Goal: Information Seeking & Learning: Learn about a topic

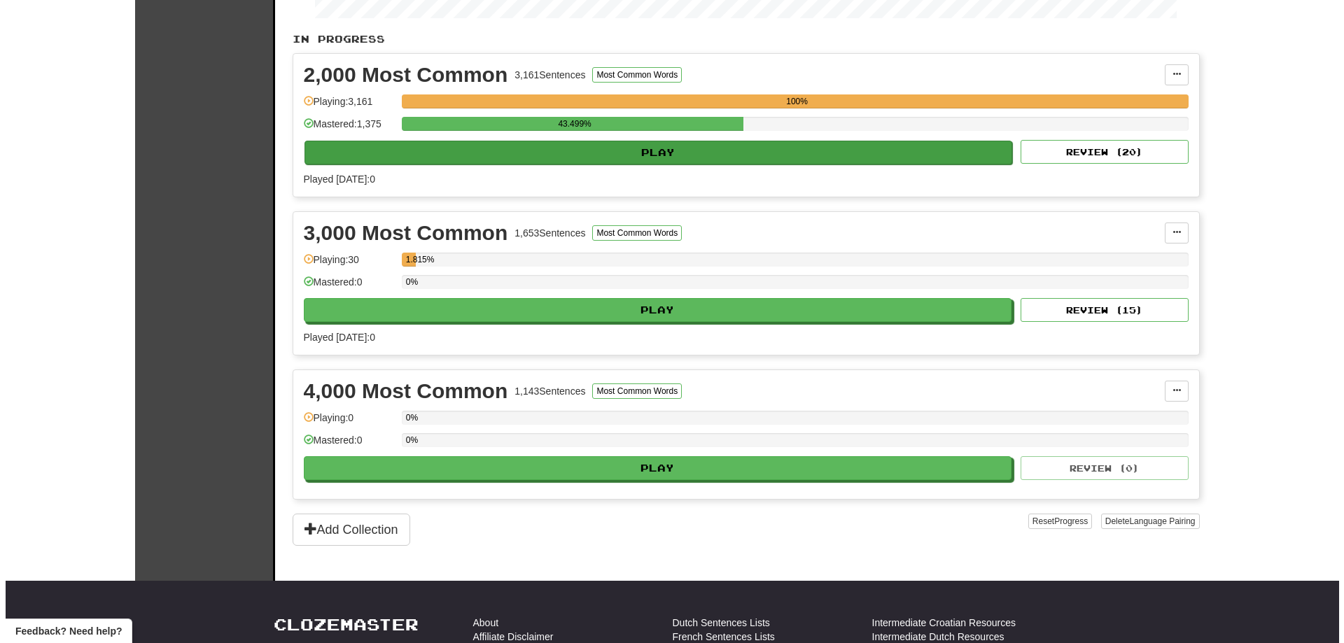
scroll to position [280, 0]
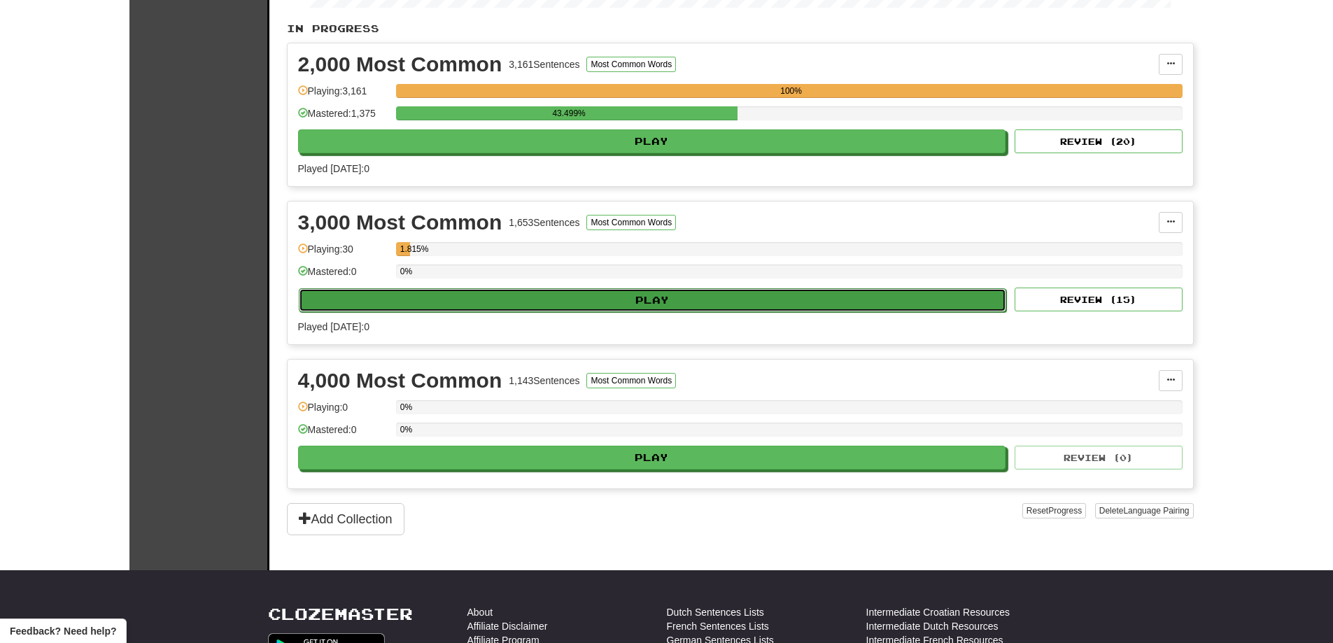
click at [550, 294] on button "Play" at bounding box center [653, 300] width 708 height 24
select select "**"
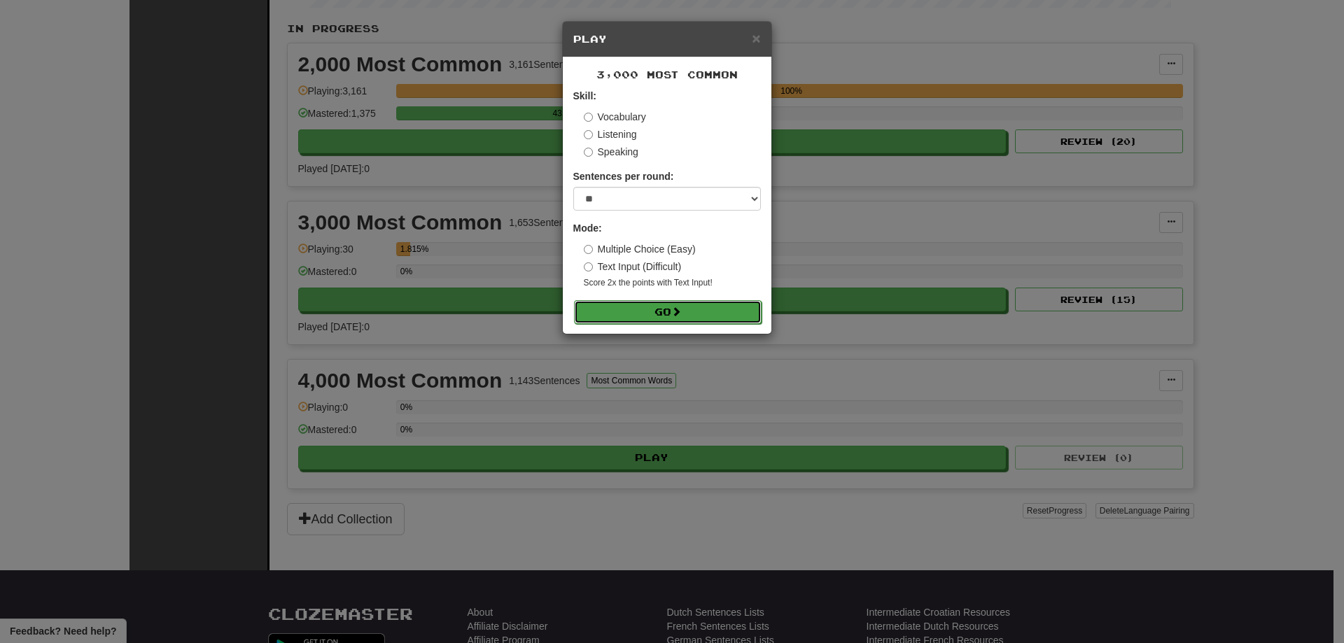
click at [665, 313] on button "Go" at bounding box center [668, 312] width 188 height 24
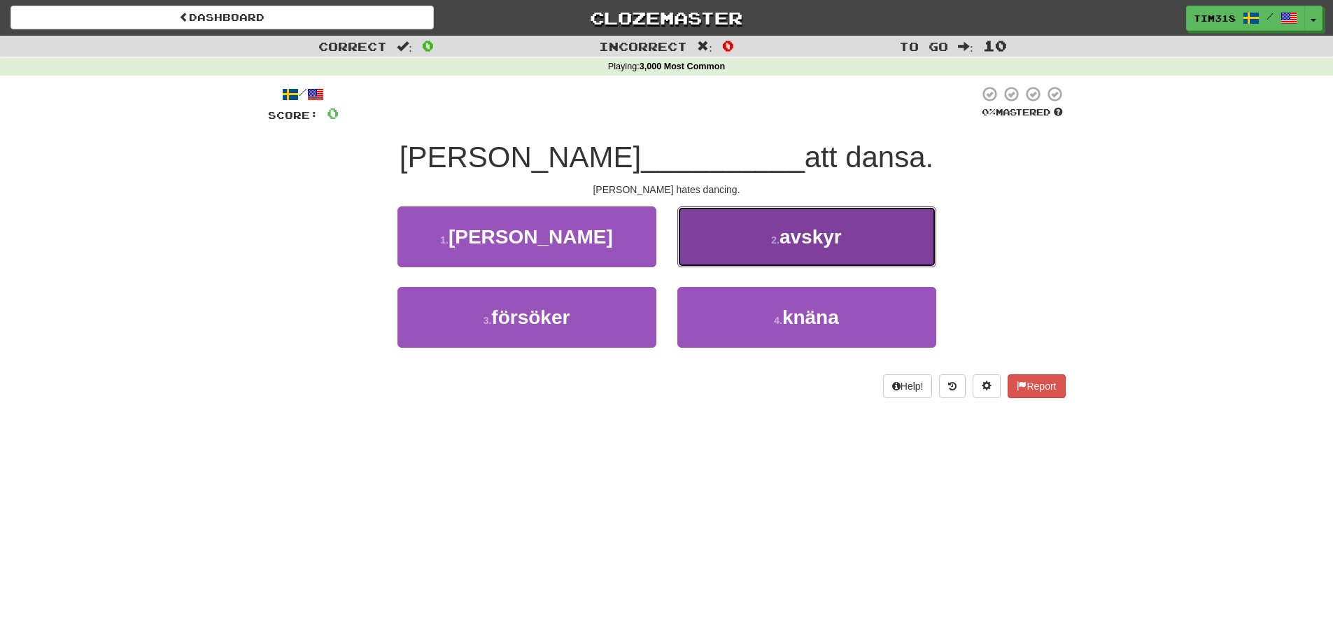
click at [773, 235] on small "2 ." at bounding box center [775, 239] width 8 height 11
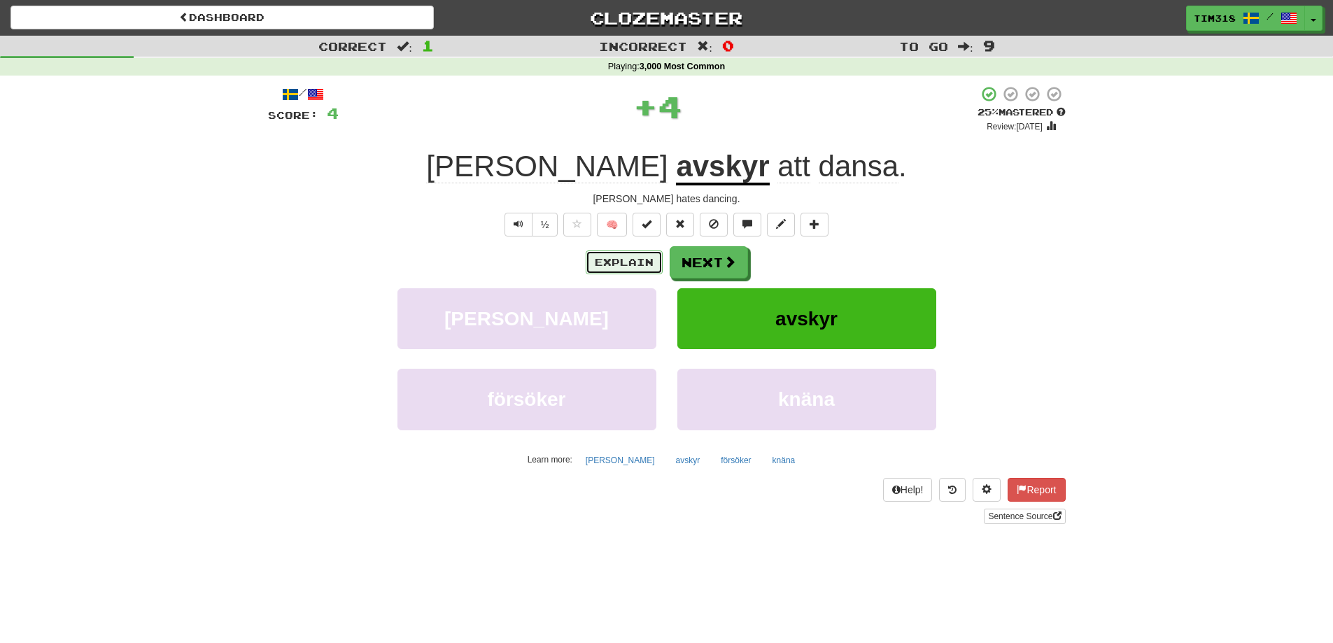
click at [629, 260] on button "Explain" at bounding box center [624, 263] width 77 height 24
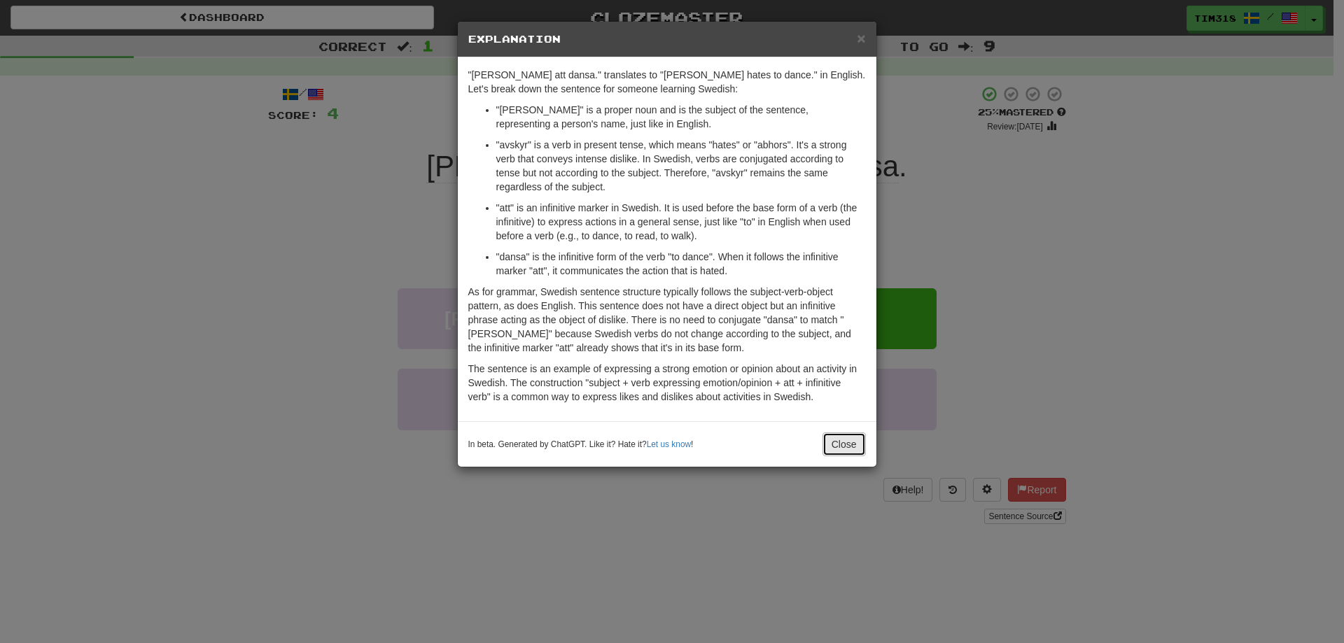
click at [843, 442] on button "Close" at bounding box center [843, 444] width 43 height 24
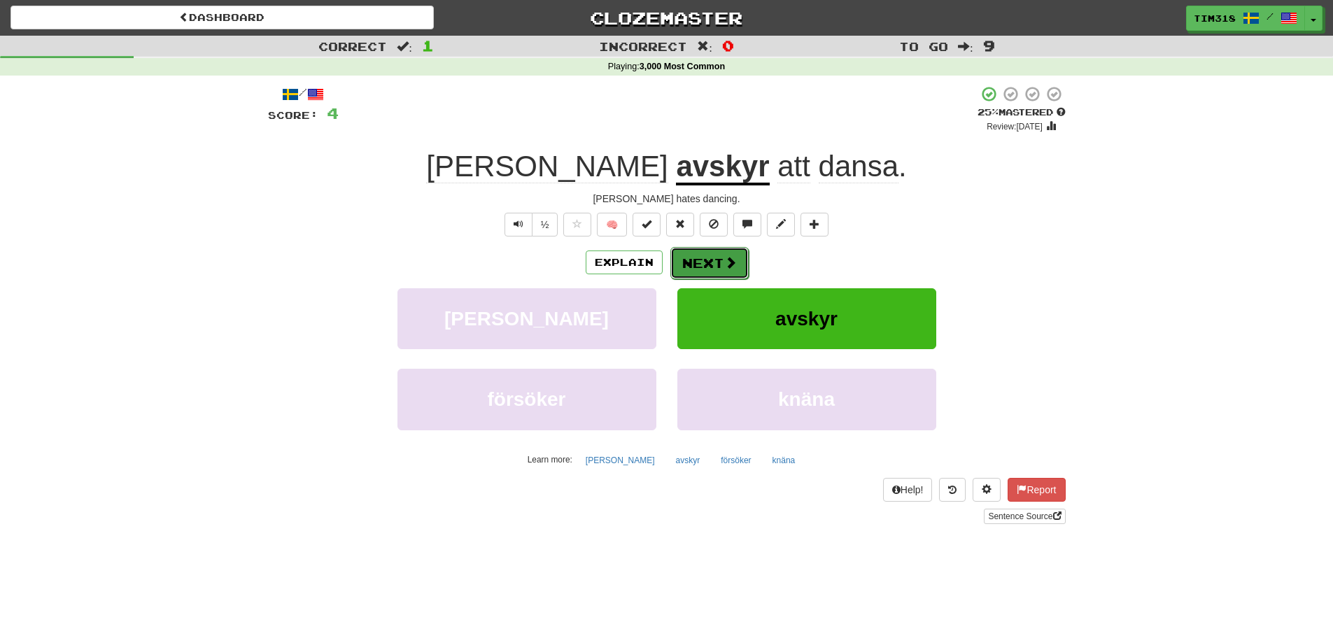
click at [699, 263] on button "Next" at bounding box center [709, 263] width 78 height 32
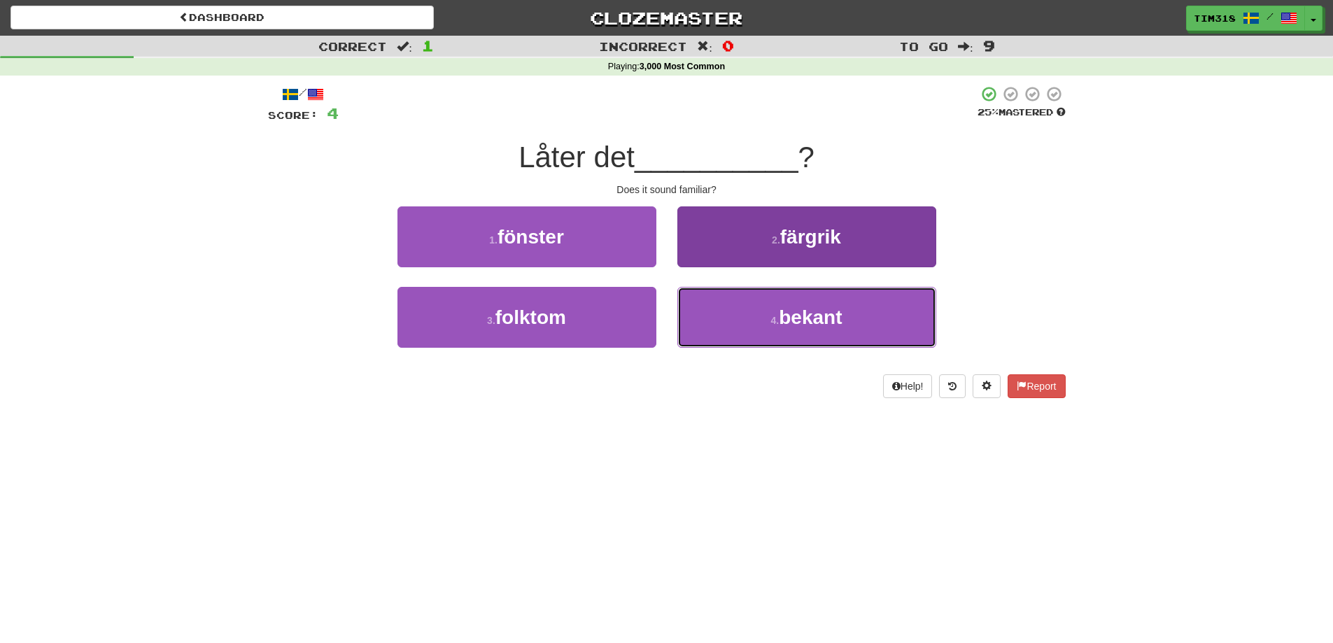
click at [740, 319] on button "4 . bekant" at bounding box center [806, 317] width 259 height 61
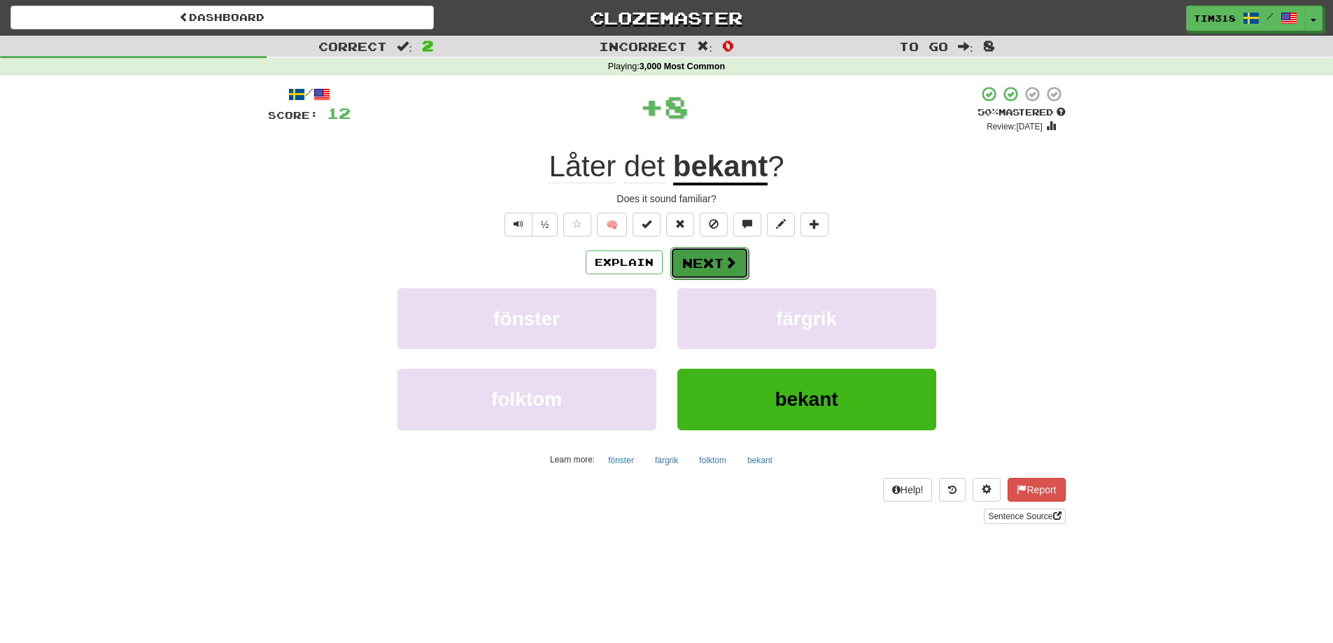
click at [710, 252] on button "Next" at bounding box center [709, 263] width 78 height 32
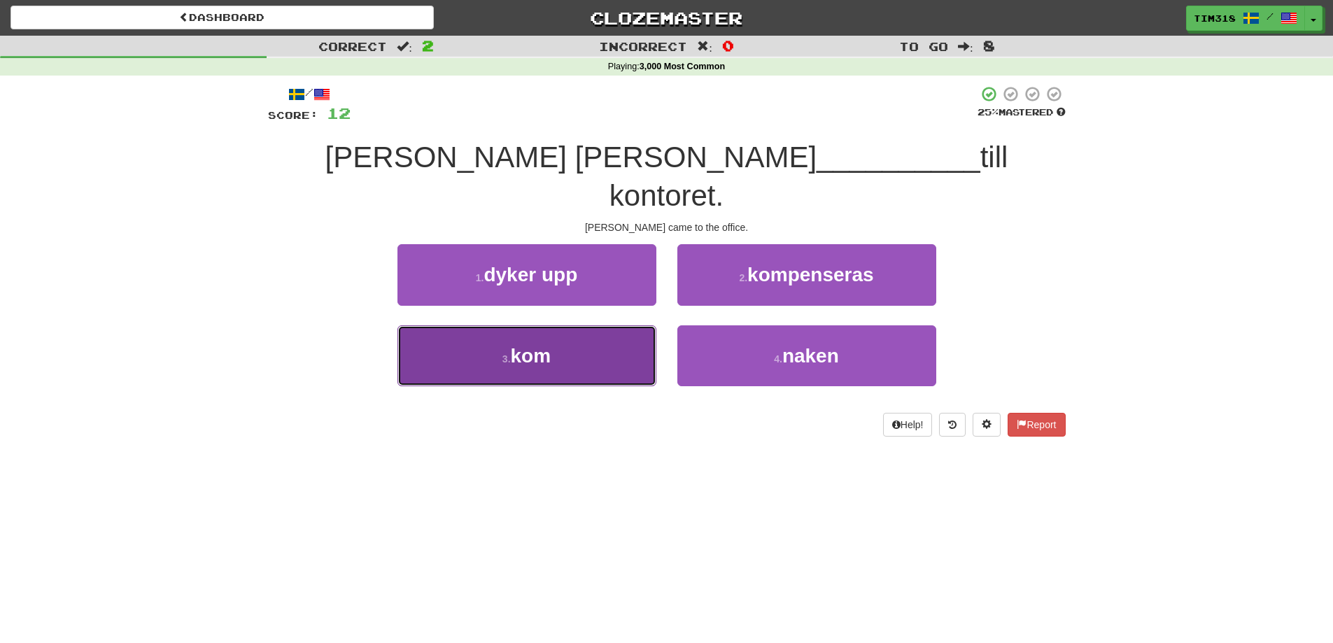
click at [584, 325] on button "3 . kom" at bounding box center [527, 355] width 259 height 61
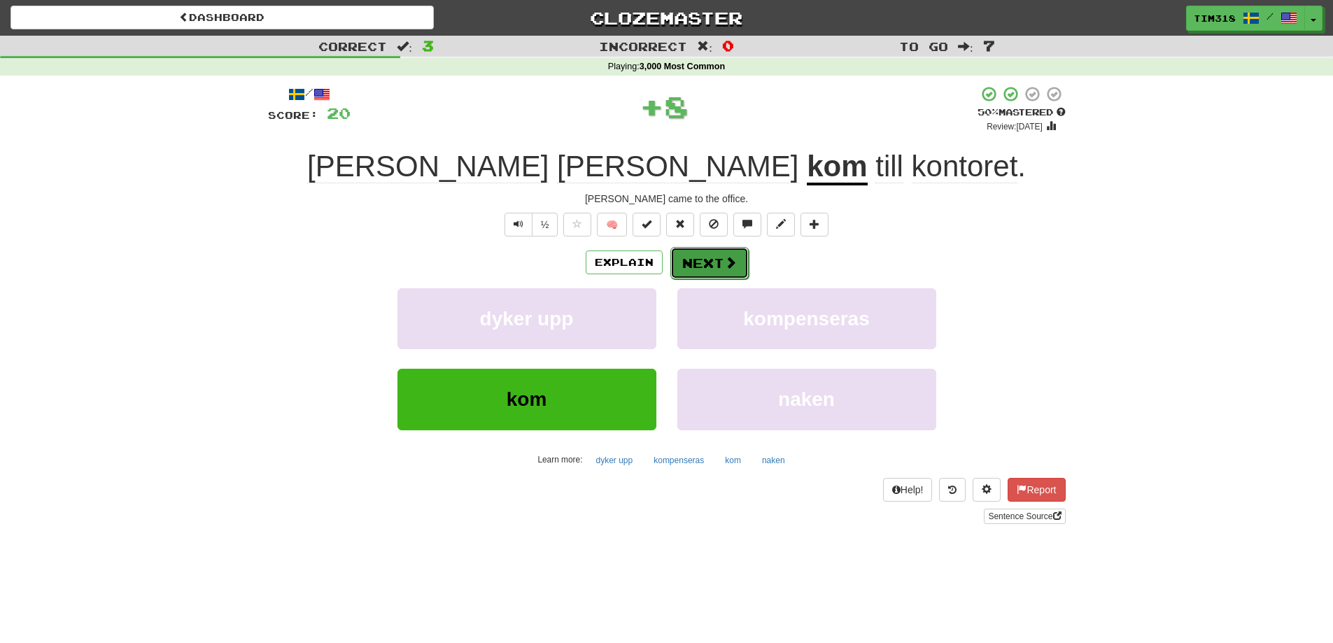
click at [700, 267] on button "Next" at bounding box center [709, 263] width 78 height 32
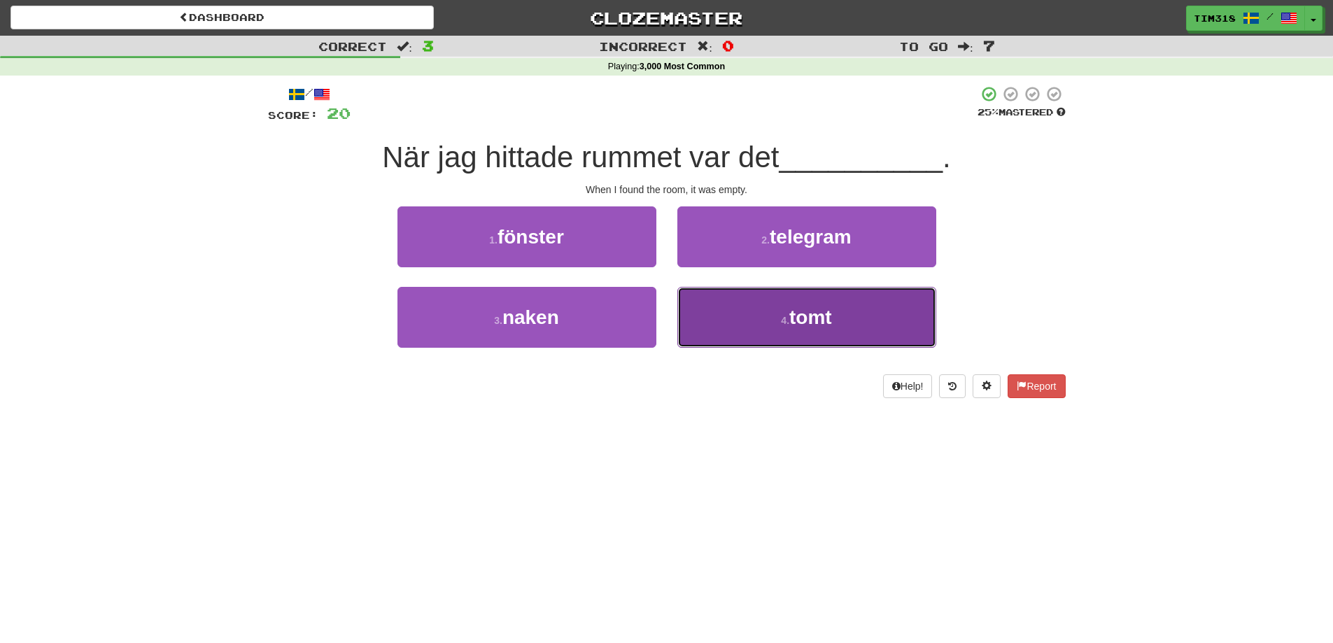
click at [825, 324] on span "tomt" at bounding box center [810, 318] width 43 height 22
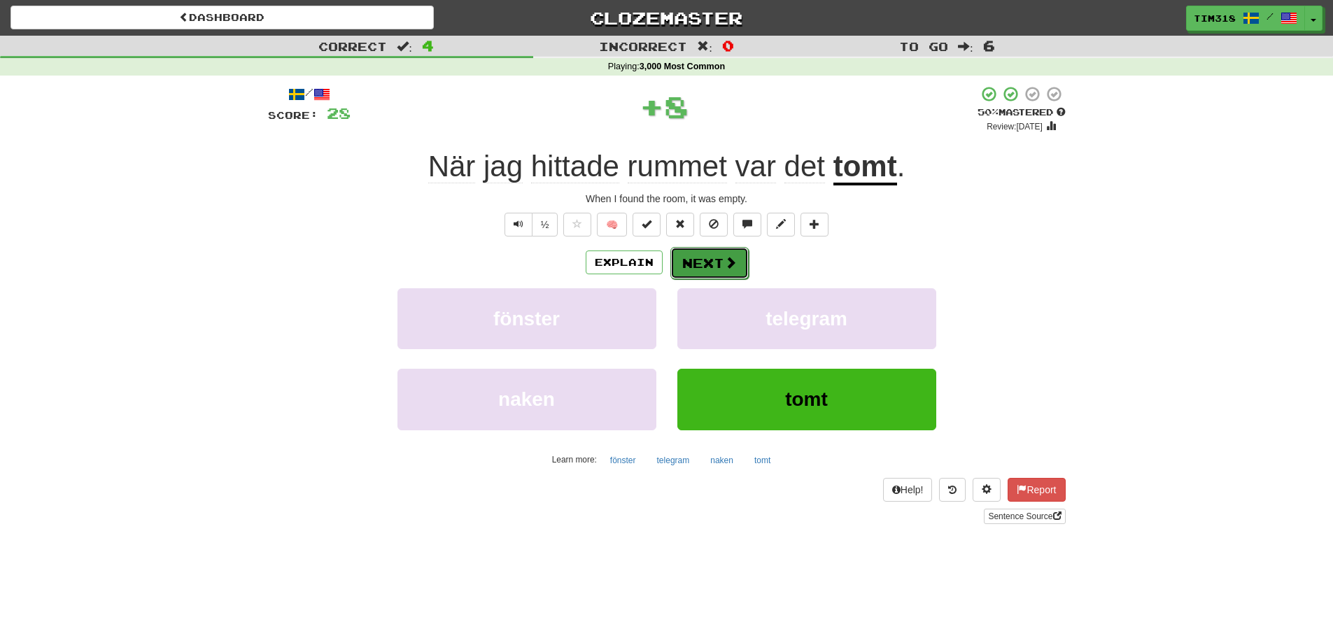
click at [724, 265] on span at bounding box center [730, 262] width 13 height 13
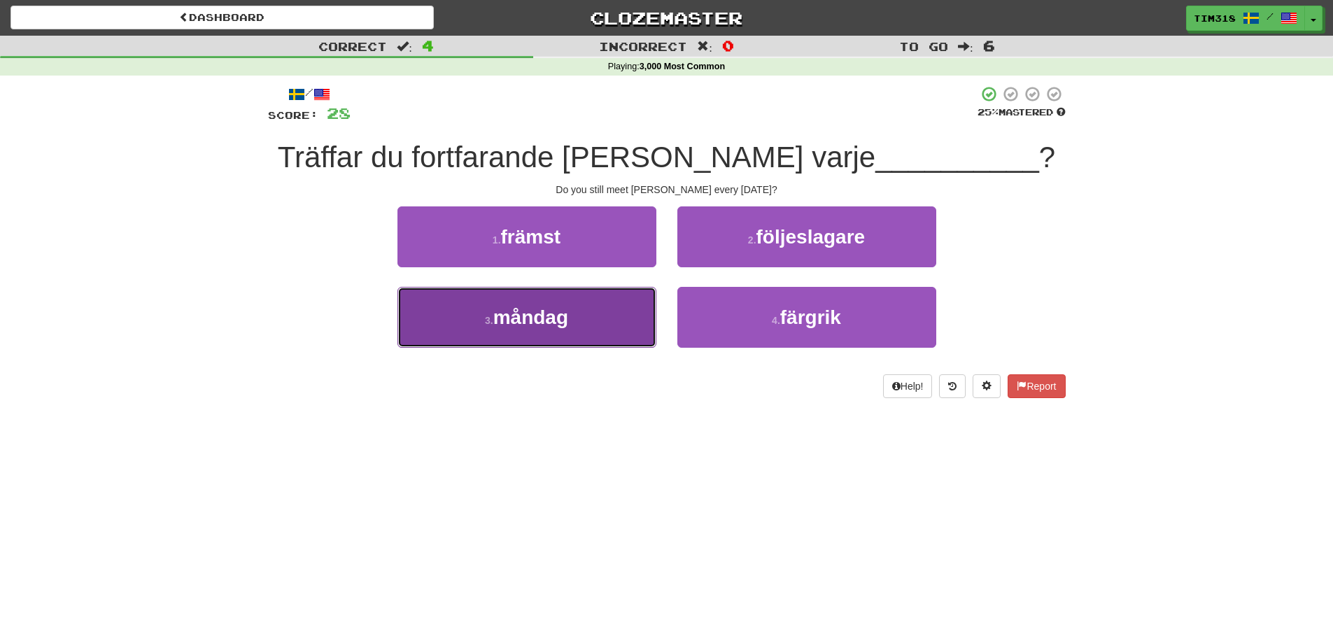
click at [531, 304] on button "3 . måndag" at bounding box center [527, 317] width 259 height 61
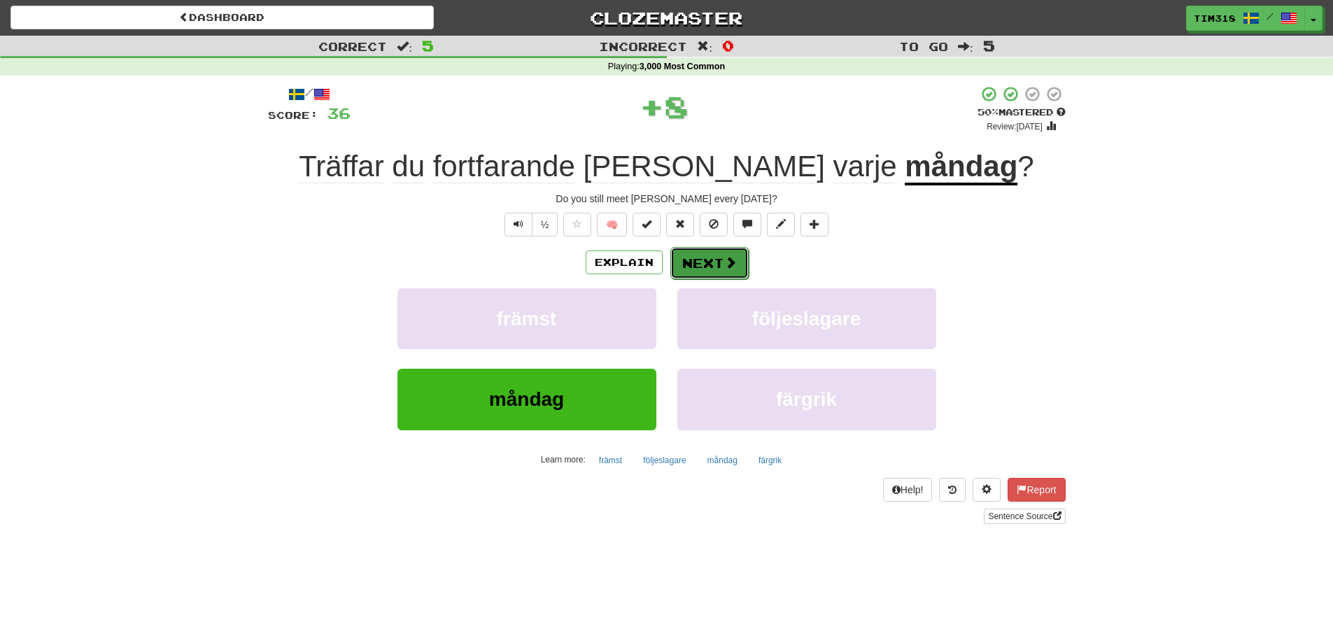
click at [687, 258] on button "Next" at bounding box center [709, 263] width 78 height 32
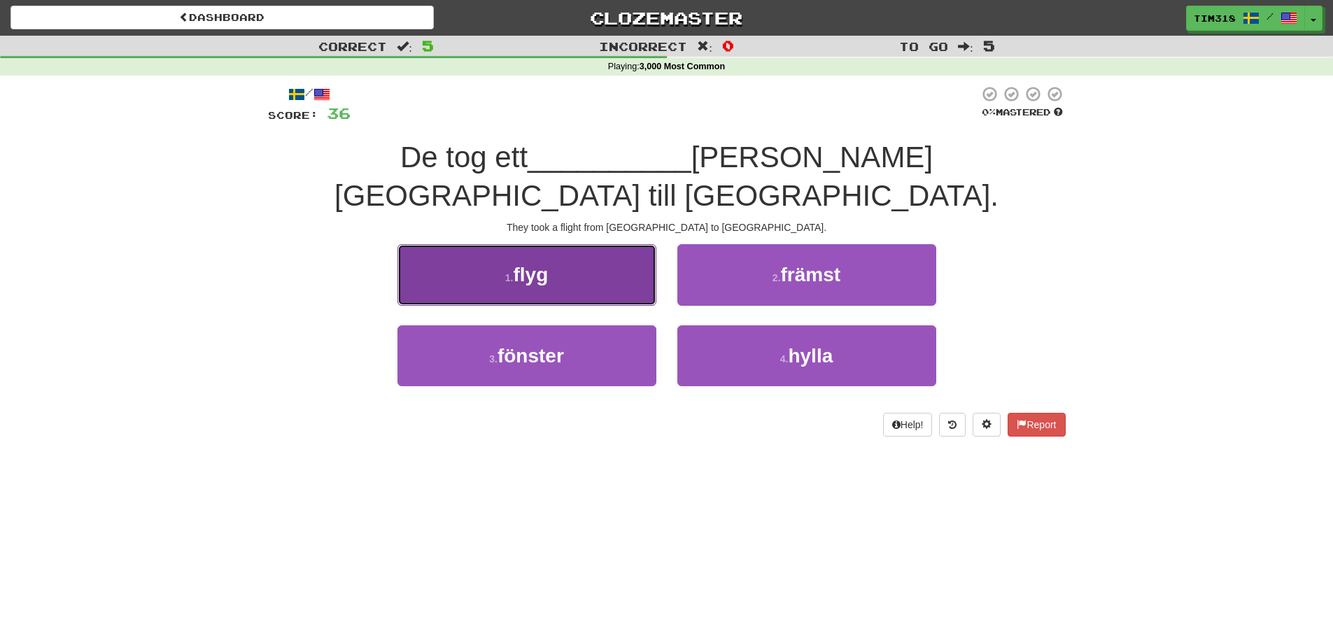
click at [535, 244] on button "1 . flyg" at bounding box center [527, 274] width 259 height 61
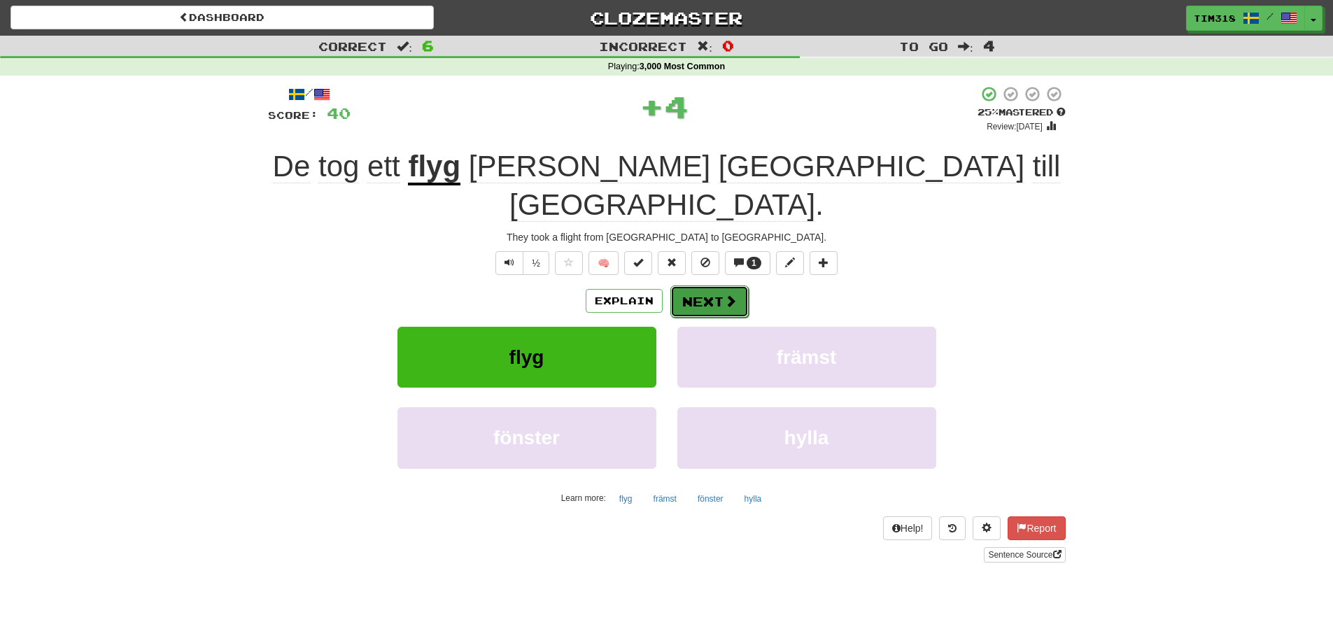
click at [724, 295] on span at bounding box center [730, 301] width 13 height 13
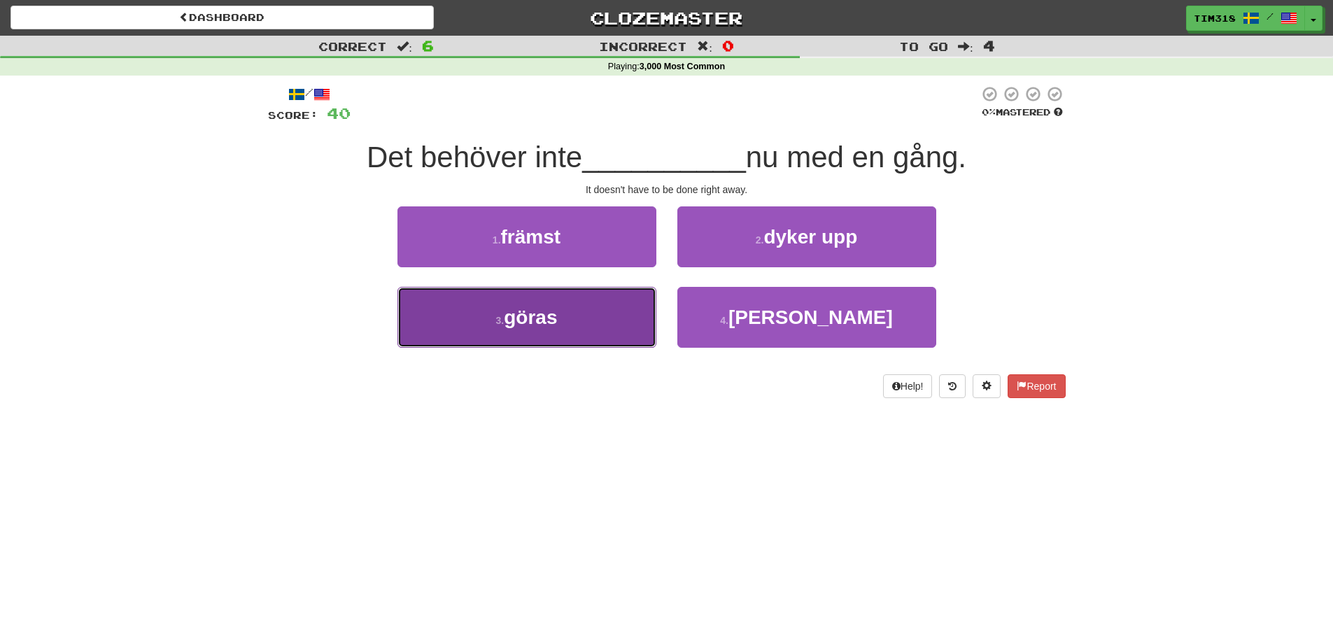
click at [537, 319] on span "göras" at bounding box center [530, 318] width 53 height 22
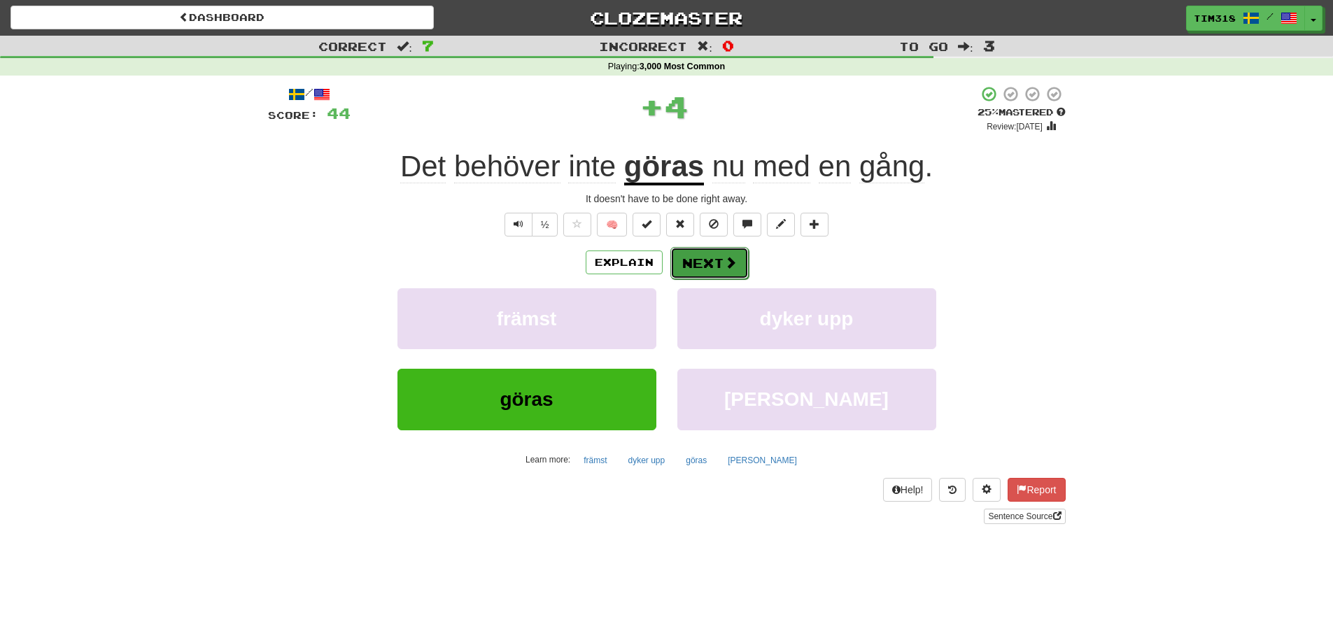
click at [705, 262] on button "Next" at bounding box center [709, 263] width 78 height 32
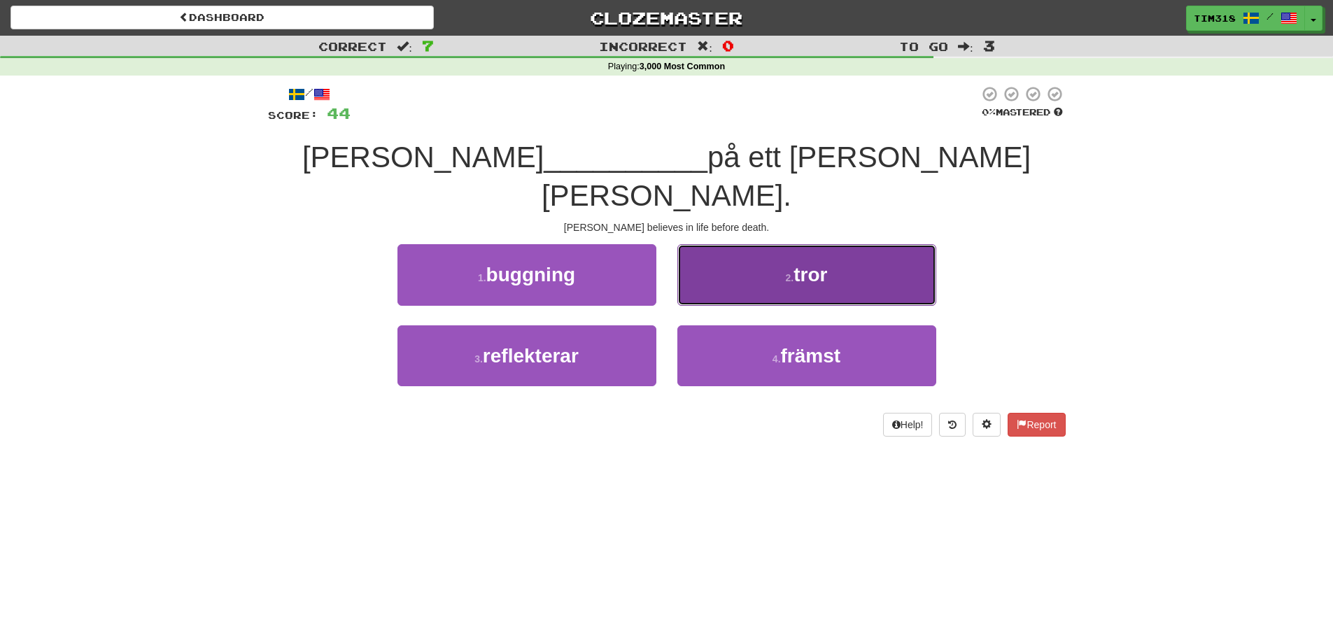
click at [764, 244] on button "2 . tror" at bounding box center [806, 274] width 259 height 61
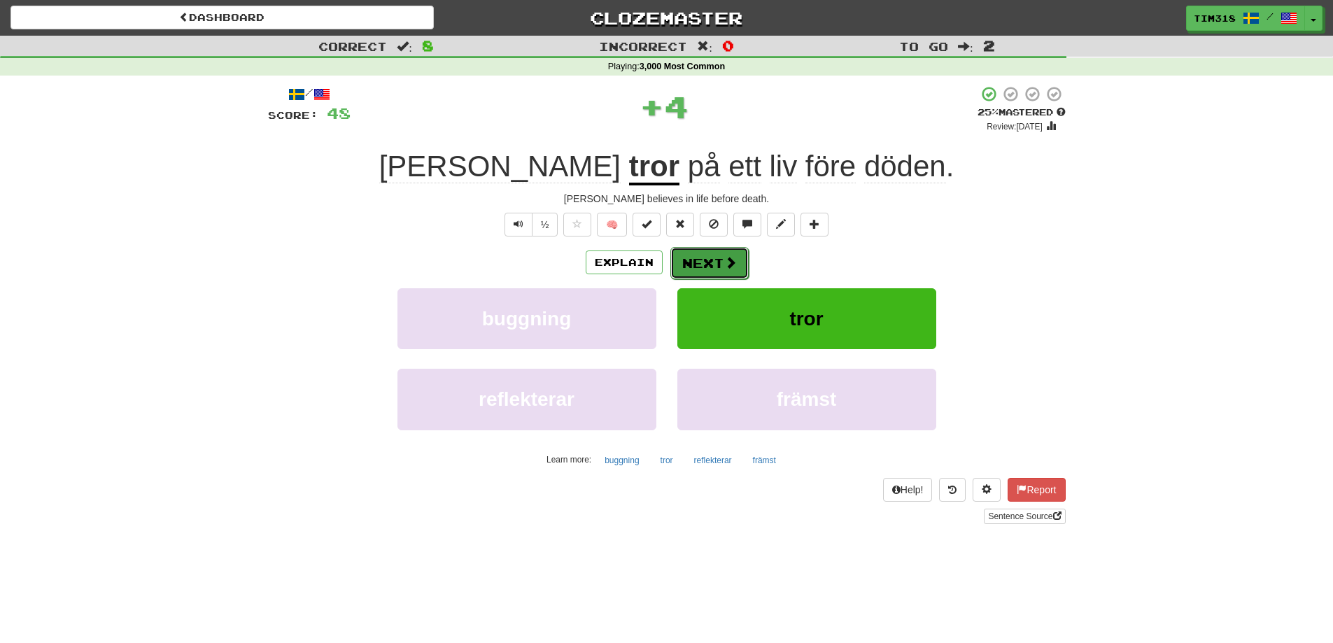
click at [707, 264] on button "Next" at bounding box center [709, 263] width 78 height 32
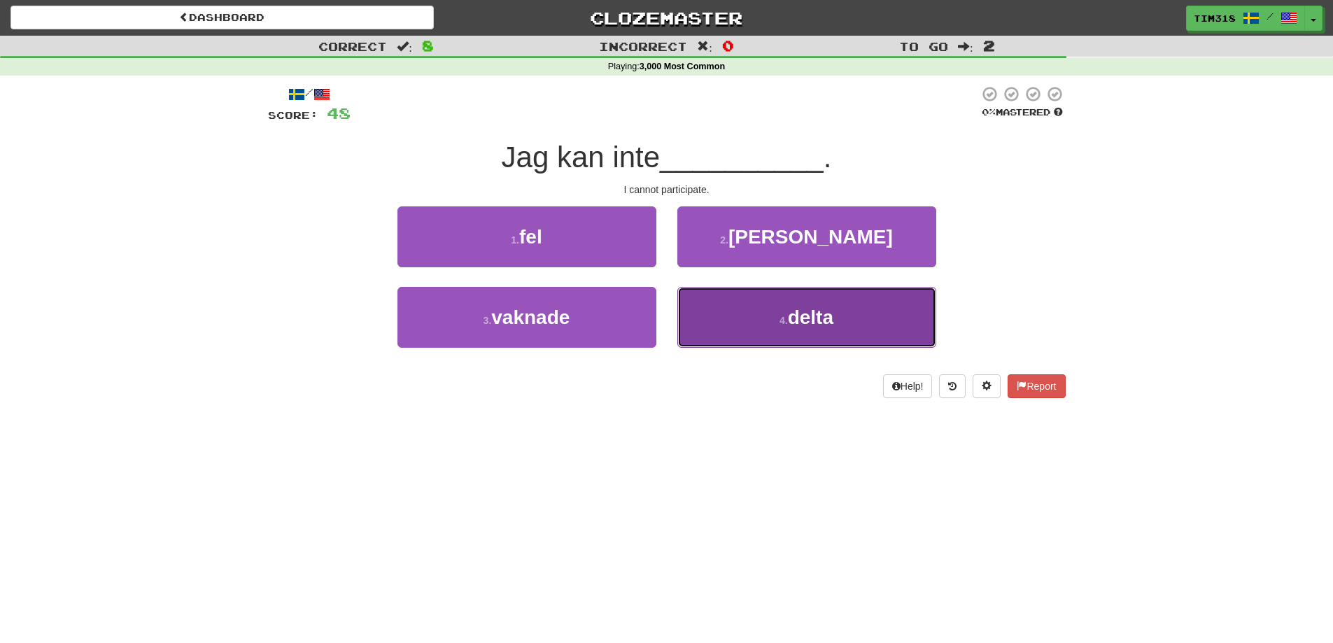
click at [798, 314] on span "delta" at bounding box center [810, 318] width 45 height 22
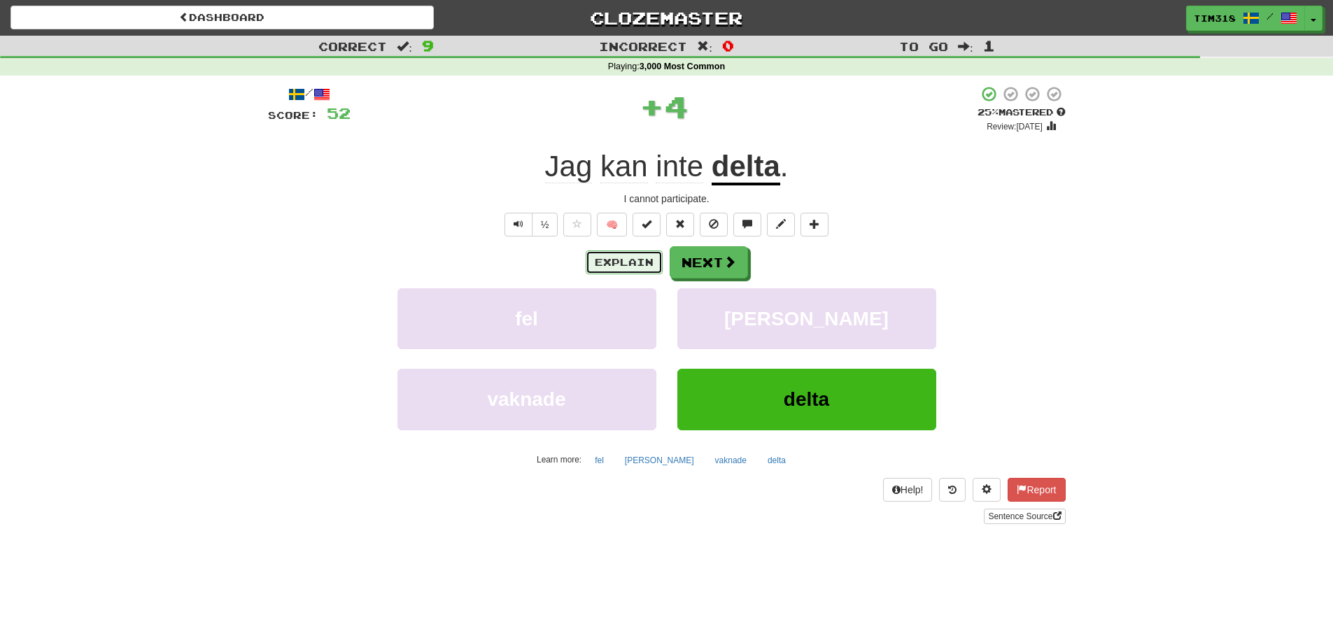
click at [642, 265] on button "Explain" at bounding box center [624, 263] width 77 height 24
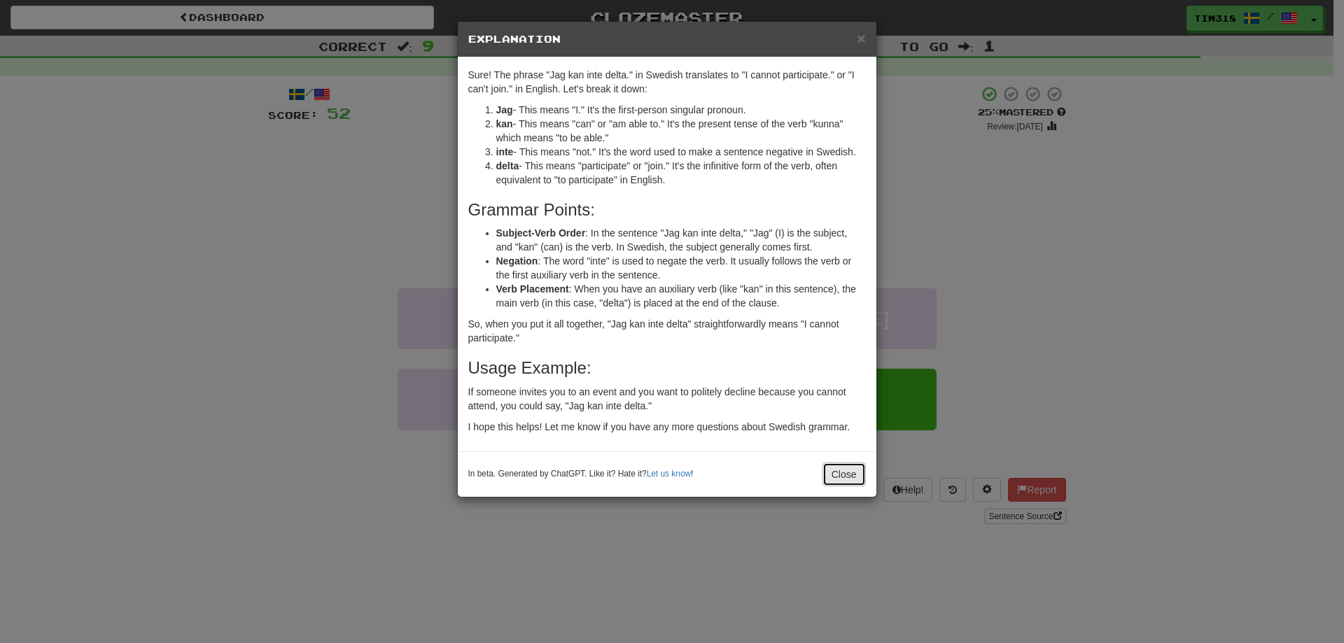
click at [848, 471] on button "Close" at bounding box center [843, 475] width 43 height 24
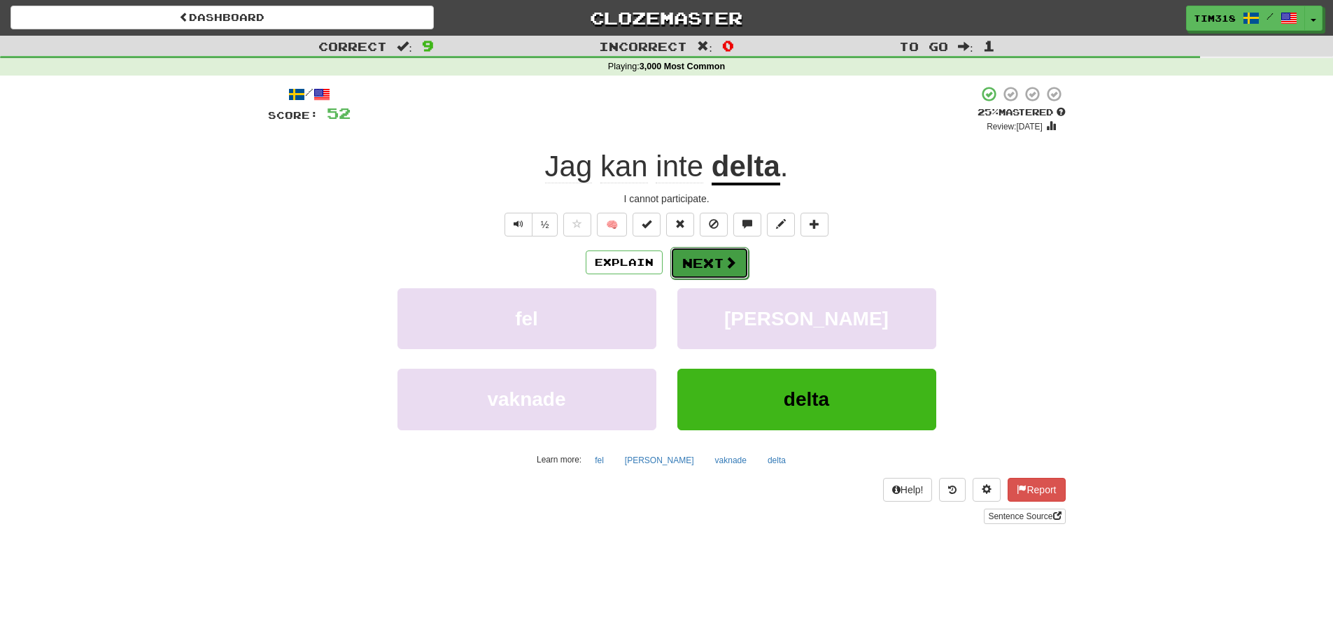
click at [724, 256] on span at bounding box center [730, 262] width 13 height 13
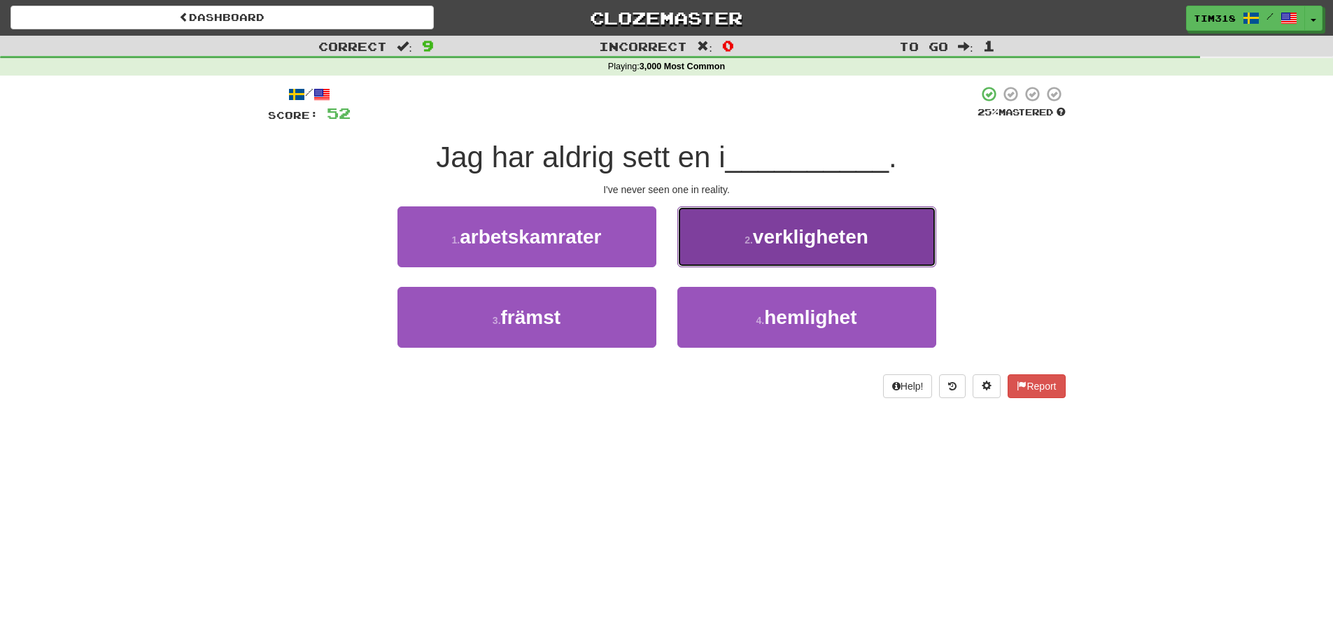
click at [827, 241] on span "verkligheten" at bounding box center [810, 237] width 115 height 22
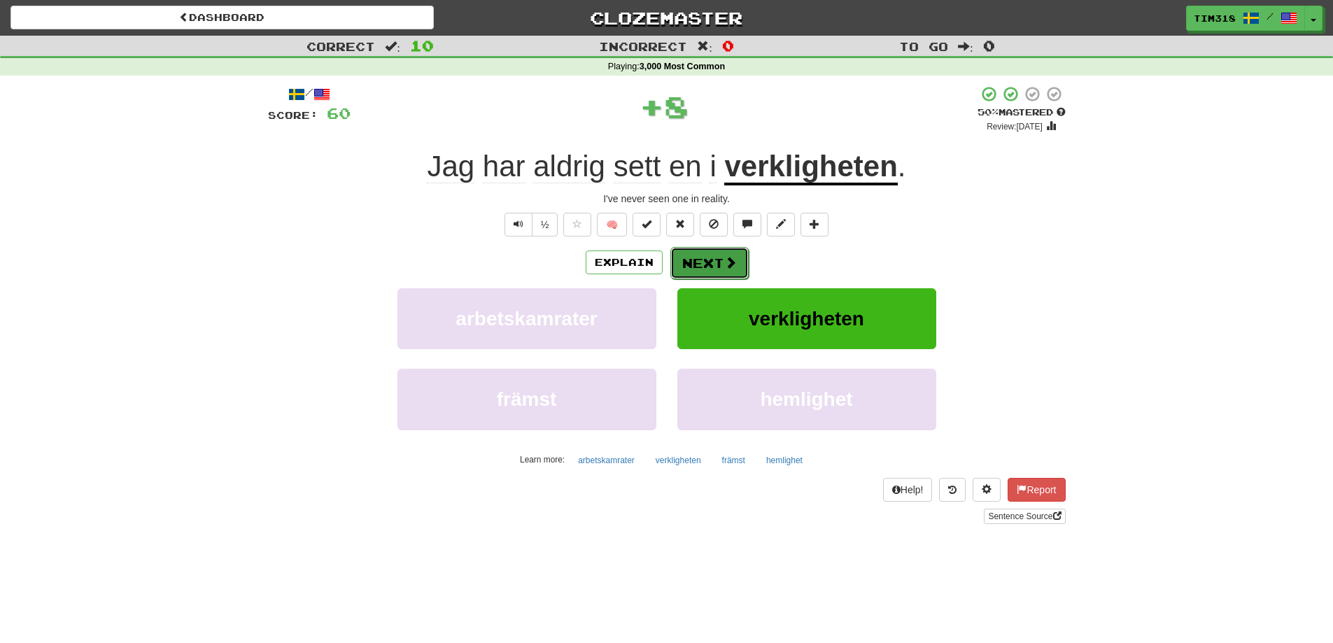
click at [724, 274] on button "Next" at bounding box center [709, 263] width 78 height 32
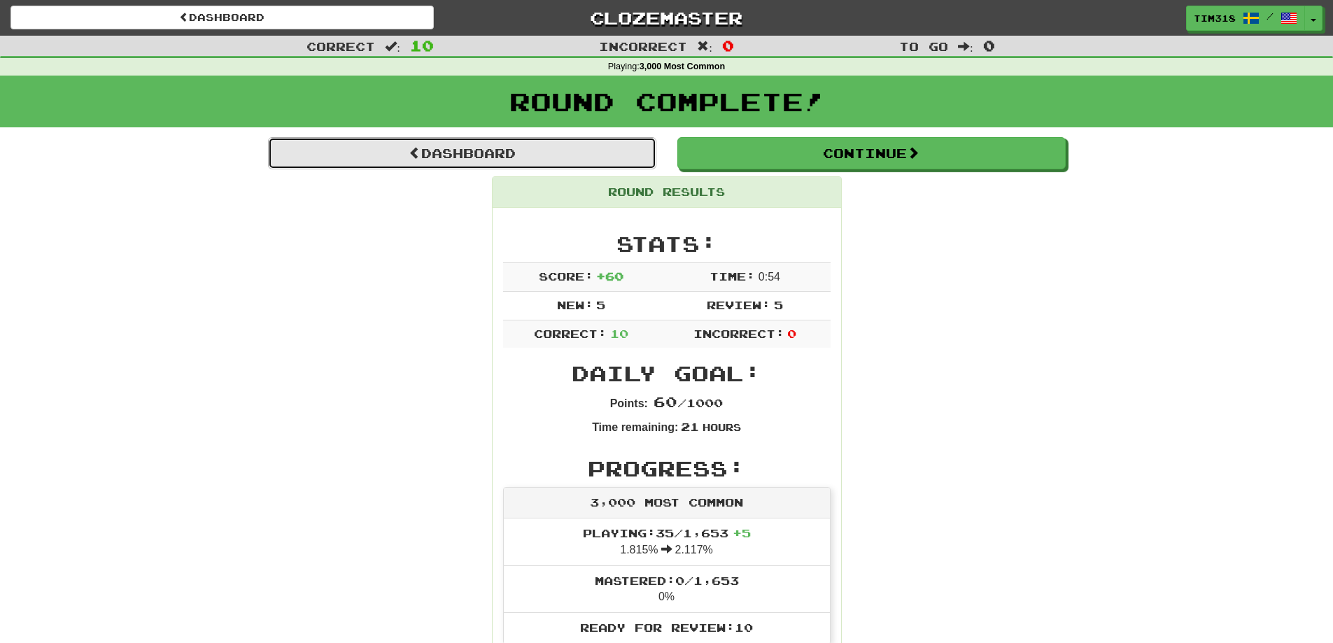
click at [588, 156] on link "Dashboard" at bounding box center [462, 153] width 388 height 32
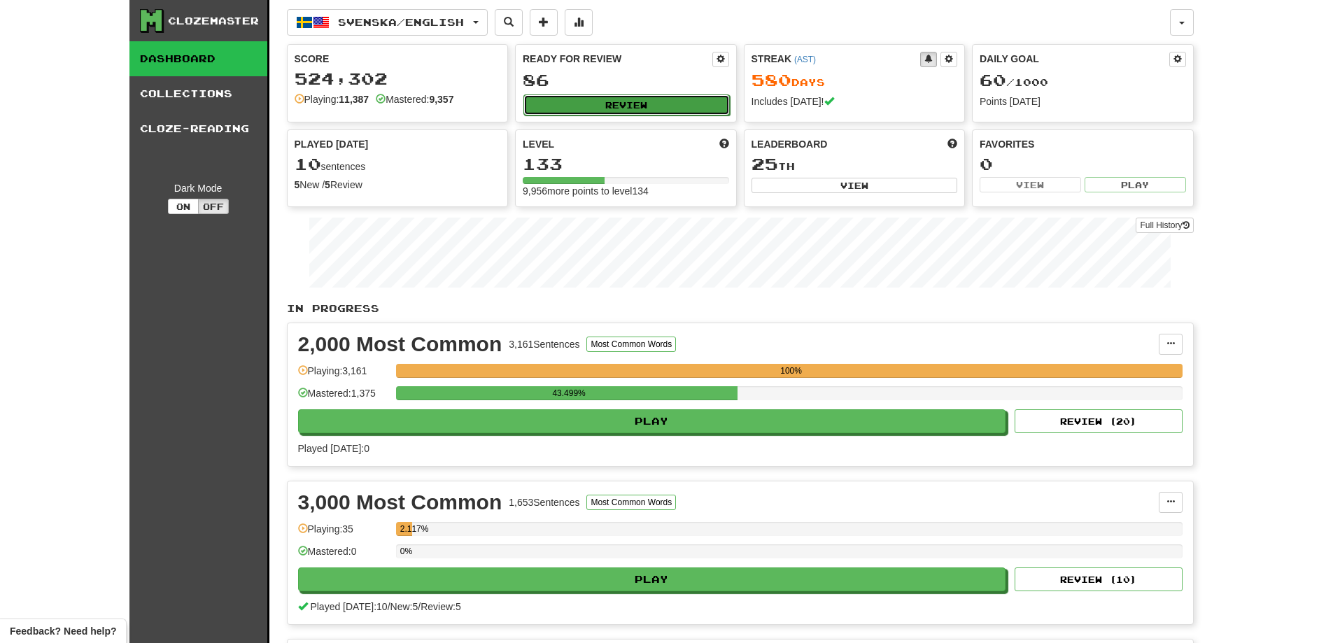
click at [645, 101] on button "Review" at bounding box center [626, 104] width 206 height 21
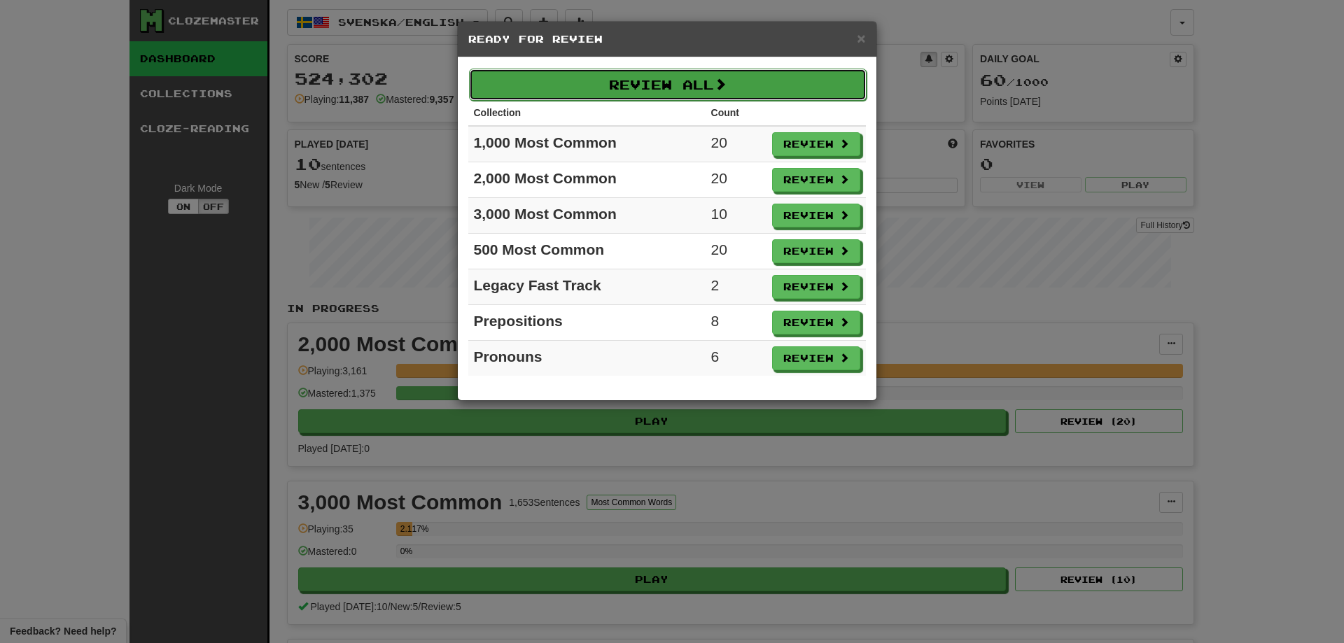
click at [658, 76] on button "Review All" at bounding box center [668, 85] width 398 height 32
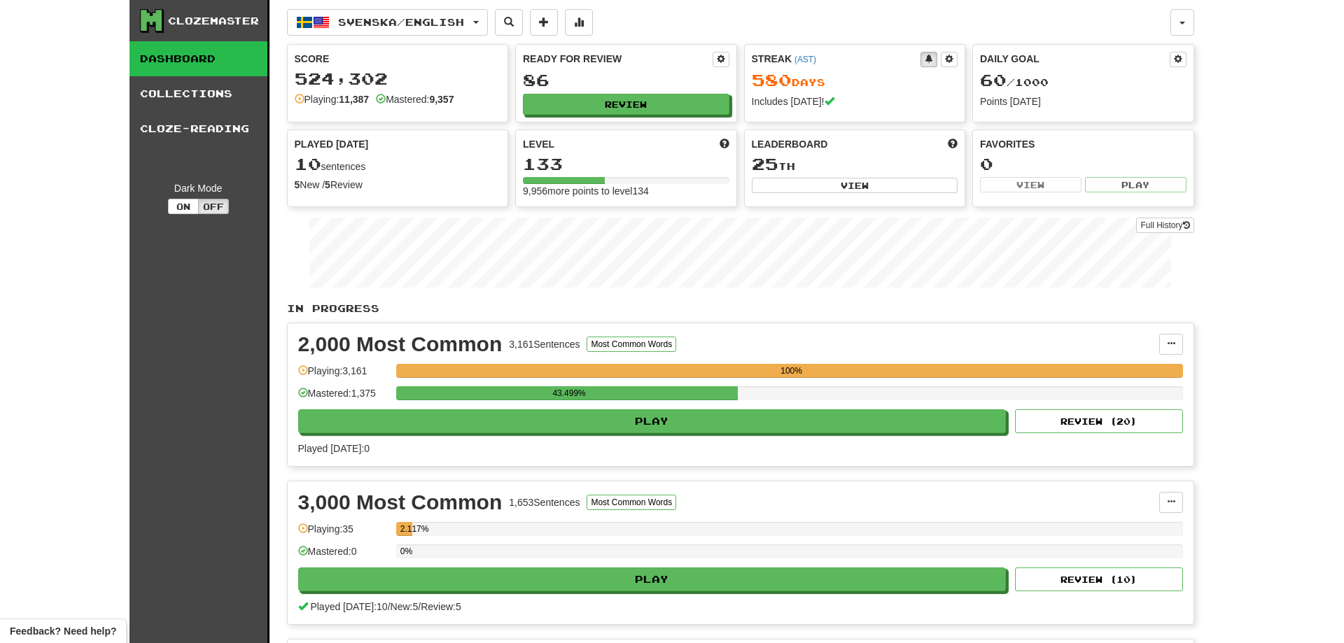
select select "**"
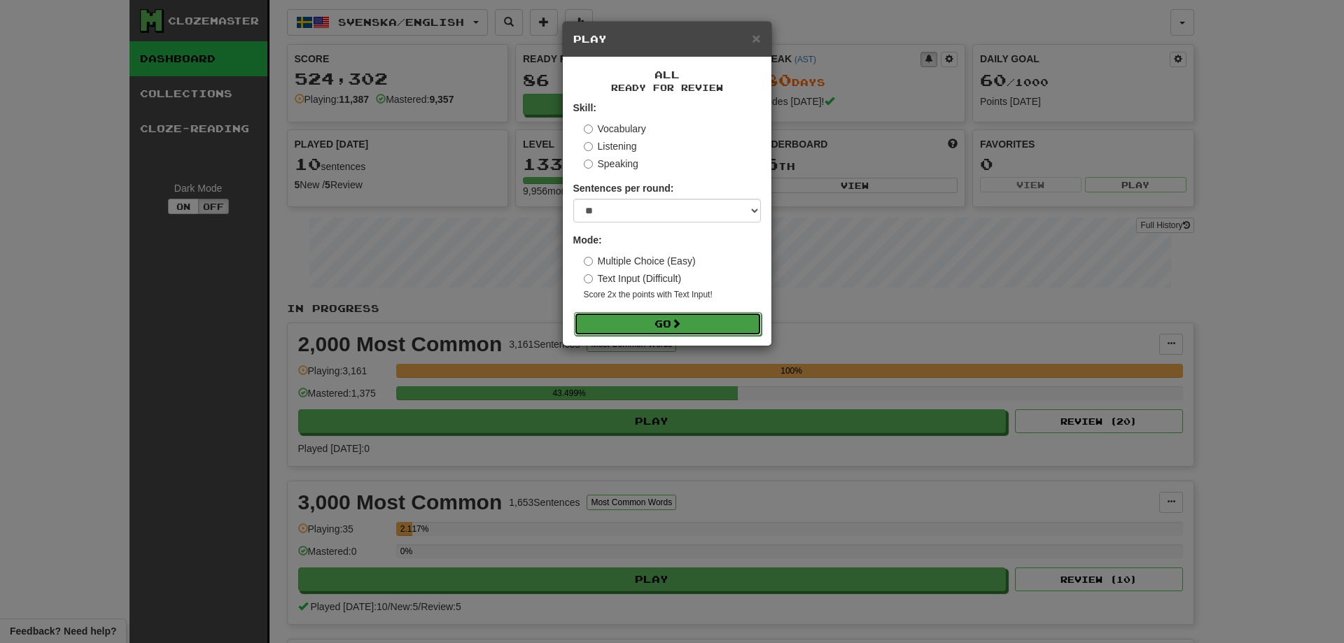
click at [659, 323] on button "Go" at bounding box center [668, 324] width 188 height 24
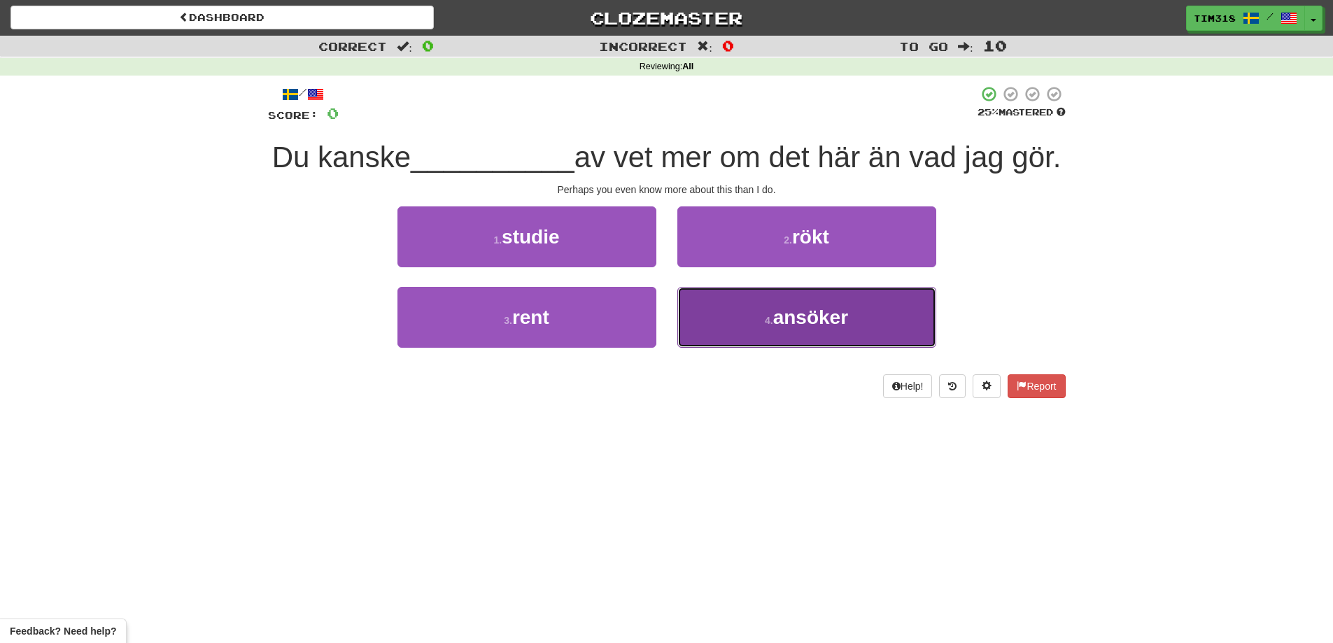
click at [747, 348] on button "4 . ansöker" at bounding box center [806, 317] width 259 height 61
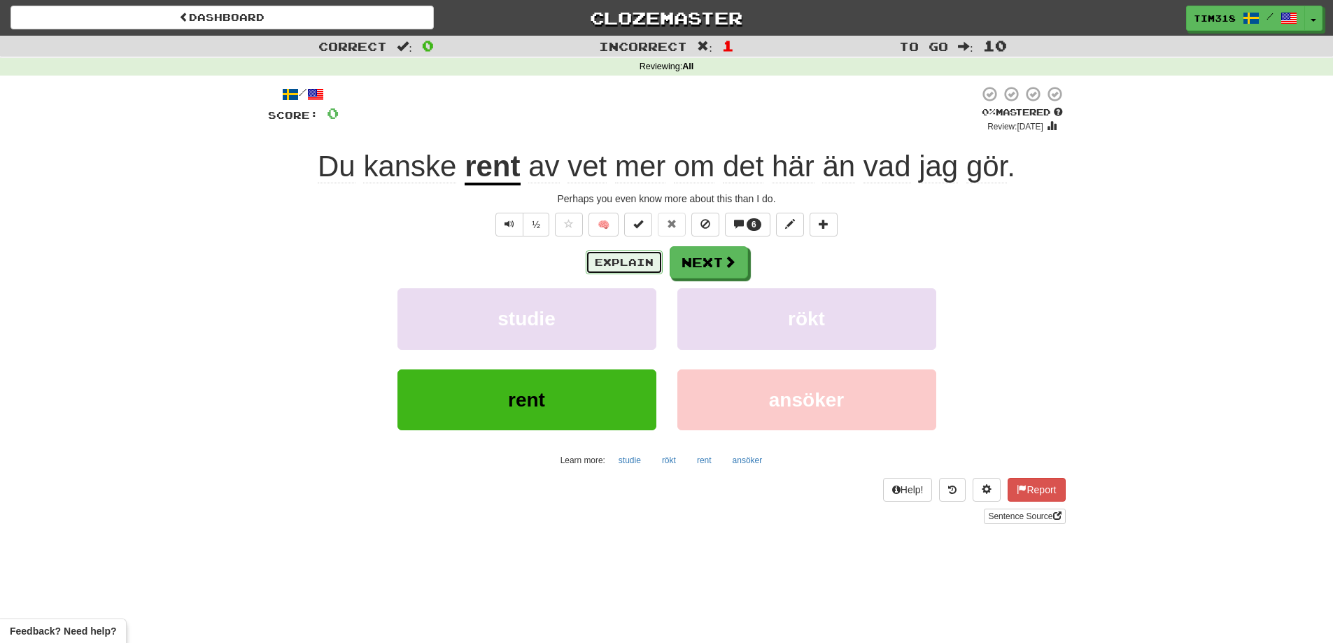
click at [627, 262] on button "Explain" at bounding box center [624, 263] width 77 height 24
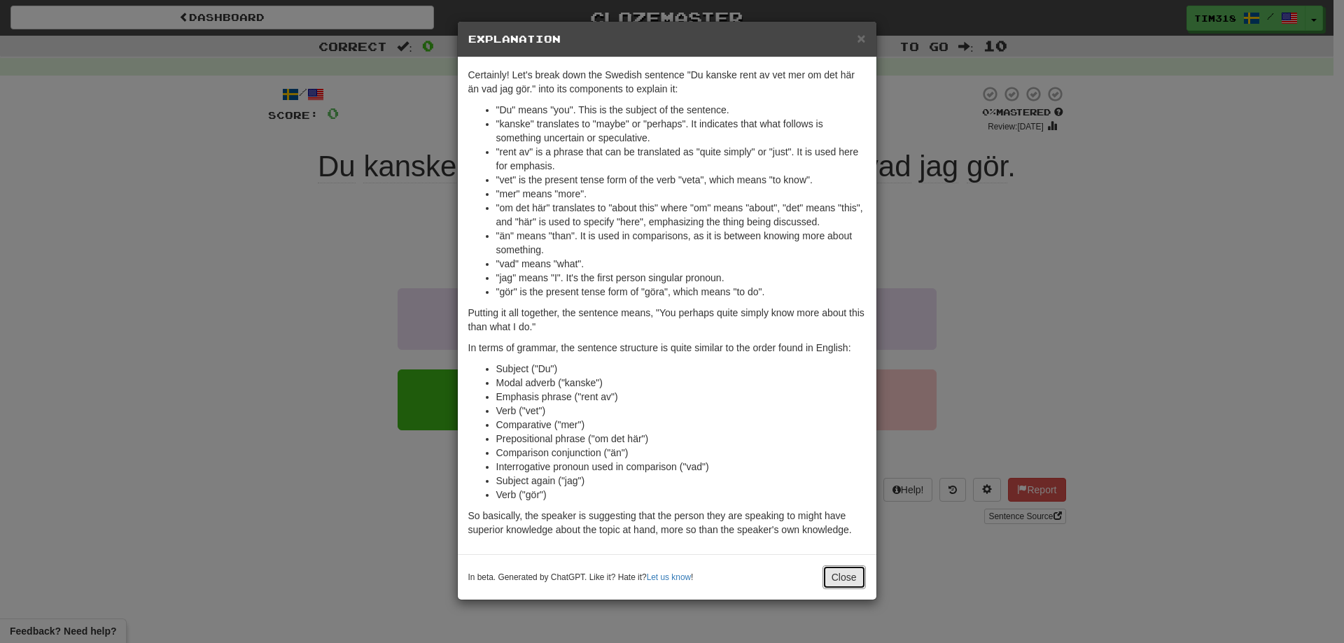
drag, startPoint x: 855, startPoint y: 576, endPoint x: 851, endPoint y: 567, distance: 10.0
click at [855, 574] on button "Close" at bounding box center [843, 577] width 43 height 24
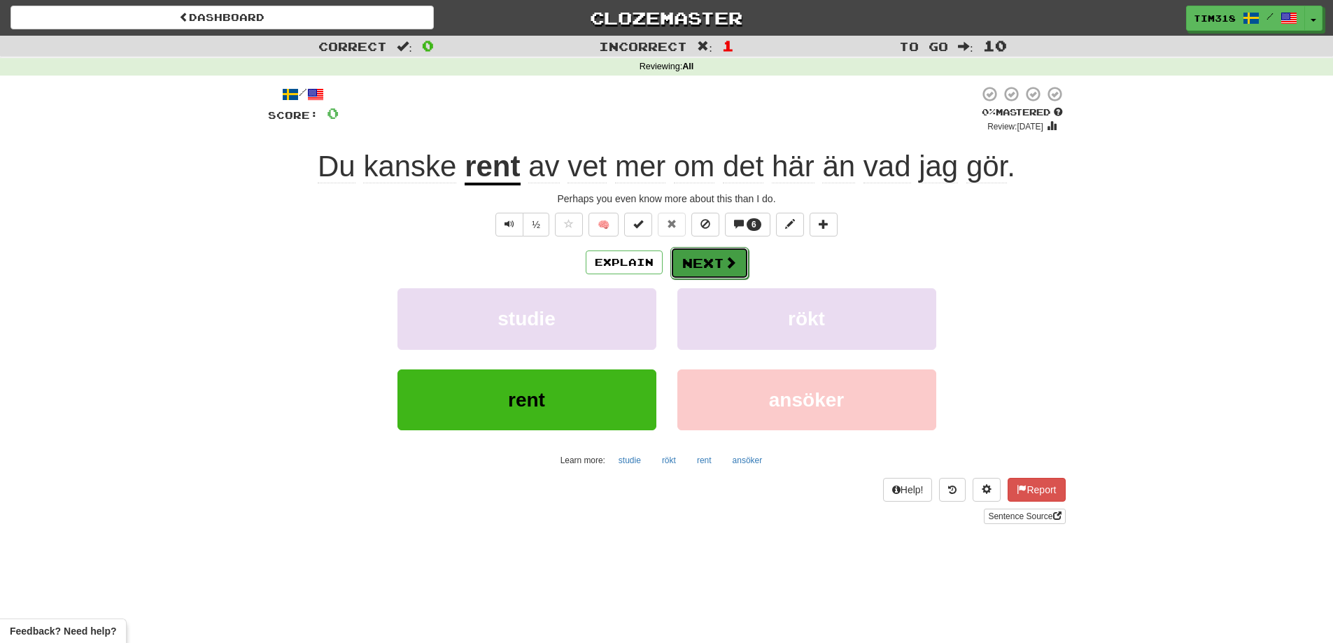
click at [724, 265] on span at bounding box center [730, 262] width 13 height 13
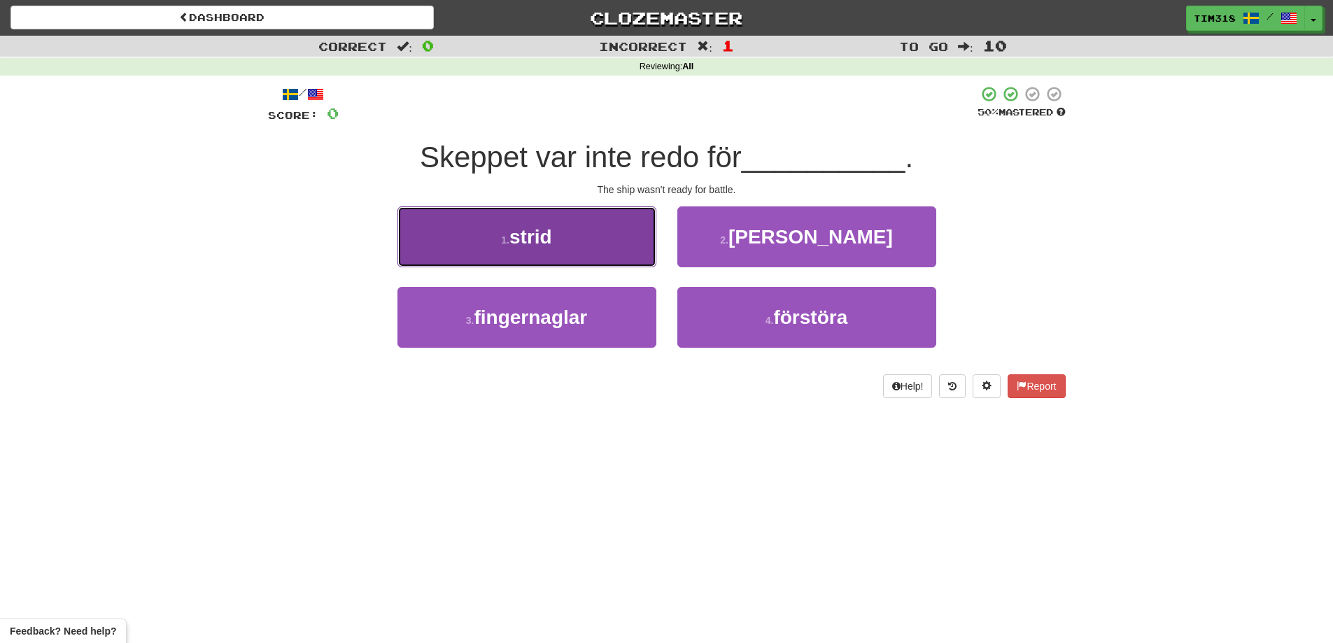
click at [534, 235] on span "strid" at bounding box center [530, 237] width 43 height 22
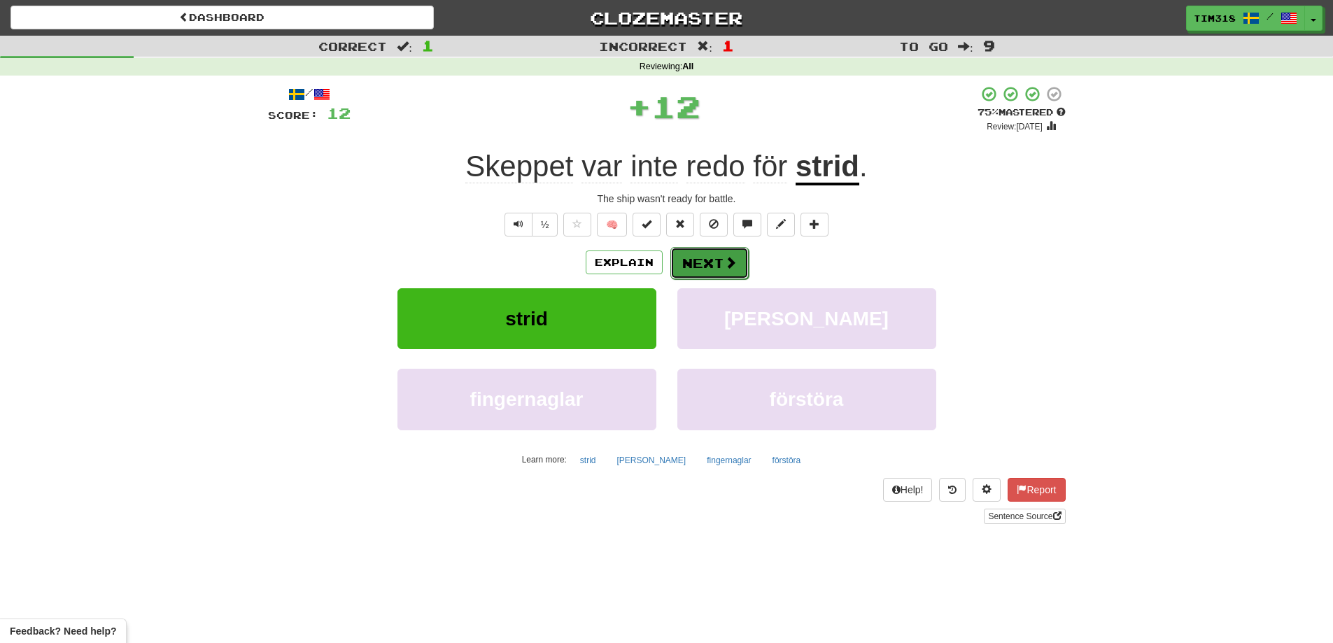
click at [700, 256] on button "Next" at bounding box center [709, 263] width 78 height 32
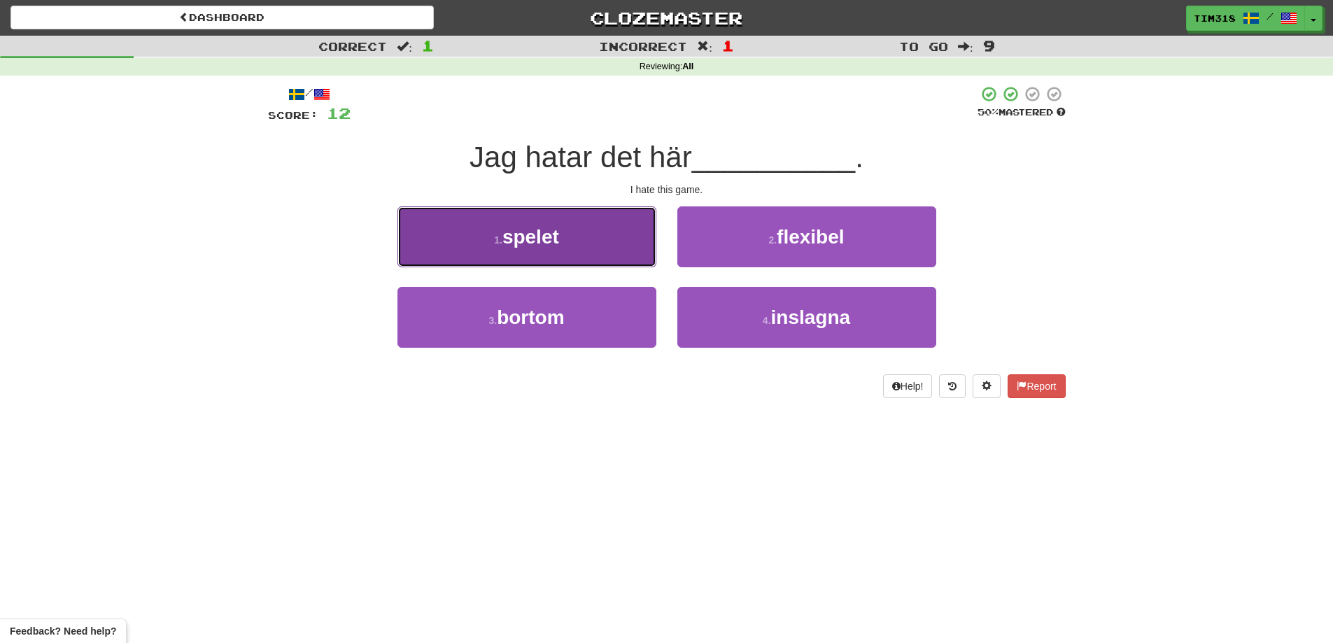
click at [569, 244] on button "1 . spelet" at bounding box center [527, 236] width 259 height 61
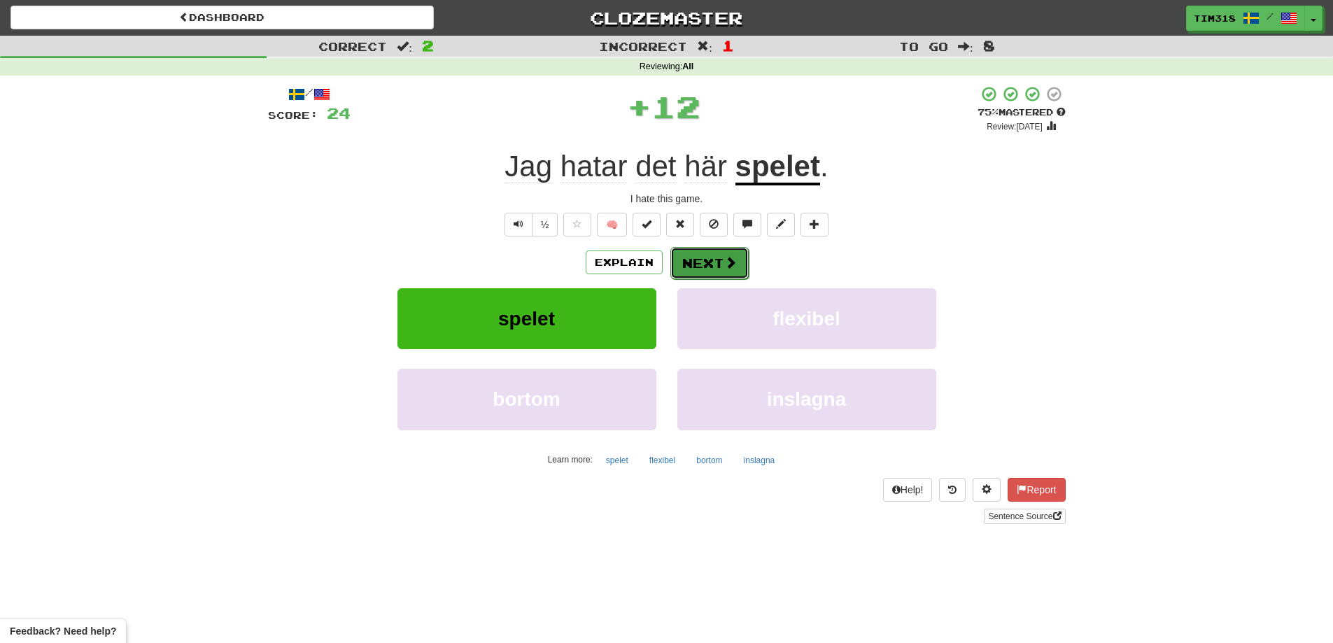
click at [699, 262] on button "Next" at bounding box center [709, 263] width 78 height 32
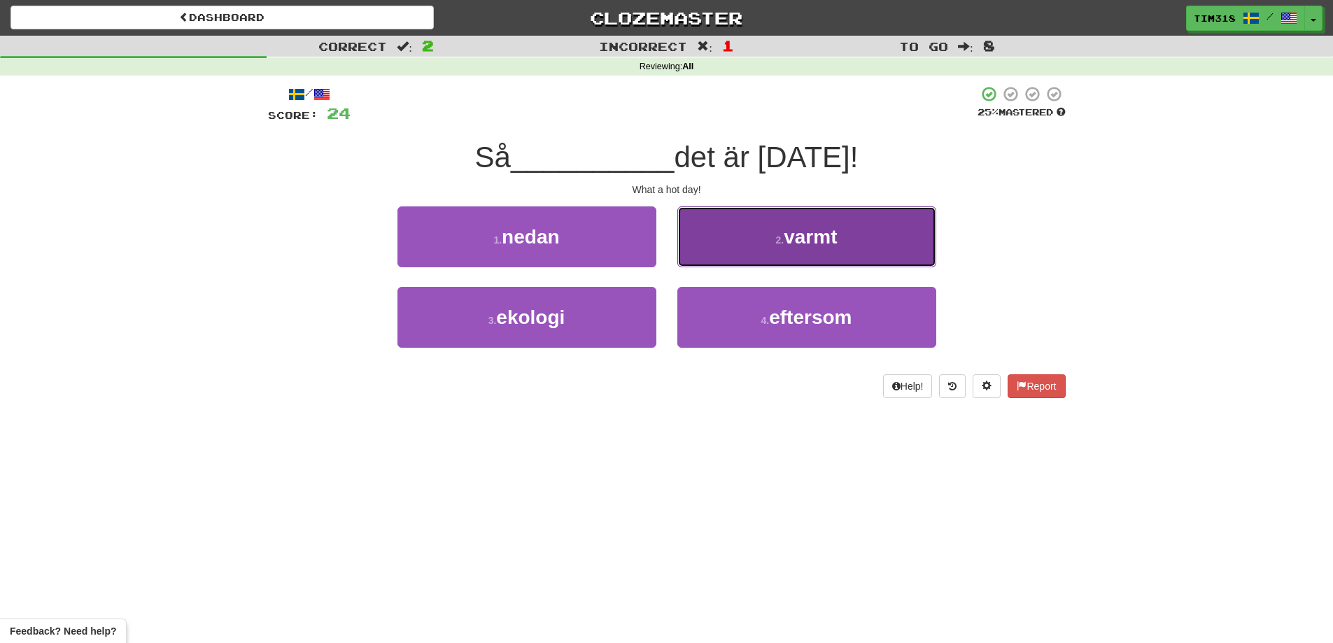
click at [743, 238] on button "2 . varmt" at bounding box center [806, 236] width 259 height 61
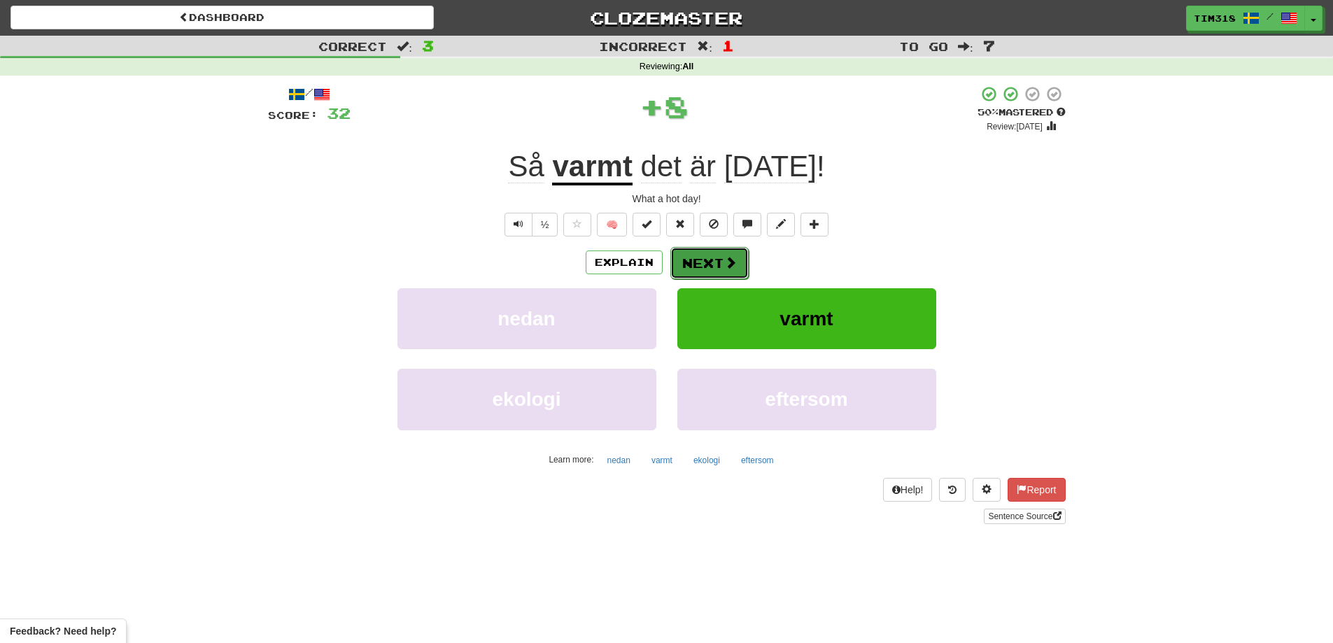
click at [694, 253] on button "Next" at bounding box center [709, 263] width 78 height 32
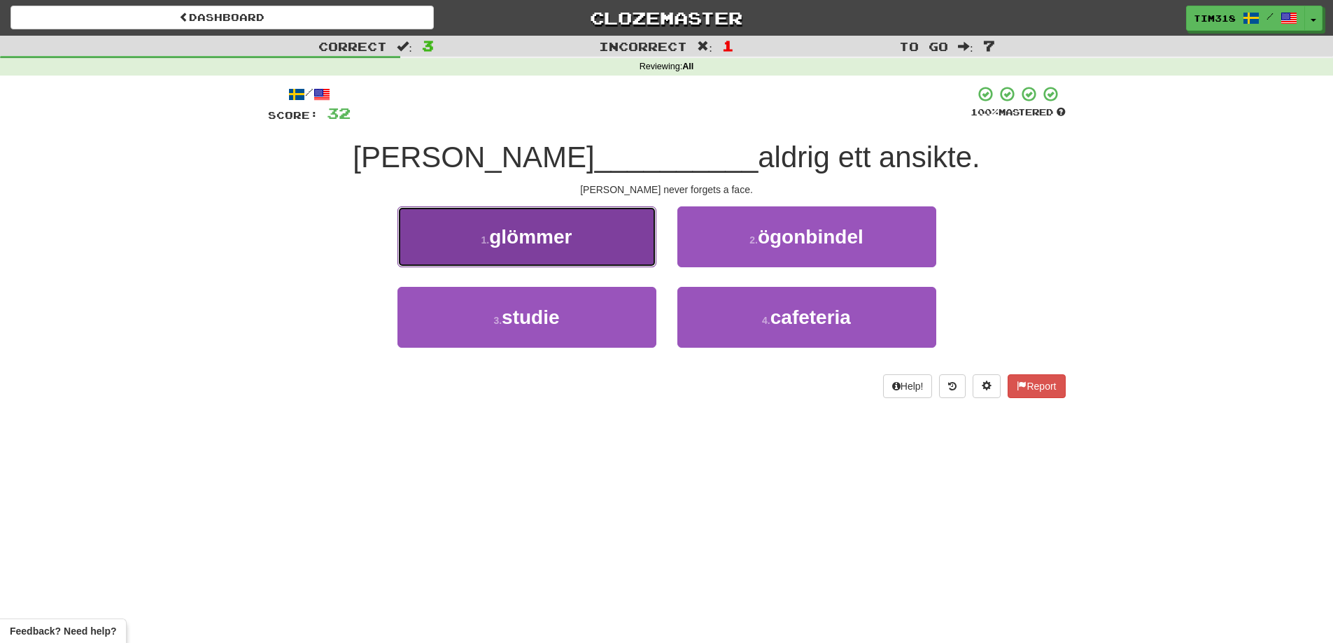
click at [609, 237] on button "1 . glömmer" at bounding box center [527, 236] width 259 height 61
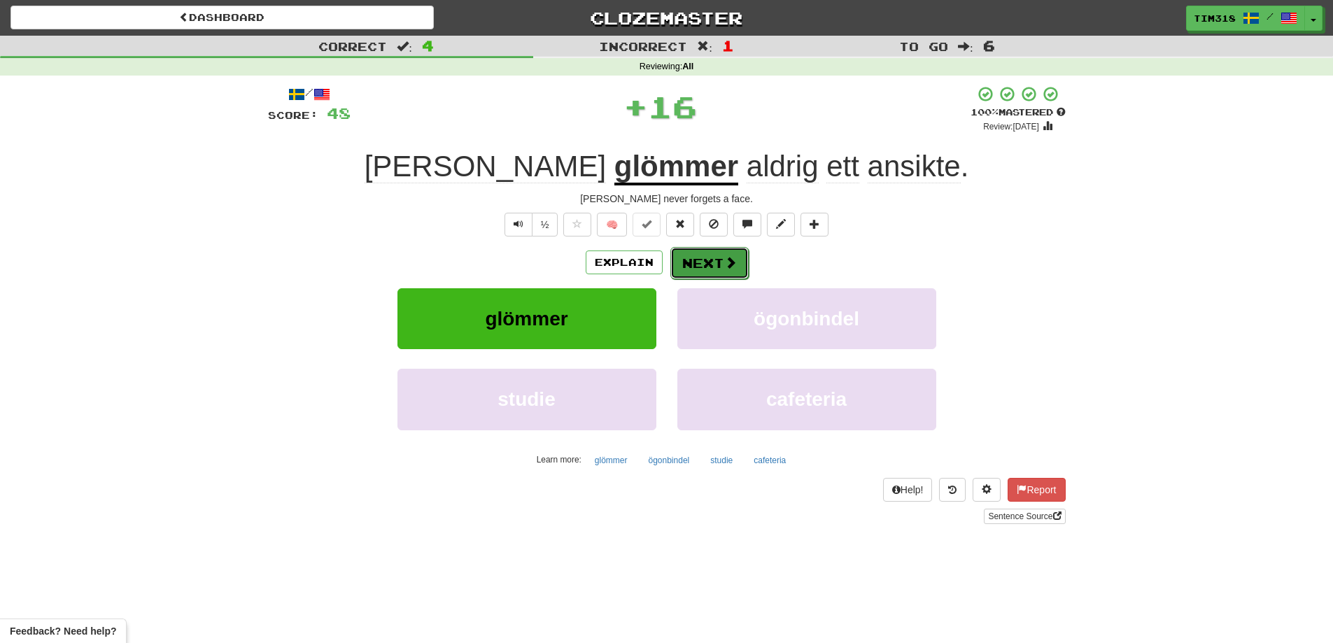
click at [737, 260] on button "Next" at bounding box center [709, 263] width 78 height 32
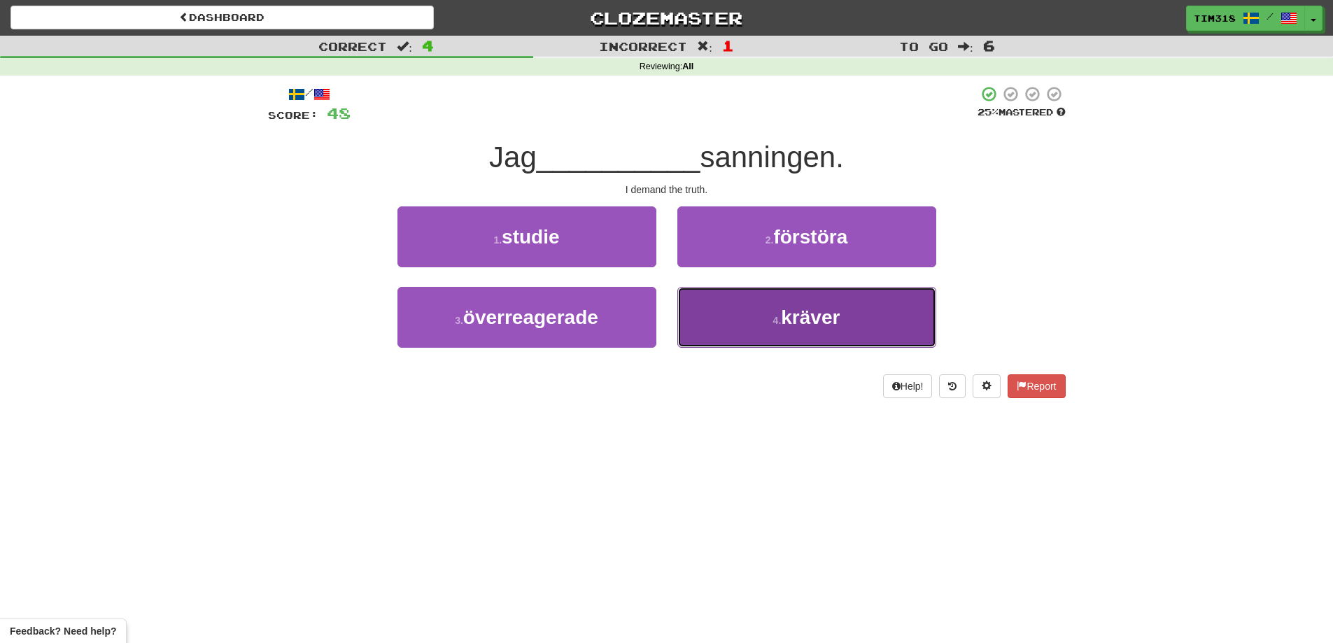
click at [775, 316] on small "4 ." at bounding box center [777, 320] width 8 height 11
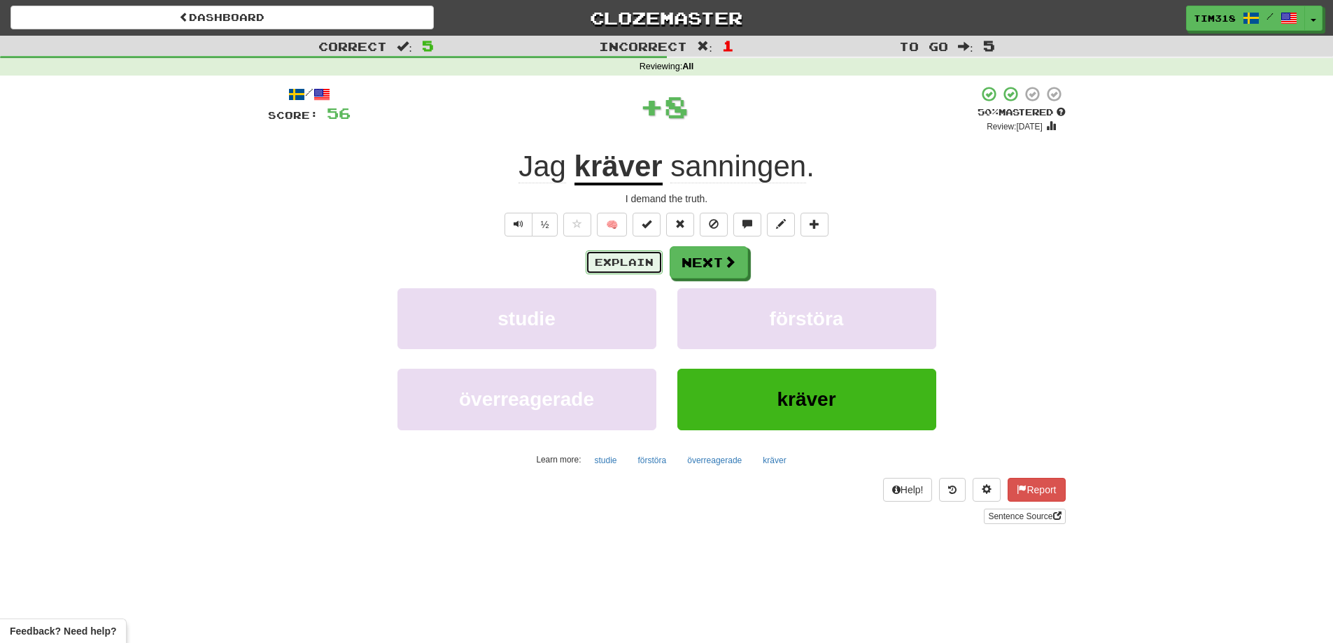
click at [612, 260] on button "Explain" at bounding box center [624, 263] width 77 height 24
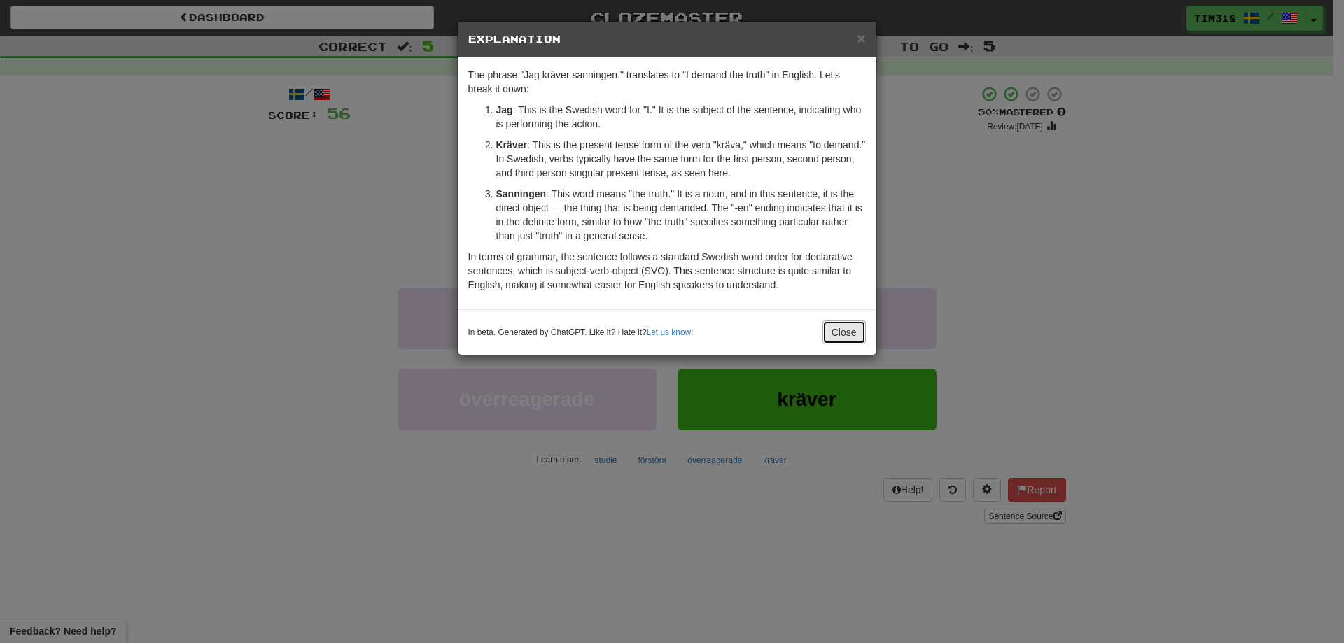
click at [828, 326] on button "Close" at bounding box center [843, 333] width 43 height 24
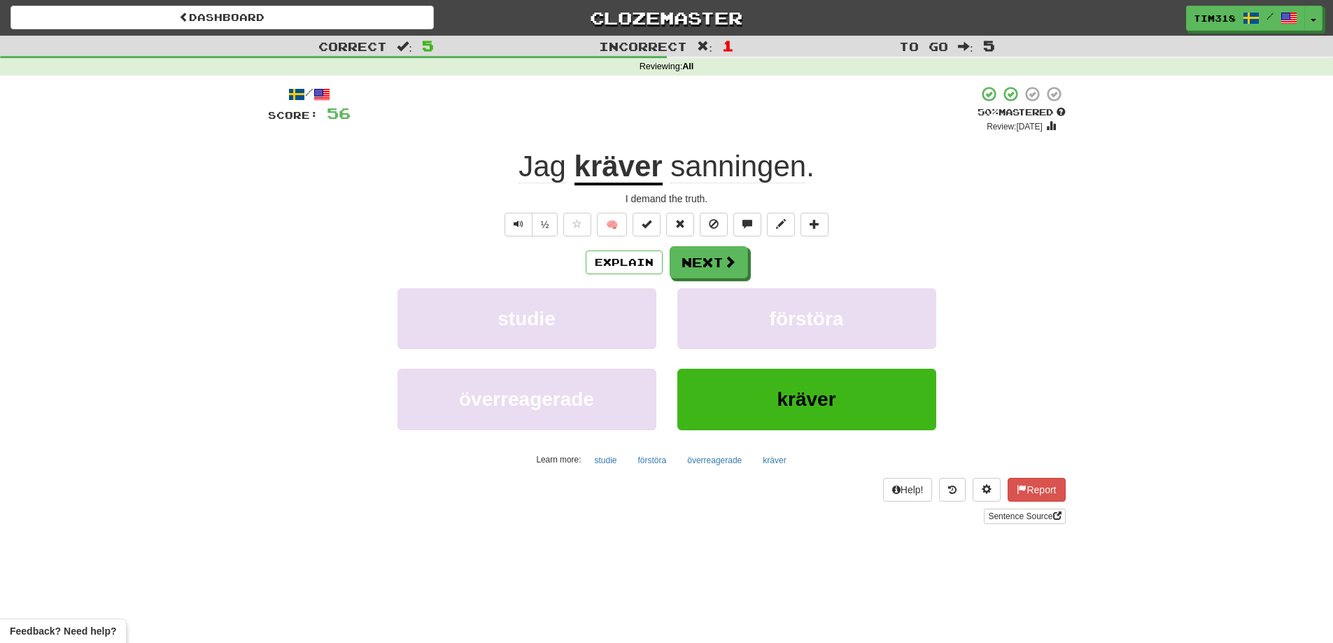
click at [713, 281] on div "Explain Next studie förstöra överreagerade kräver Learn more: studie förstöra ö…" at bounding box center [667, 358] width 798 height 225
click at [713, 271] on button "Next" at bounding box center [709, 263] width 78 height 32
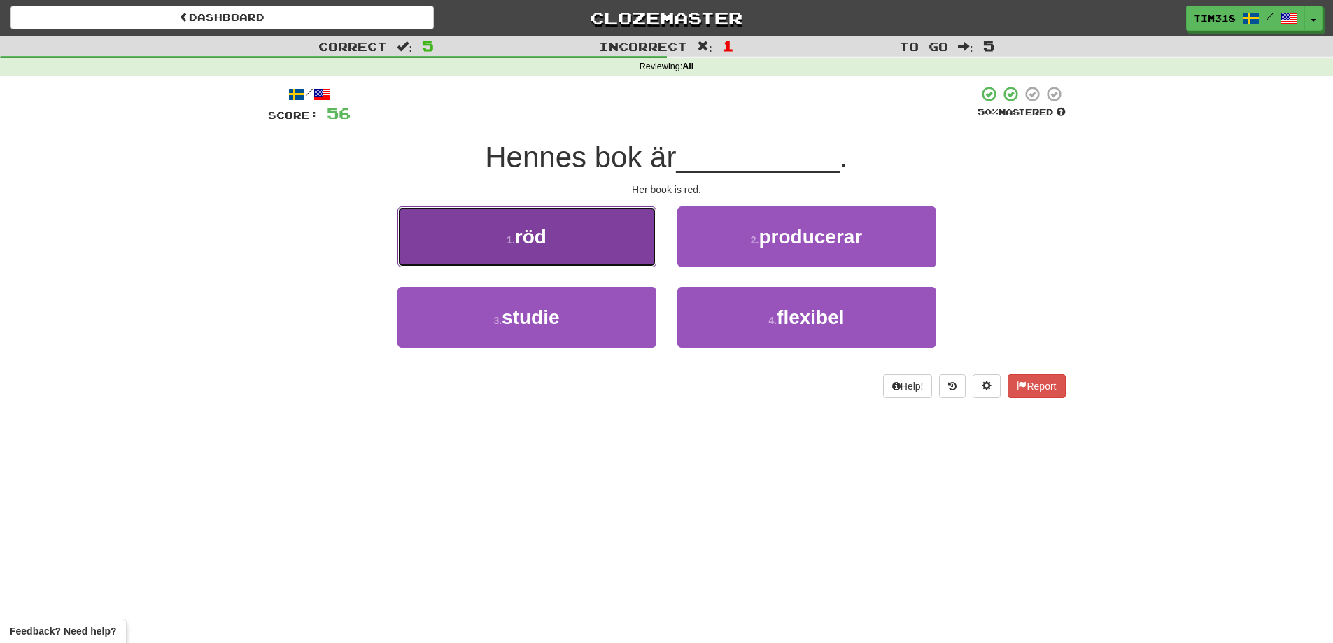
click at [586, 244] on button "1 . röd" at bounding box center [527, 236] width 259 height 61
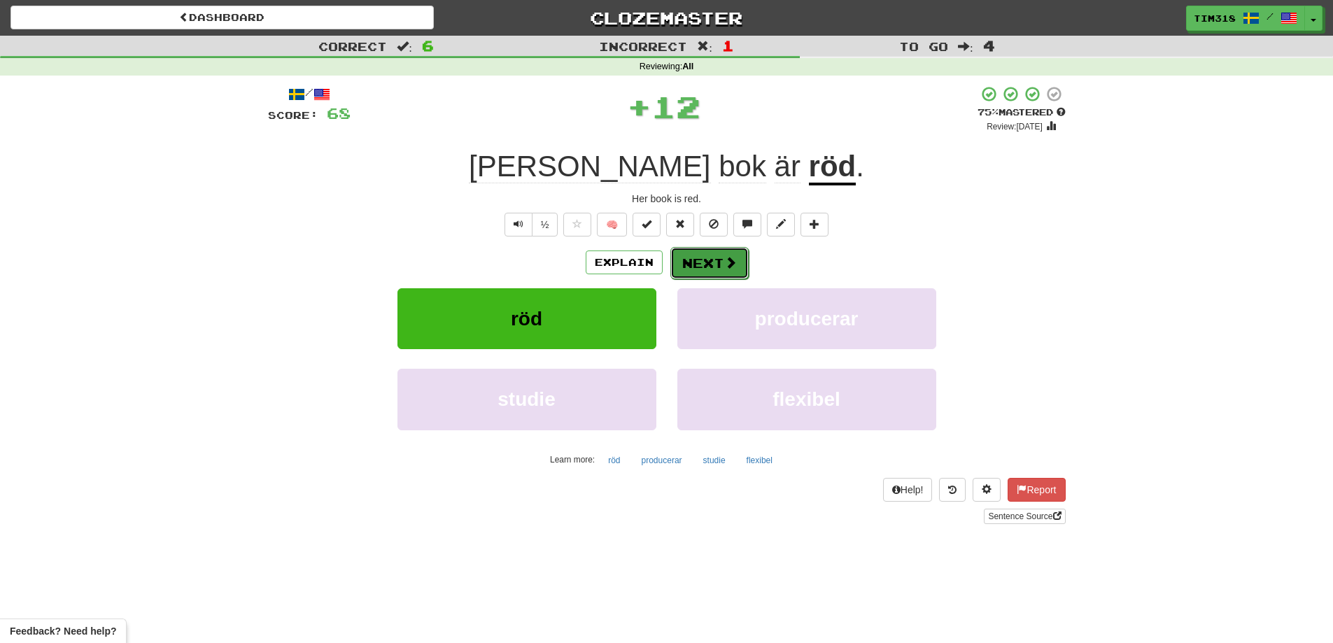
click at [699, 269] on button "Next" at bounding box center [709, 263] width 78 height 32
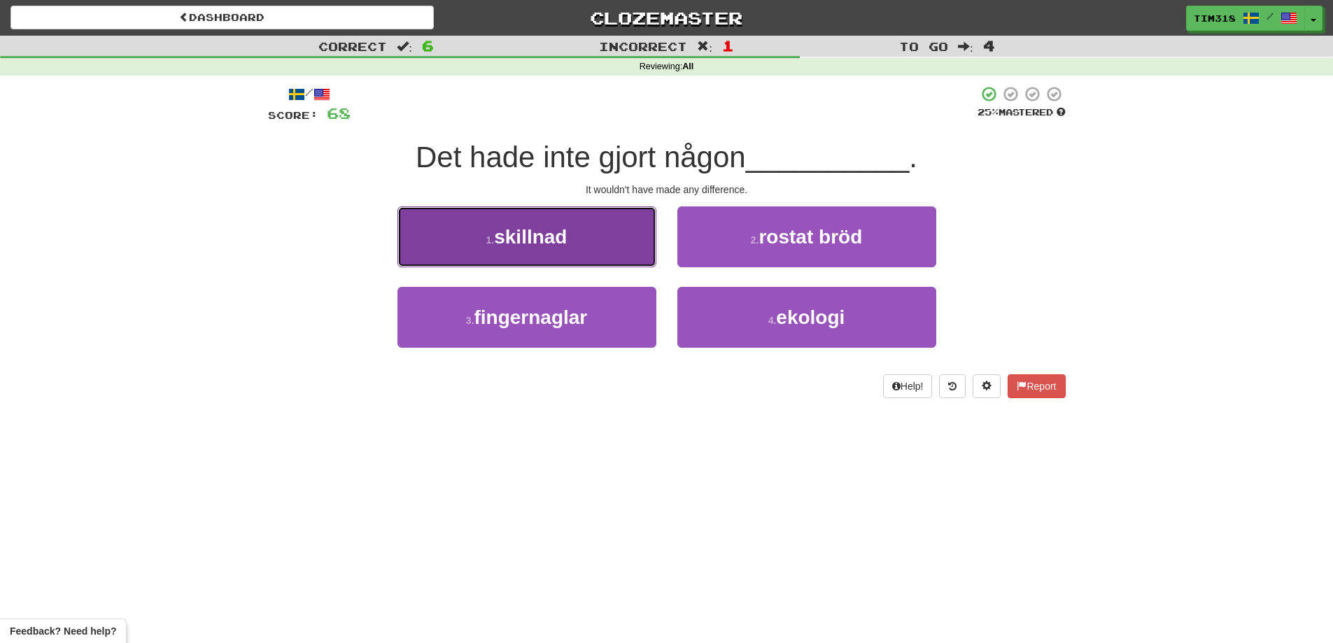
click at [558, 248] on button "1 . skillnad" at bounding box center [527, 236] width 259 height 61
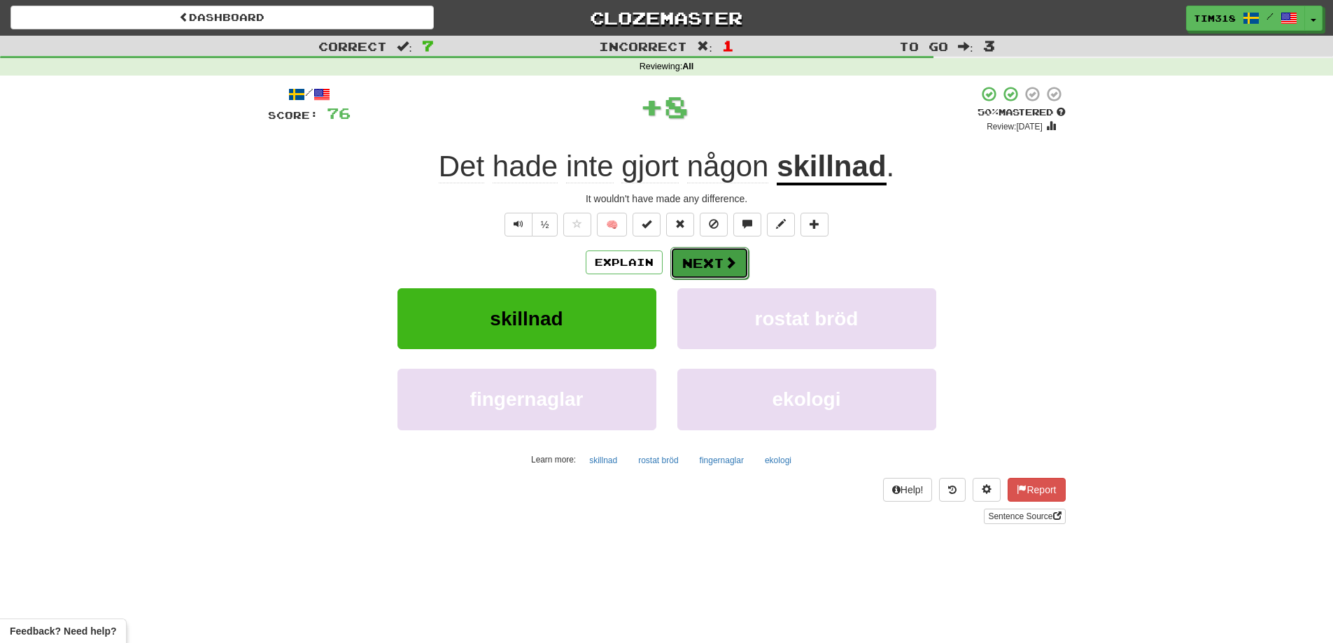
click at [703, 264] on button "Next" at bounding box center [709, 263] width 78 height 32
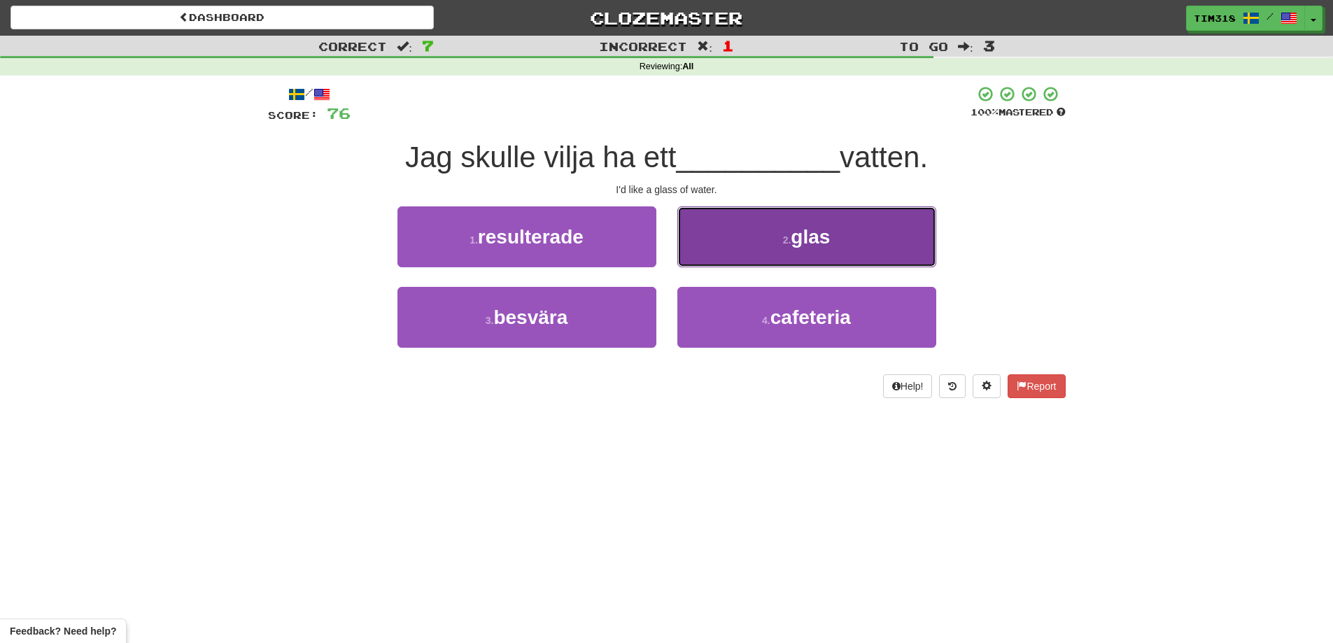
click at [775, 235] on button "2 . glas" at bounding box center [806, 236] width 259 height 61
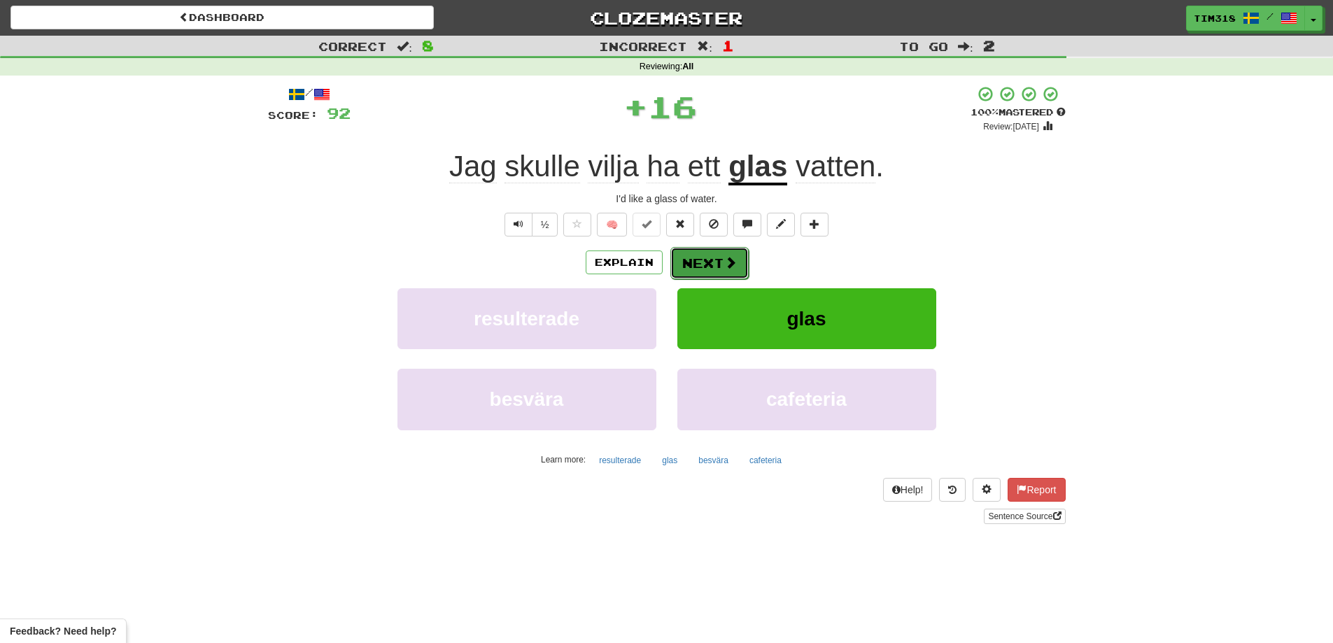
click at [697, 260] on button "Next" at bounding box center [709, 263] width 78 height 32
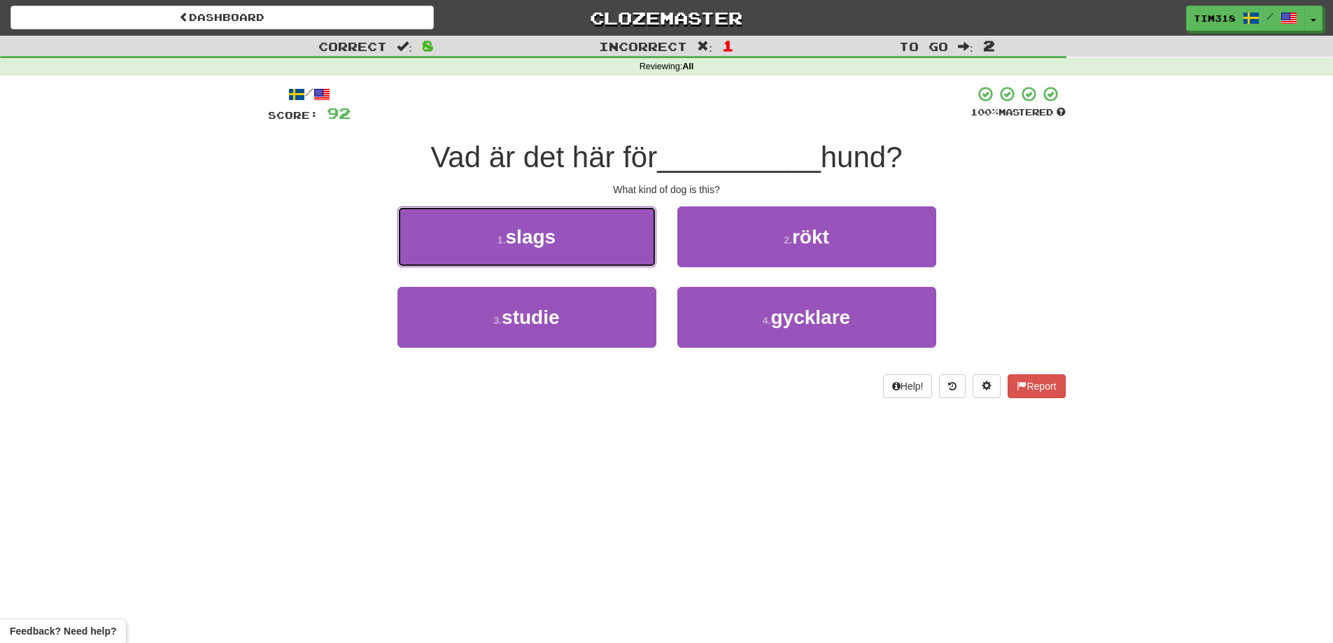
drag, startPoint x: 572, startPoint y: 230, endPoint x: 580, endPoint y: 241, distance: 14.2
click at [572, 231] on button "1 . slags" at bounding box center [527, 236] width 259 height 61
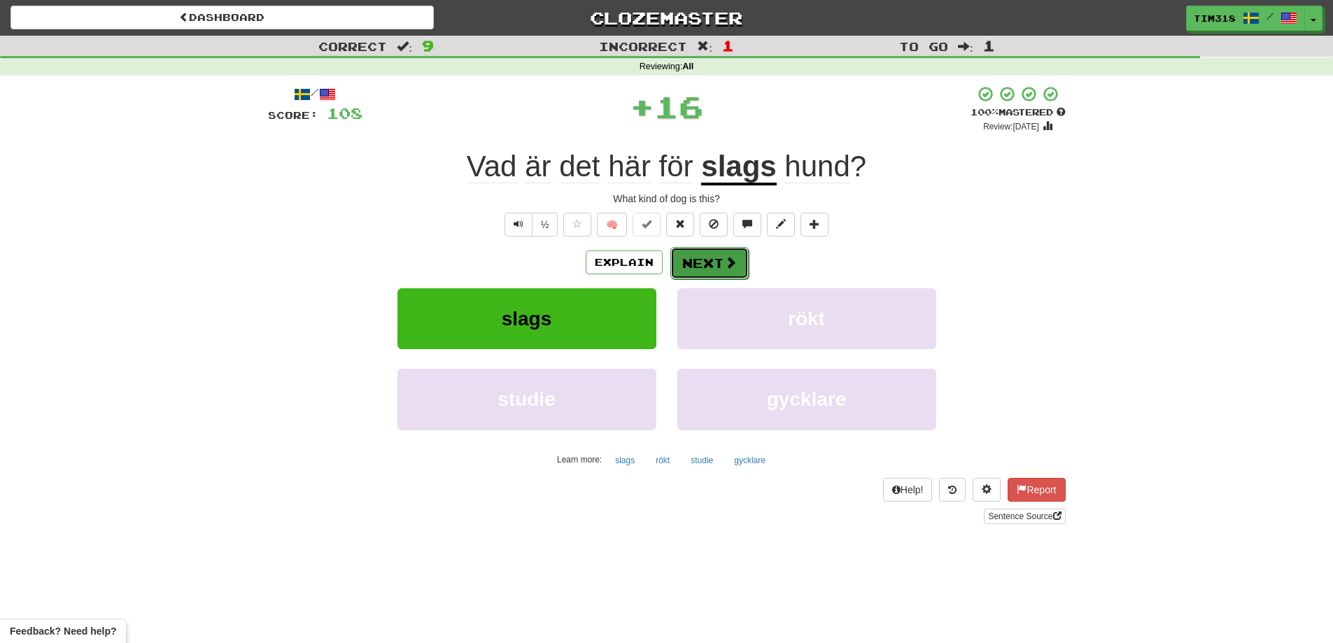
click at [717, 258] on button "Next" at bounding box center [709, 263] width 78 height 32
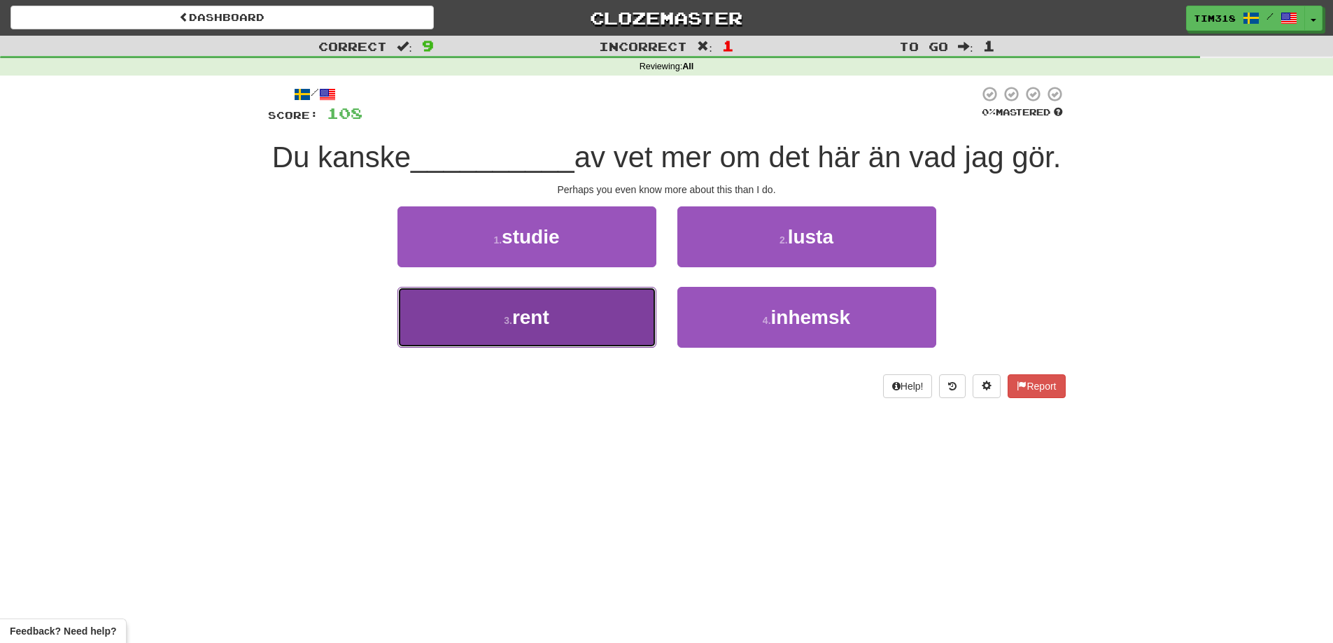
click at [586, 348] on button "3 . rent" at bounding box center [527, 317] width 259 height 61
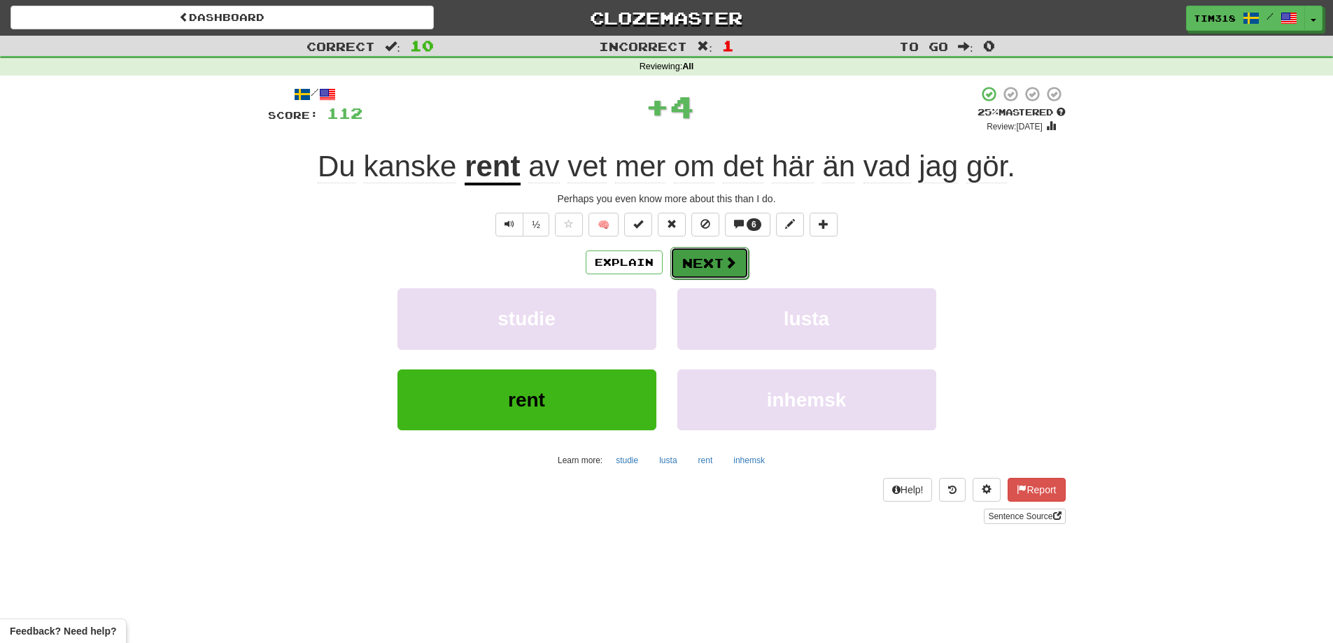
click at [705, 267] on button "Next" at bounding box center [709, 263] width 78 height 32
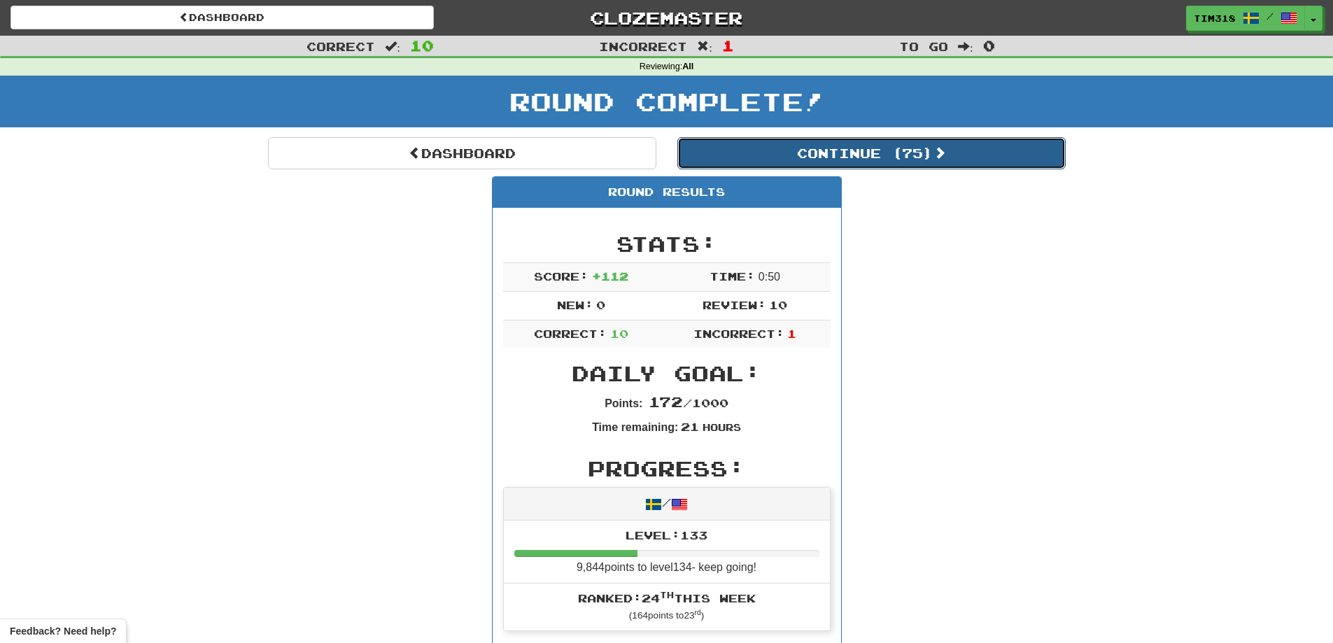
click at [823, 155] on button "Continue ( 75 )" at bounding box center [871, 153] width 388 height 32
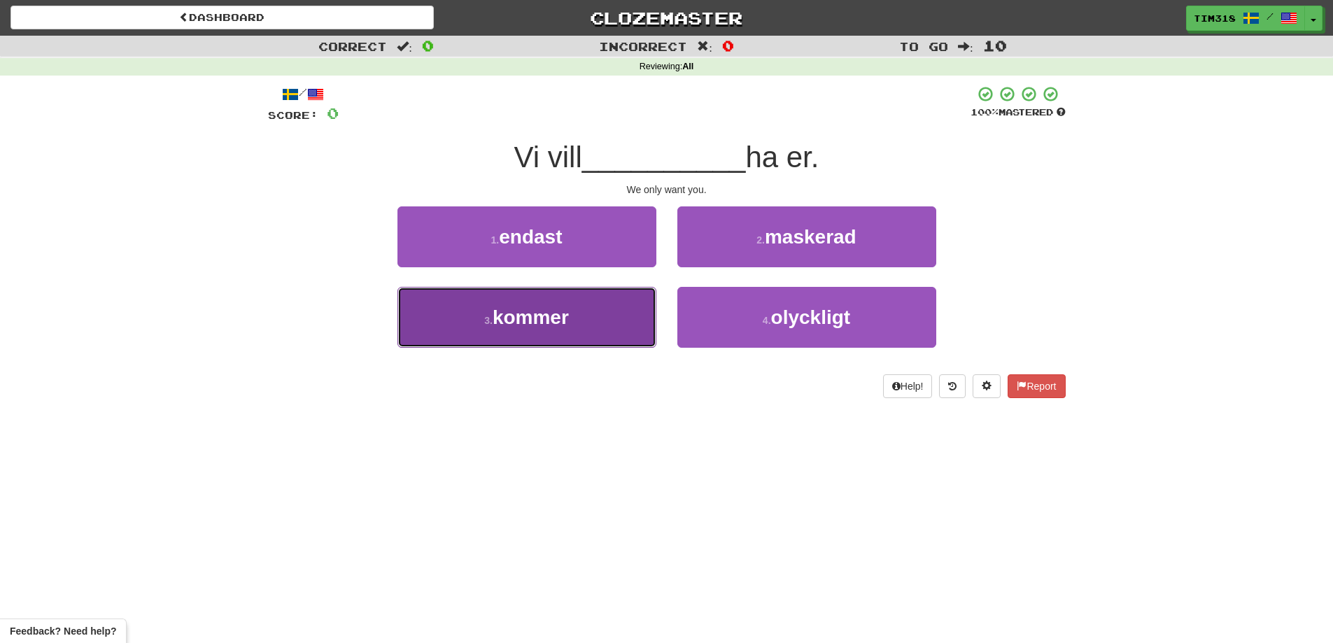
click at [598, 325] on button "3 . kommer" at bounding box center [527, 317] width 259 height 61
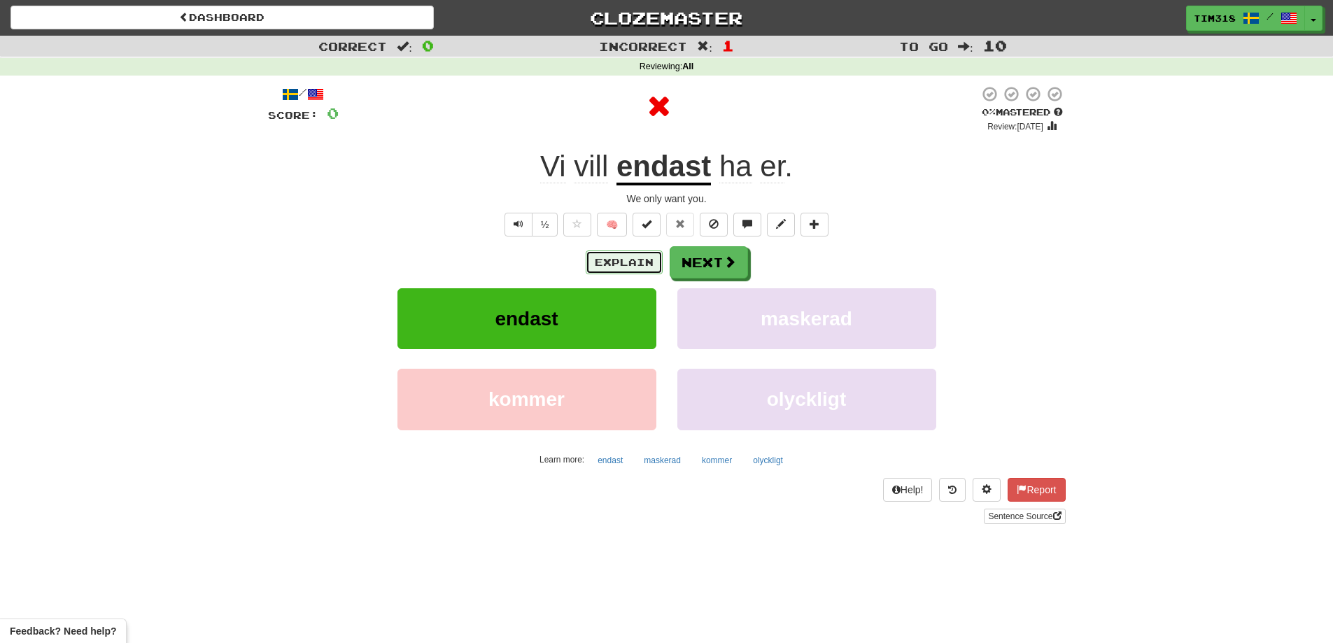
click at [631, 260] on button "Explain" at bounding box center [624, 263] width 77 height 24
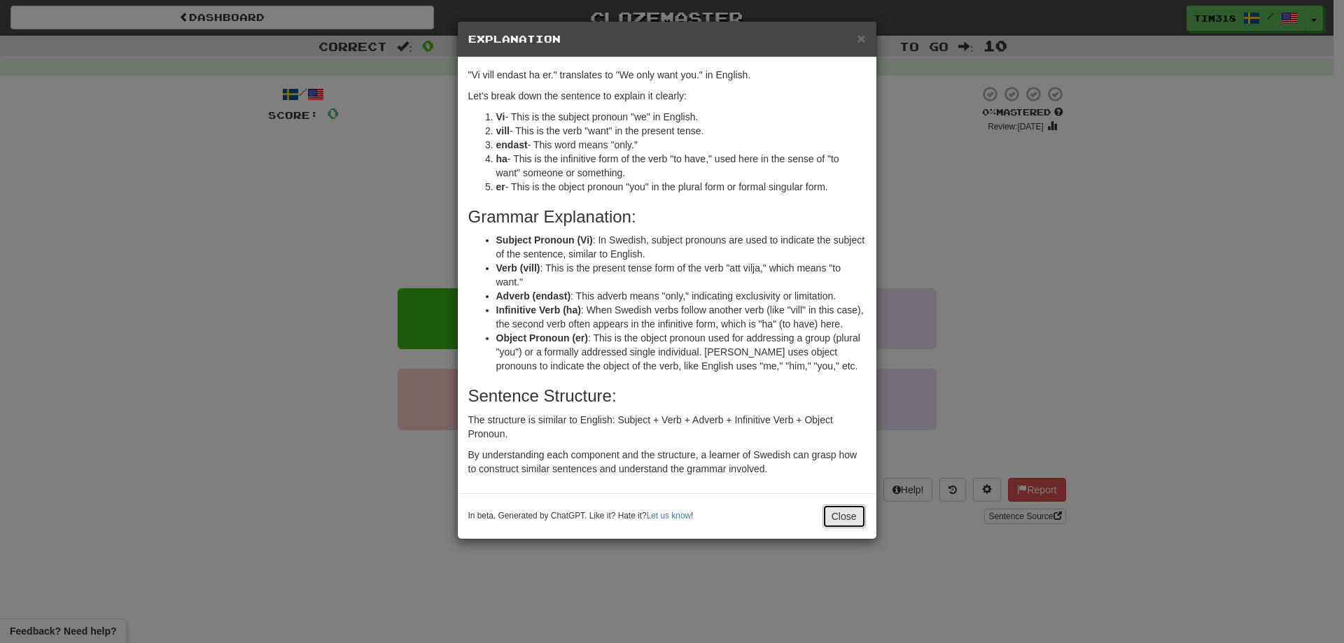
click at [857, 521] on button "Close" at bounding box center [843, 517] width 43 height 24
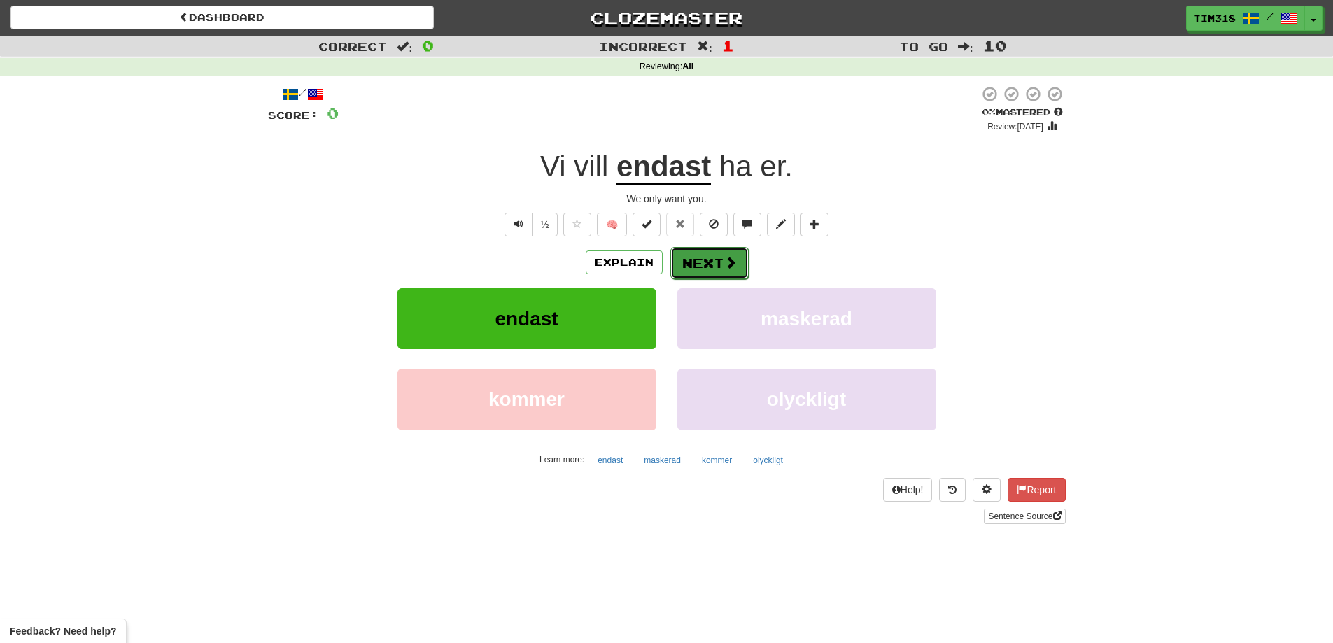
click at [738, 269] on button "Next" at bounding box center [709, 263] width 78 height 32
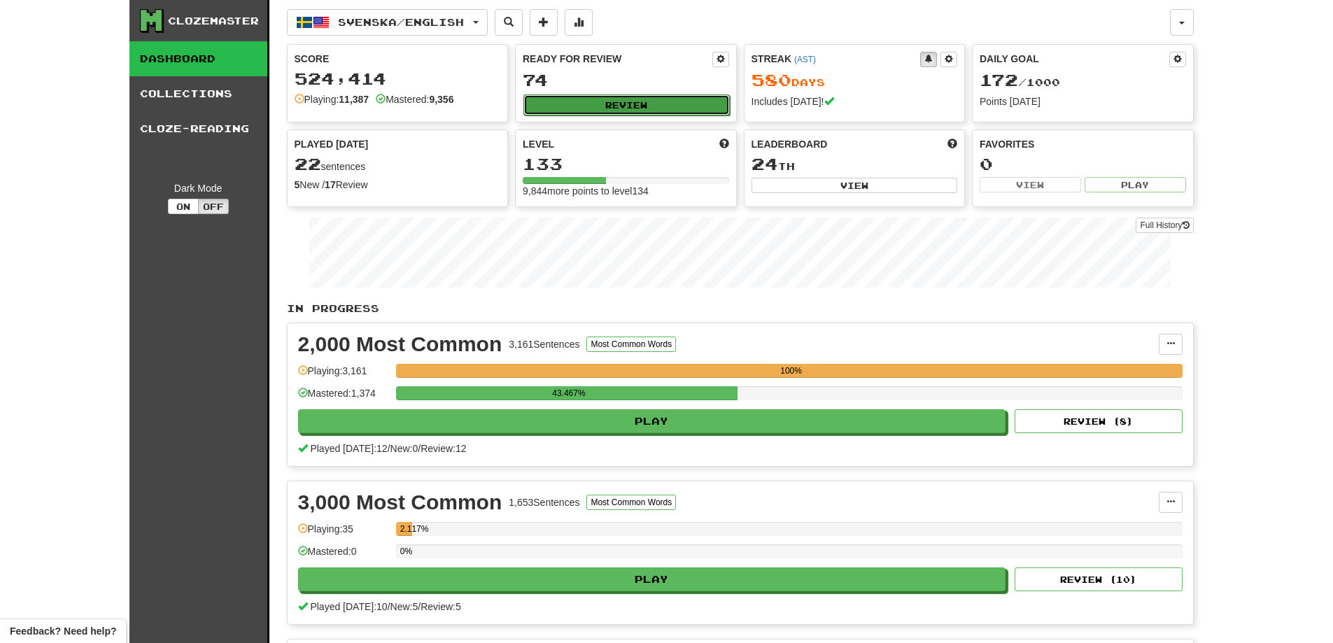
click at [687, 100] on button "Review" at bounding box center [626, 104] width 206 height 21
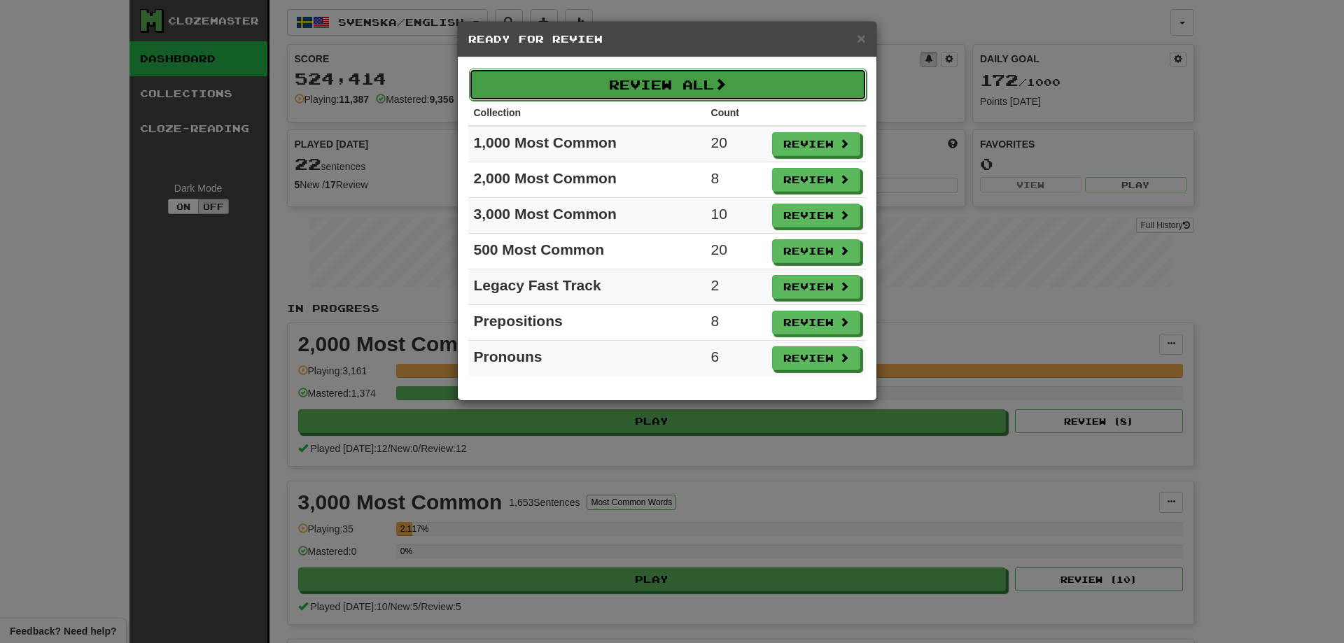
click at [686, 84] on button "Review All" at bounding box center [668, 85] width 398 height 32
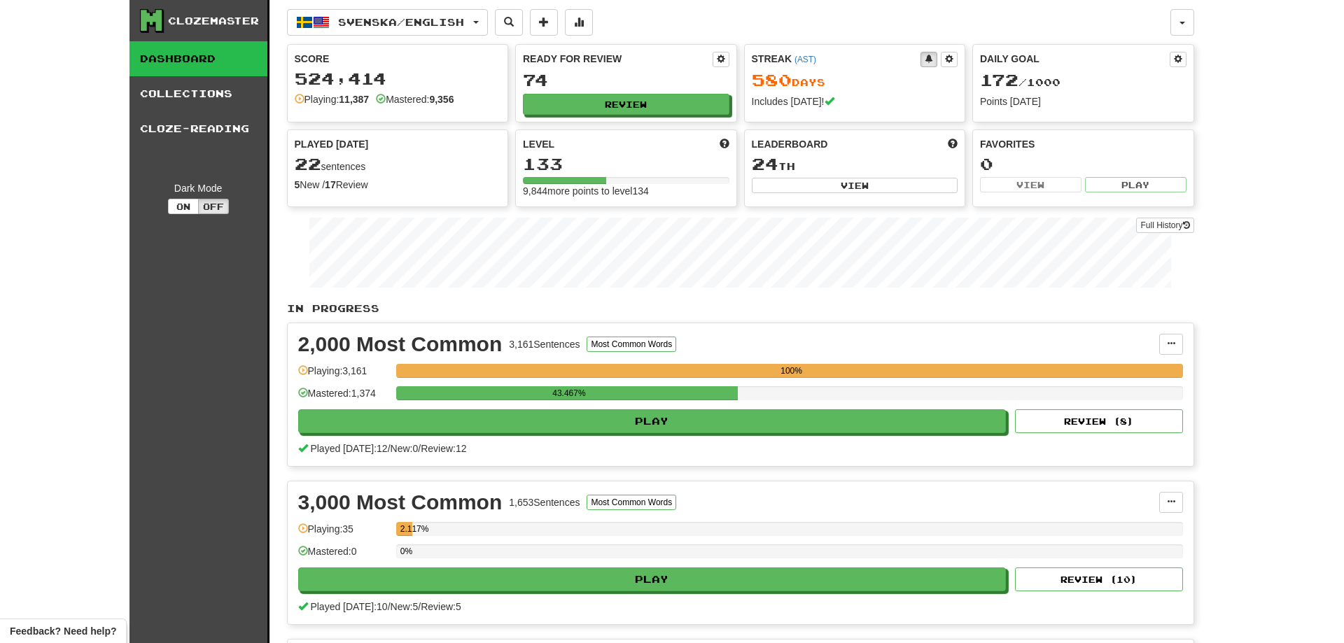
select select "**"
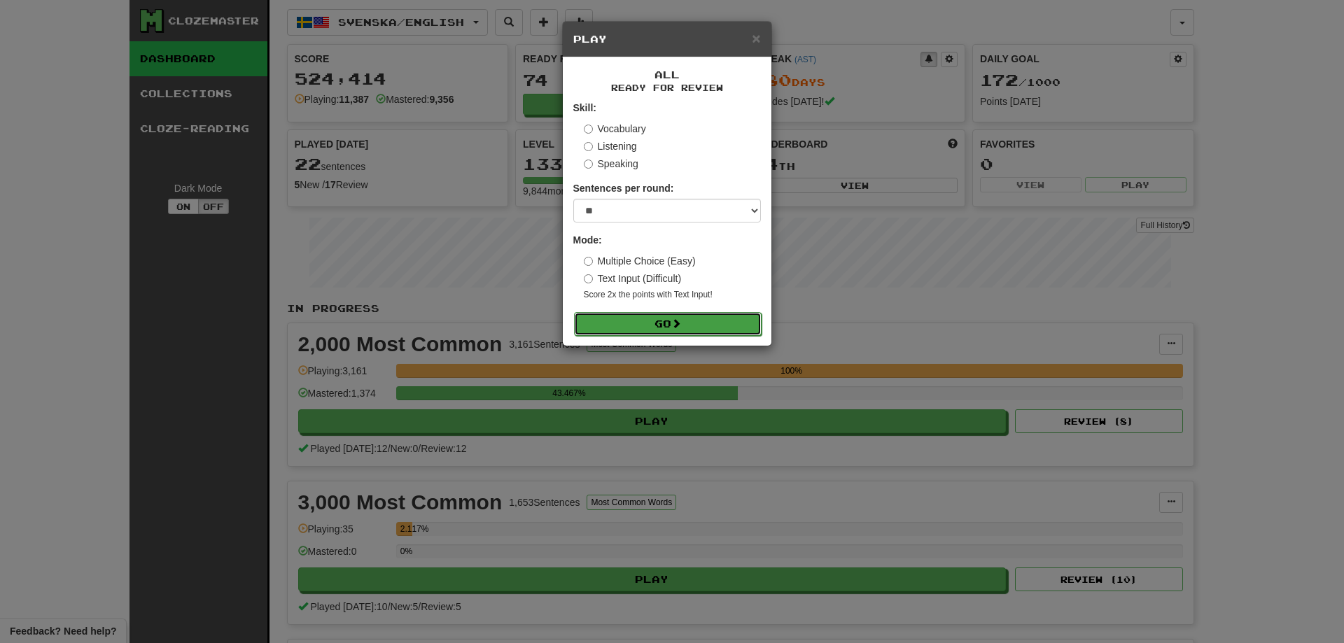
click at [623, 328] on button "Go" at bounding box center [668, 324] width 188 height 24
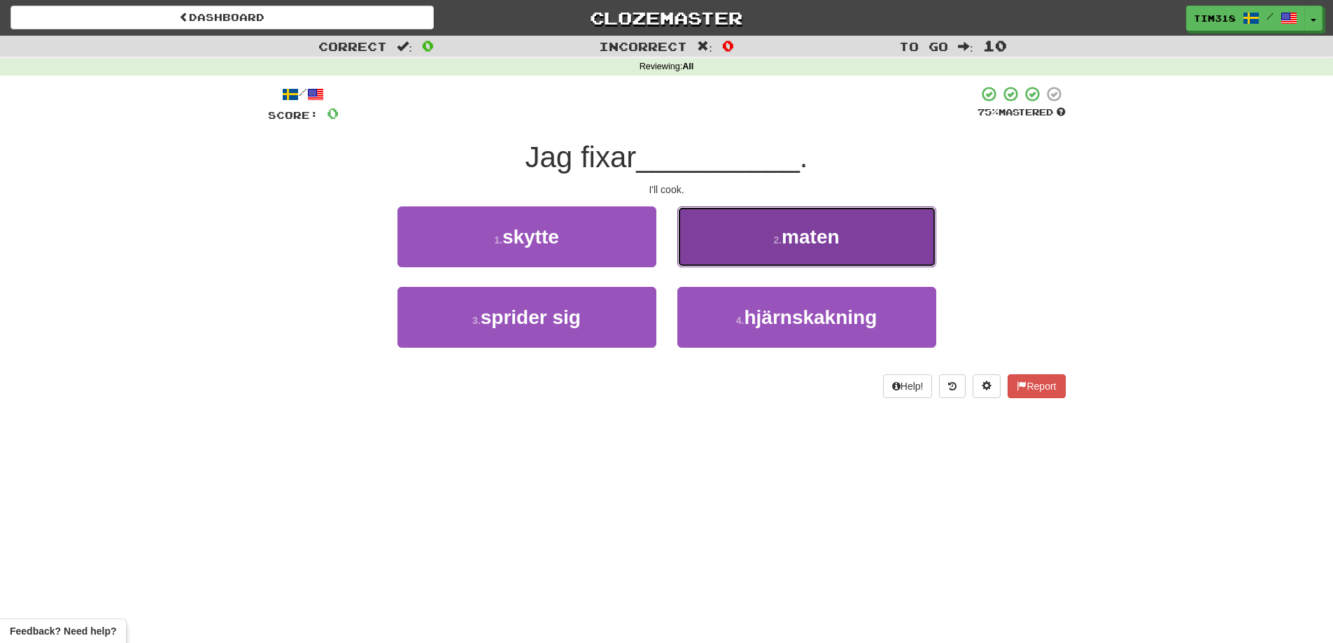
click at [808, 244] on span "maten" at bounding box center [810, 237] width 57 height 22
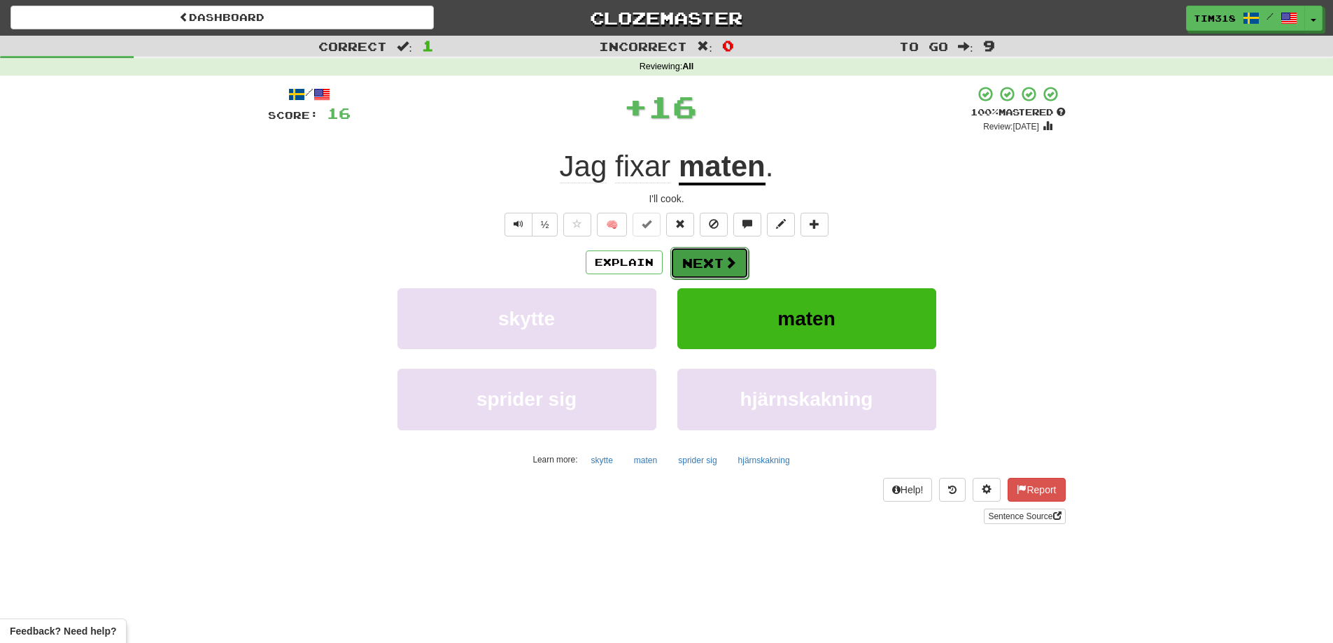
click at [724, 264] on span at bounding box center [730, 262] width 13 height 13
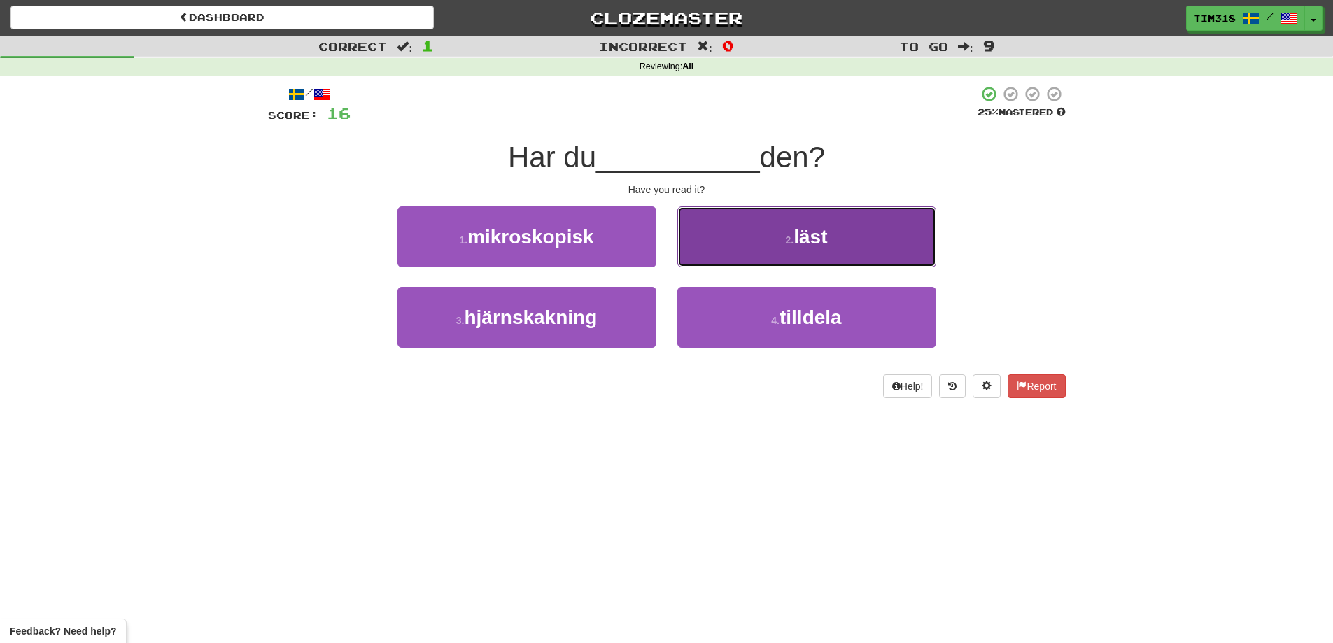
click at [778, 246] on button "2 . läst" at bounding box center [806, 236] width 259 height 61
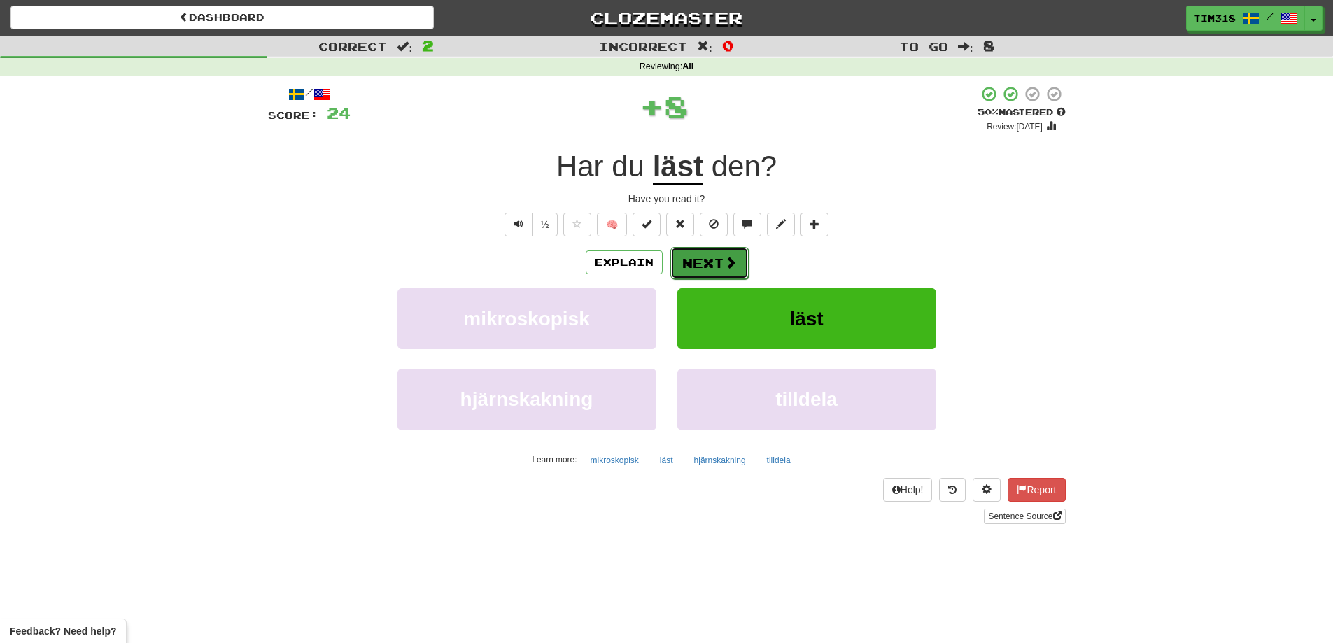
click at [720, 268] on button "Next" at bounding box center [709, 263] width 78 height 32
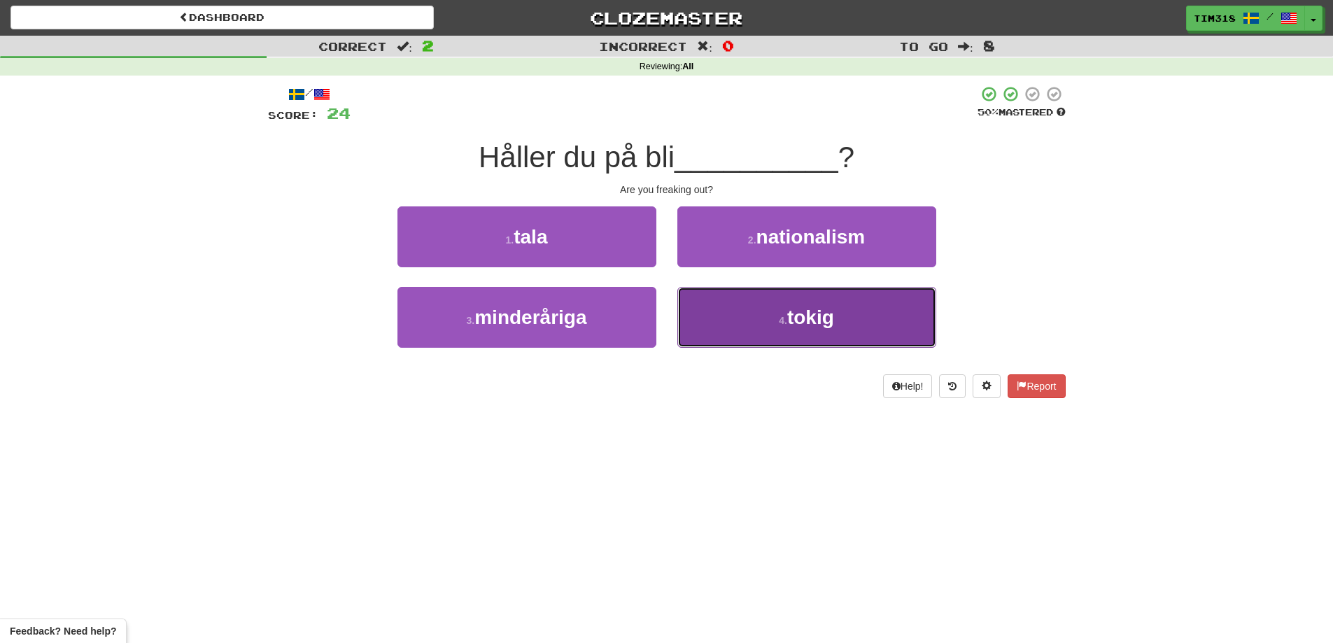
click at [773, 304] on button "4 . tokig" at bounding box center [806, 317] width 259 height 61
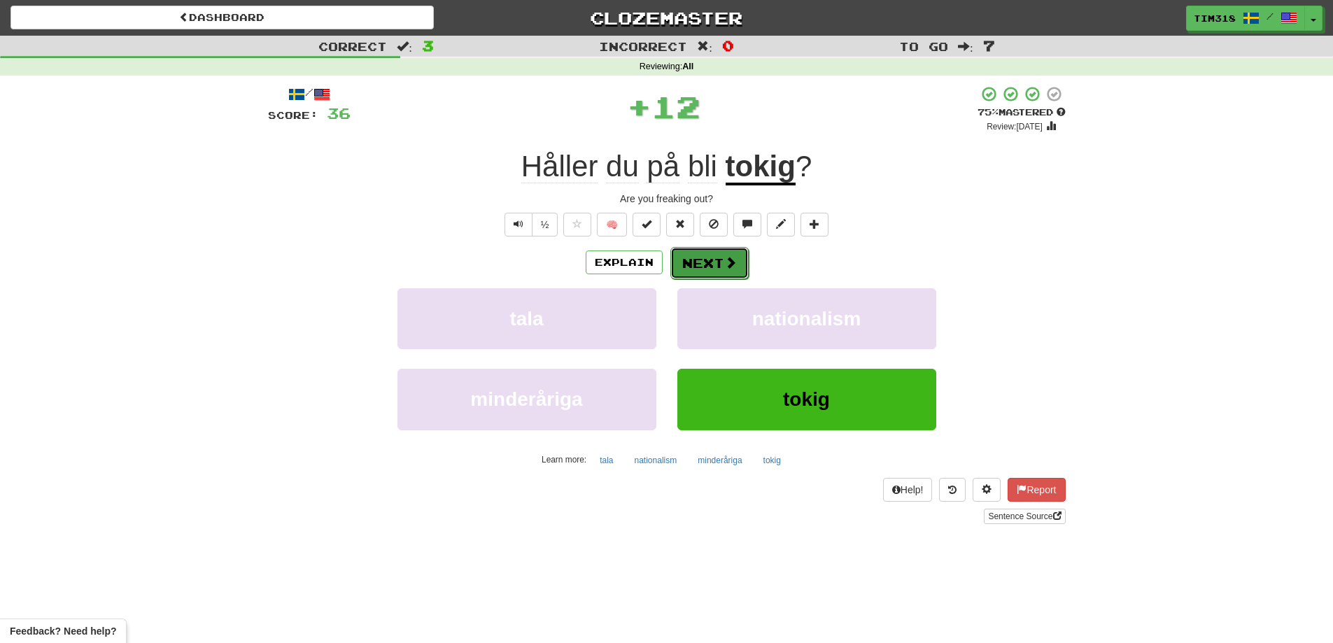
click at [705, 260] on button "Next" at bounding box center [709, 263] width 78 height 32
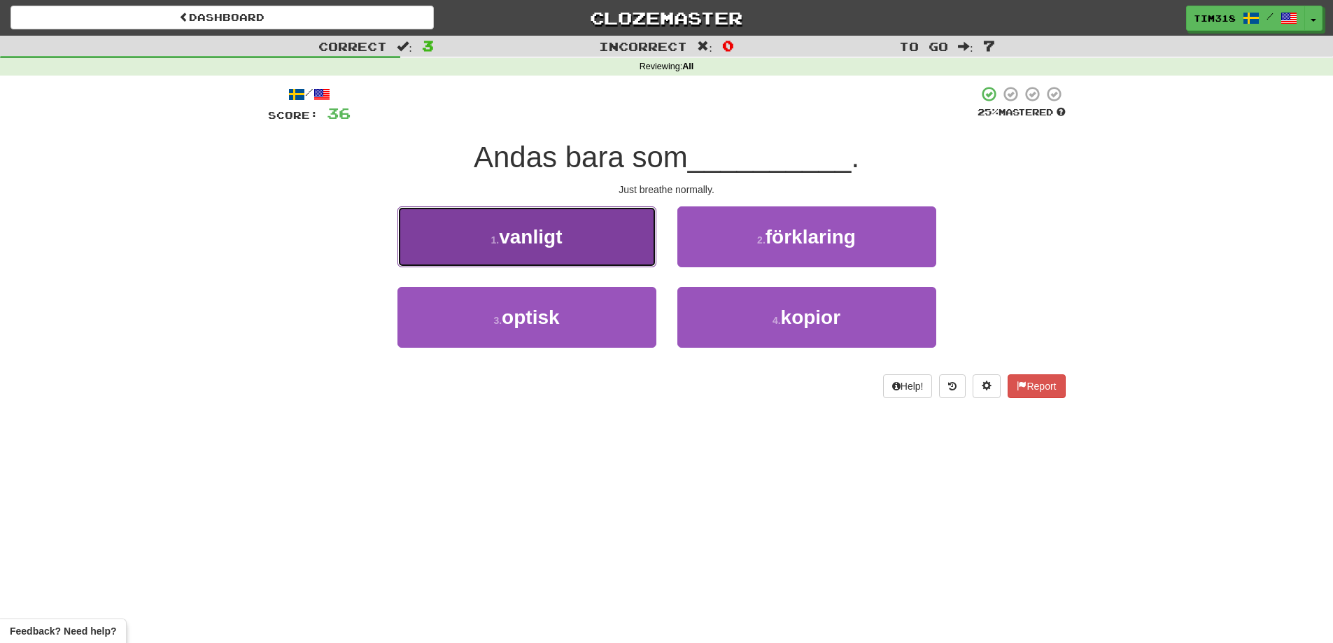
click at [619, 245] on button "1 . vanligt" at bounding box center [527, 236] width 259 height 61
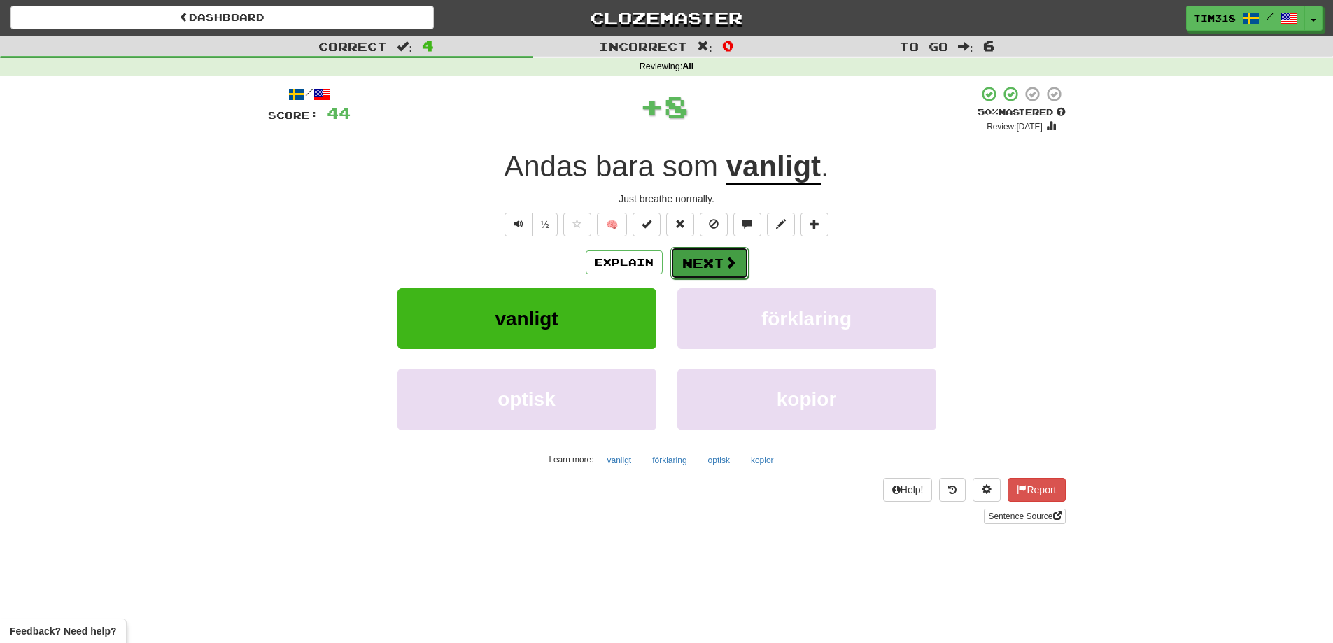
click at [711, 265] on button "Next" at bounding box center [709, 263] width 78 height 32
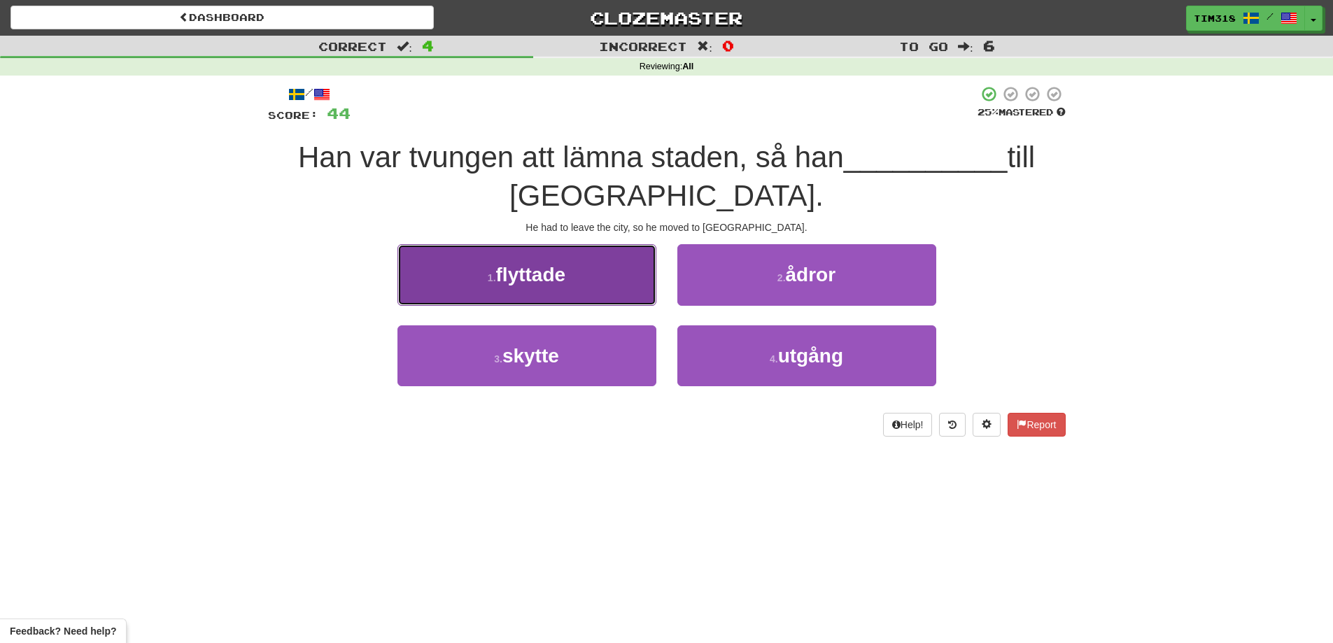
click at [524, 255] on button "1 . flyttade" at bounding box center [527, 274] width 259 height 61
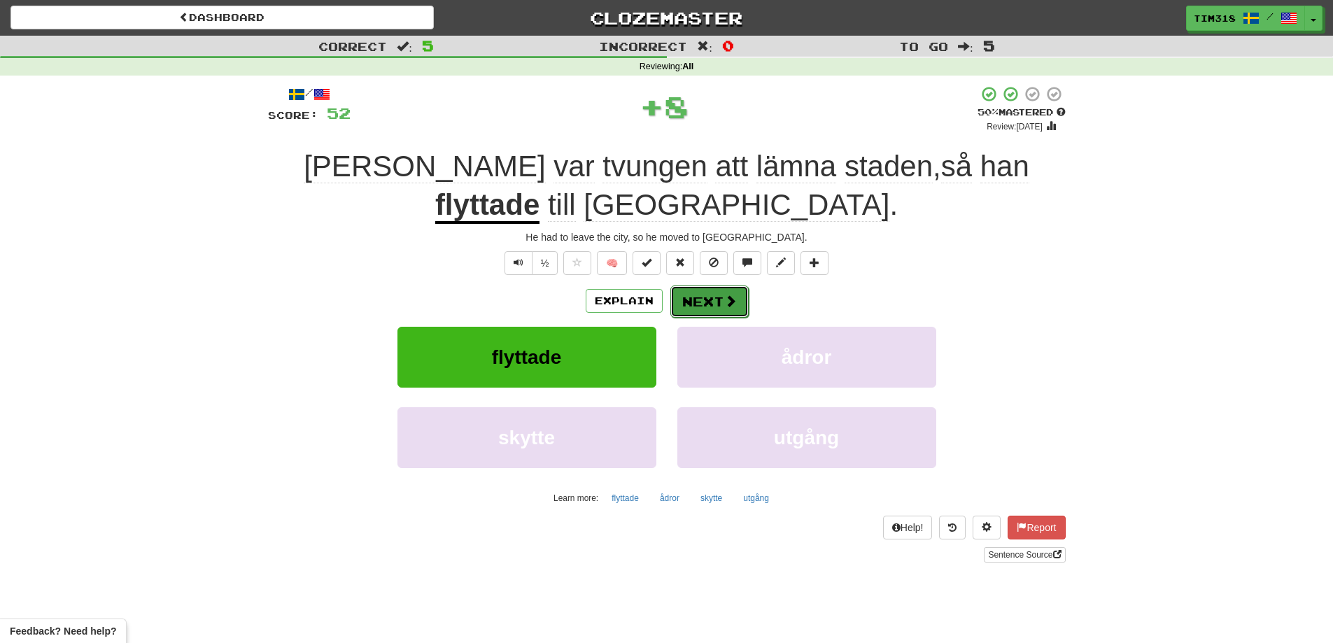
click at [721, 286] on button "Next" at bounding box center [709, 302] width 78 height 32
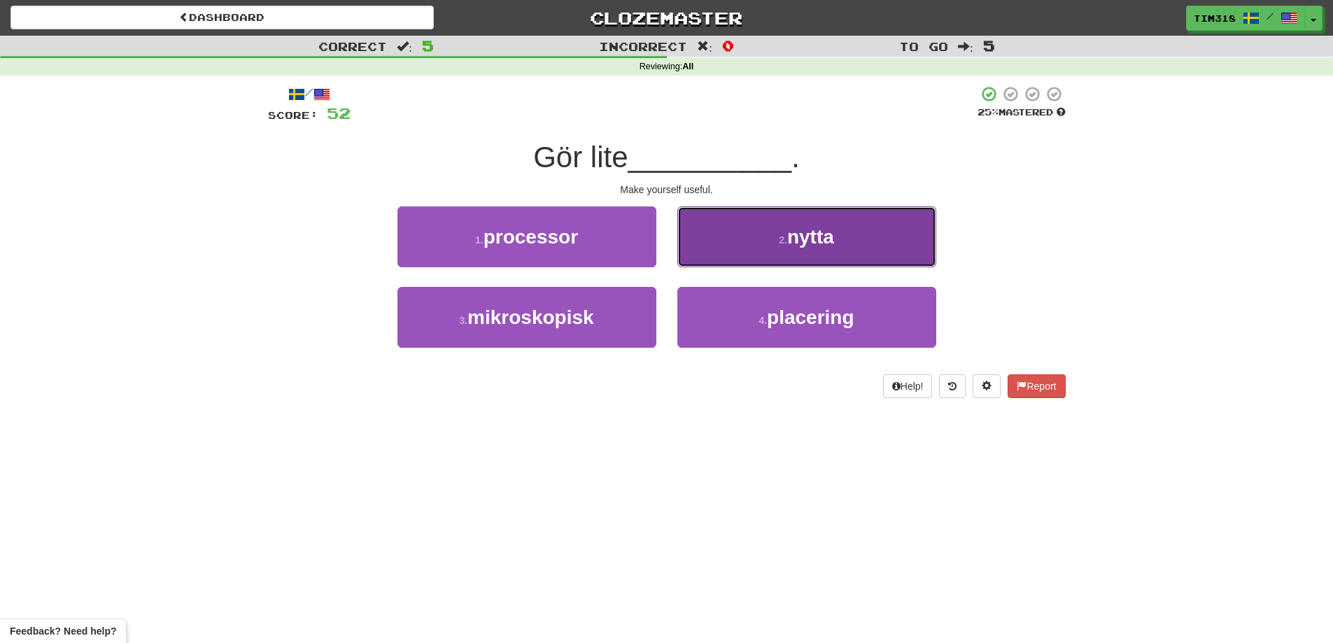
click at [786, 244] on small "2 ." at bounding box center [783, 239] width 8 height 11
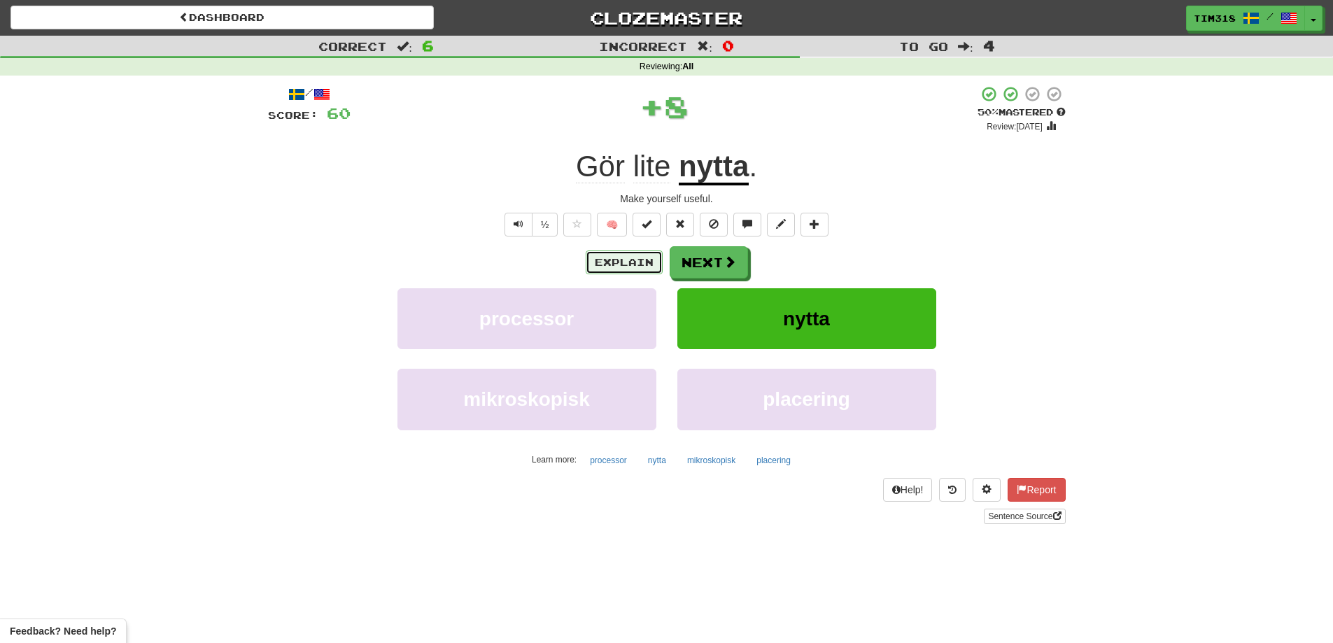
click at [636, 266] on button "Explain" at bounding box center [624, 263] width 77 height 24
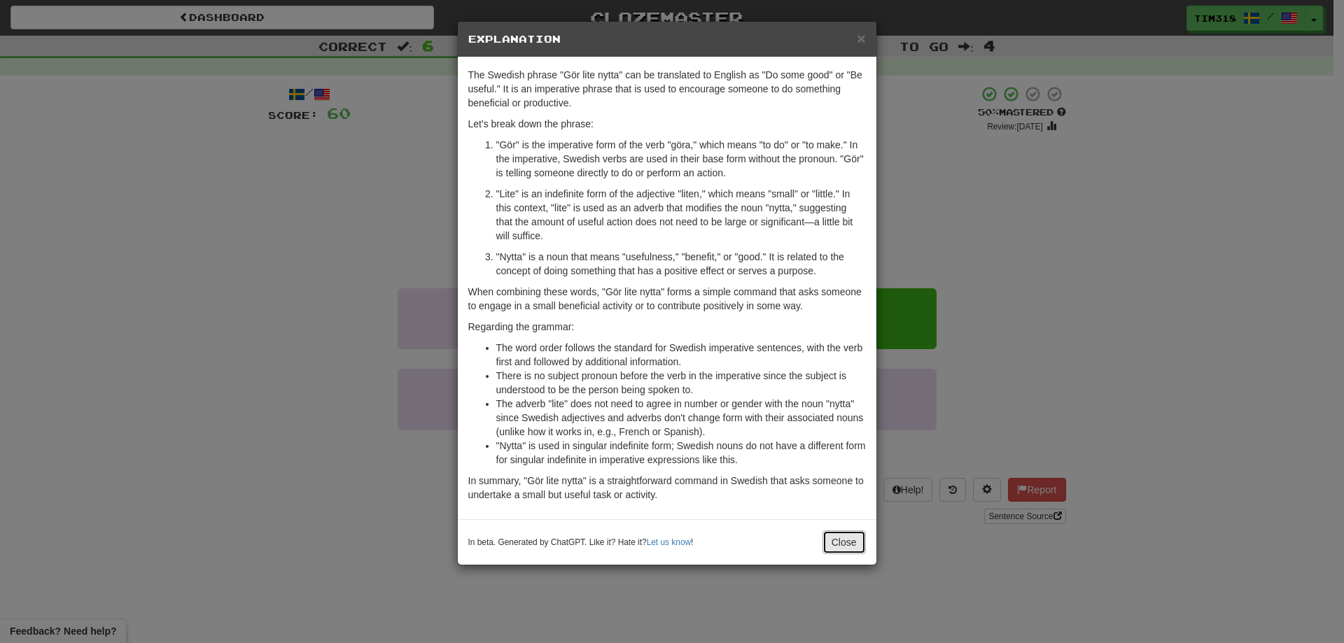
click at [848, 547] on button "Close" at bounding box center [843, 542] width 43 height 24
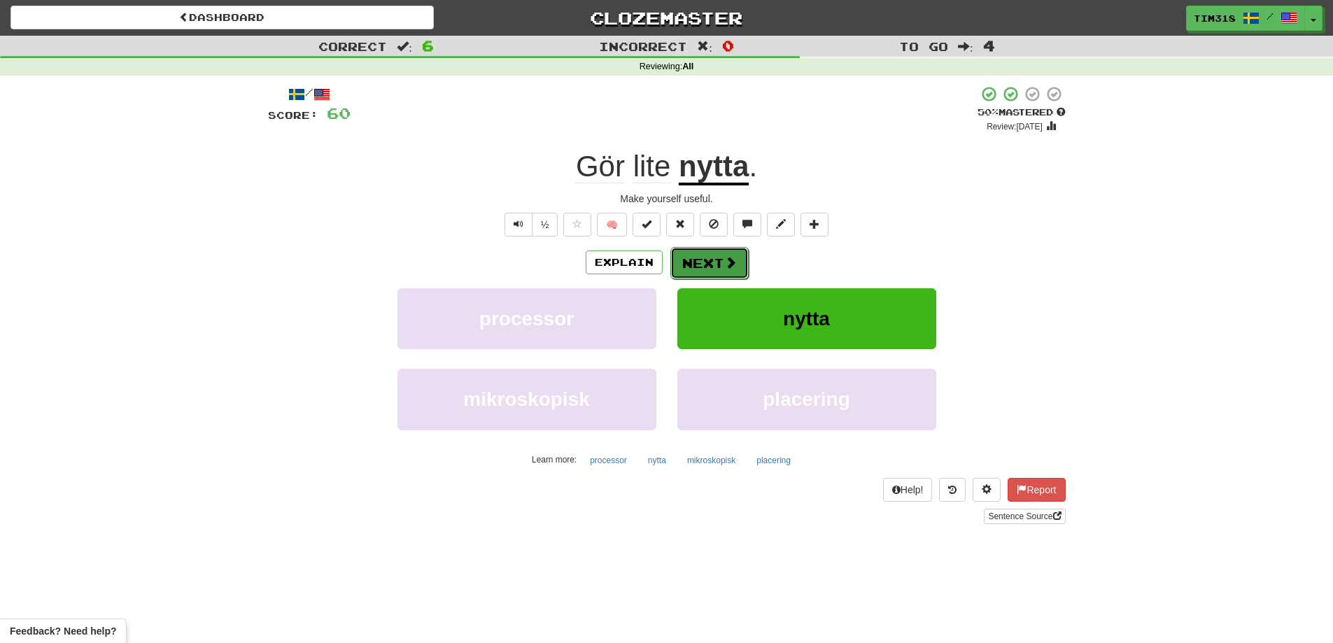
click at [698, 261] on button "Next" at bounding box center [709, 263] width 78 height 32
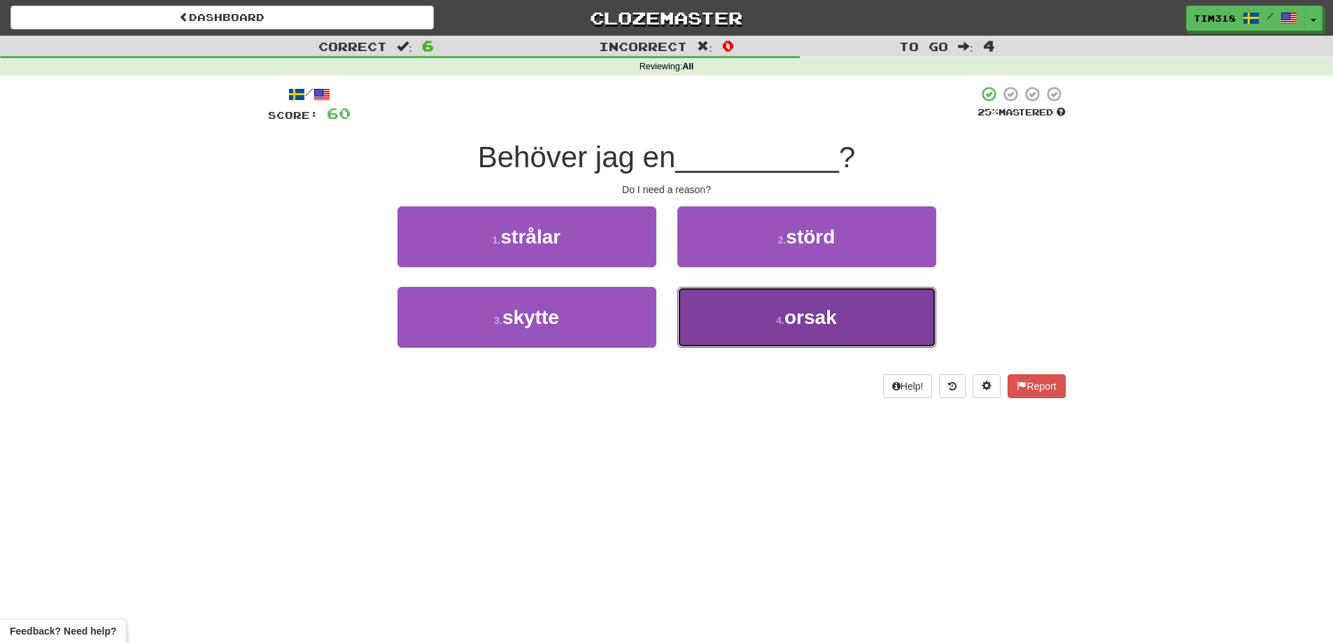
click at [759, 328] on button "4 . orsak" at bounding box center [806, 317] width 259 height 61
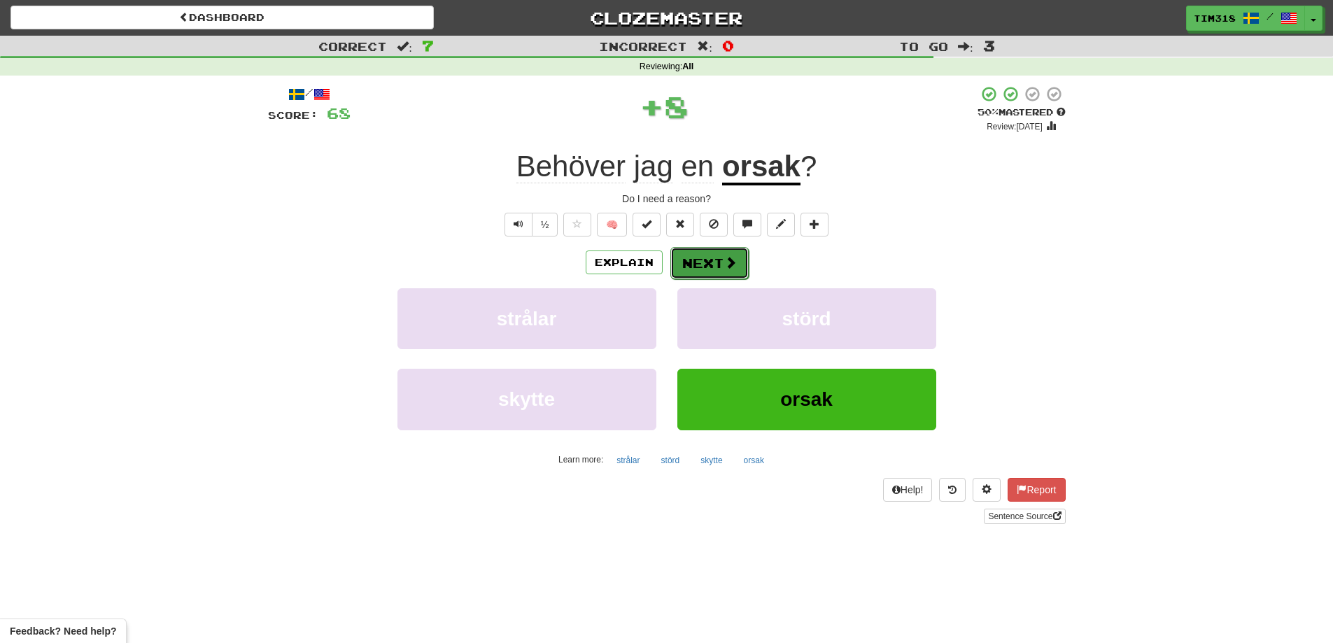
click at [706, 266] on button "Next" at bounding box center [709, 263] width 78 height 32
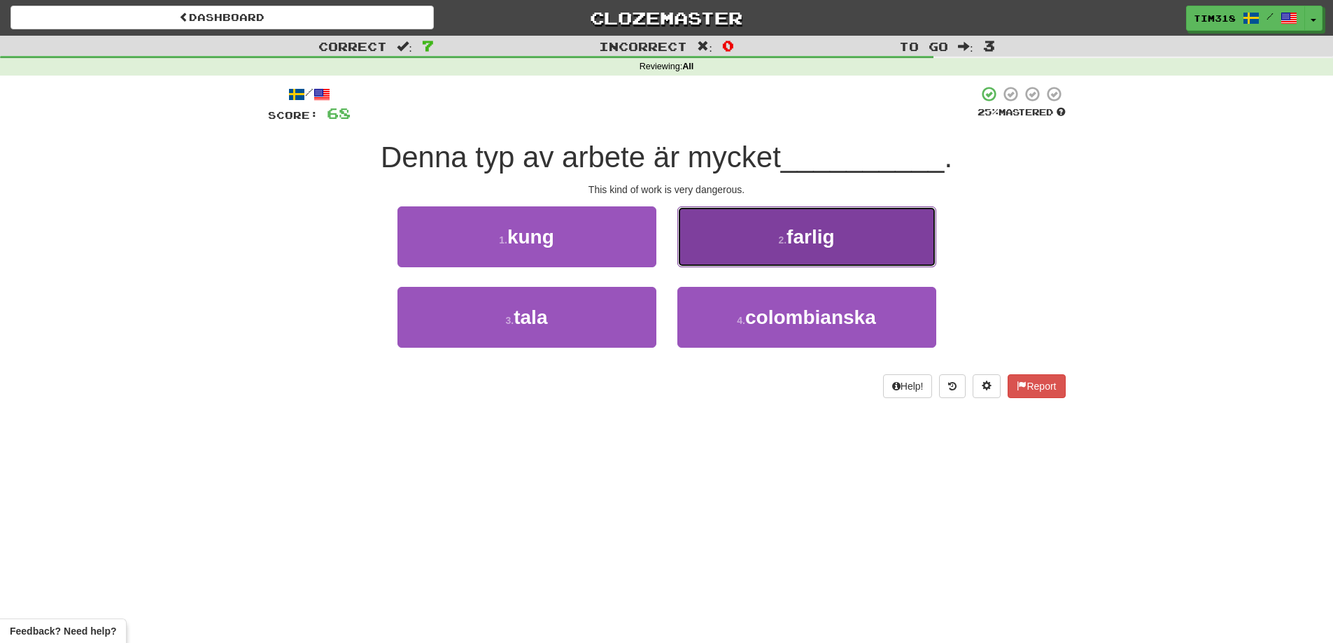
click at [784, 247] on button "2 . farlig" at bounding box center [806, 236] width 259 height 61
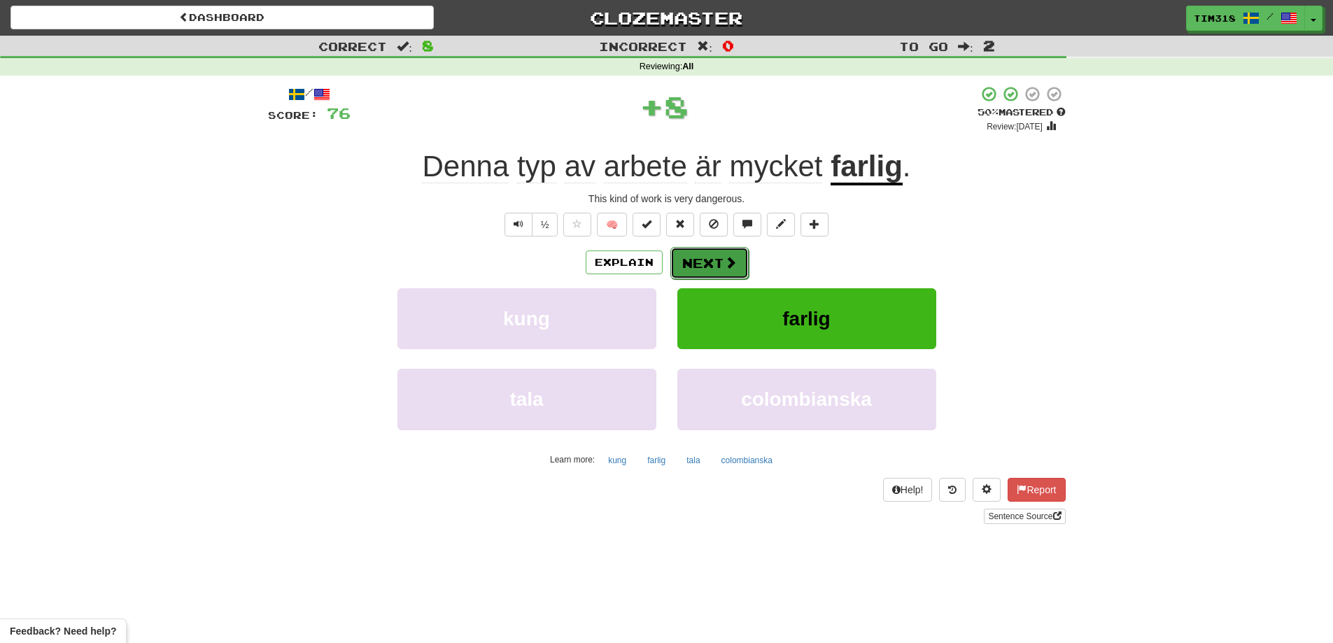
click at [708, 260] on button "Next" at bounding box center [709, 263] width 78 height 32
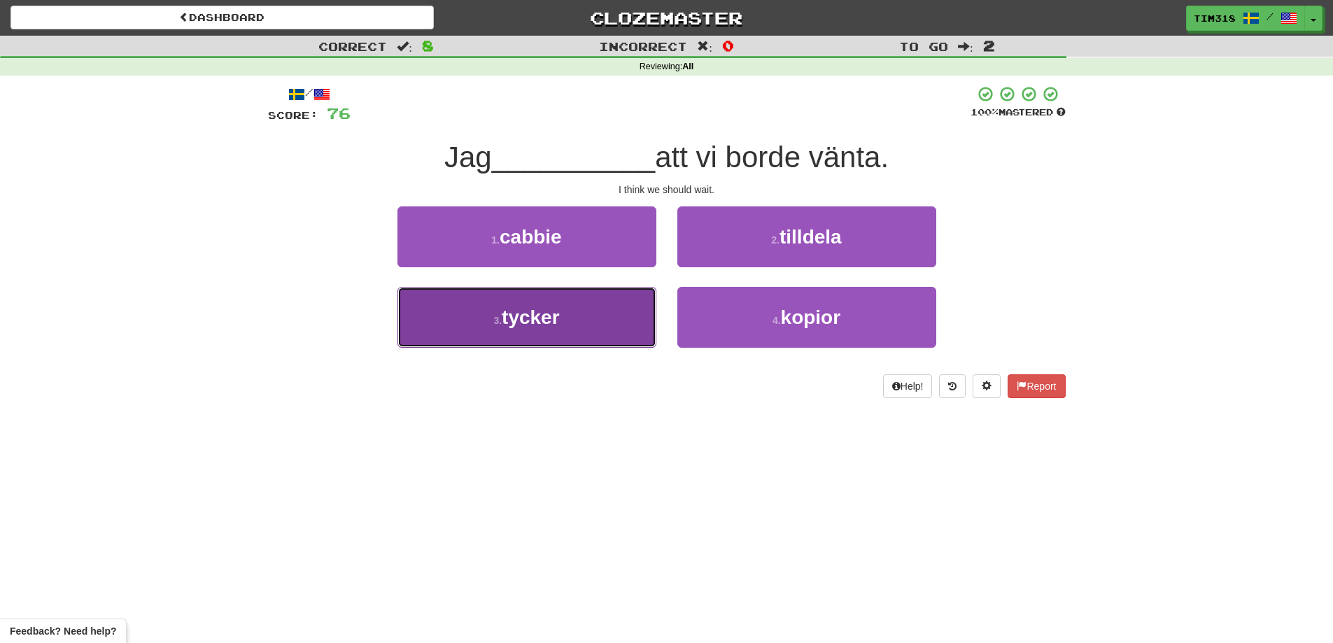
click at [572, 309] on button "3 . tycker" at bounding box center [527, 317] width 259 height 61
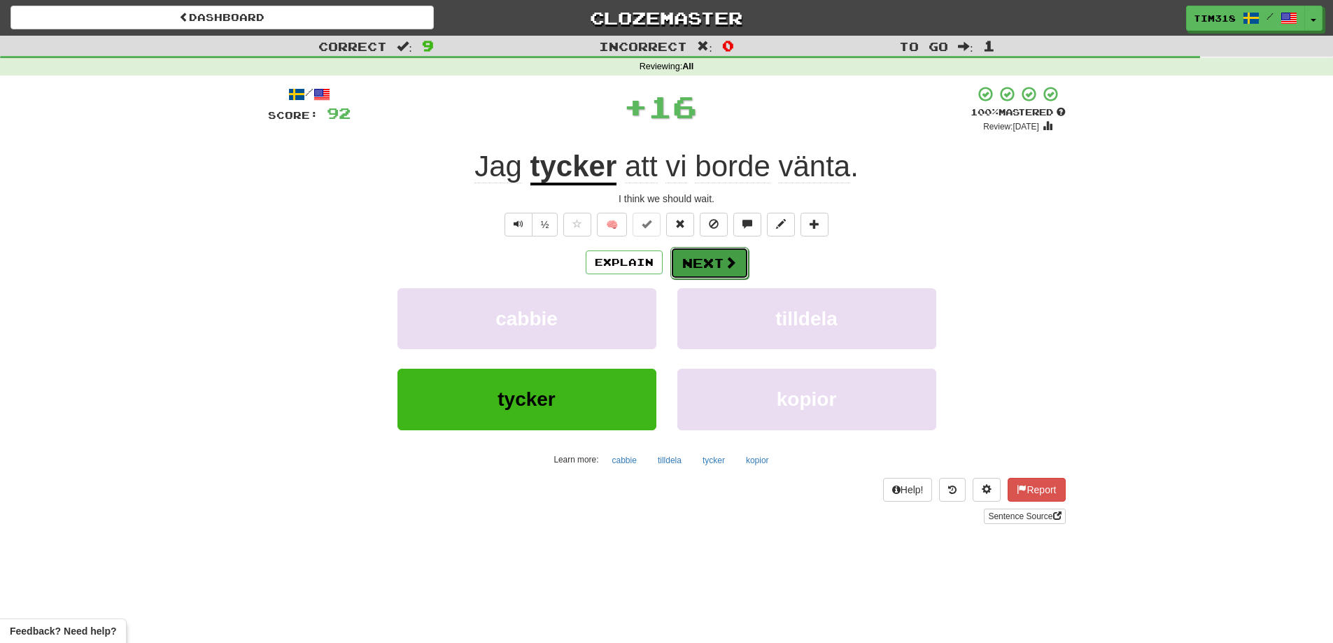
click at [729, 264] on span at bounding box center [730, 262] width 13 height 13
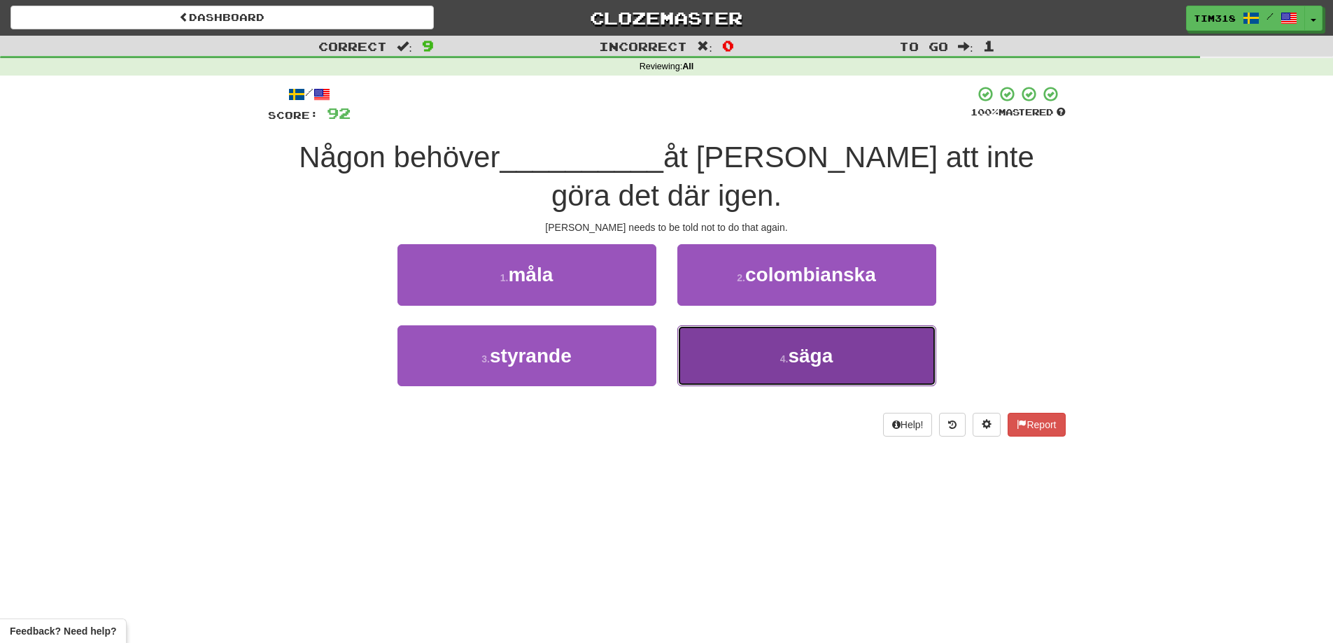
click at [798, 377] on button "4 . säga" at bounding box center [806, 355] width 259 height 61
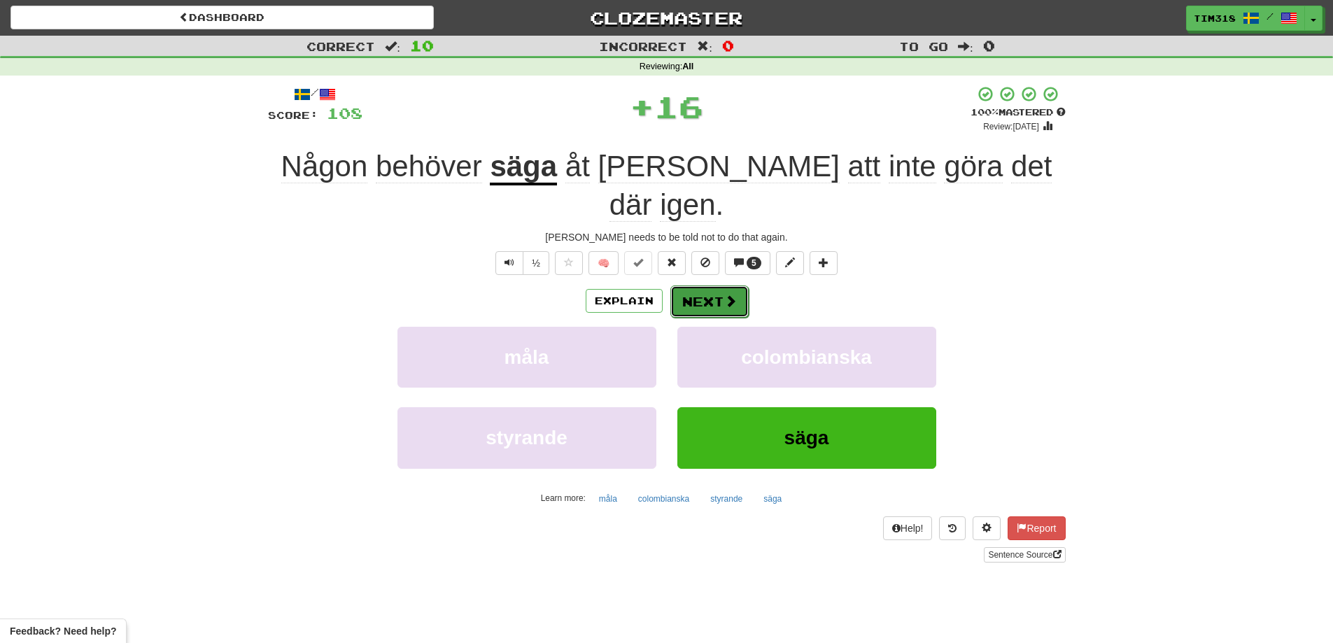
click at [684, 286] on button "Next" at bounding box center [709, 302] width 78 height 32
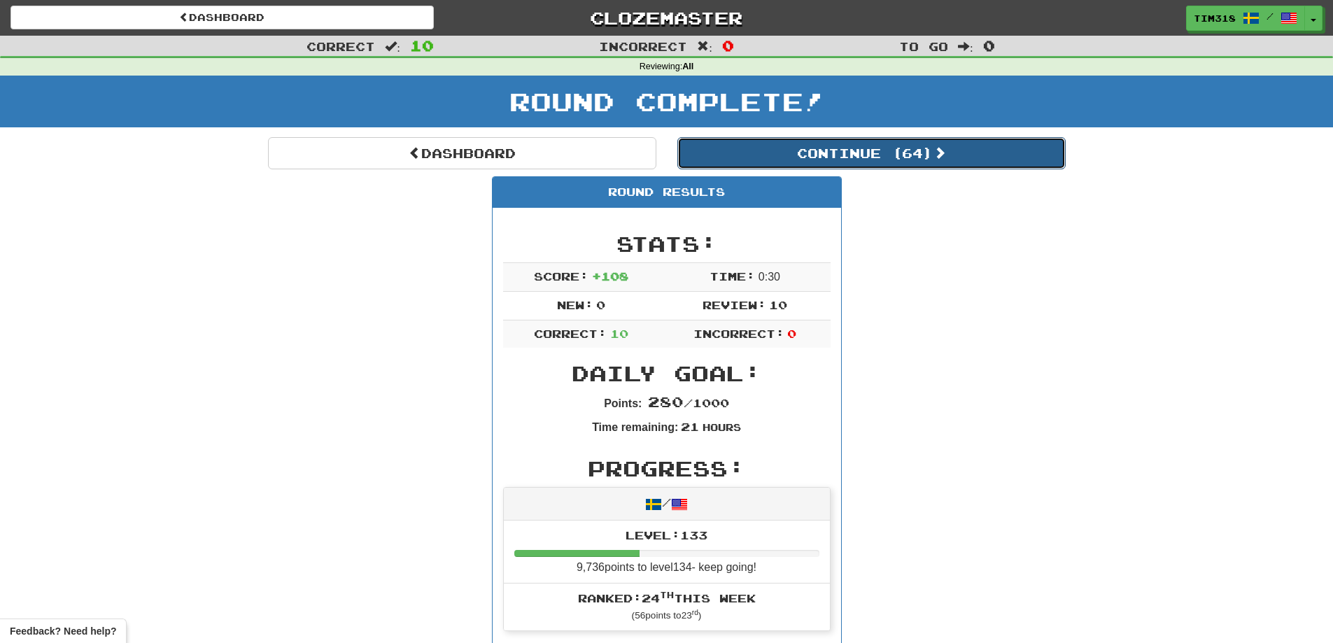
click at [906, 162] on button "Continue ( 64 )" at bounding box center [871, 153] width 388 height 32
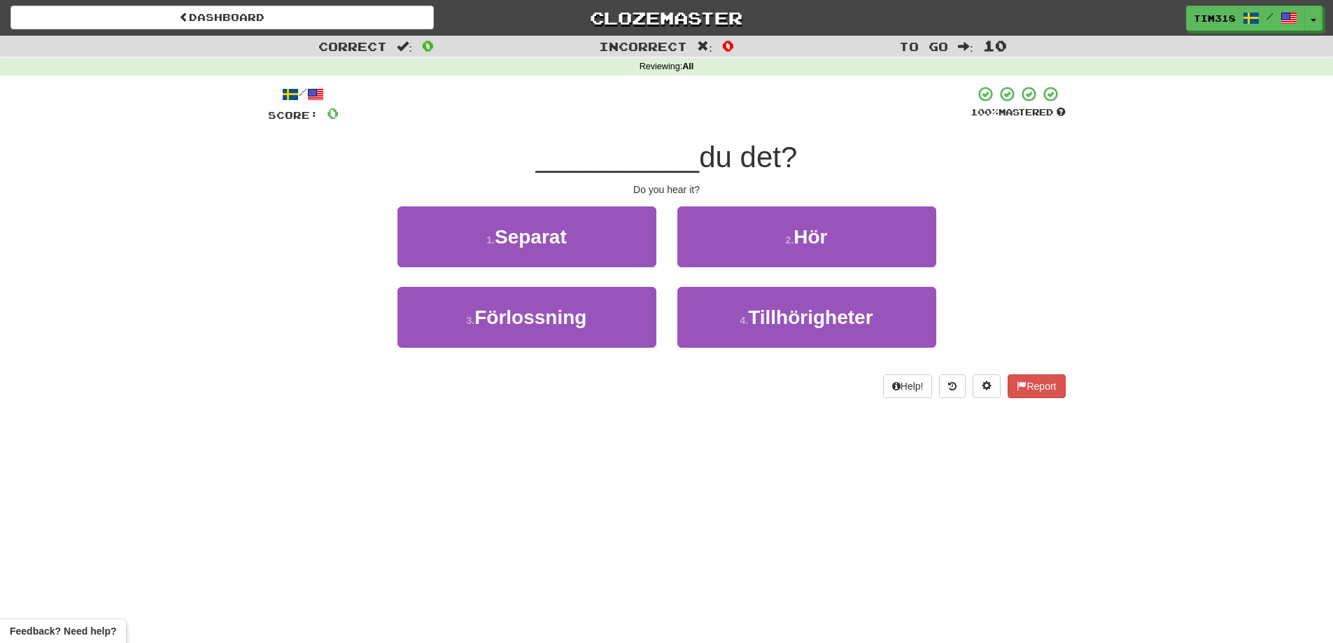
click at [754, 275] on div "2 . Hör" at bounding box center [807, 246] width 280 height 80
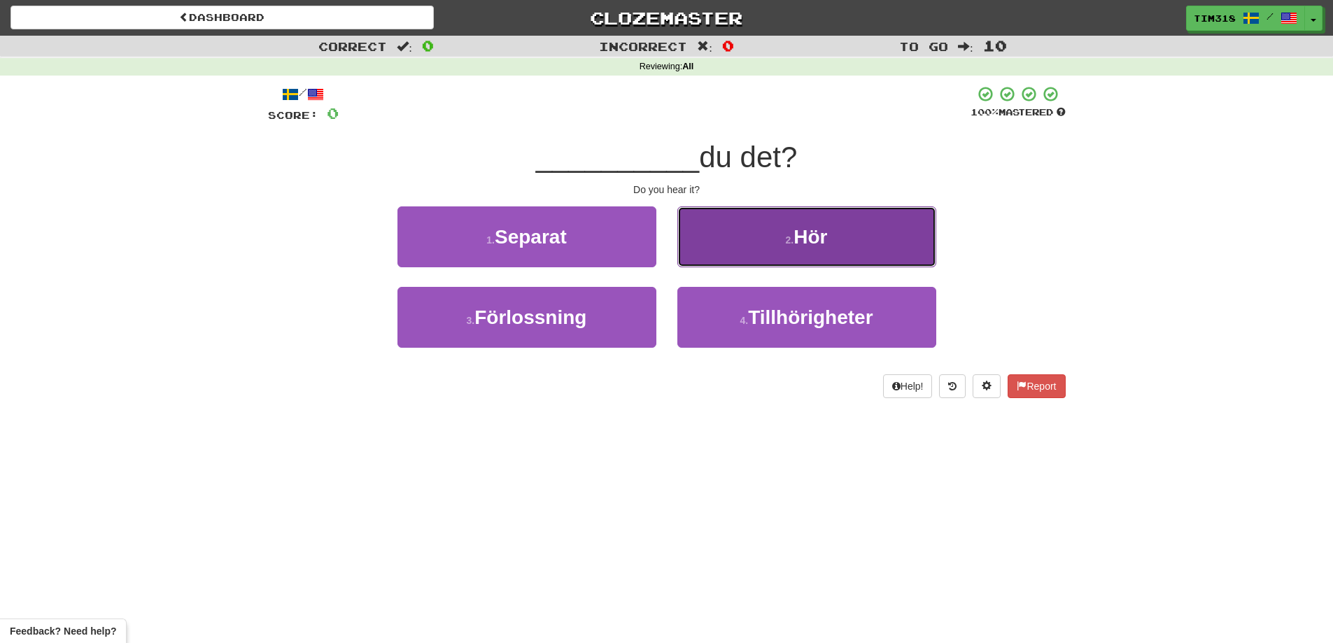
click at [768, 248] on button "2 . Hör" at bounding box center [806, 236] width 259 height 61
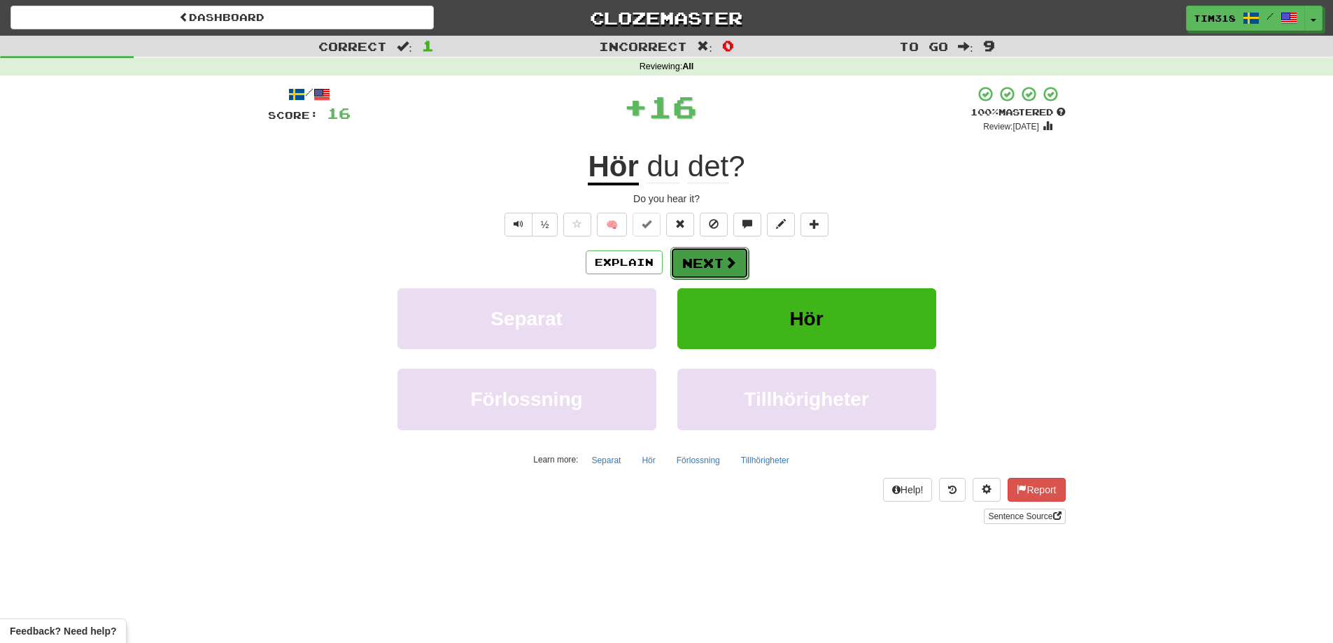
click at [704, 267] on button "Next" at bounding box center [709, 263] width 78 height 32
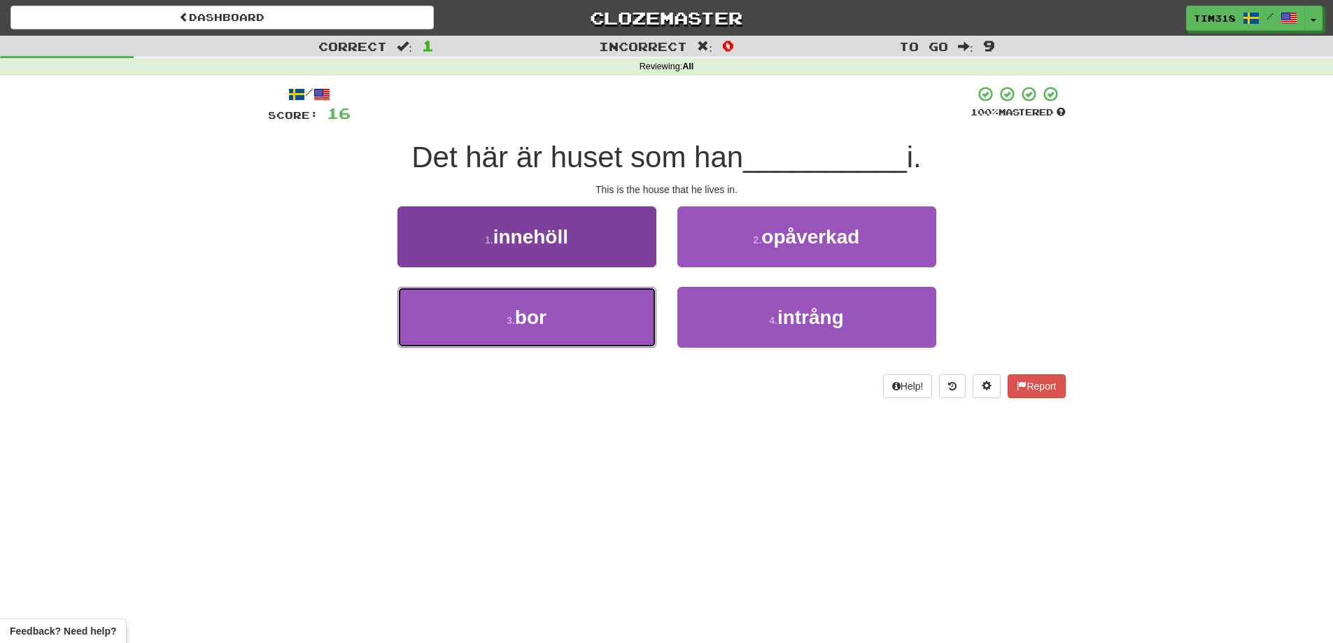
drag, startPoint x: 593, startPoint y: 324, endPoint x: 621, endPoint y: 308, distance: 32.3
click at [593, 323] on button "3 . bor" at bounding box center [527, 317] width 259 height 61
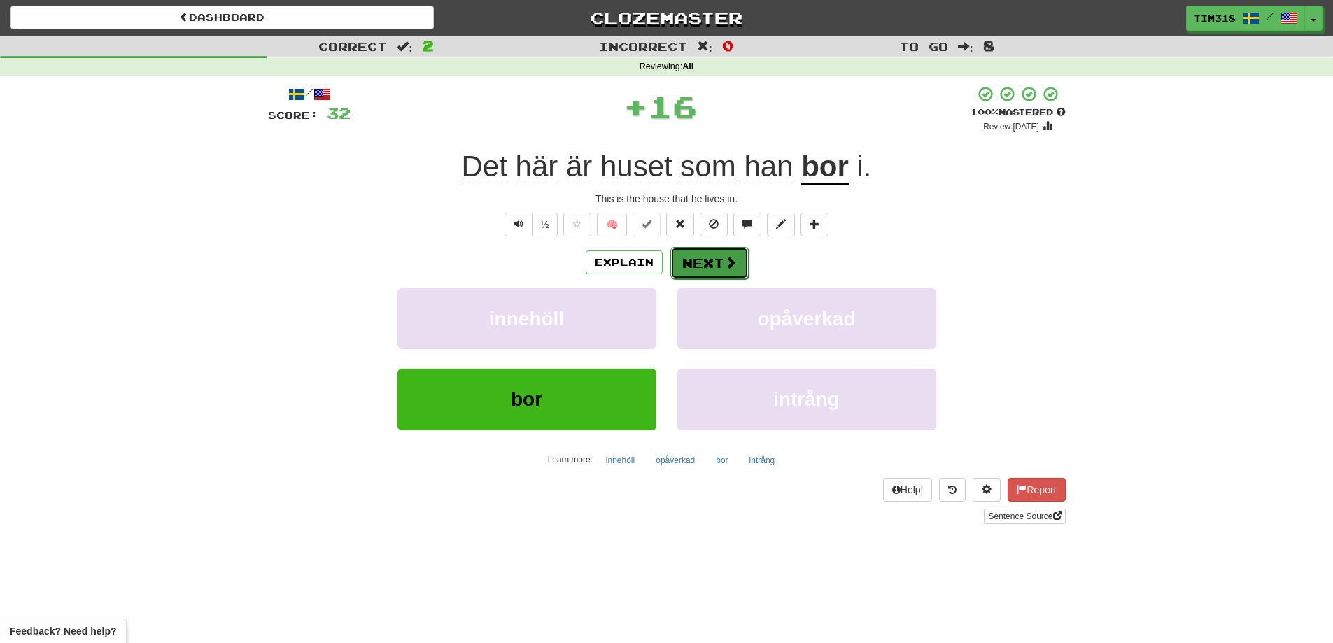
click at [743, 251] on button "Next" at bounding box center [709, 263] width 78 height 32
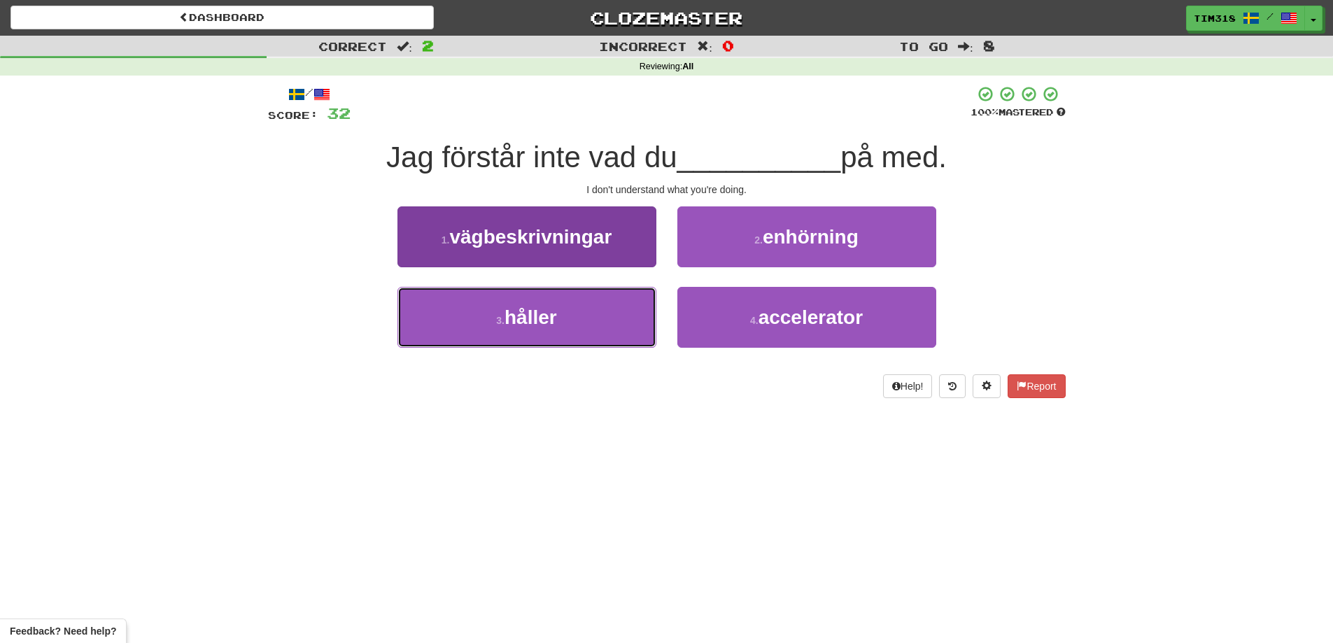
click at [626, 340] on button "3 . håller" at bounding box center [527, 317] width 259 height 61
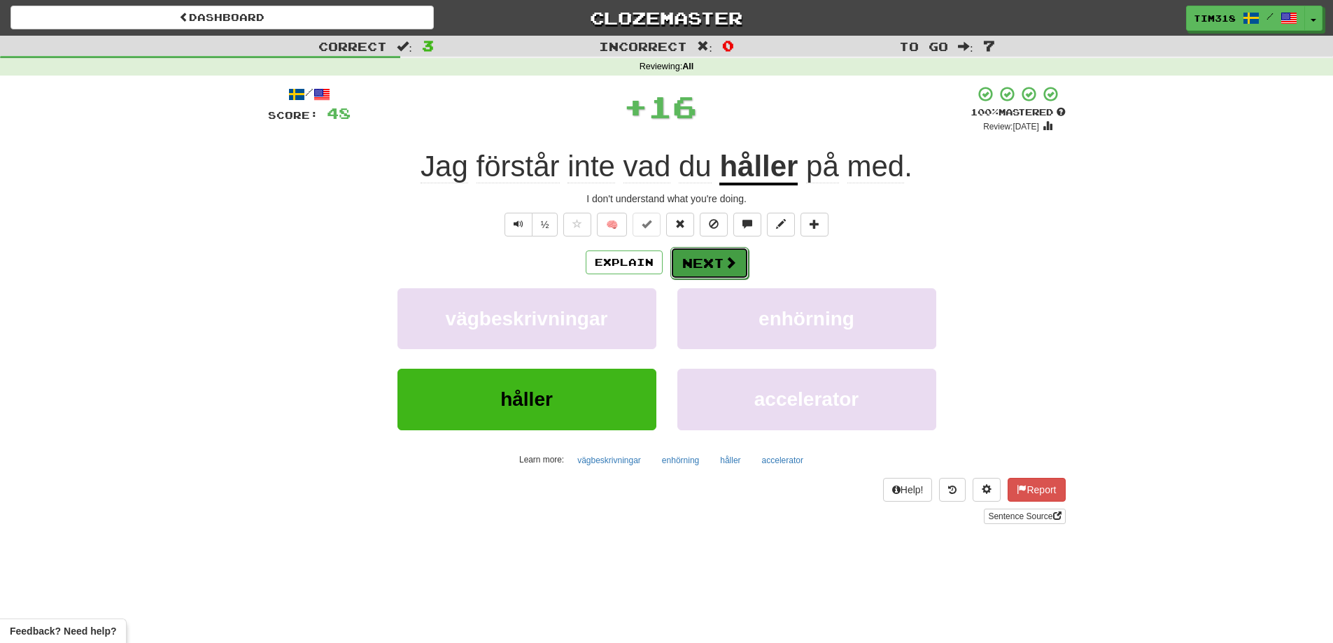
click at [731, 262] on span at bounding box center [730, 262] width 13 height 13
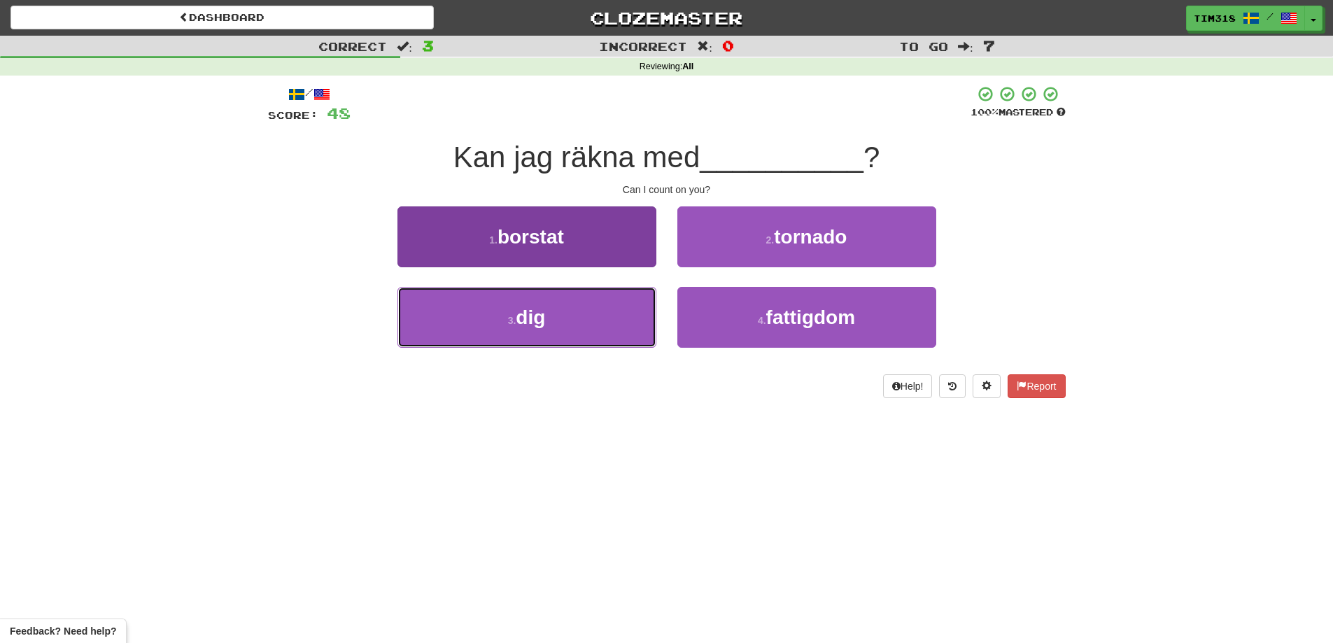
click at [596, 311] on button "3 . dig" at bounding box center [527, 317] width 259 height 61
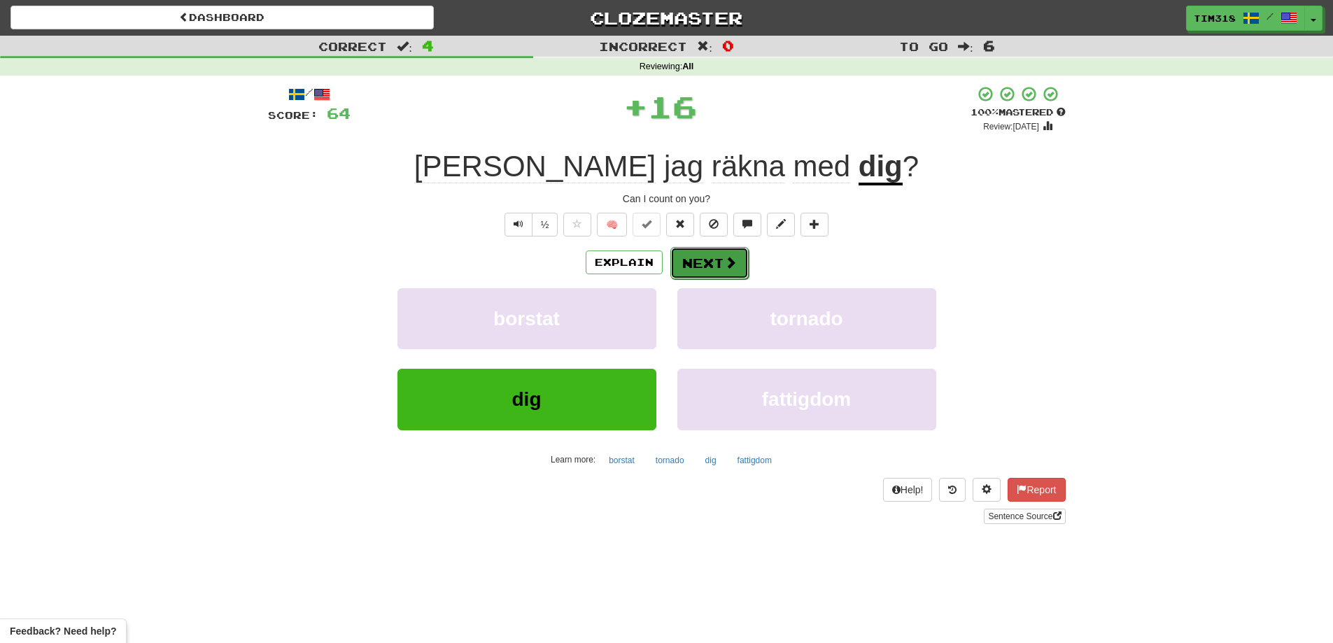
click at [680, 261] on button "Next" at bounding box center [709, 263] width 78 height 32
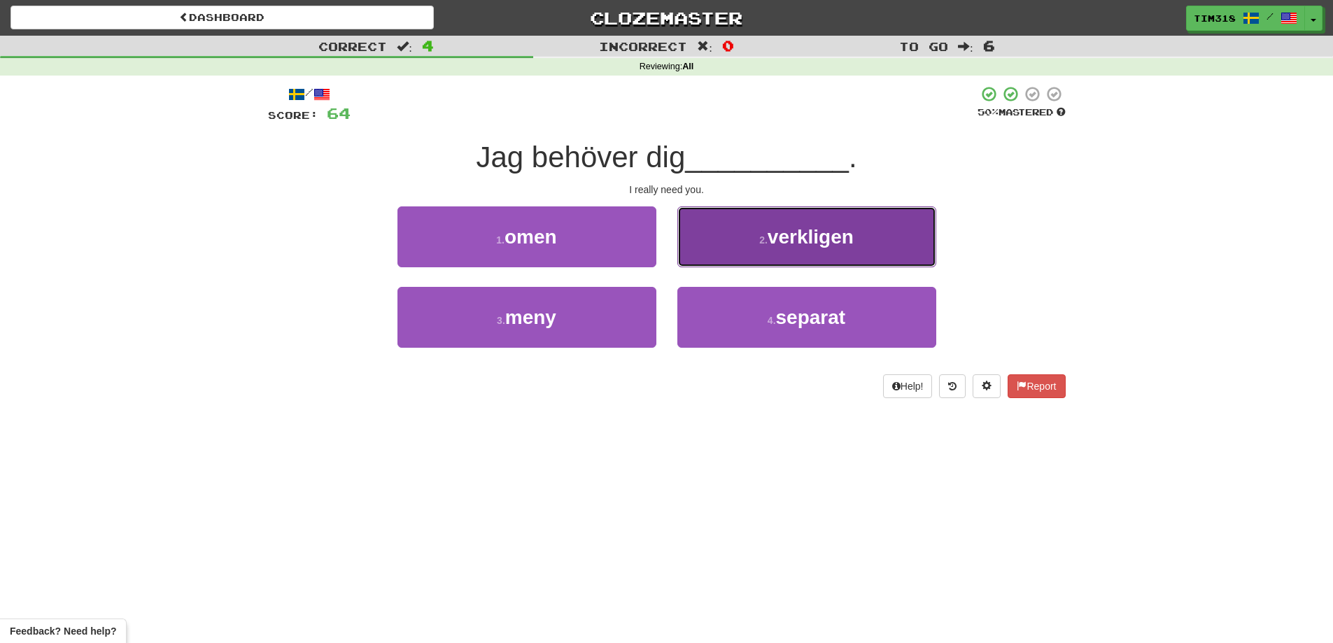
click at [742, 241] on button "2 . verkligen" at bounding box center [806, 236] width 259 height 61
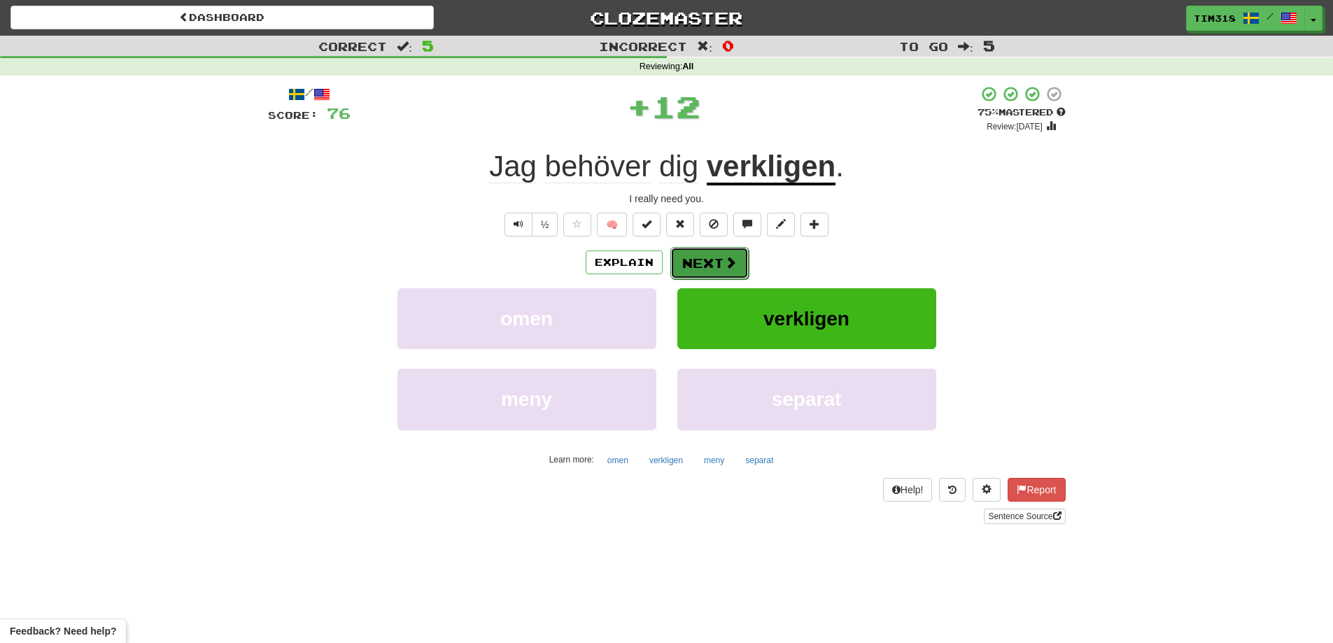
click at [693, 260] on button "Next" at bounding box center [709, 263] width 78 height 32
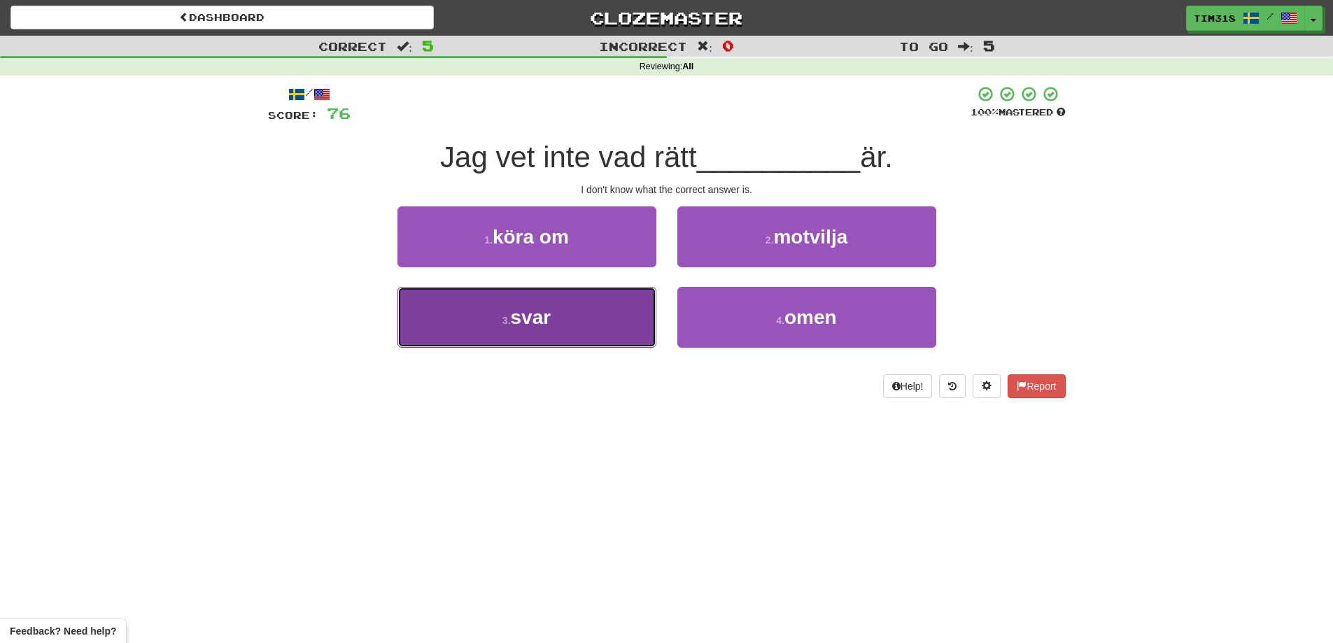
click at [563, 327] on button "3 . svar" at bounding box center [527, 317] width 259 height 61
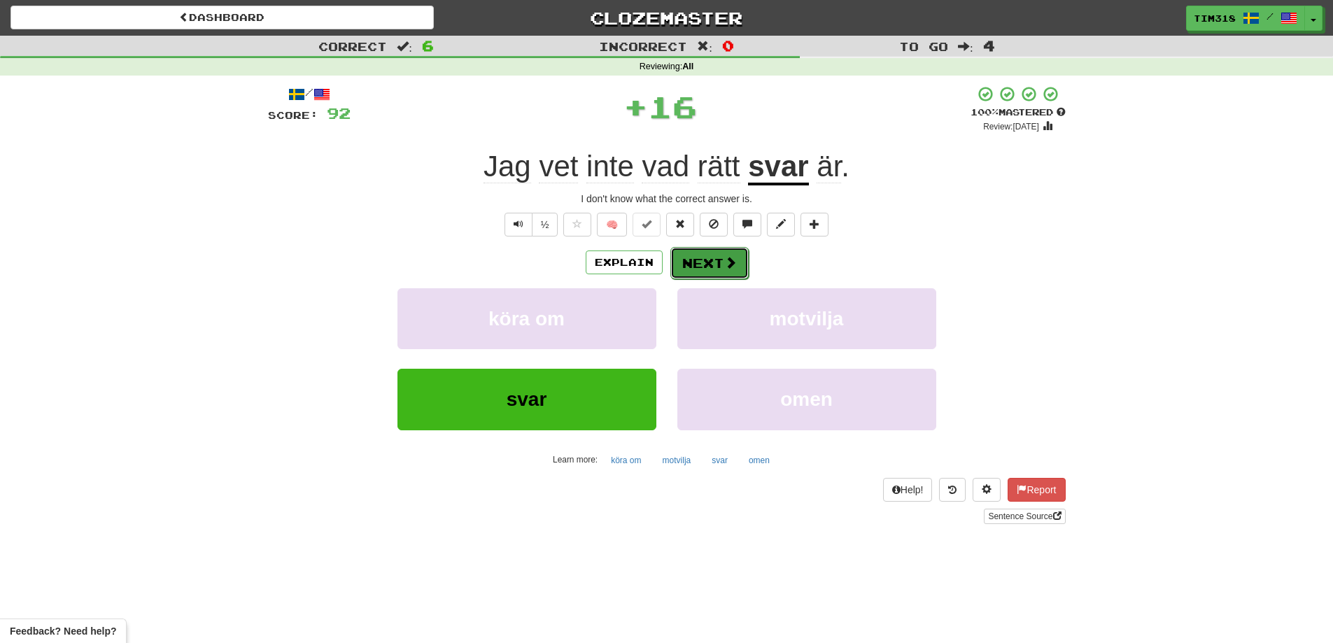
click at [698, 256] on button "Next" at bounding box center [709, 263] width 78 height 32
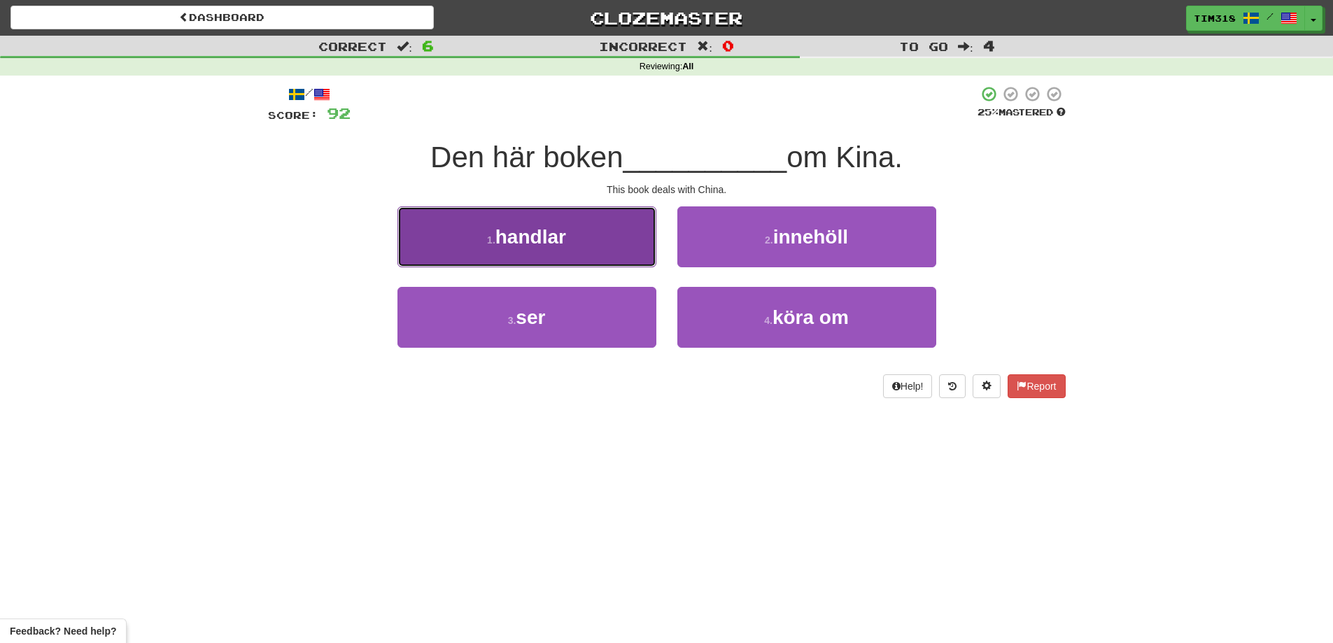
click at [589, 248] on button "1 . handlar" at bounding box center [527, 236] width 259 height 61
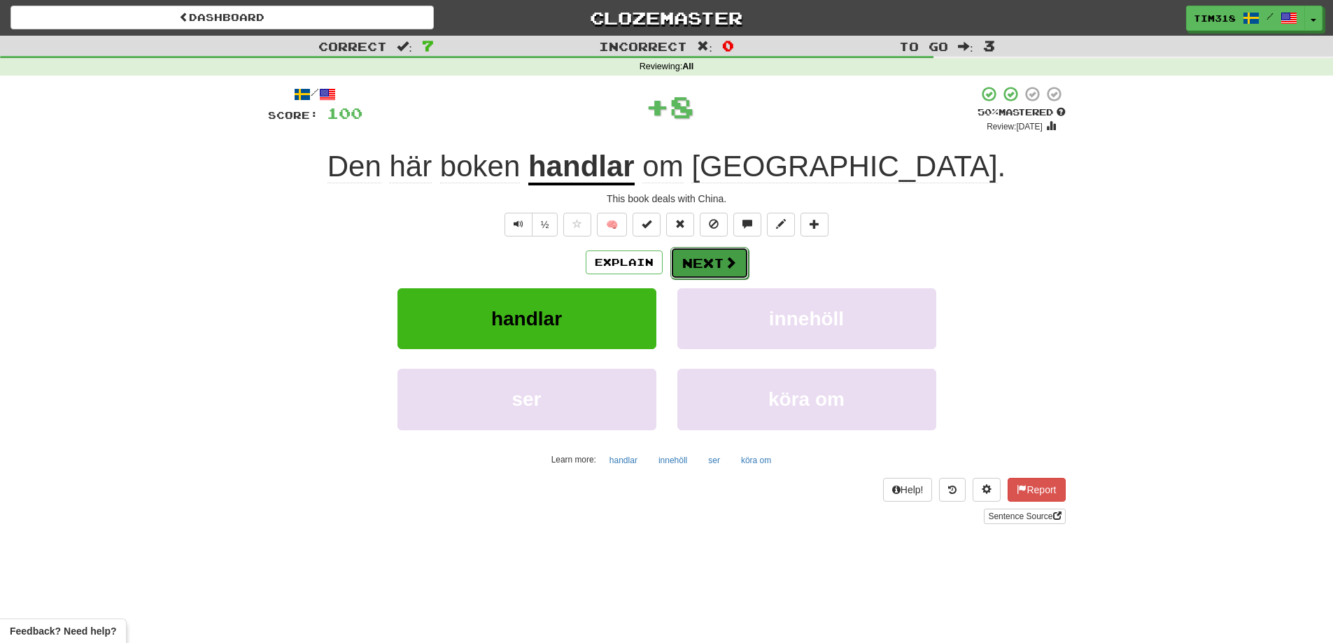
click at [682, 266] on button "Next" at bounding box center [709, 263] width 78 height 32
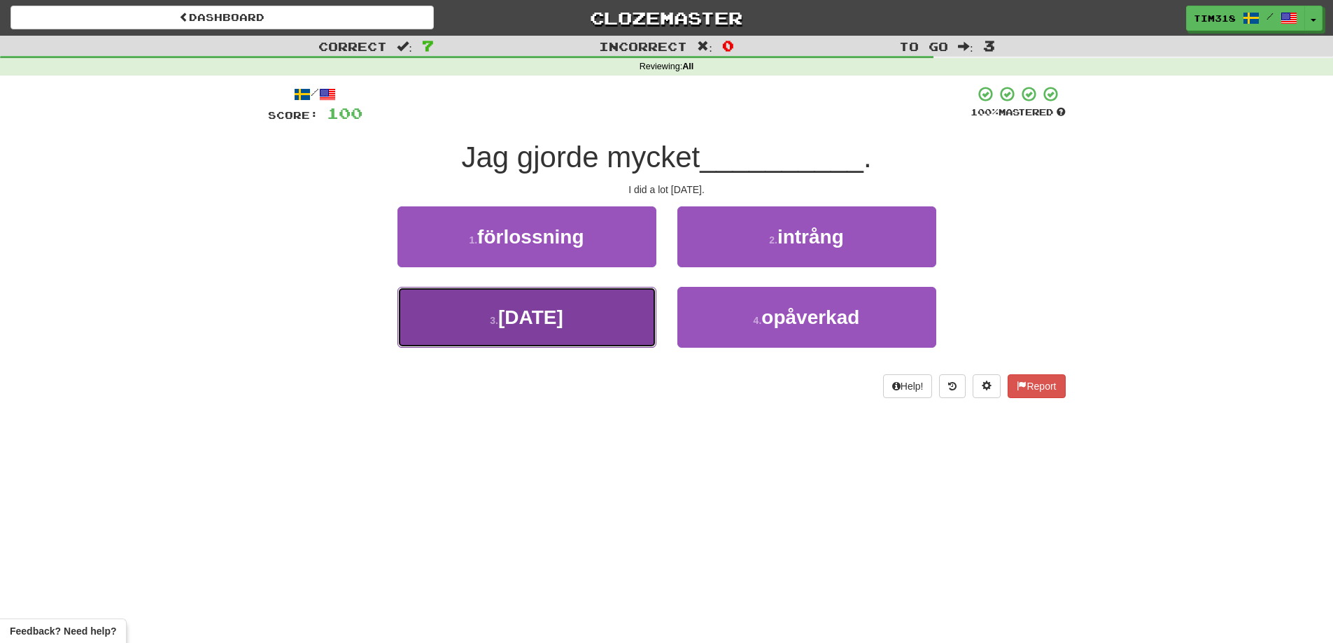
click at [522, 328] on button "3 . idag" at bounding box center [527, 317] width 259 height 61
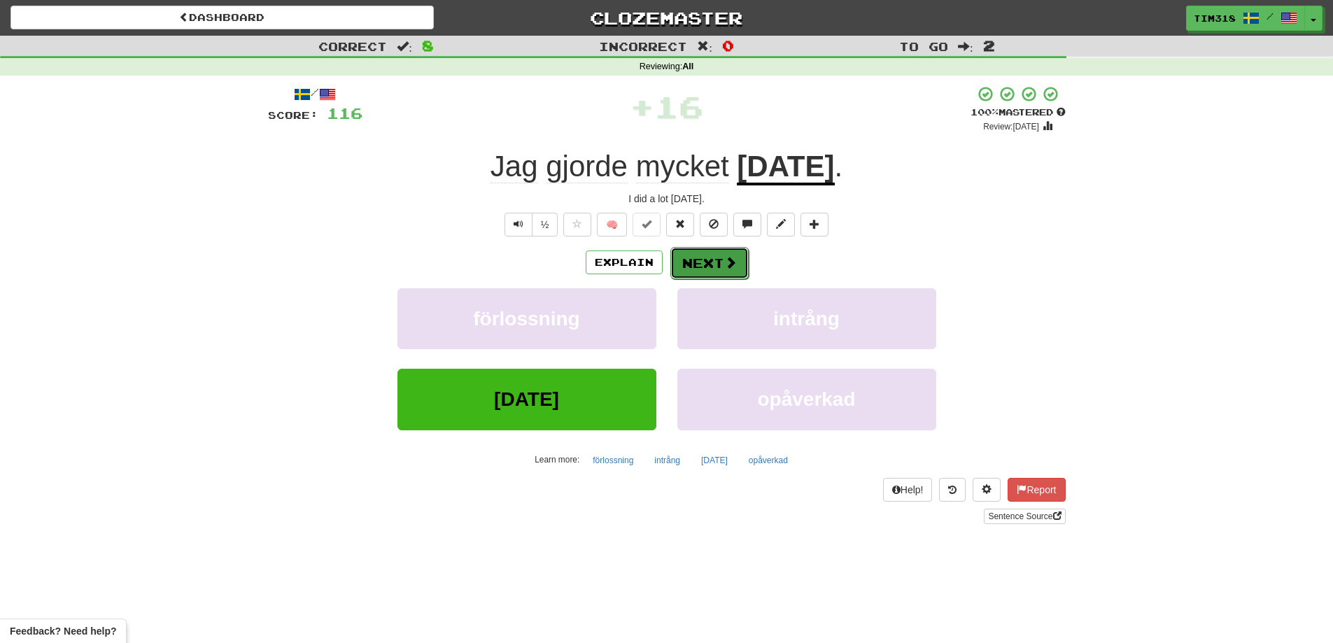
click at [719, 265] on button "Next" at bounding box center [709, 263] width 78 height 32
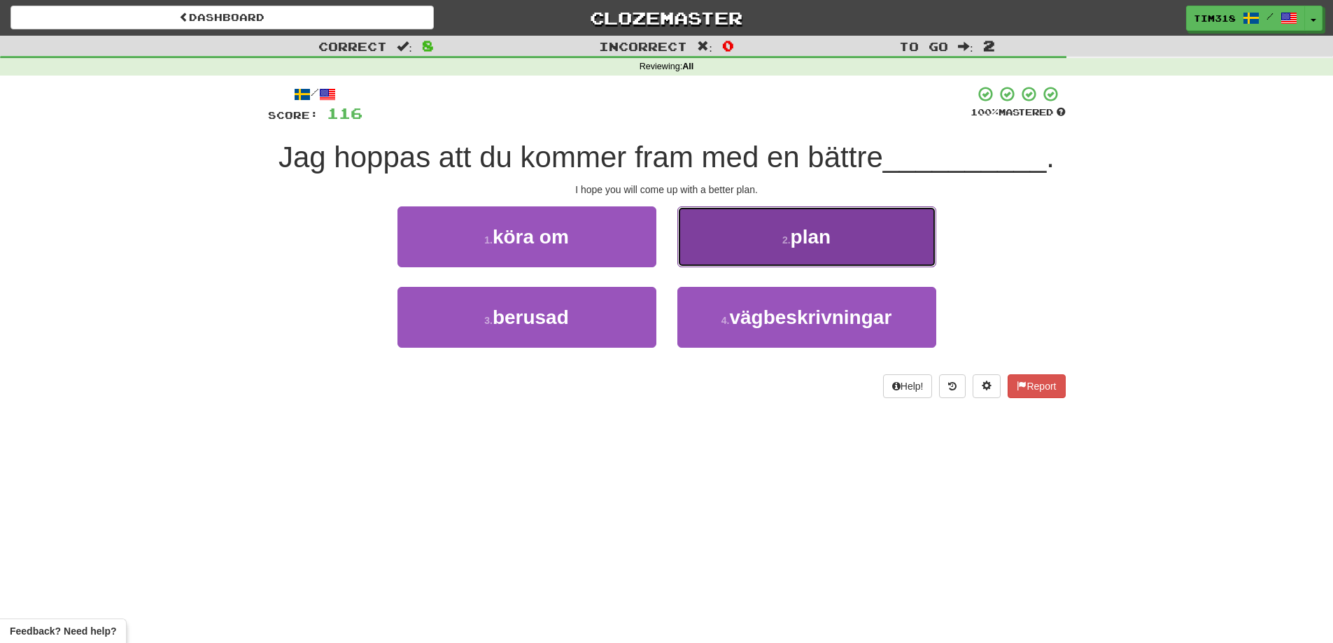
click at [878, 230] on button "2 . plan" at bounding box center [806, 236] width 259 height 61
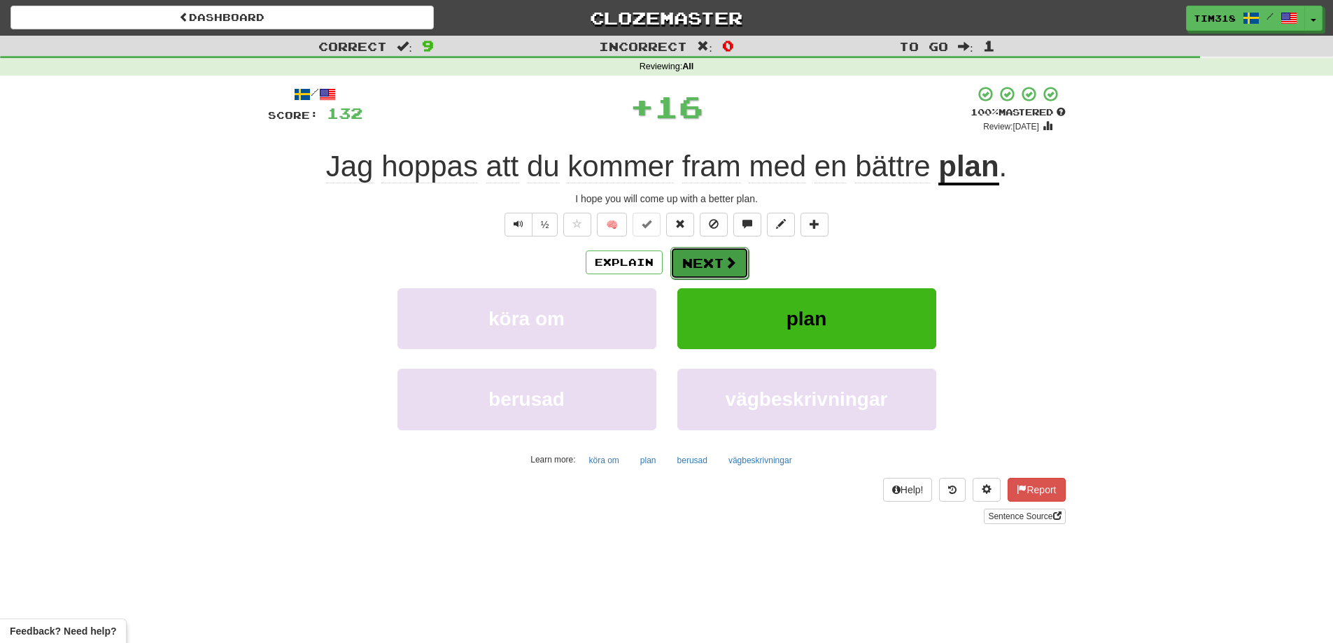
click at [719, 267] on button "Next" at bounding box center [709, 263] width 78 height 32
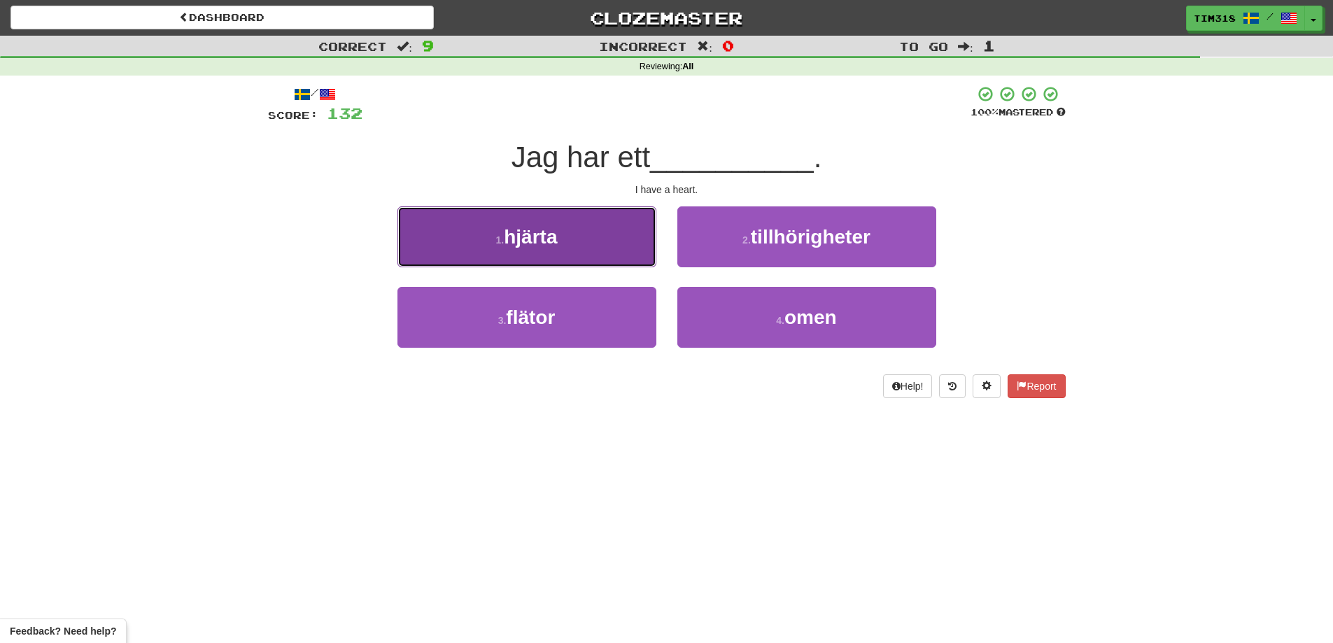
click at [585, 236] on button "1 . hjärta" at bounding box center [527, 236] width 259 height 61
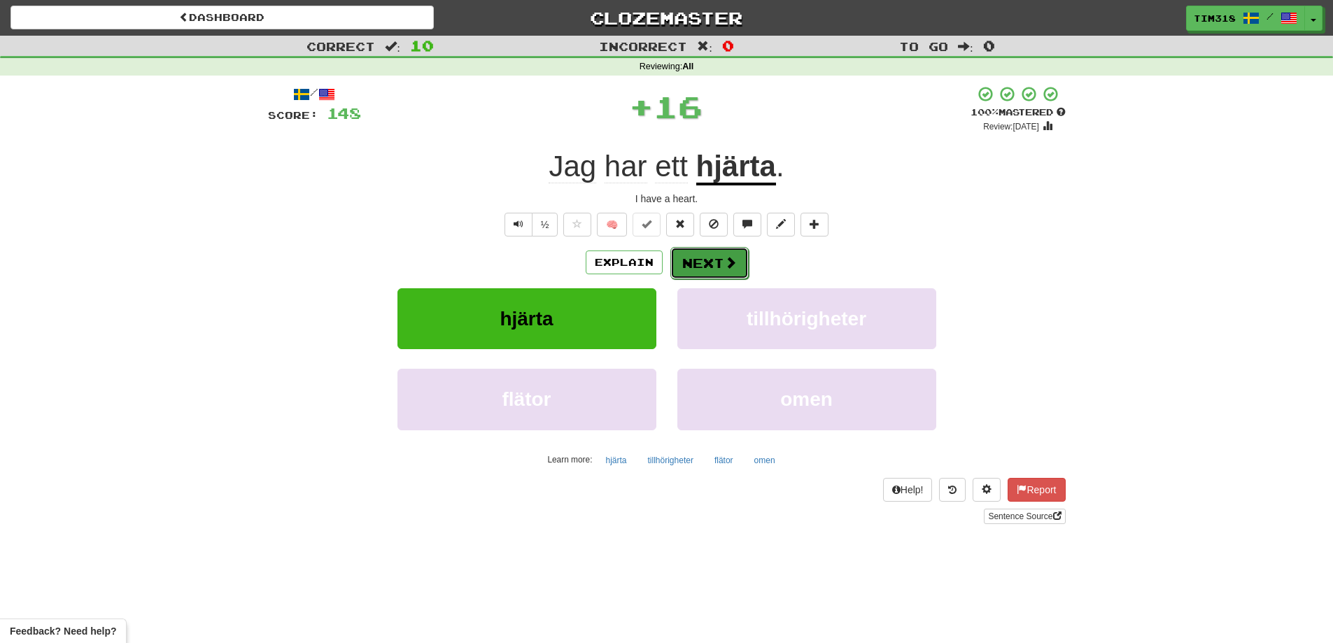
click at [696, 258] on button "Next" at bounding box center [709, 263] width 78 height 32
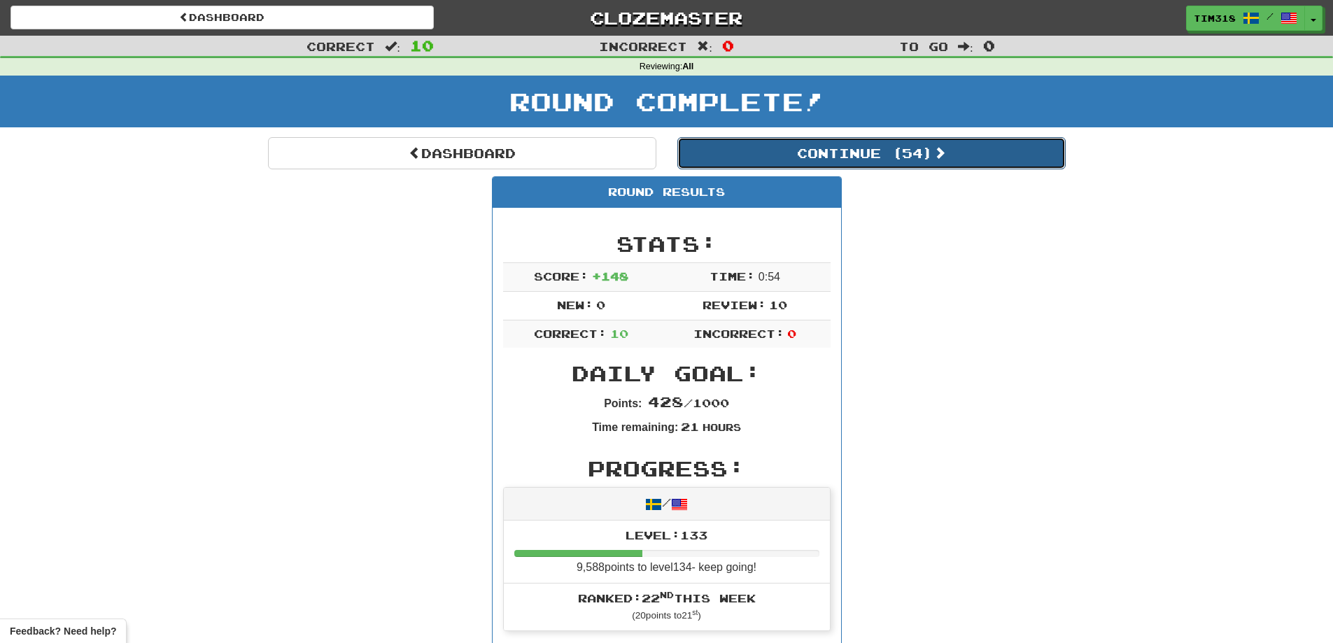
click at [884, 154] on button "Continue ( 54 )" at bounding box center [871, 153] width 388 height 32
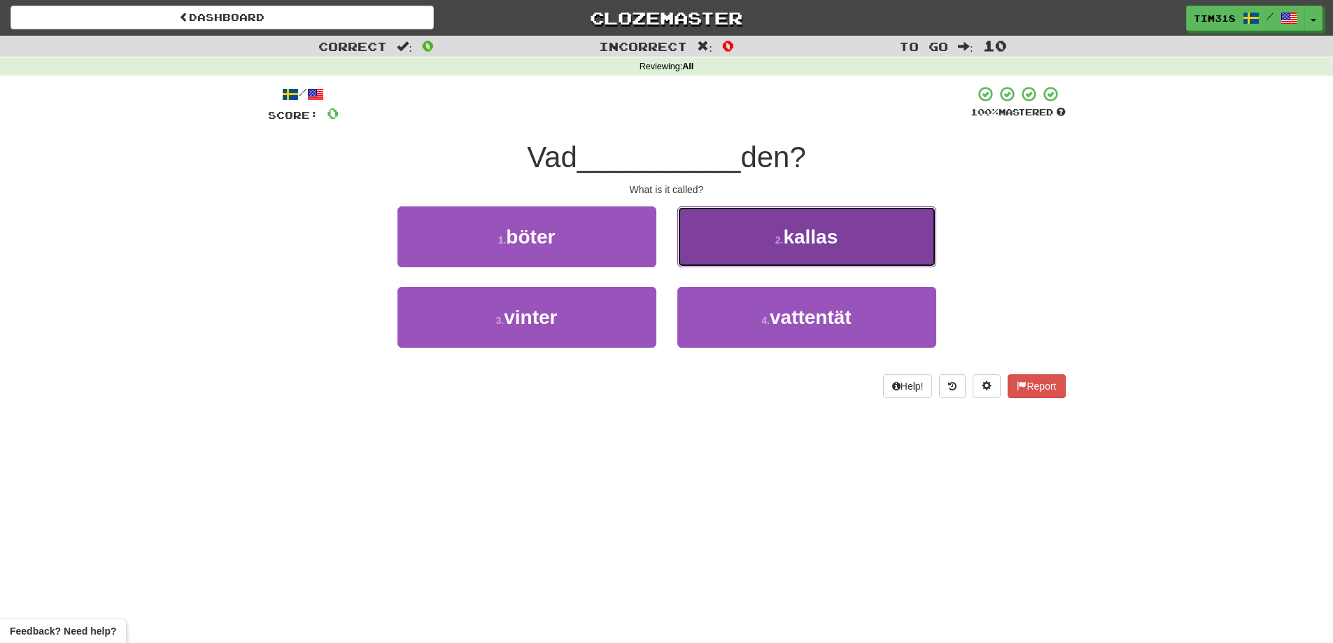
click at [785, 230] on span "kallas" at bounding box center [810, 237] width 55 height 22
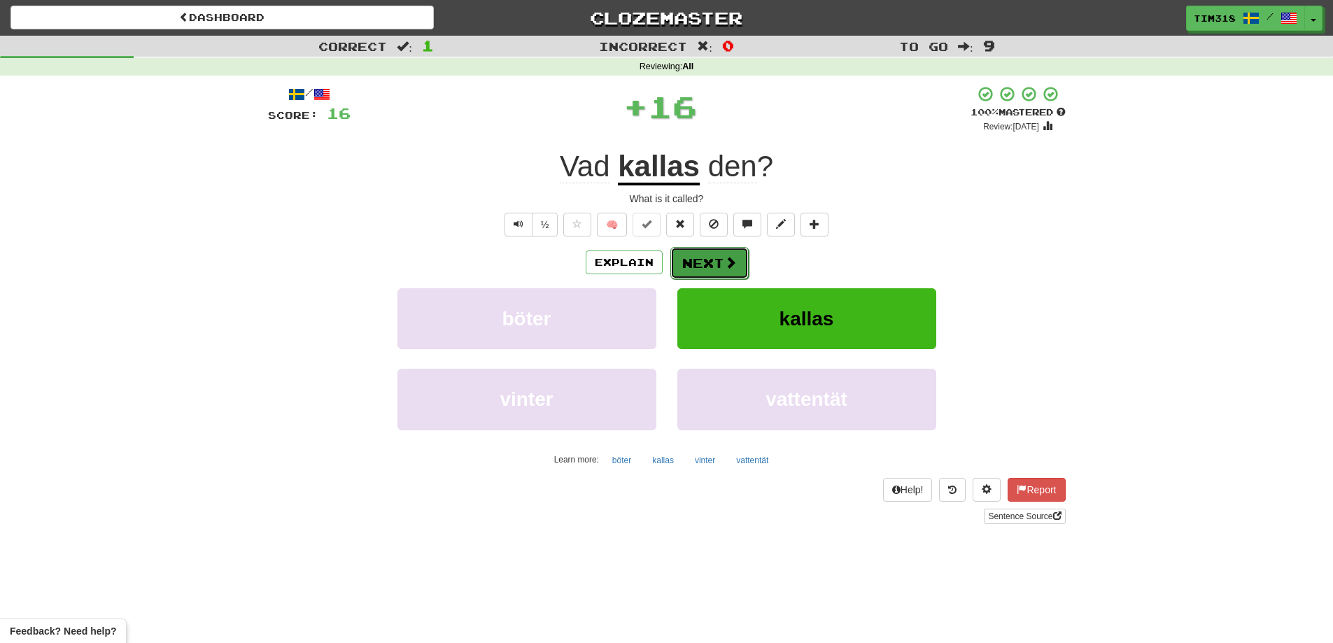
click at [728, 258] on span at bounding box center [730, 262] width 13 height 13
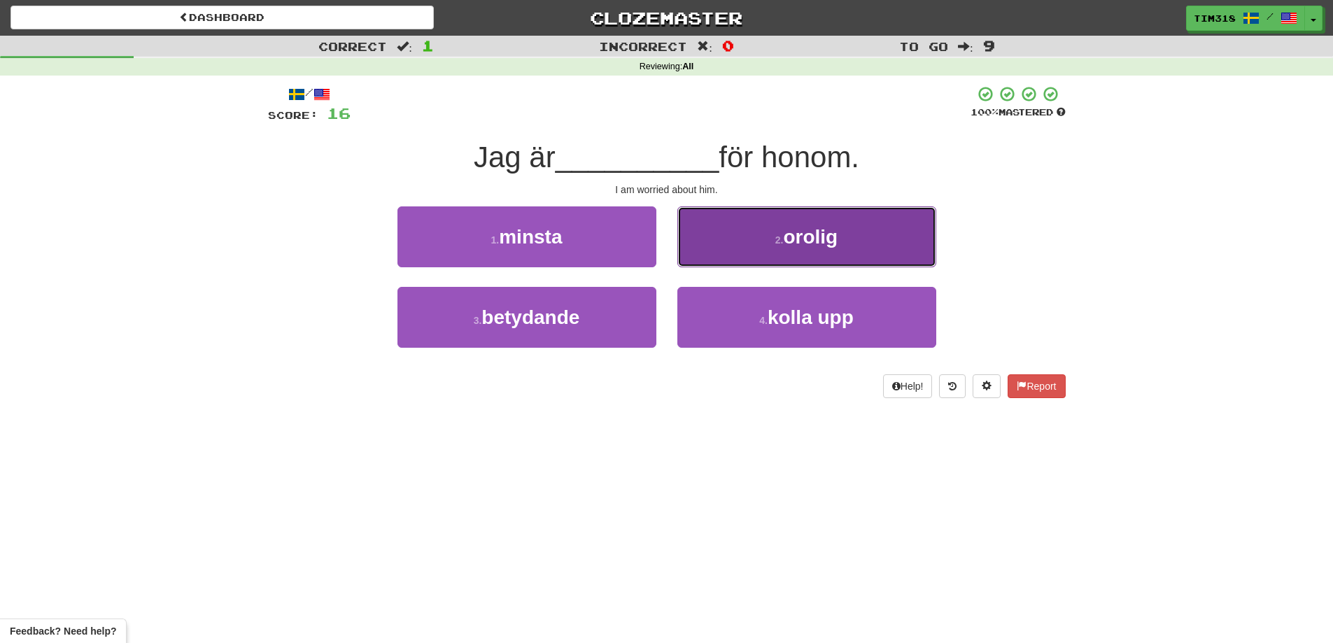
click at [788, 241] on span "orolig" at bounding box center [810, 237] width 55 height 22
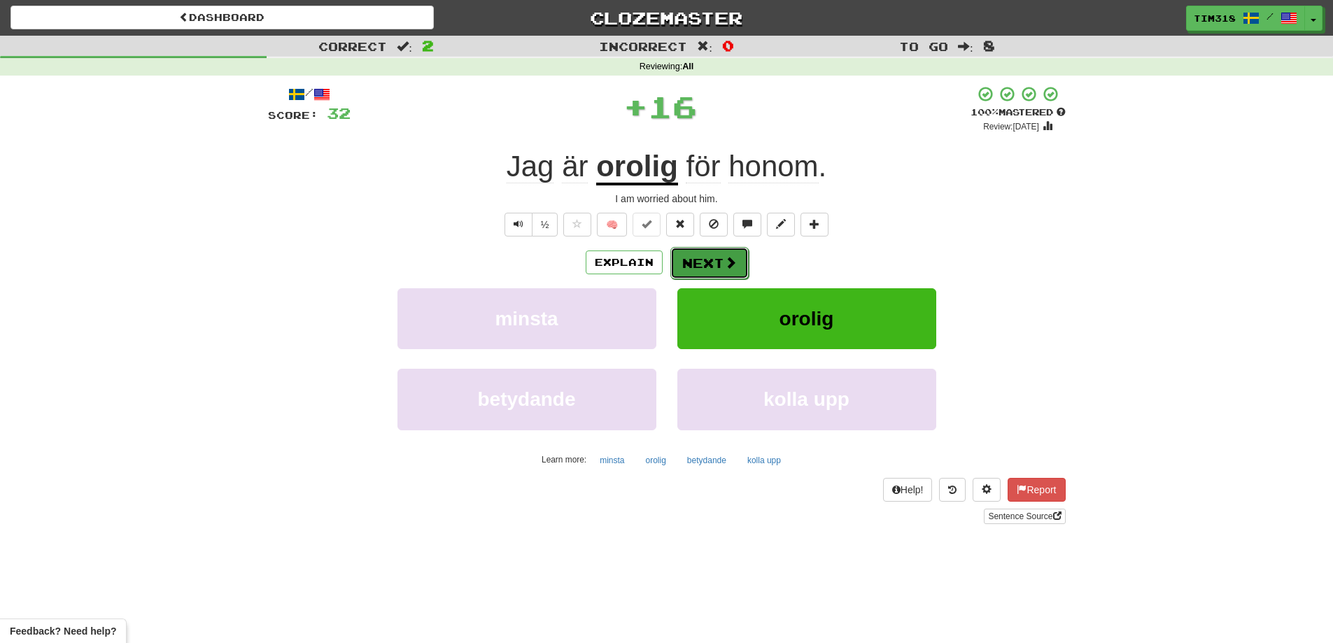
click at [724, 267] on span at bounding box center [730, 262] width 13 height 13
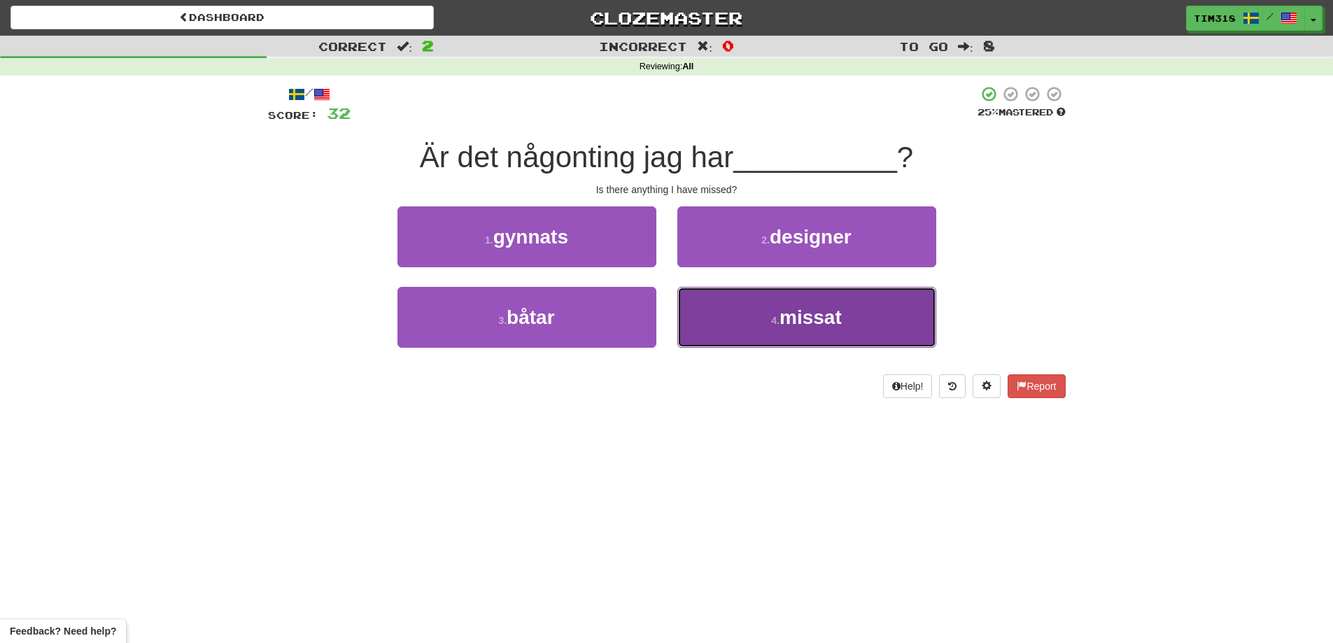
click at [759, 318] on button "4 . missat" at bounding box center [806, 317] width 259 height 61
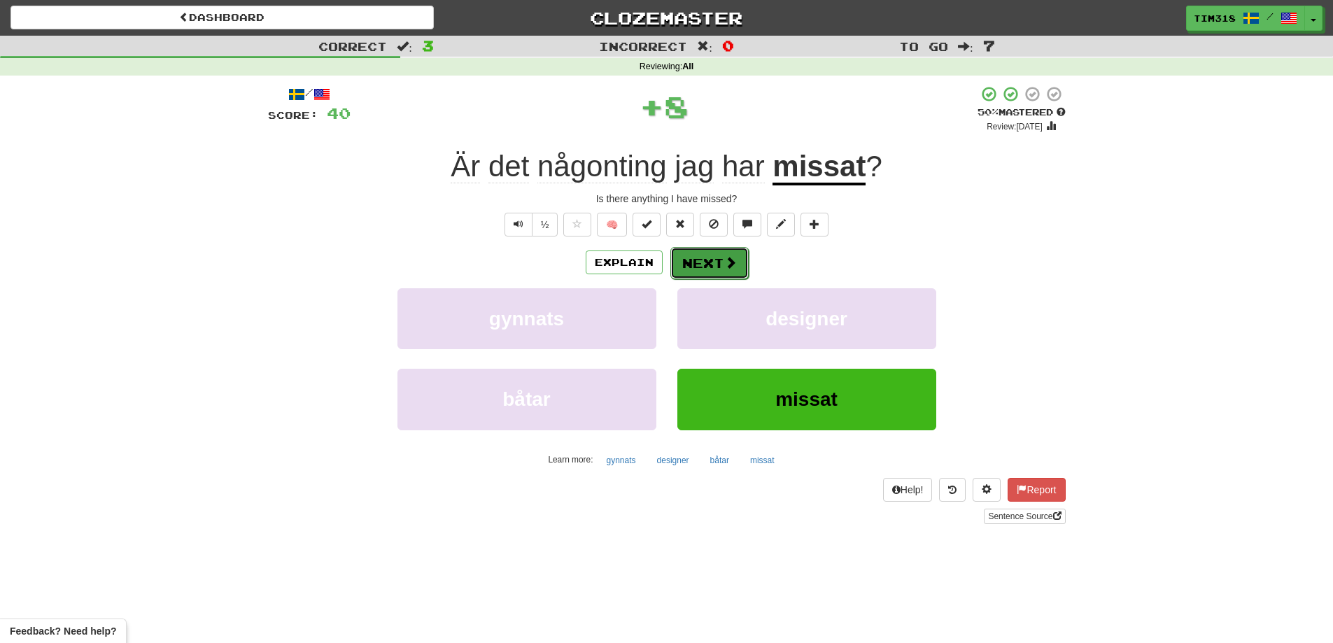
click at [710, 261] on button "Next" at bounding box center [709, 263] width 78 height 32
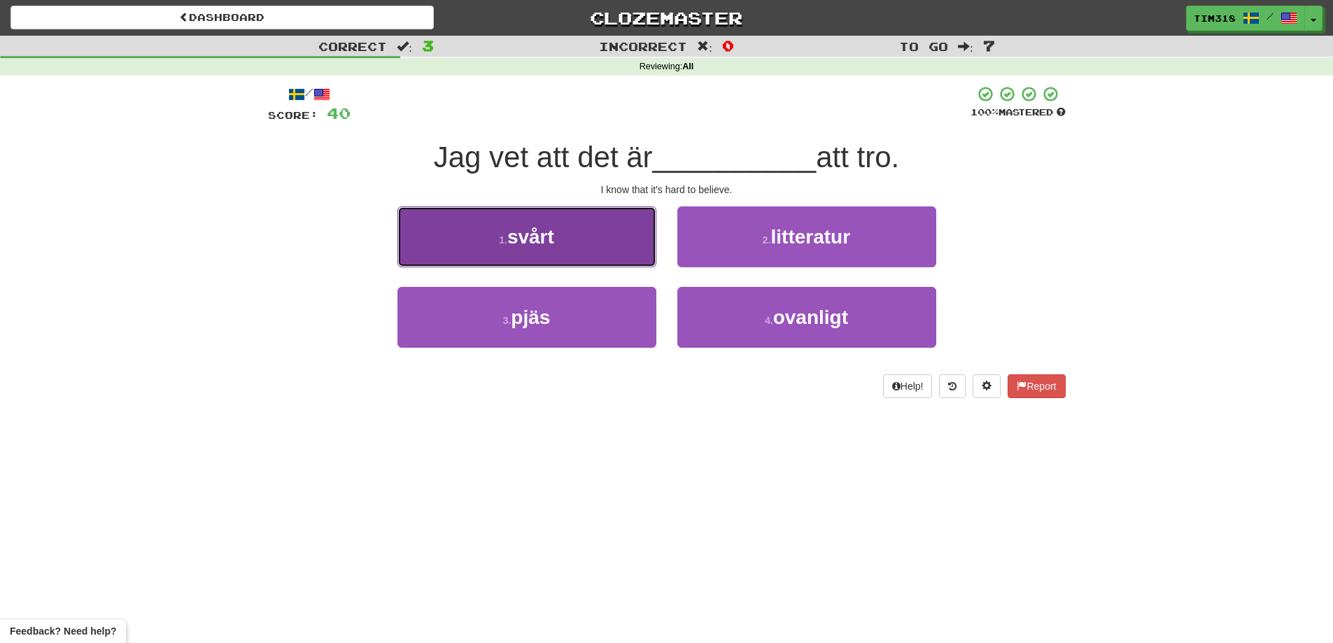
click at [564, 234] on button "1 . svårt" at bounding box center [527, 236] width 259 height 61
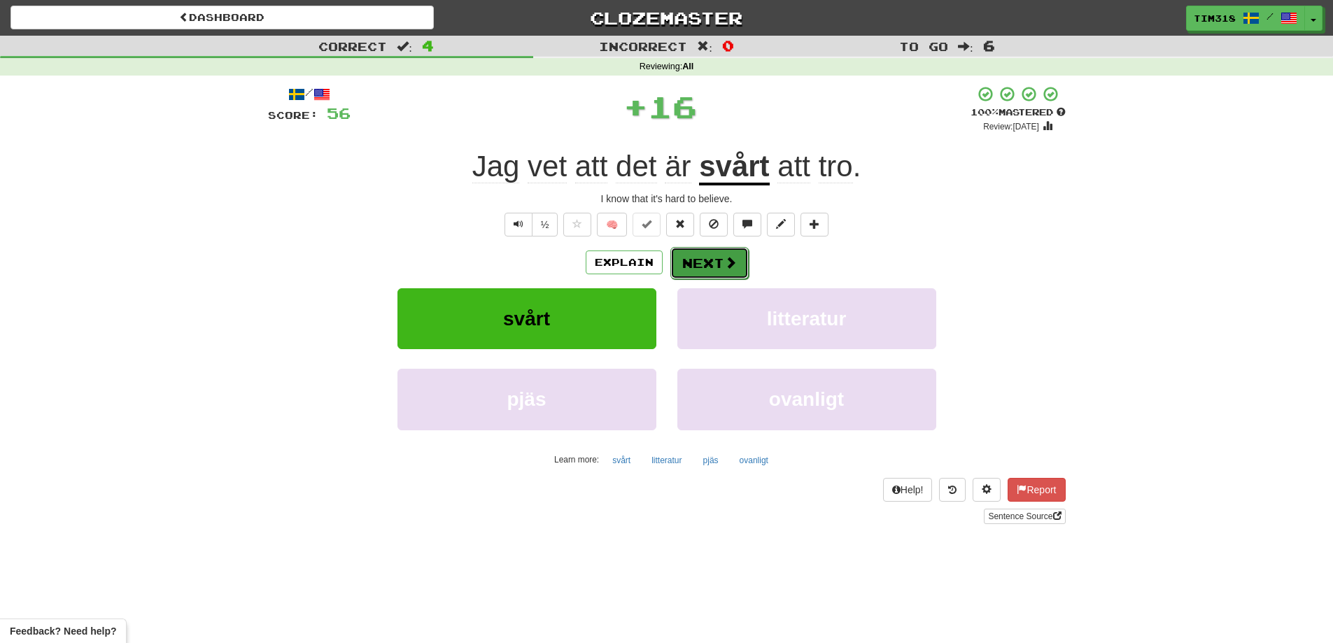
click at [728, 259] on span at bounding box center [730, 262] width 13 height 13
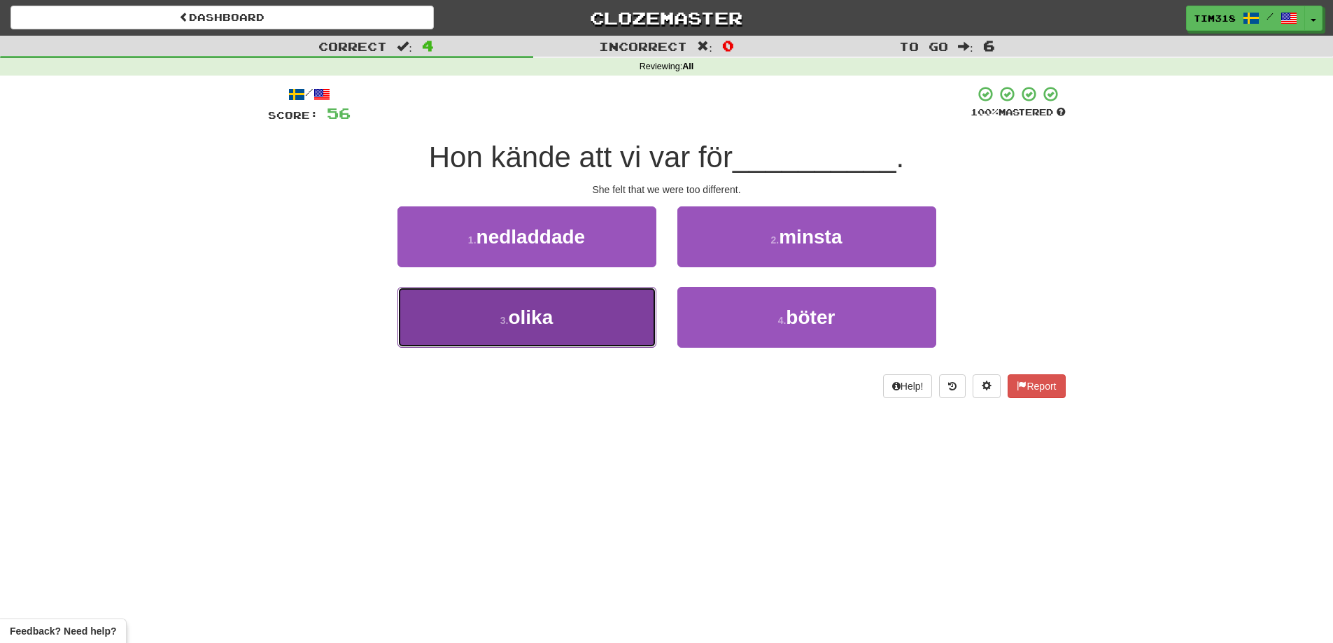
click at [542, 327] on span "olika" at bounding box center [530, 318] width 45 height 22
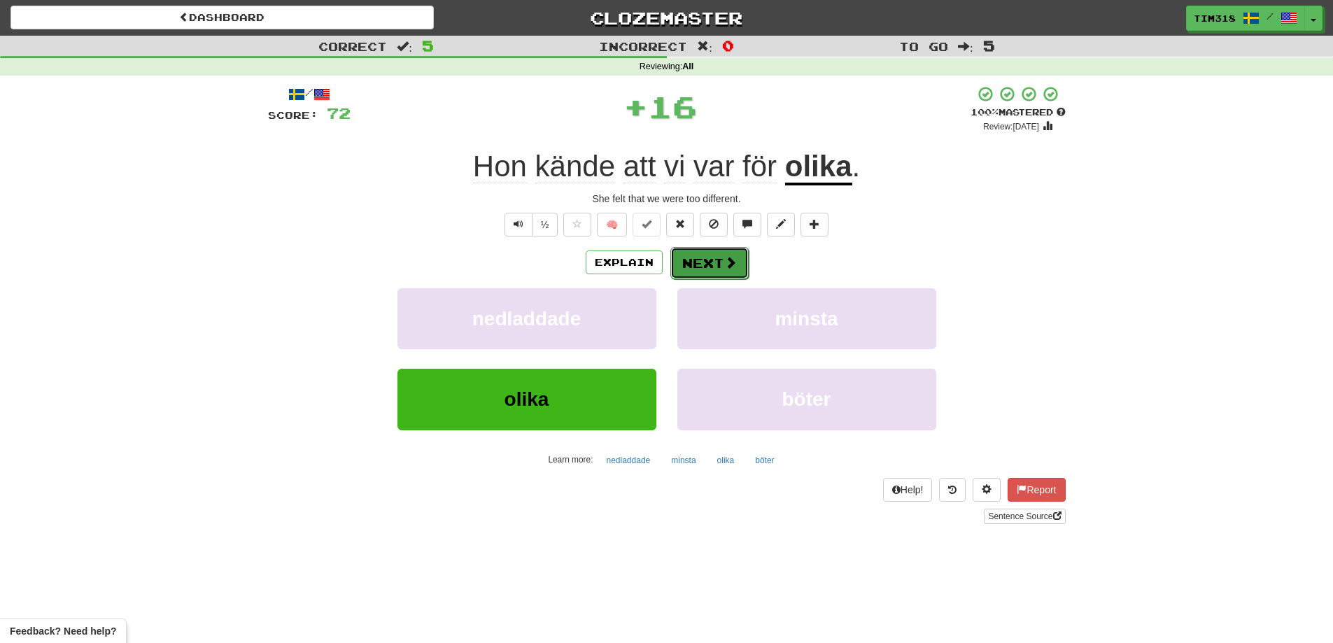
click at [711, 264] on button "Next" at bounding box center [709, 263] width 78 height 32
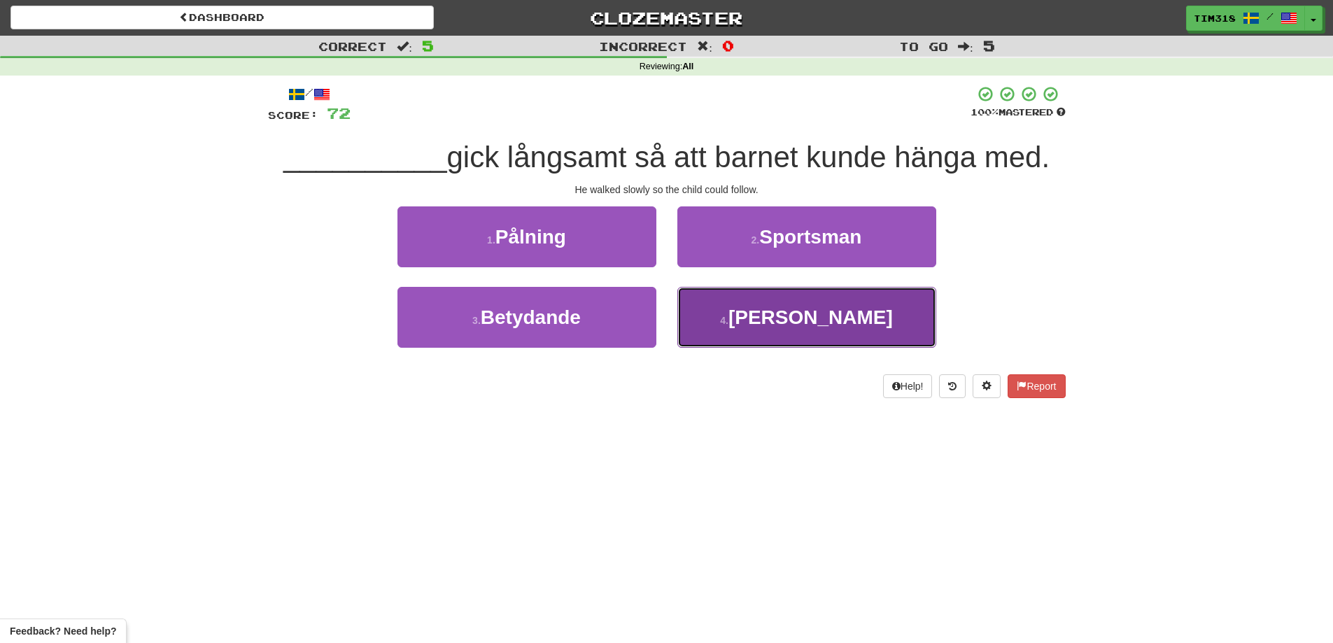
click at [789, 328] on button "4 . Han" at bounding box center [806, 317] width 259 height 61
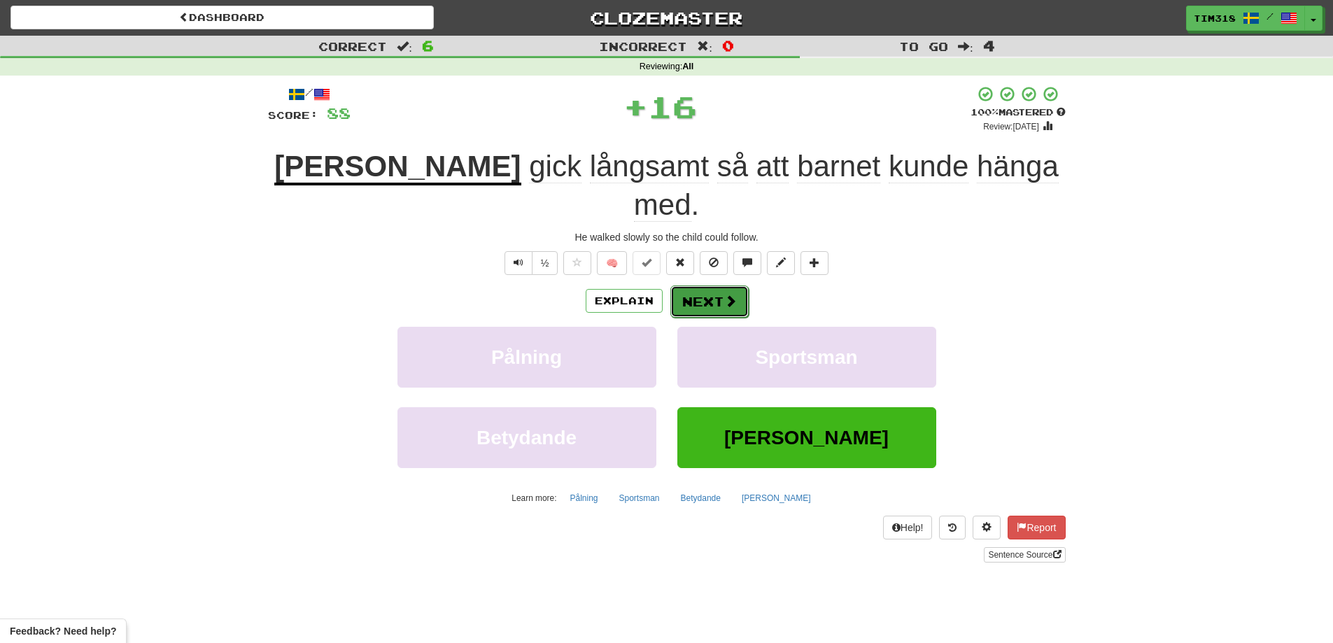
click at [701, 286] on button "Next" at bounding box center [709, 302] width 78 height 32
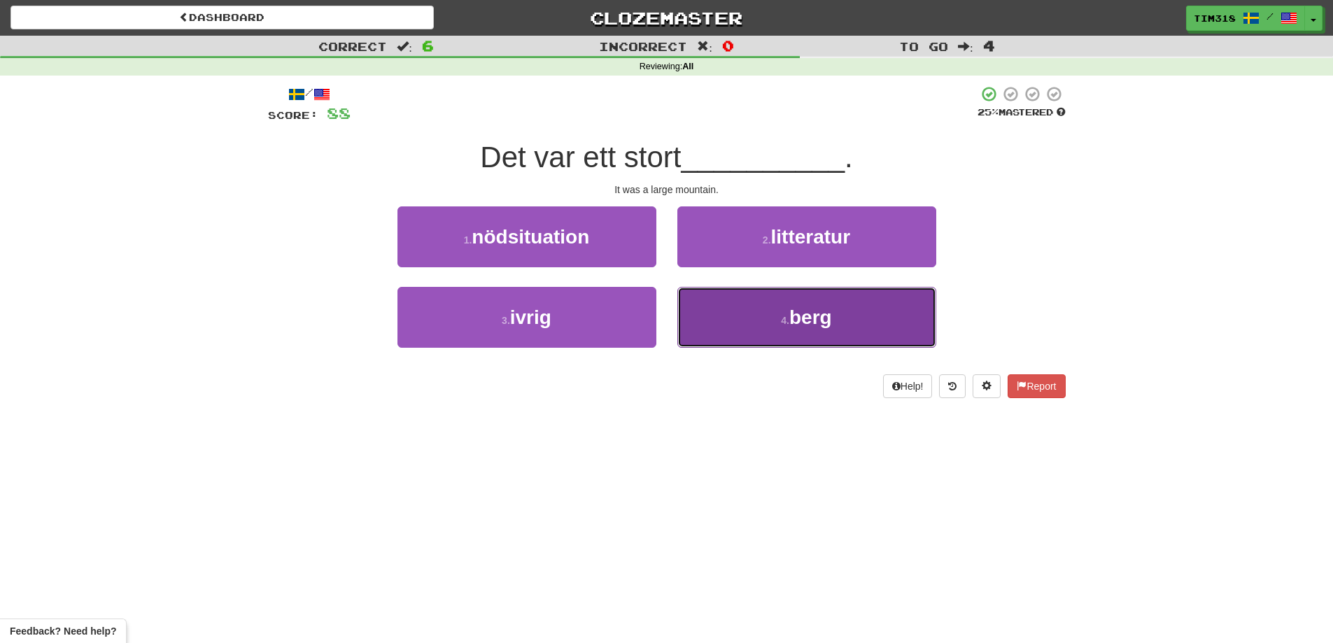
click at [775, 327] on button "4 . berg" at bounding box center [806, 317] width 259 height 61
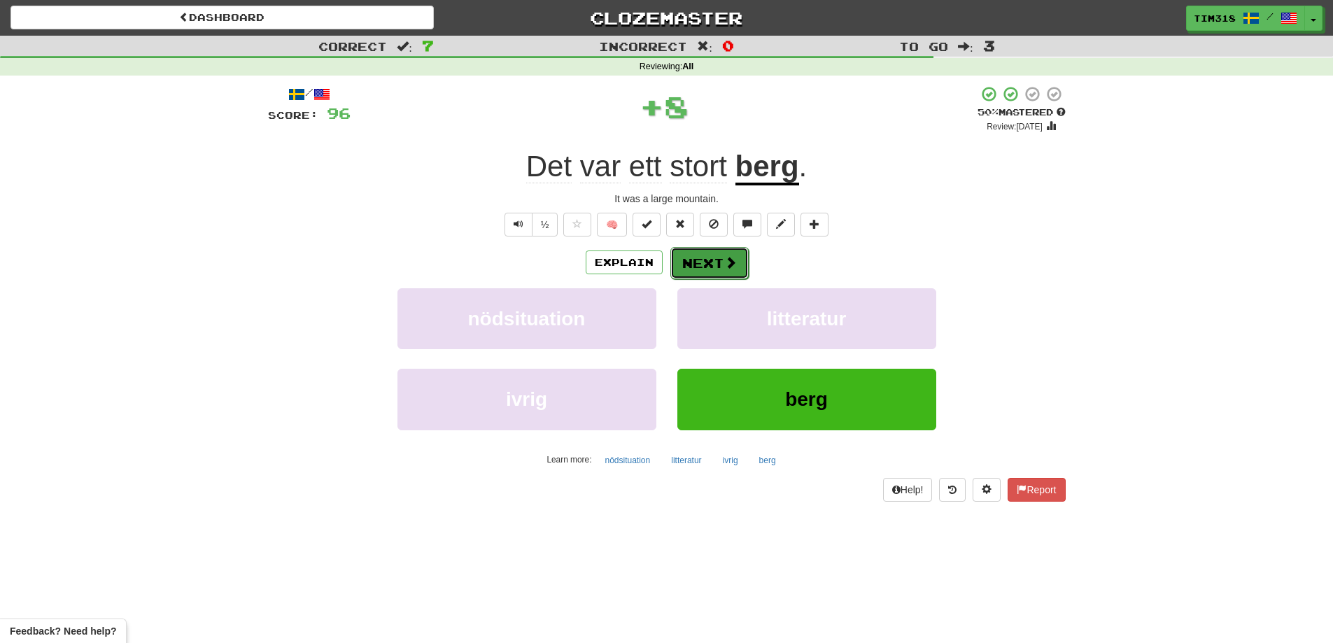
click at [712, 263] on button "Next" at bounding box center [709, 263] width 78 height 32
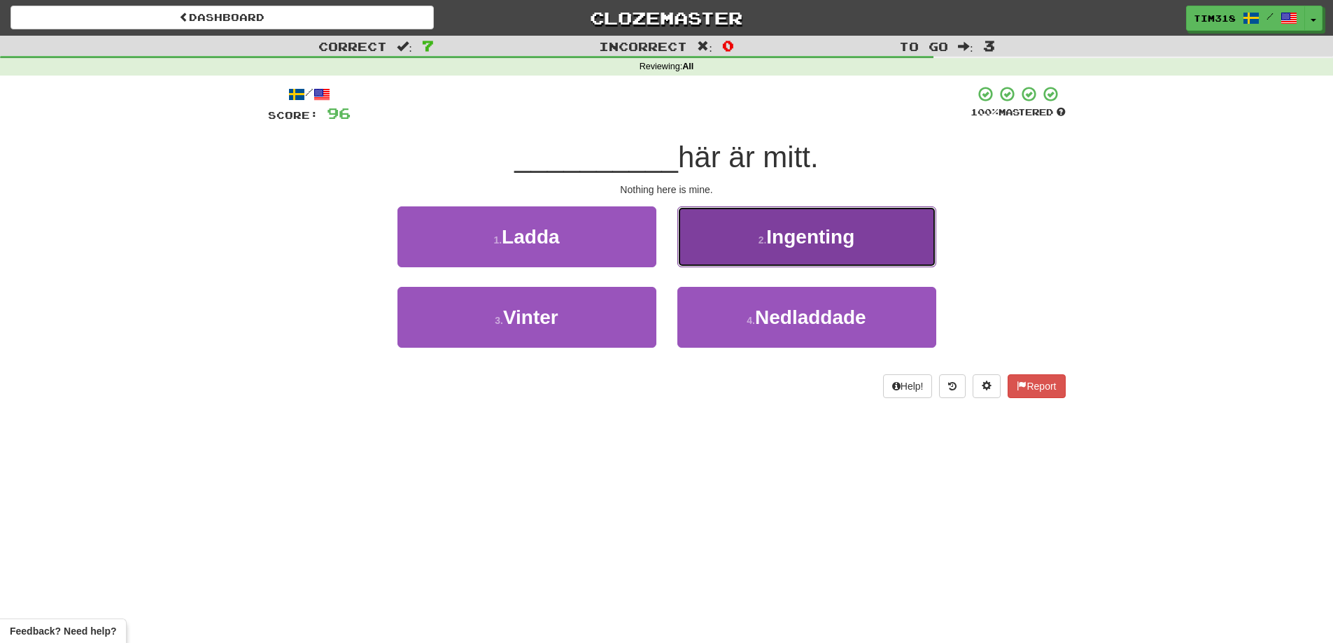
click at [841, 233] on span "Ingenting" at bounding box center [810, 237] width 88 height 22
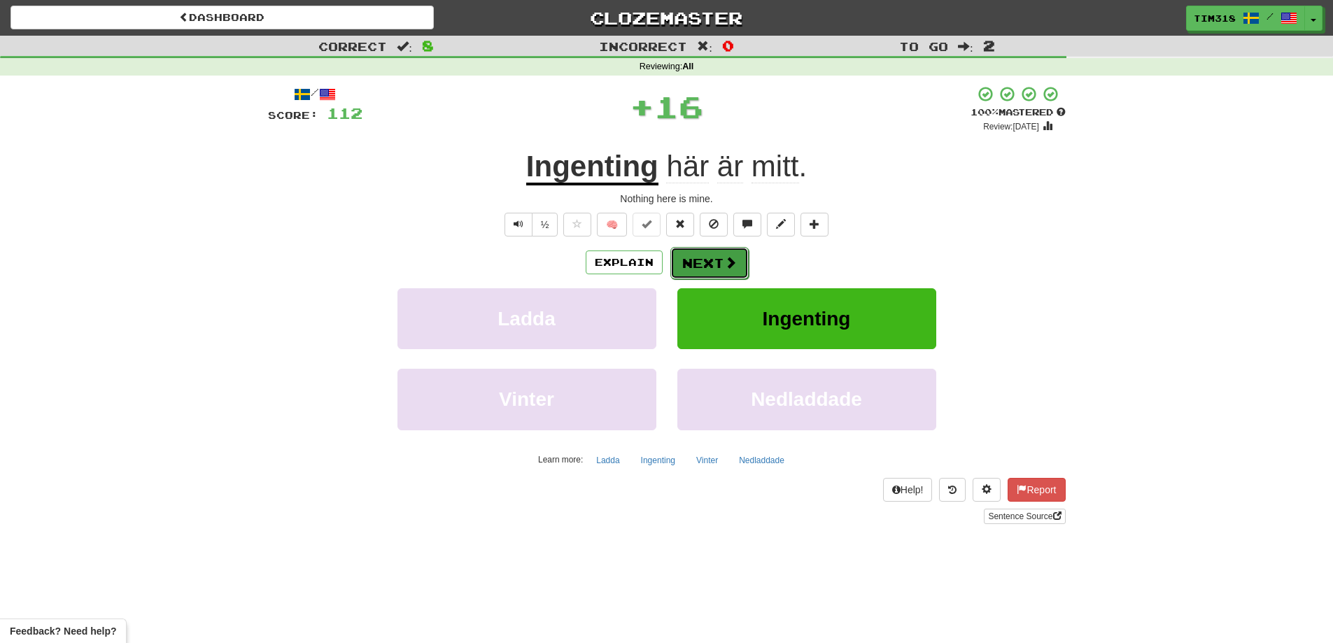
click at [700, 264] on button "Next" at bounding box center [709, 263] width 78 height 32
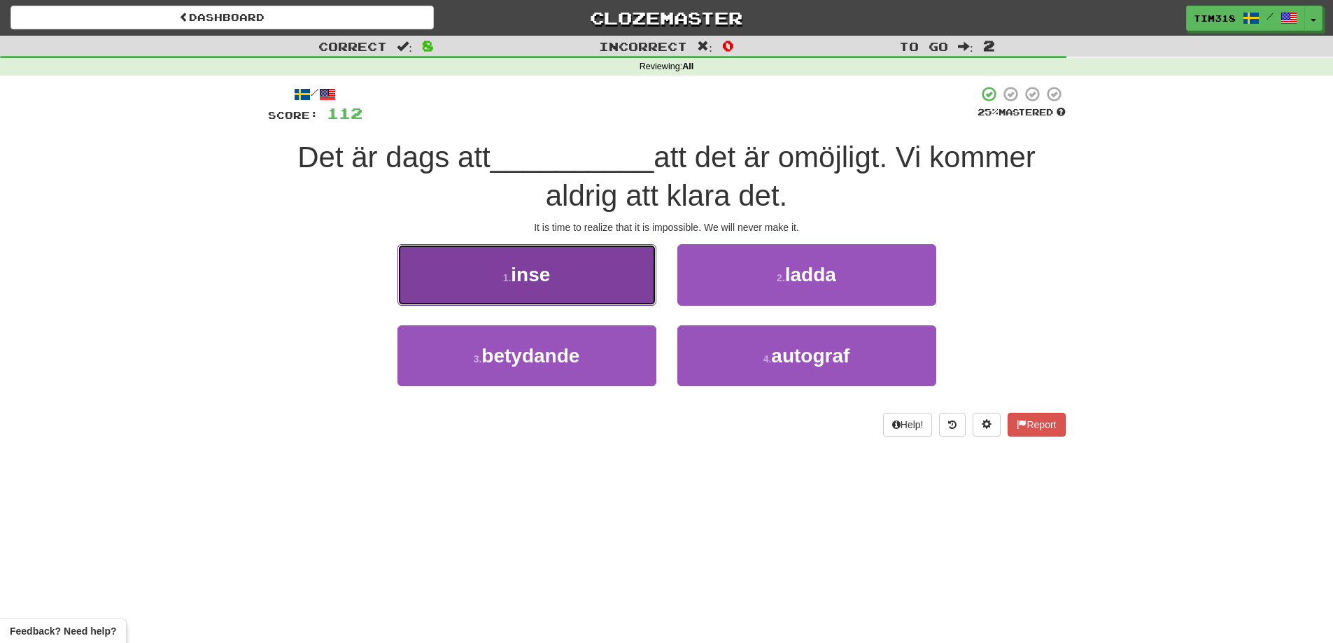
click at [579, 278] on button "1 . inse" at bounding box center [527, 274] width 259 height 61
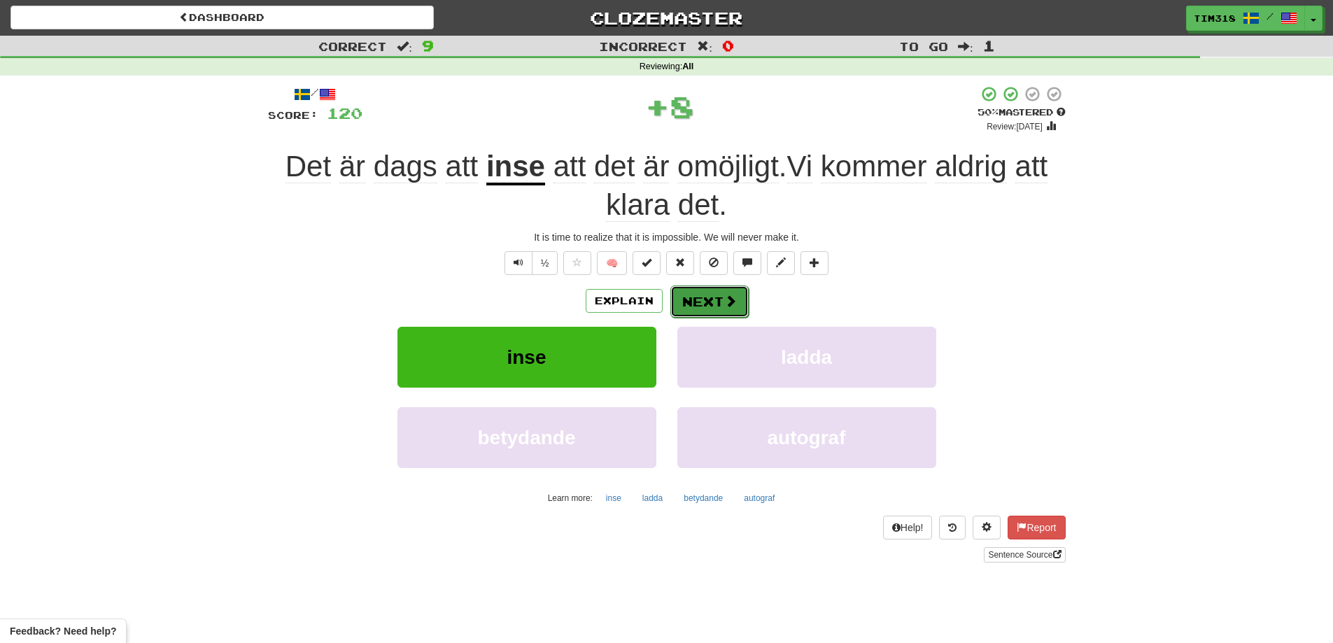
click at [709, 302] on button "Next" at bounding box center [709, 302] width 78 height 32
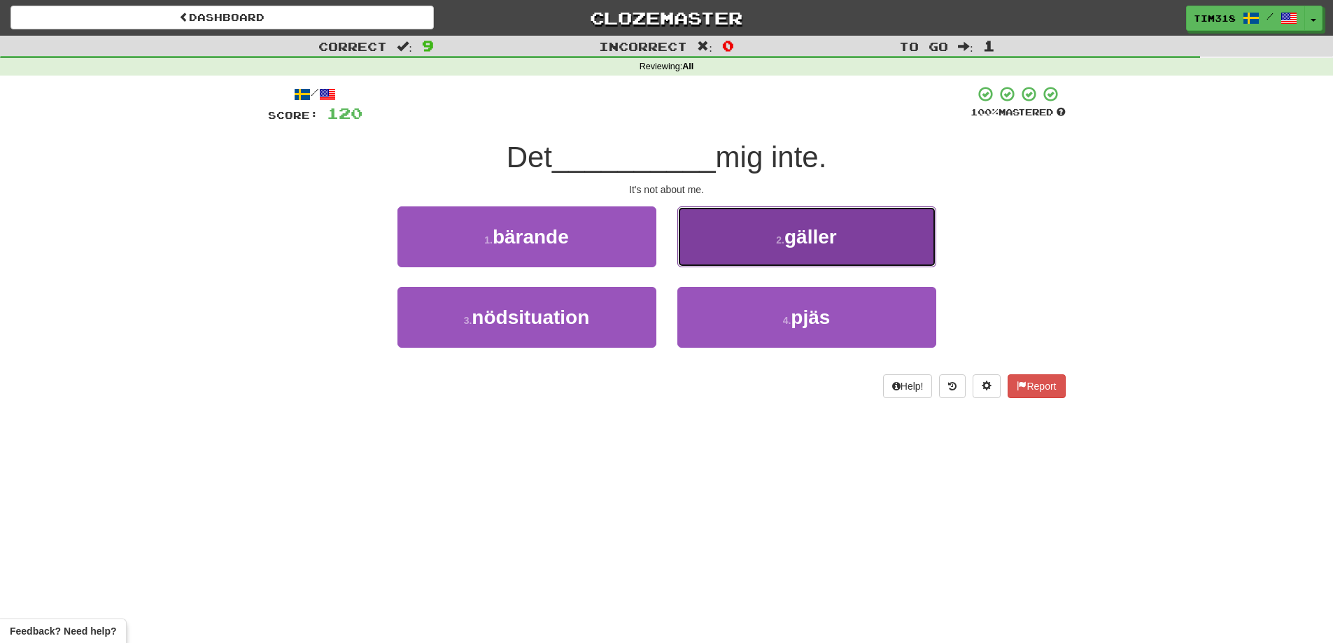
click at [786, 242] on span "gäller" at bounding box center [811, 237] width 52 height 22
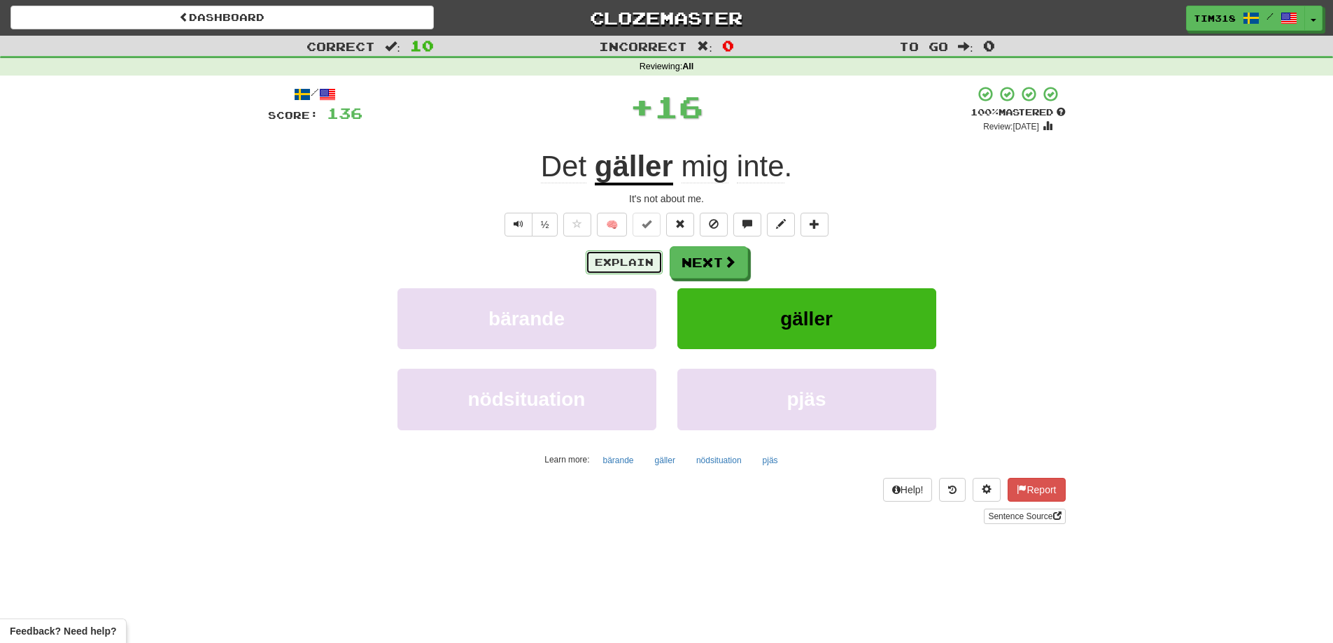
click at [642, 267] on button "Explain" at bounding box center [624, 263] width 77 height 24
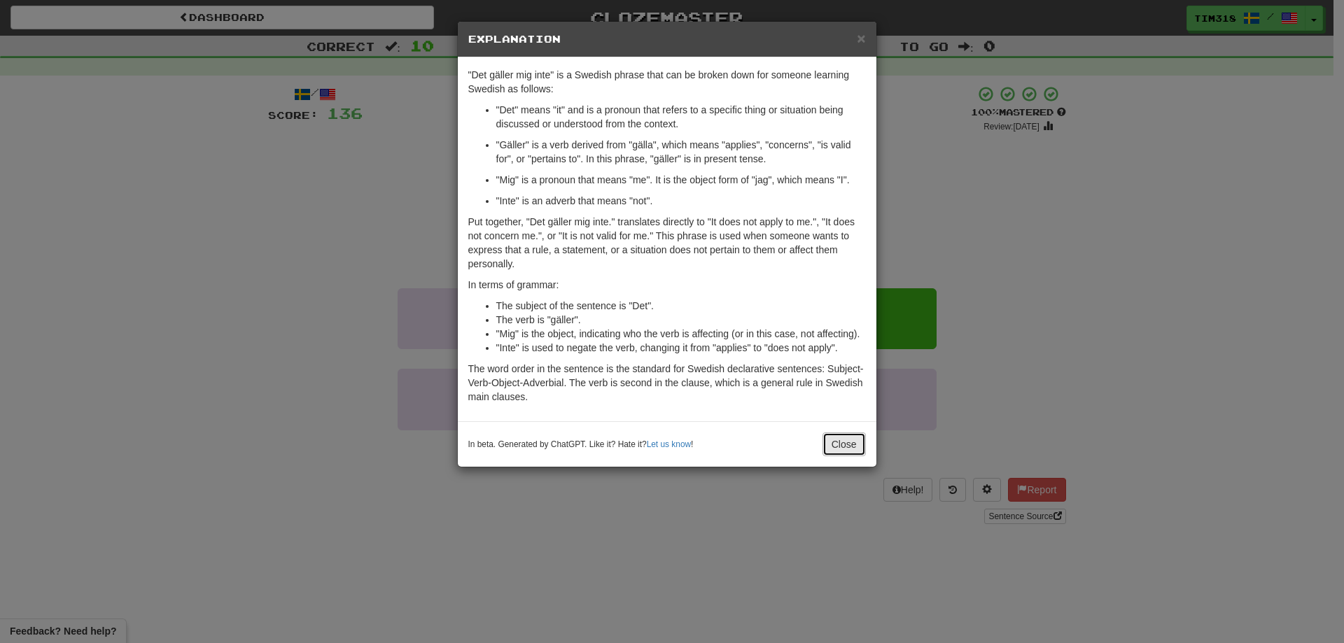
click at [858, 449] on button "Close" at bounding box center [843, 444] width 43 height 24
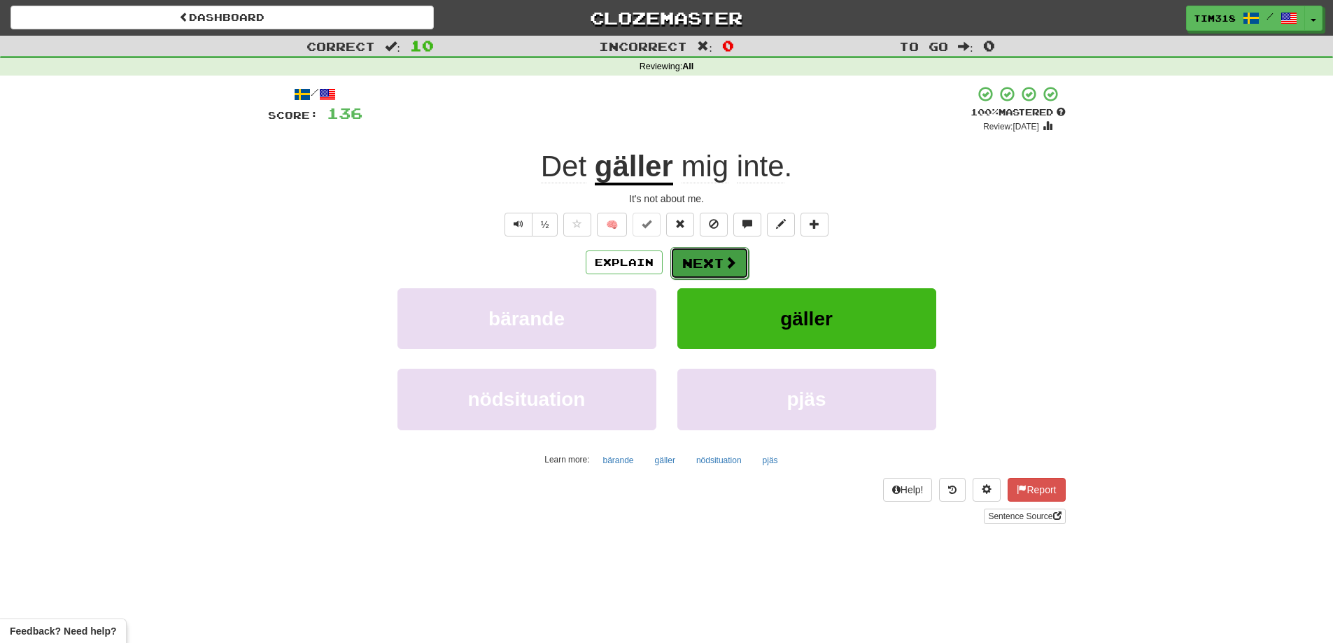
click at [720, 269] on button "Next" at bounding box center [709, 263] width 78 height 32
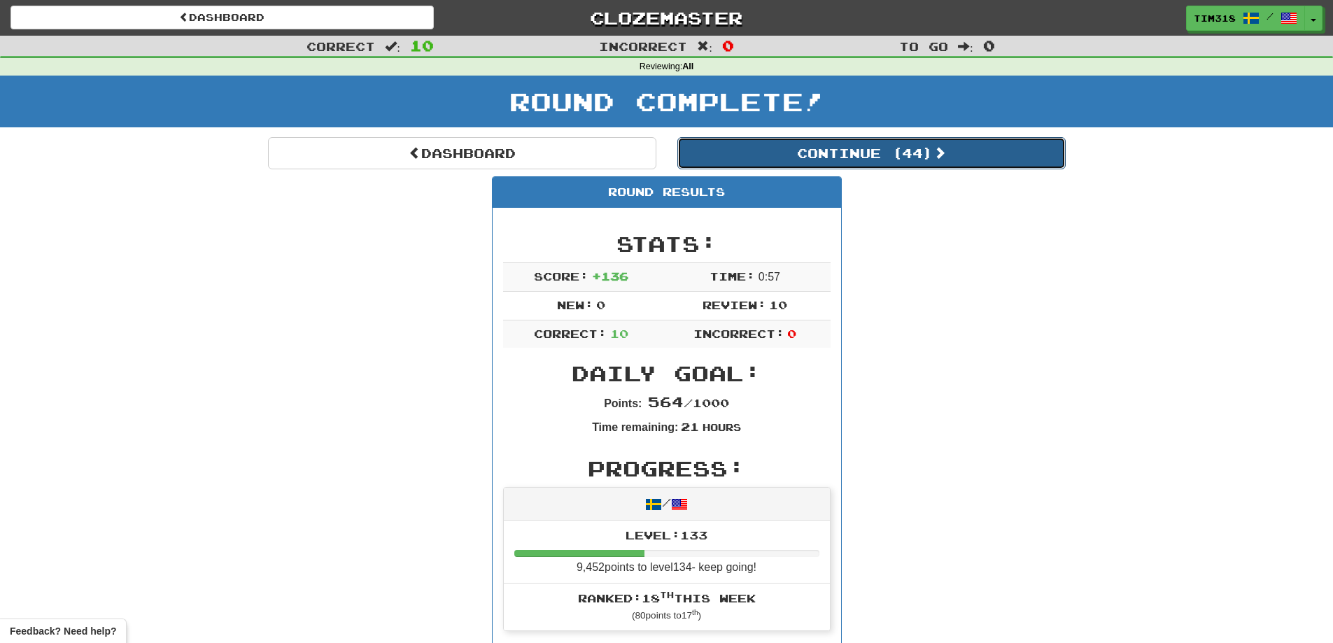
click at [957, 148] on button "Continue ( 44 )" at bounding box center [871, 153] width 388 height 32
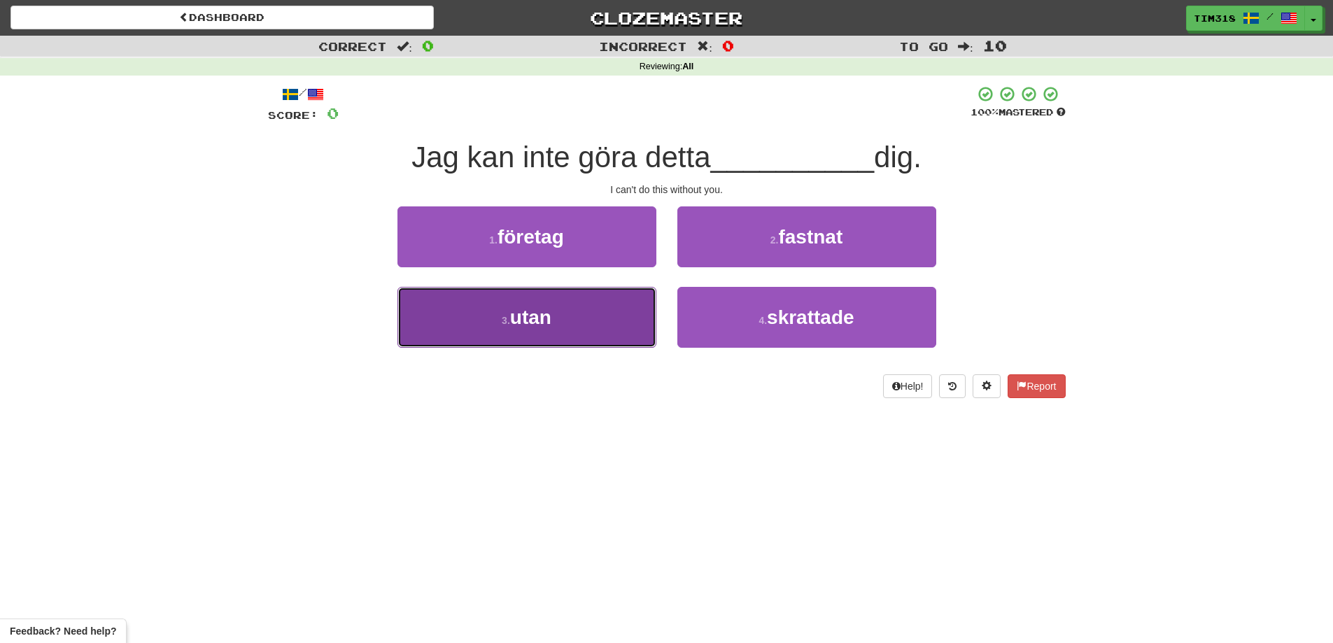
click at [600, 317] on button "3 . utan" at bounding box center [527, 317] width 259 height 61
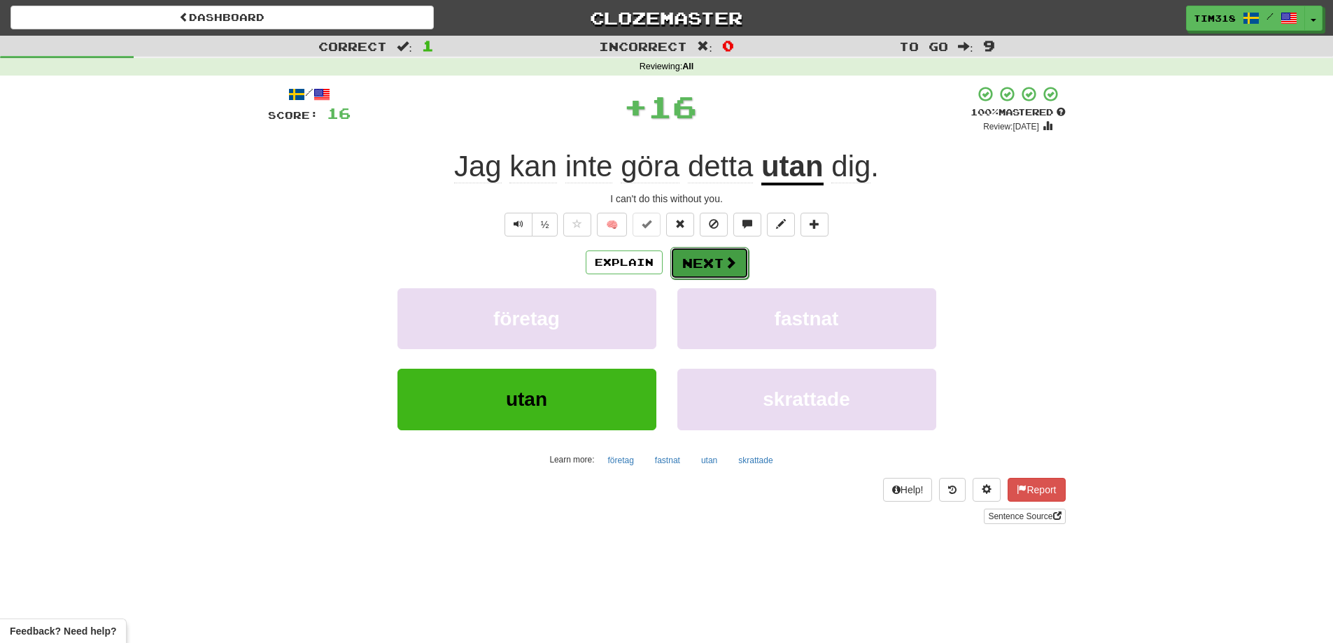
click at [725, 258] on span at bounding box center [730, 262] width 13 height 13
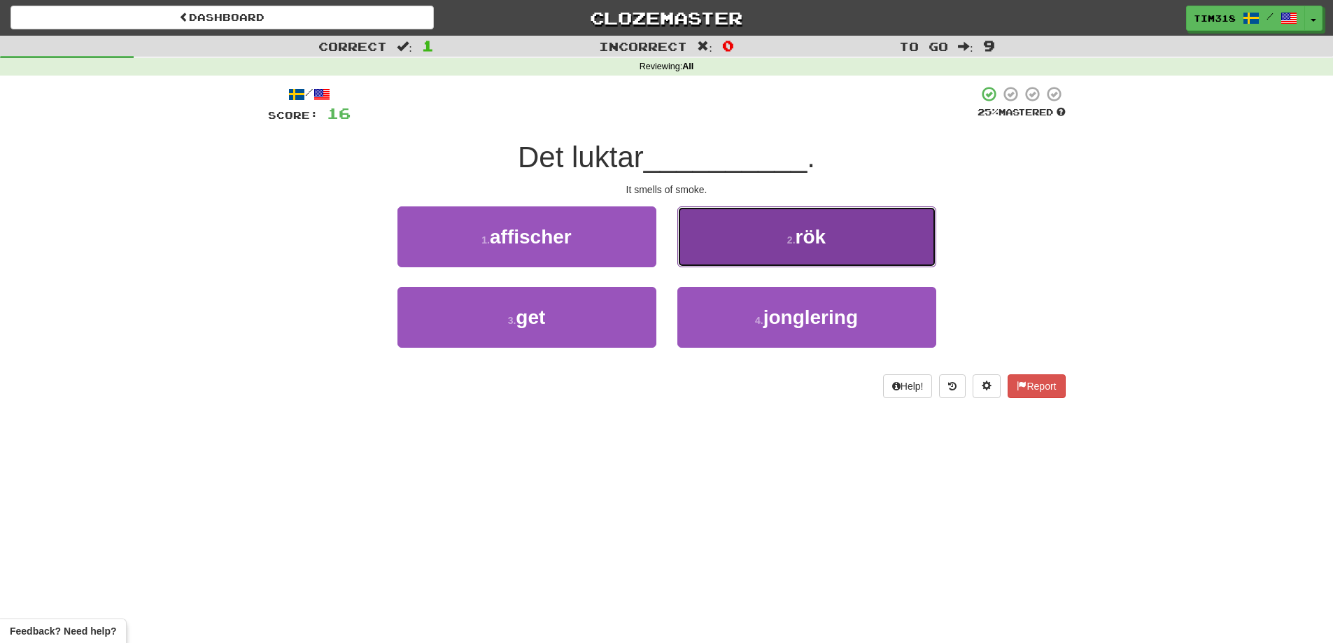
click at [788, 235] on small "2 ." at bounding box center [791, 239] width 8 height 11
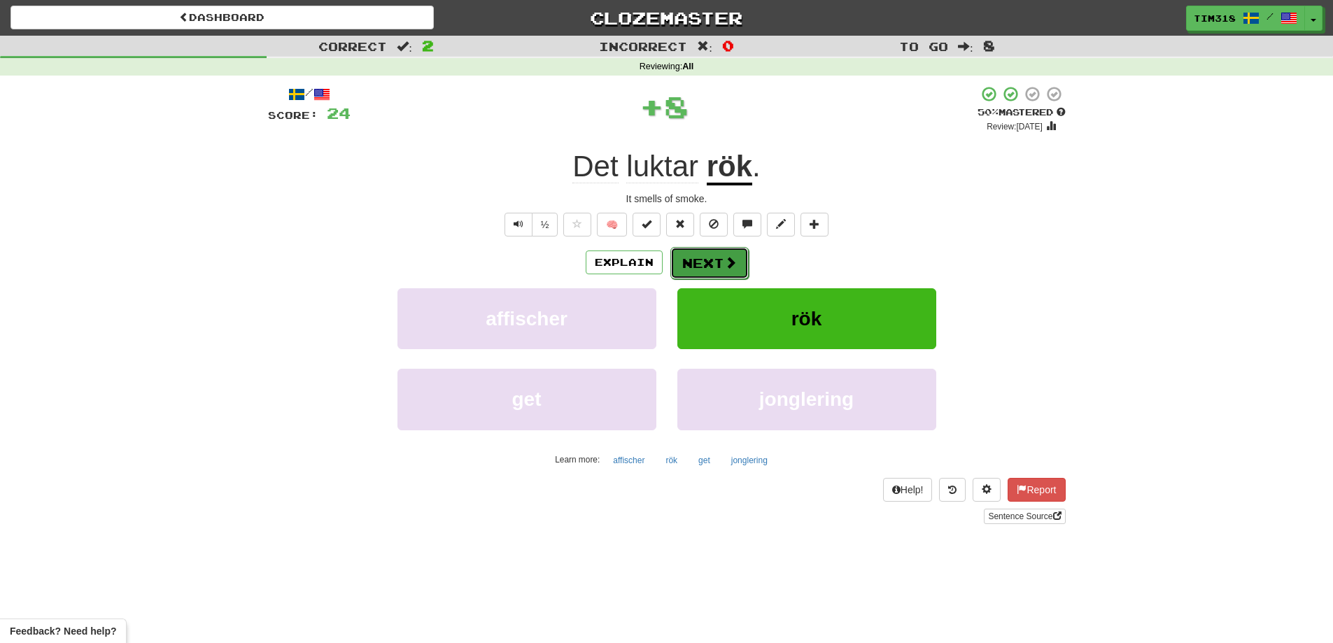
click at [715, 263] on button "Next" at bounding box center [709, 263] width 78 height 32
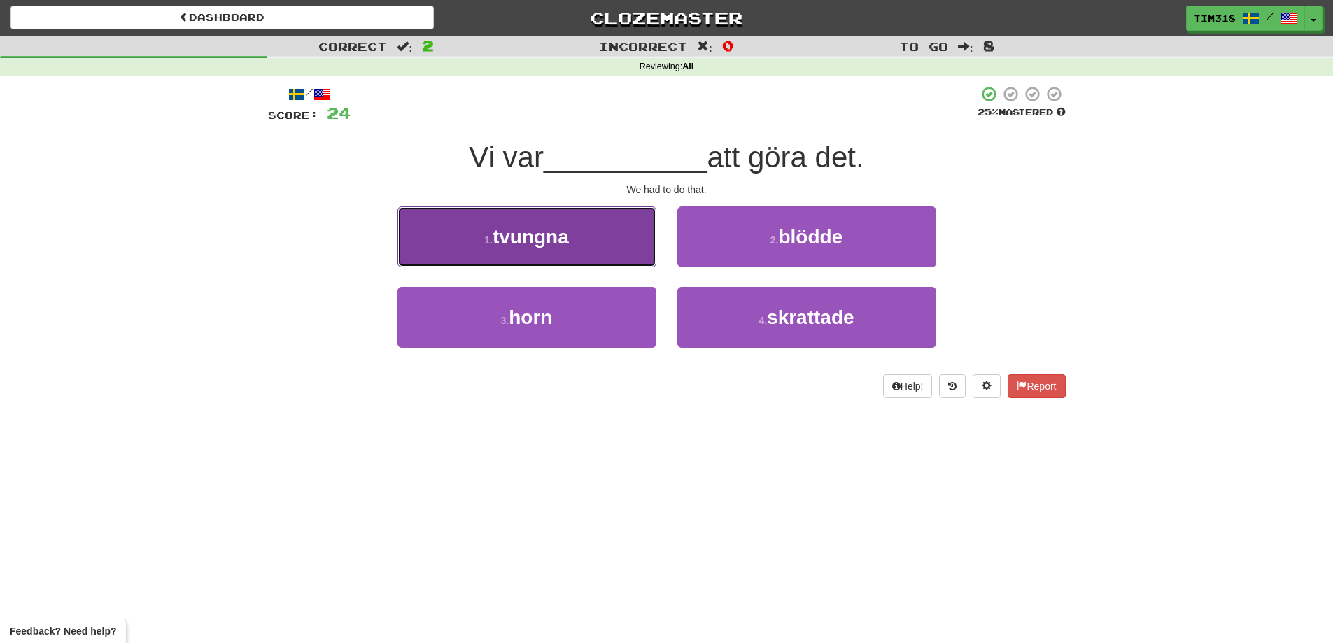
click at [605, 248] on button "1 . tvungna" at bounding box center [527, 236] width 259 height 61
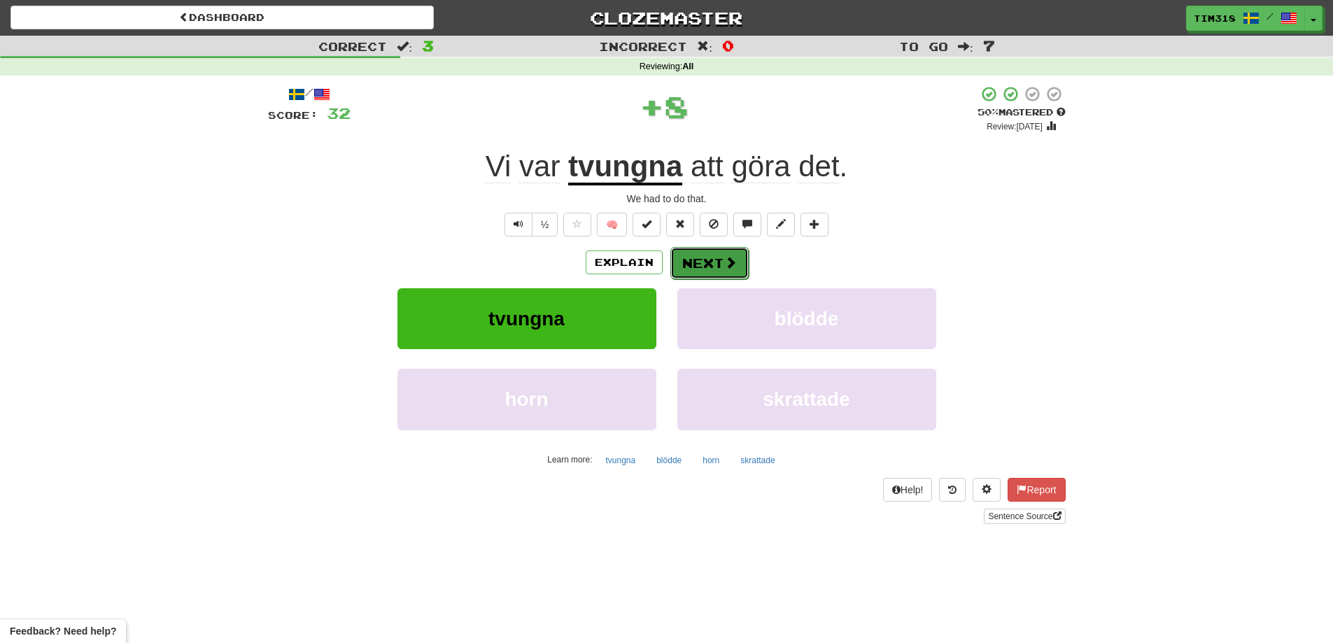
click at [705, 263] on button "Next" at bounding box center [709, 263] width 78 height 32
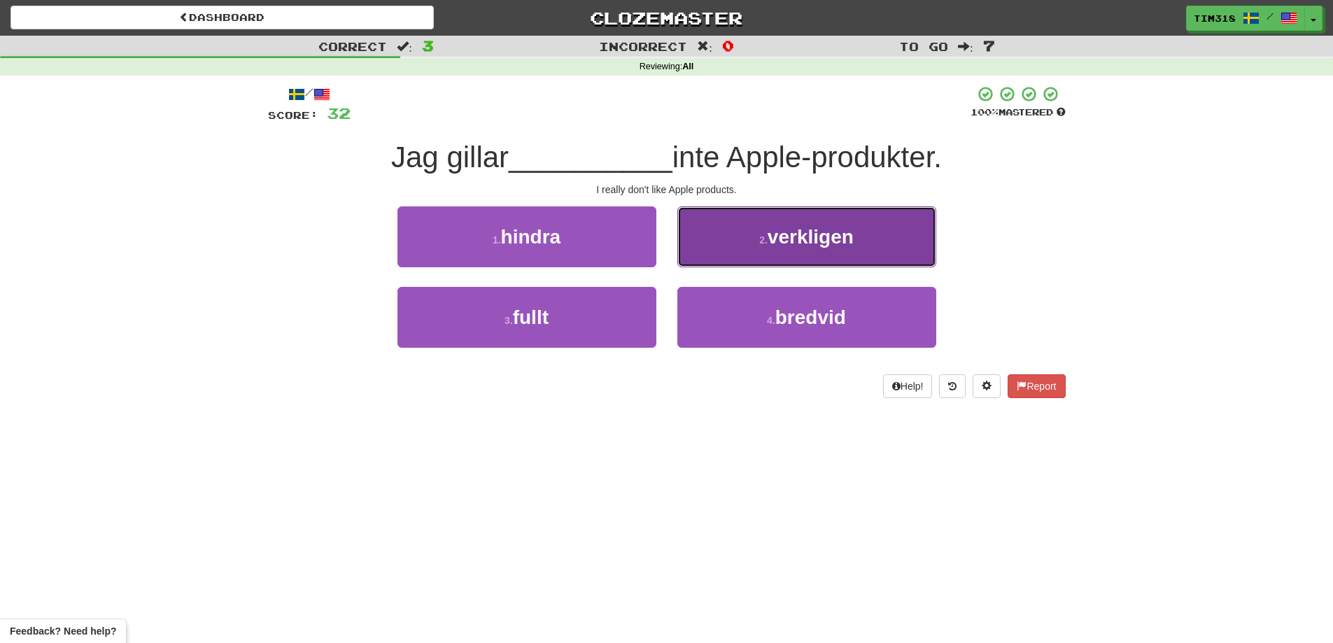
click at [782, 249] on button "2 . verkligen" at bounding box center [806, 236] width 259 height 61
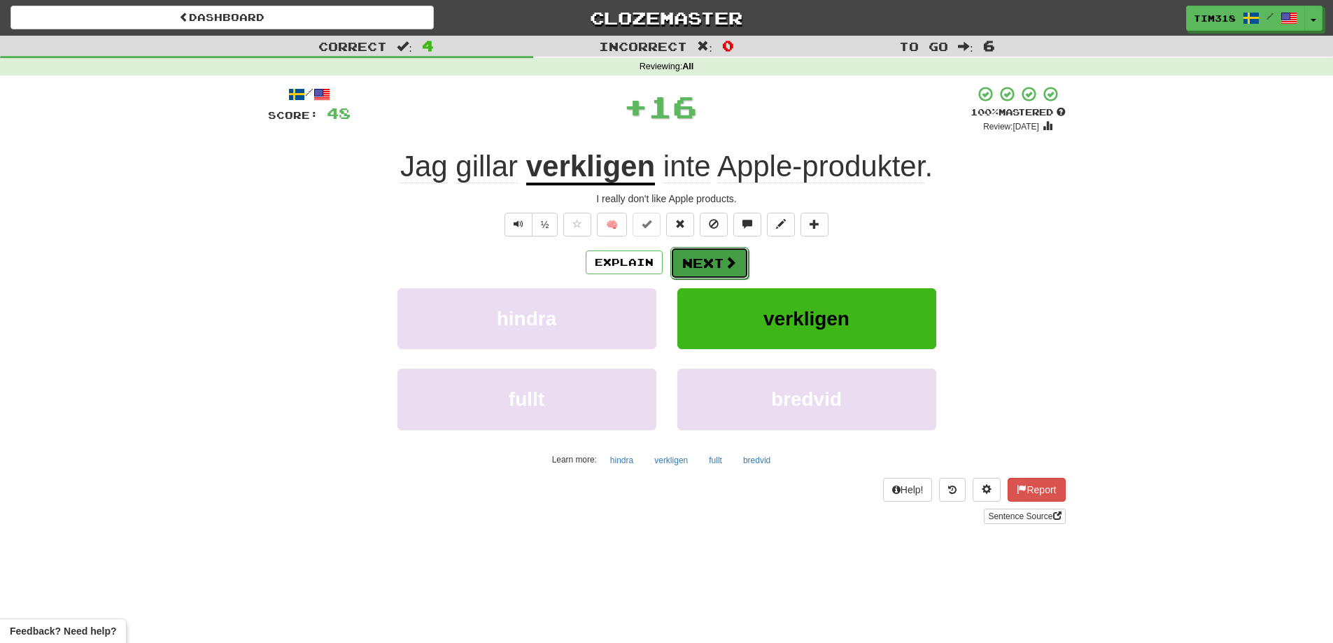
click at [717, 265] on button "Next" at bounding box center [709, 263] width 78 height 32
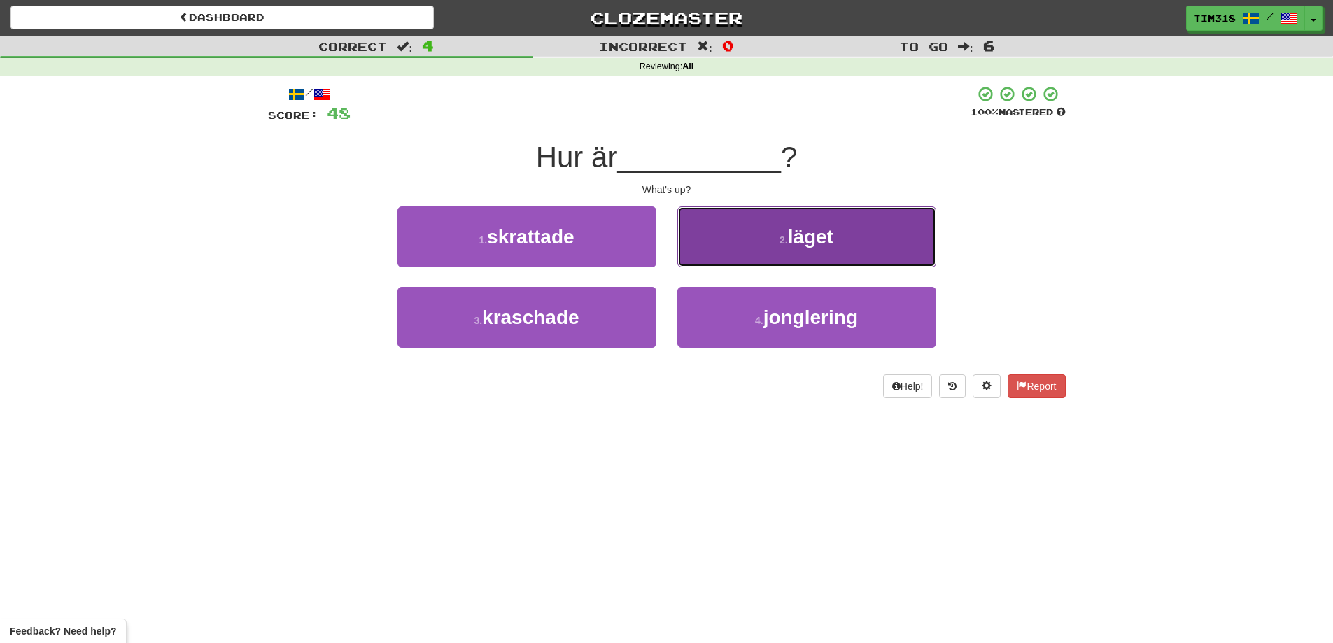
click at [775, 245] on button "2 . läget" at bounding box center [806, 236] width 259 height 61
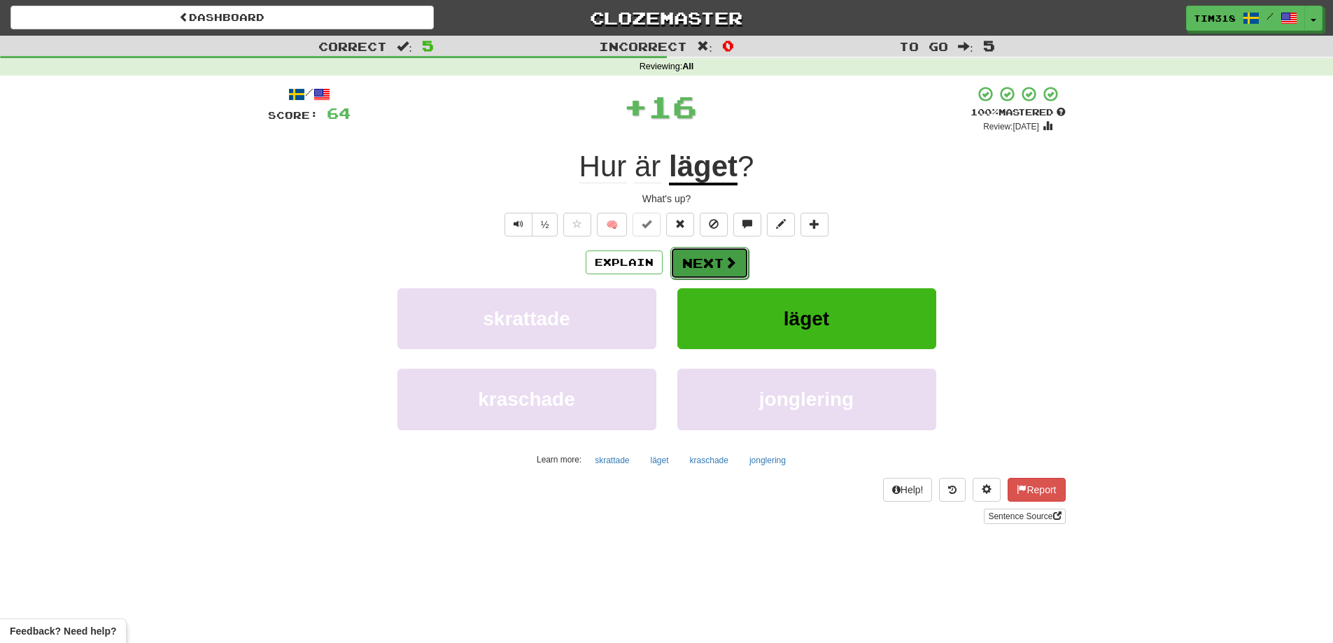
click at [715, 260] on button "Next" at bounding box center [709, 263] width 78 height 32
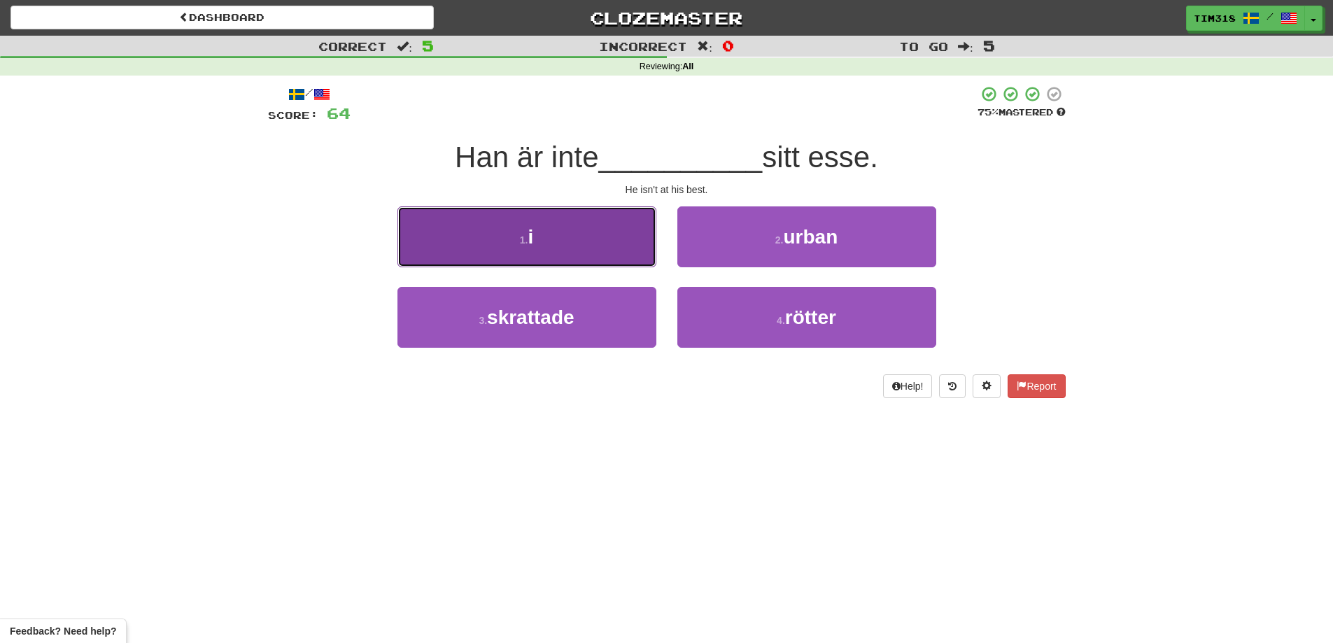
click at [544, 258] on button "1 . i" at bounding box center [527, 236] width 259 height 61
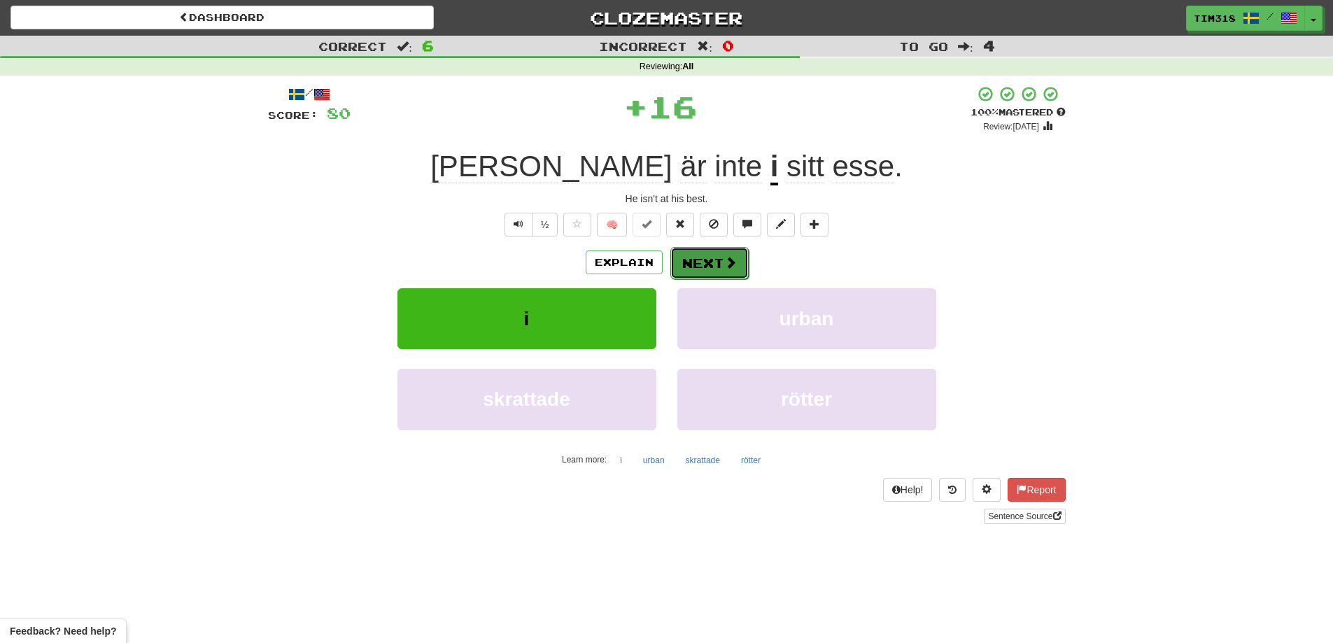
click at [724, 269] on span at bounding box center [730, 262] width 13 height 13
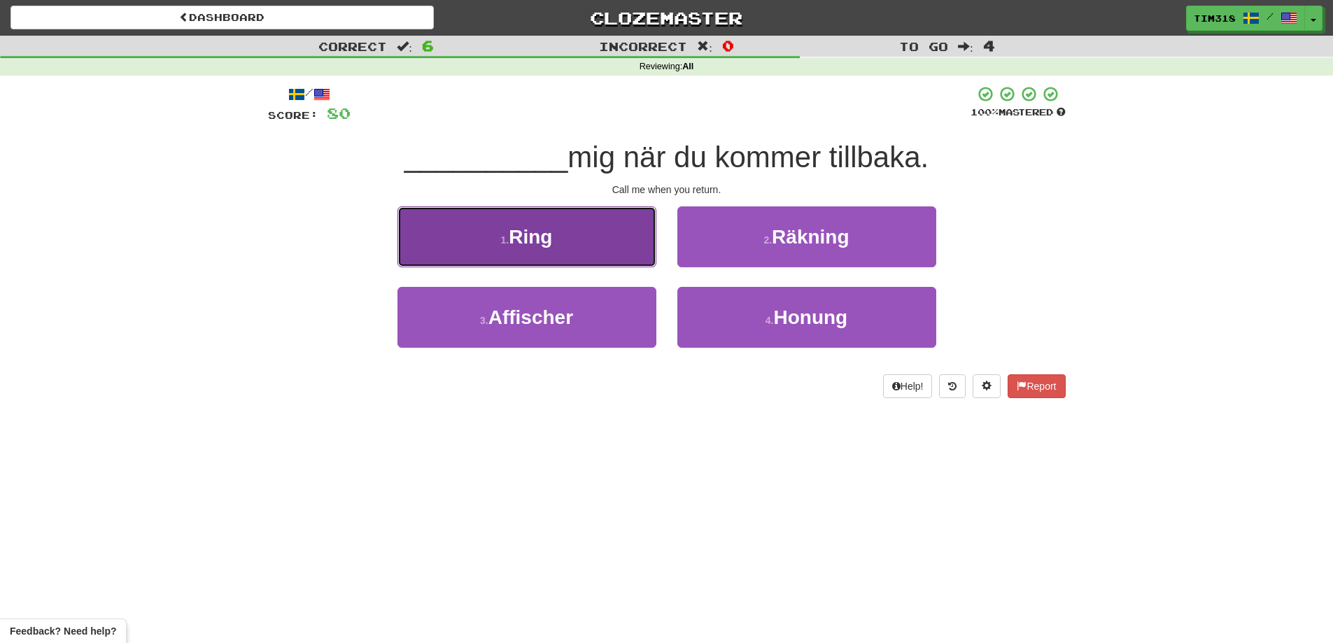
click at [561, 245] on button "1 . Ring" at bounding box center [527, 236] width 259 height 61
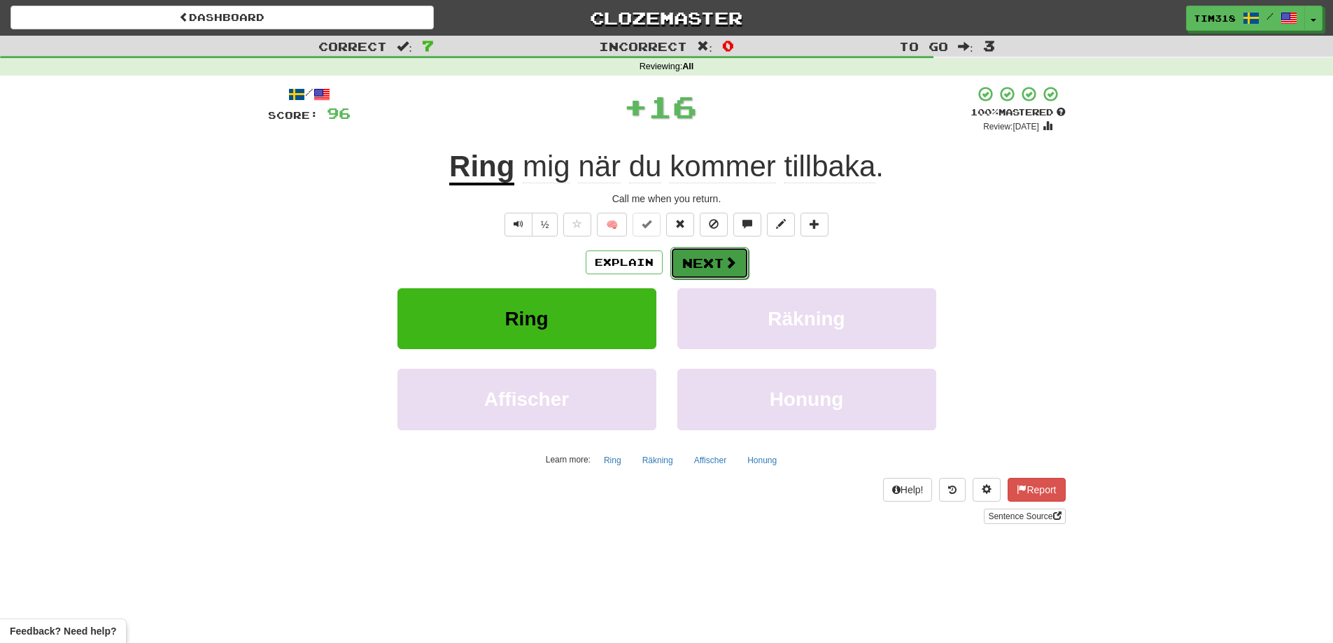
click at [719, 260] on button "Next" at bounding box center [709, 263] width 78 height 32
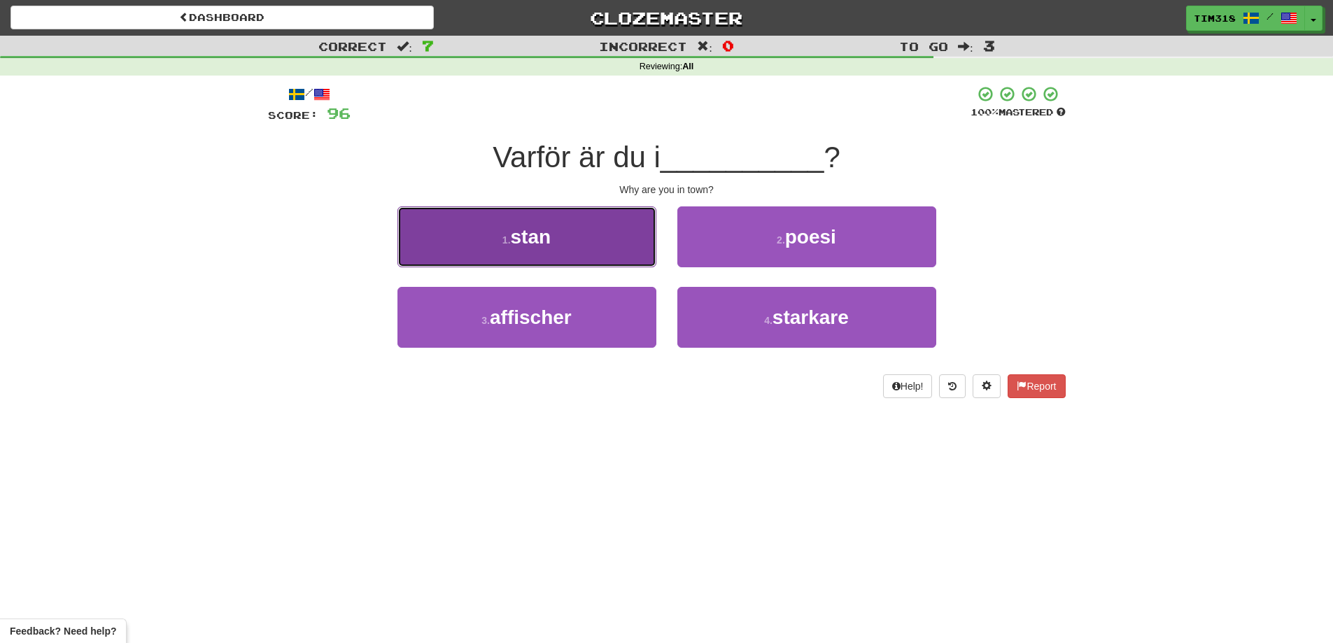
click at [594, 237] on button "1 . stan" at bounding box center [527, 236] width 259 height 61
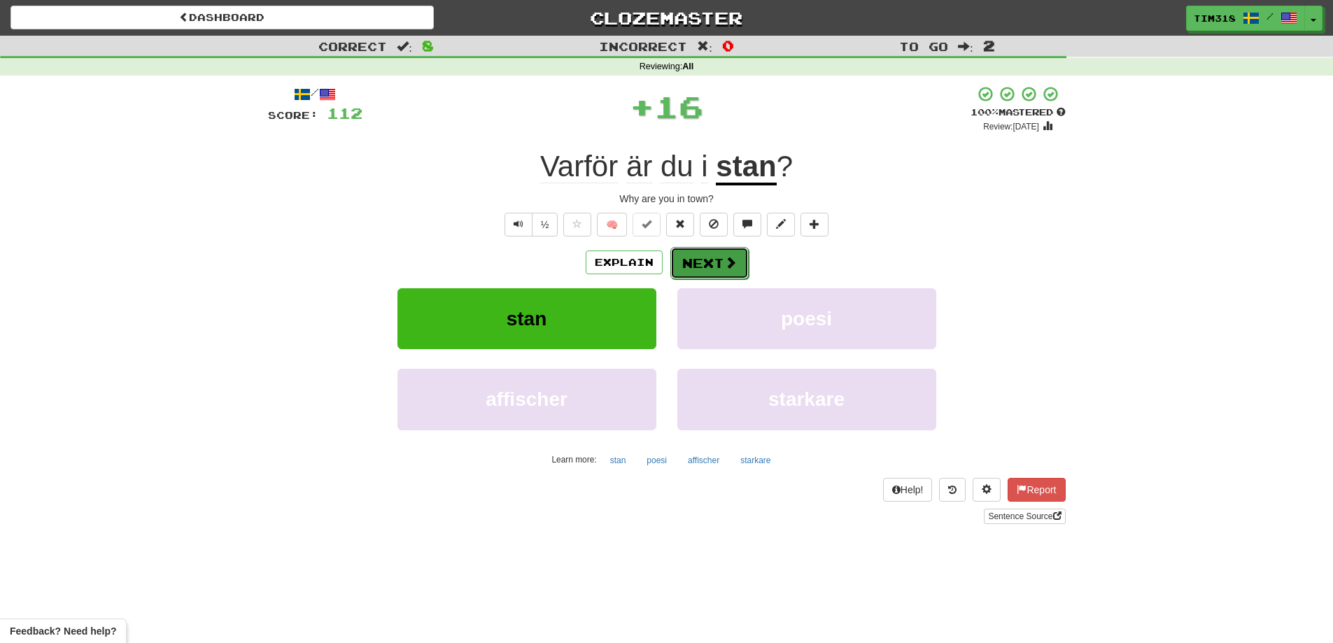
click at [702, 265] on button "Next" at bounding box center [709, 263] width 78 height 32
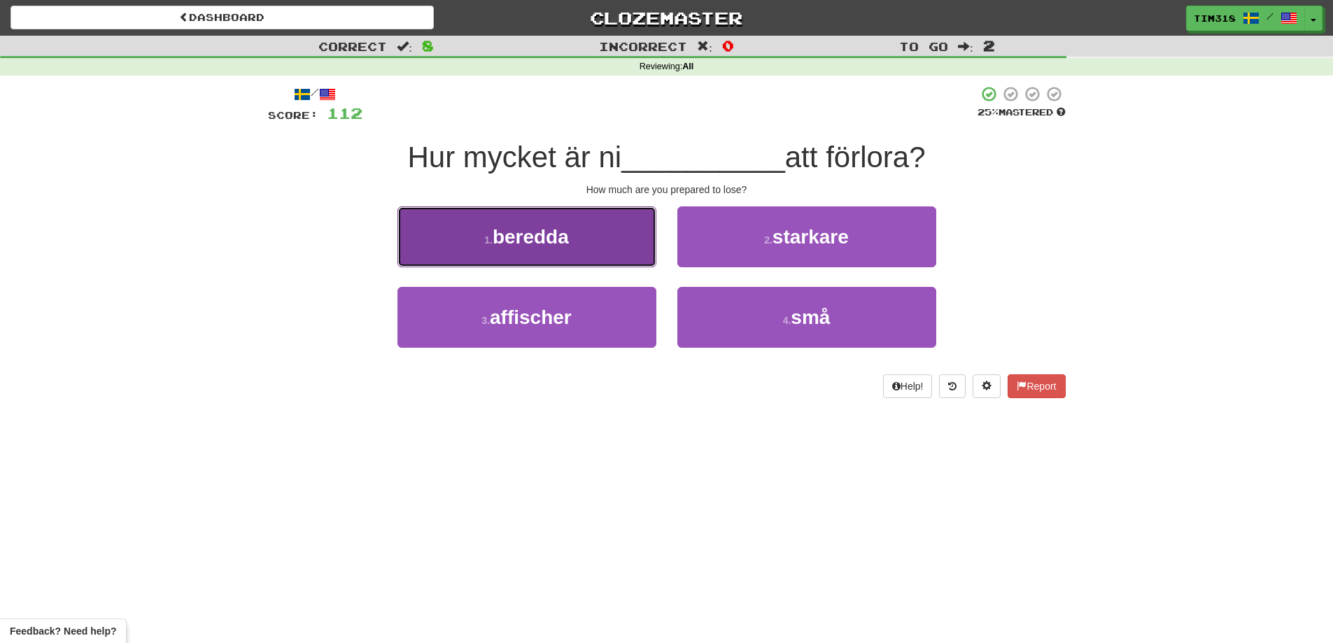
click at [569, 241] on span "beredda" at bounding box center [531, 237] width 76 height 22
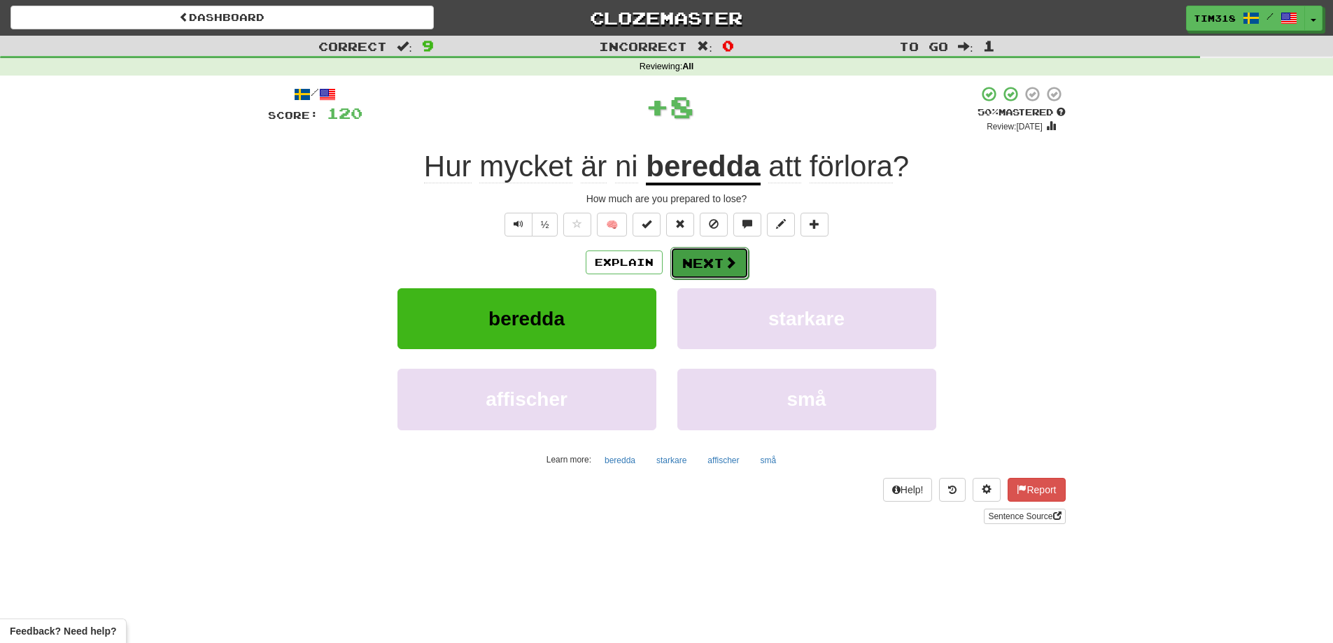
click at [736, 262] on button "Next" at bounding box center [709, 263] width 78 height 32
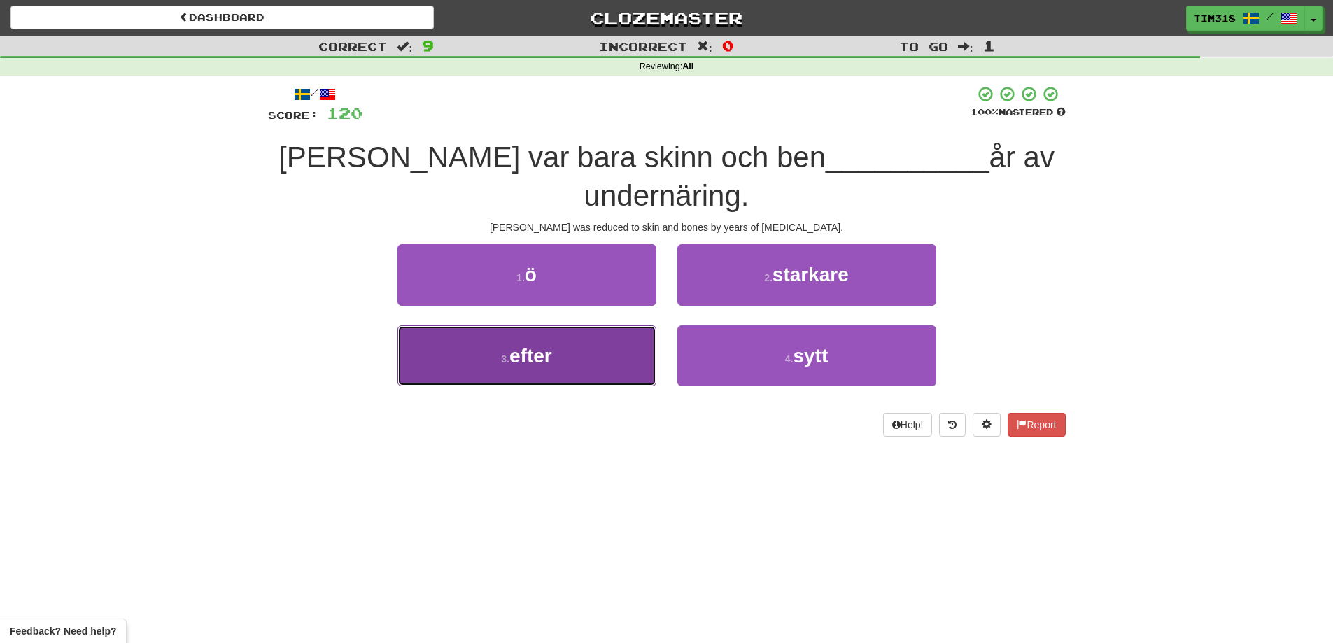
click at [575, 328] on button "3 . efter" at bounding box center [527, 355] width 259 height 61
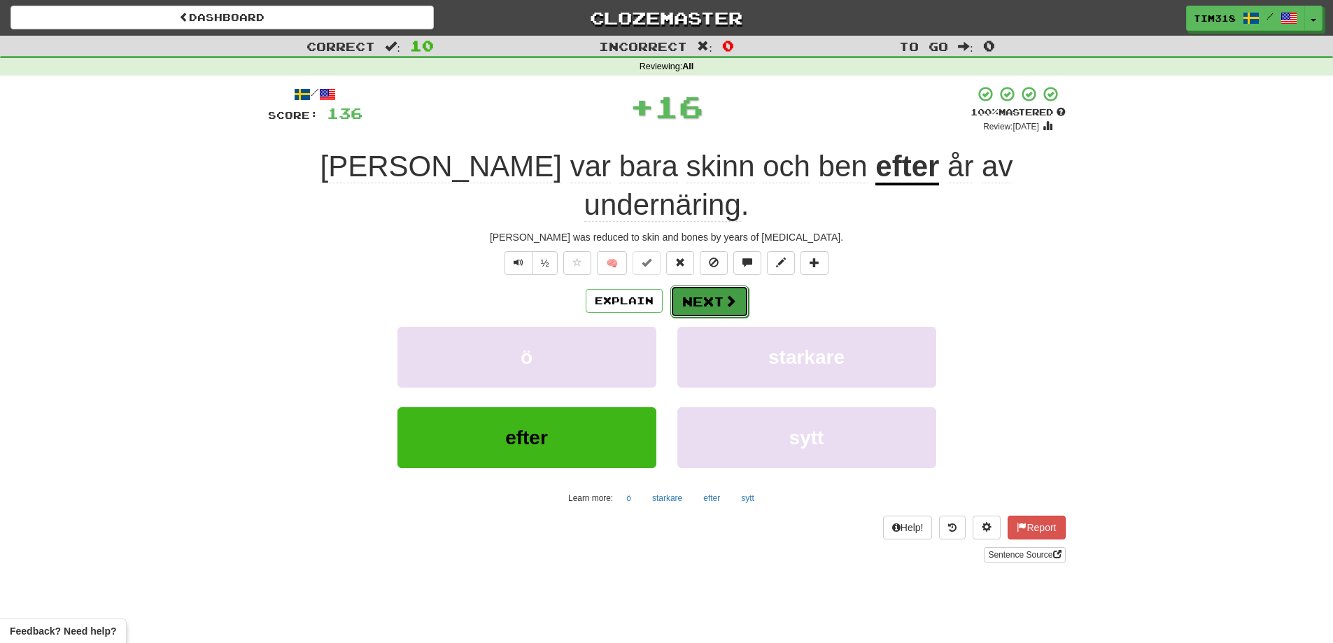
click at [704, 286] on button "Next" at bounding box center [709, 302] width 78 height 32
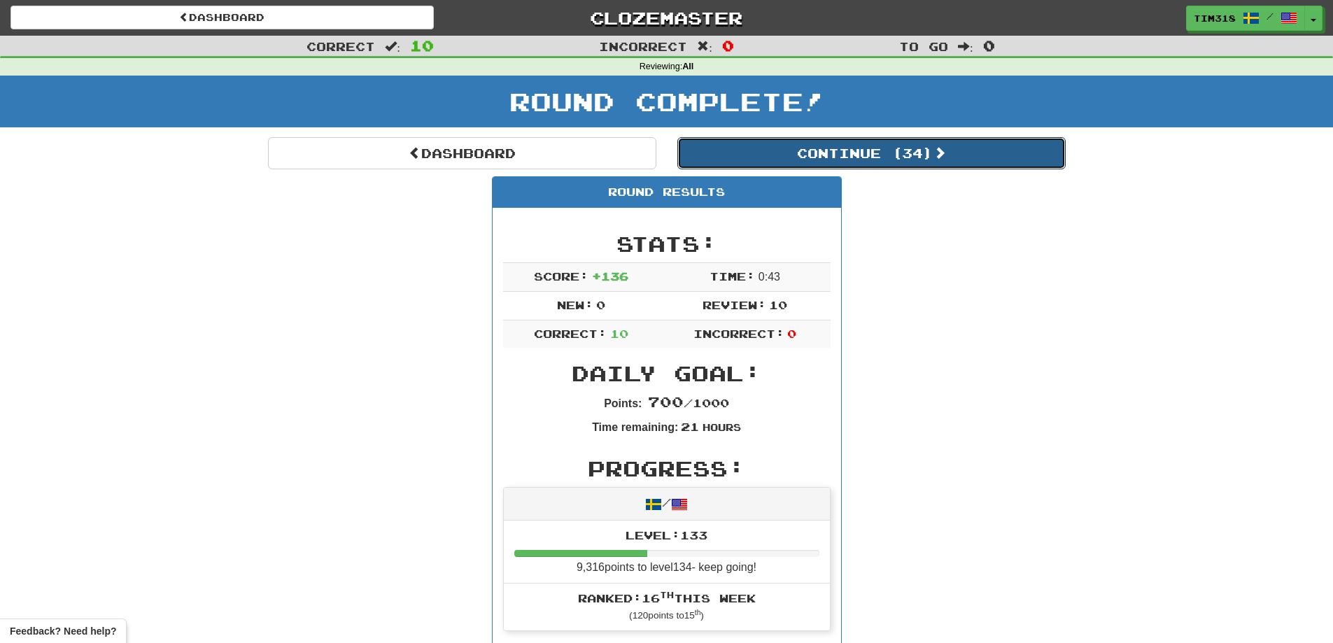
click at [910, 158] on button "Continue ( 34 )" at bounding box center [871, 153] width 388 height 32
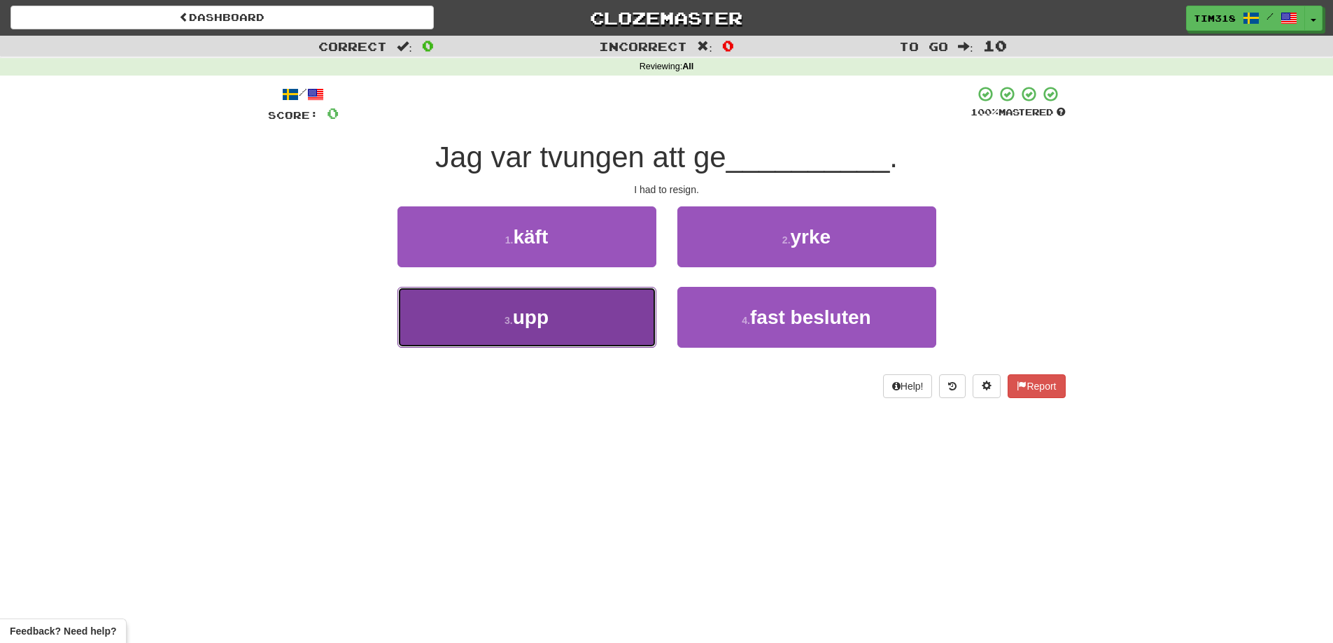
click at [553, 335] on button "3 . upp" at bounding box center [527, 317] width 259 height 61
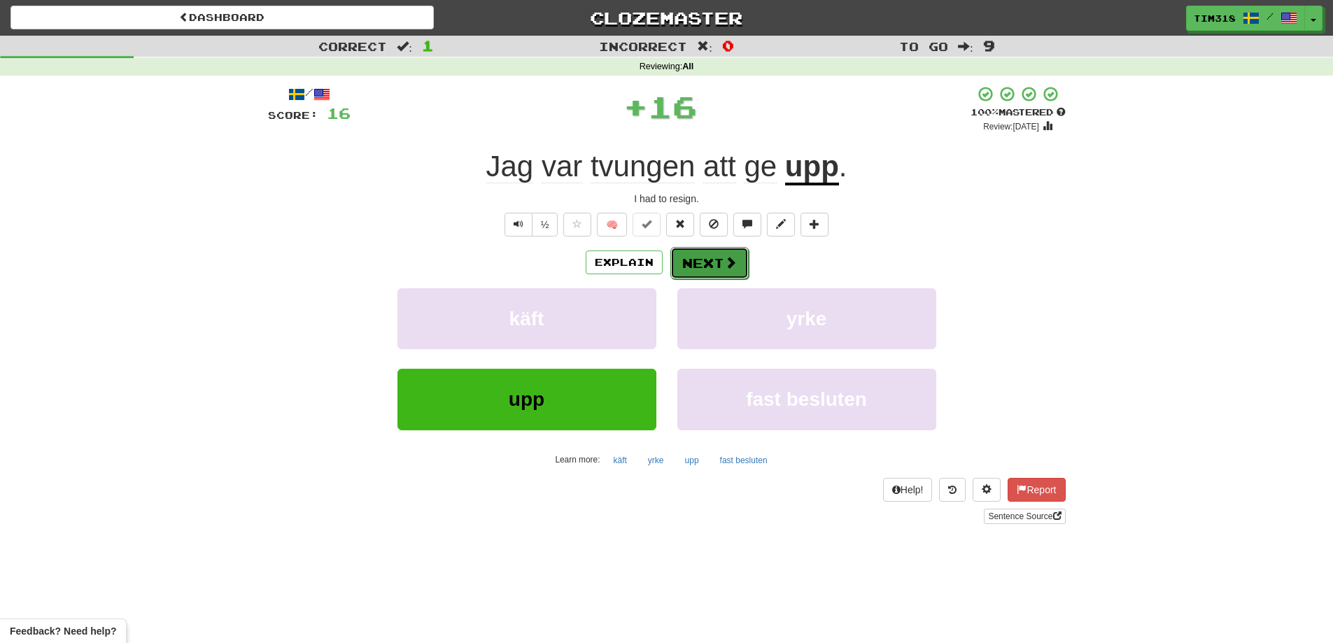
click at [736, 262] on button "Next" at bounding box center [709, 263] width 78 height 32
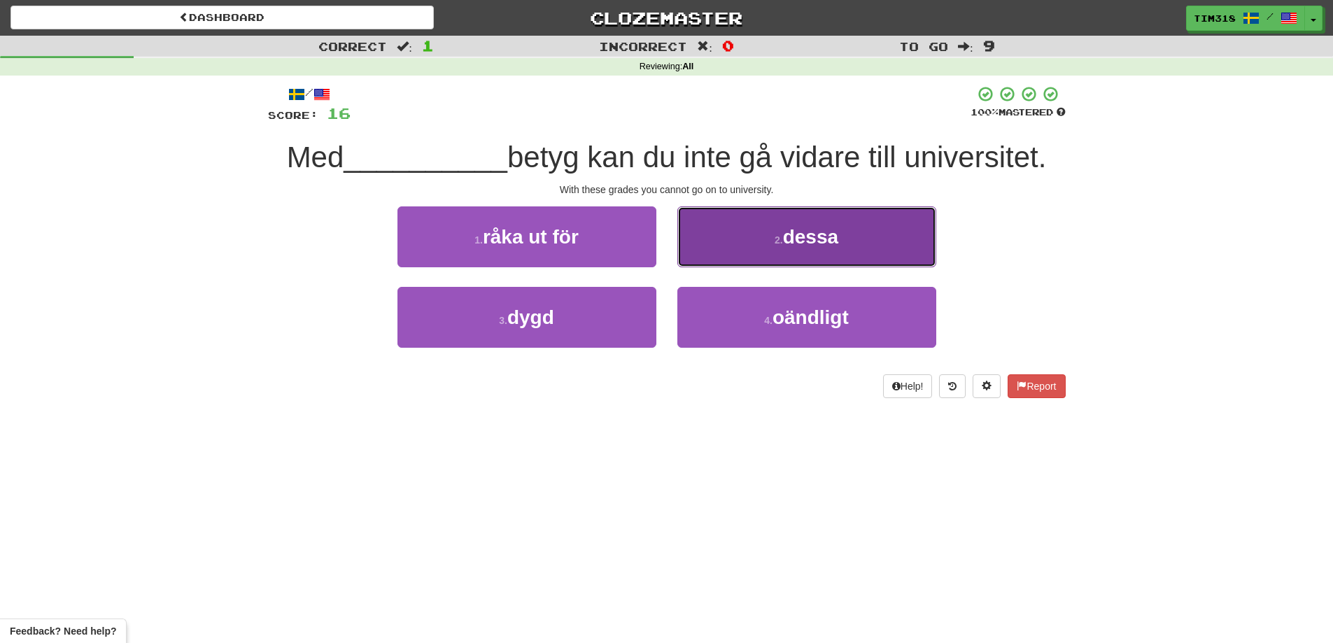
click at [748, 239] on button "2 . dessa" at bounding box center [806, 236] width 259 height 61
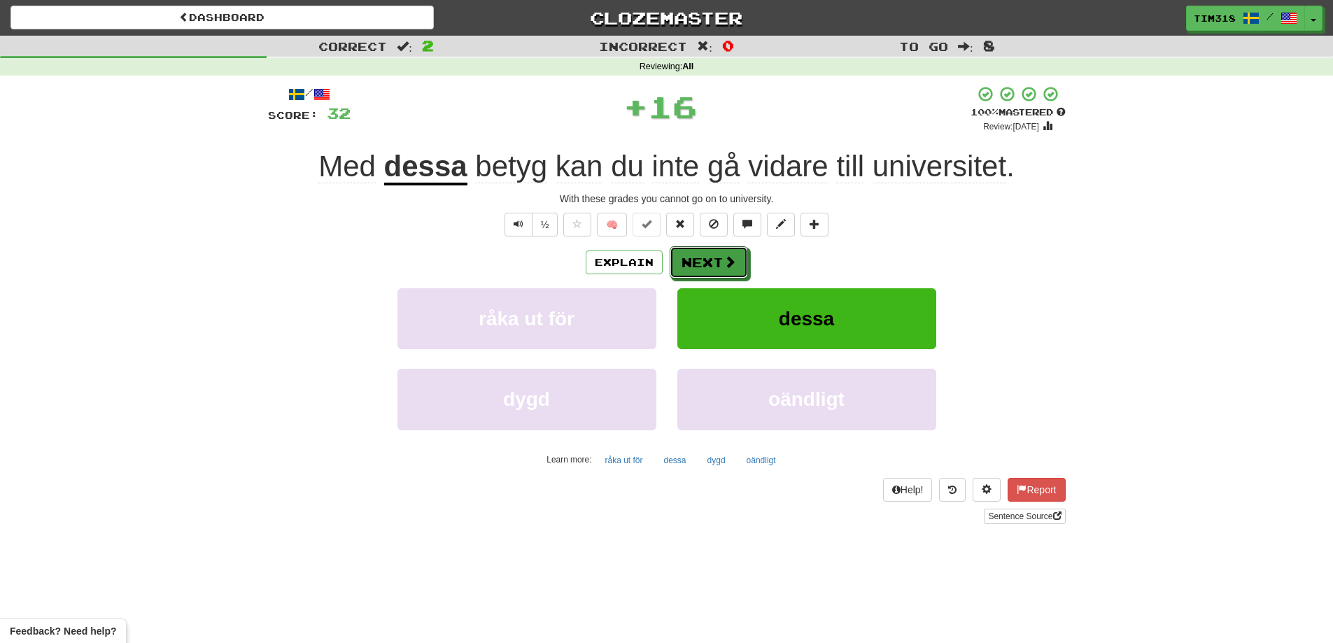
click at [715, 251] on button "Next" at bounding box center [709, 262] width 78 height 32
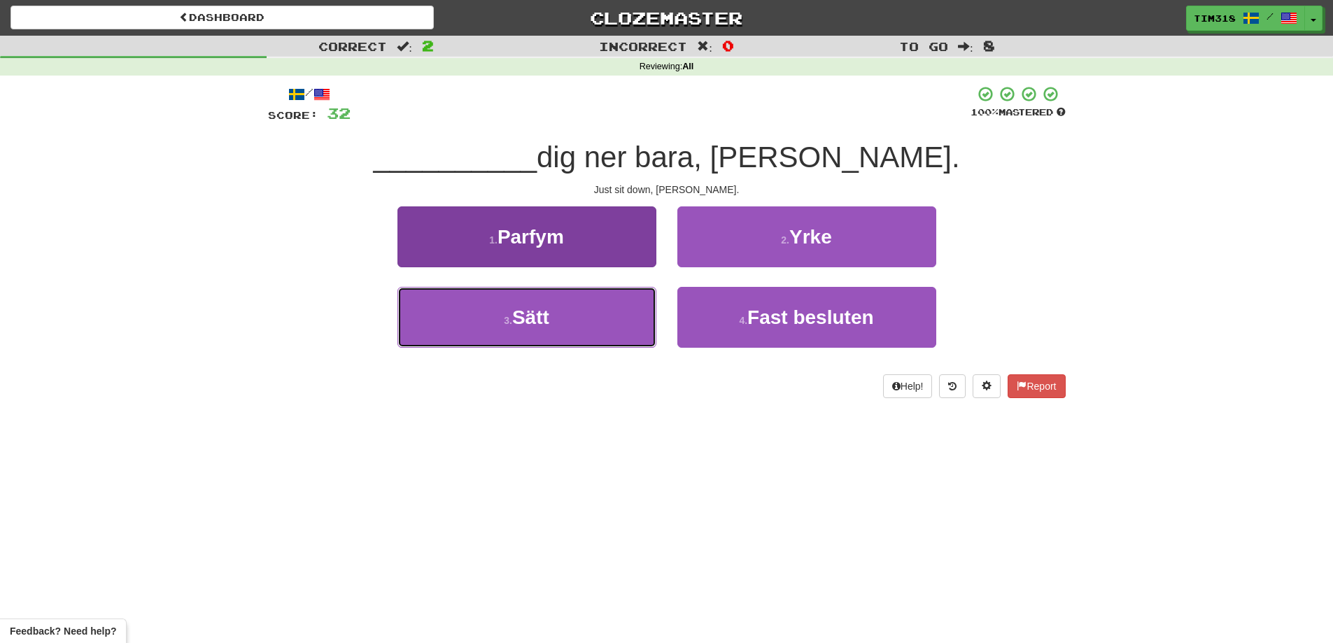
drag, startPoint x: 542, startPoint y: 321, endPoint x: 562, endPoint y: 311, distance: 22.2
click at [542, 321] on span "Sätt" at bounding box center [530, 318] width 37 height 22
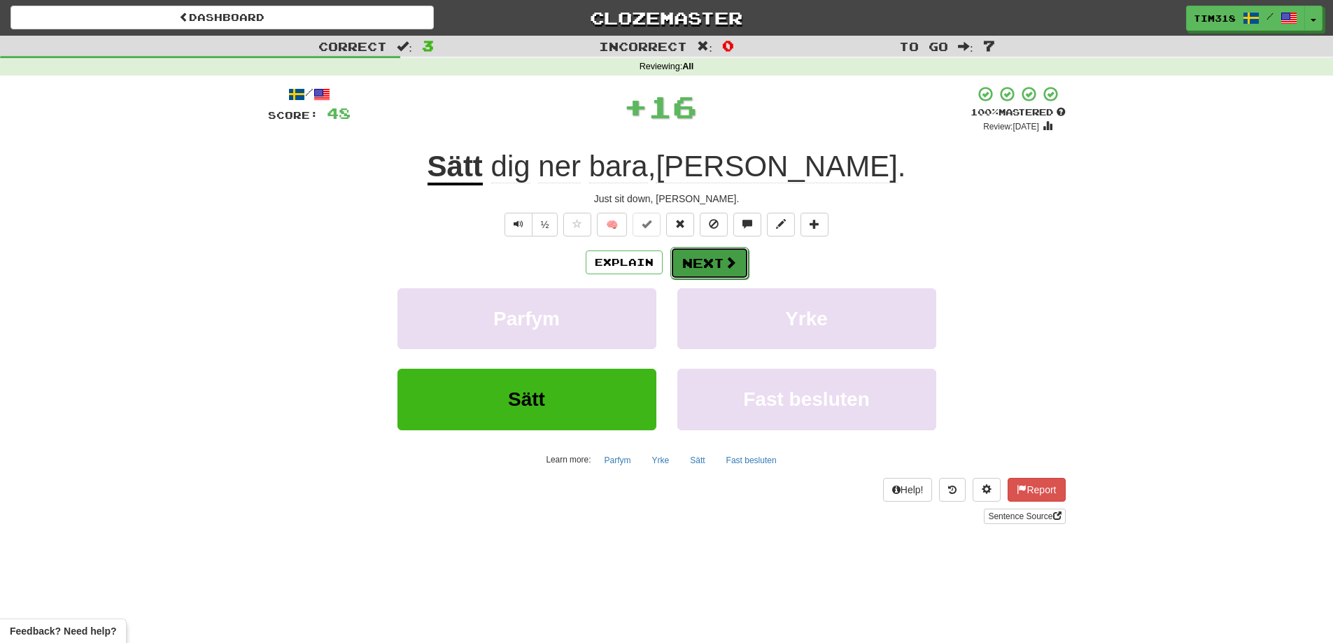
click at [717, 262] on button "Next" at bounding box center [709, 263] width 78 height 32
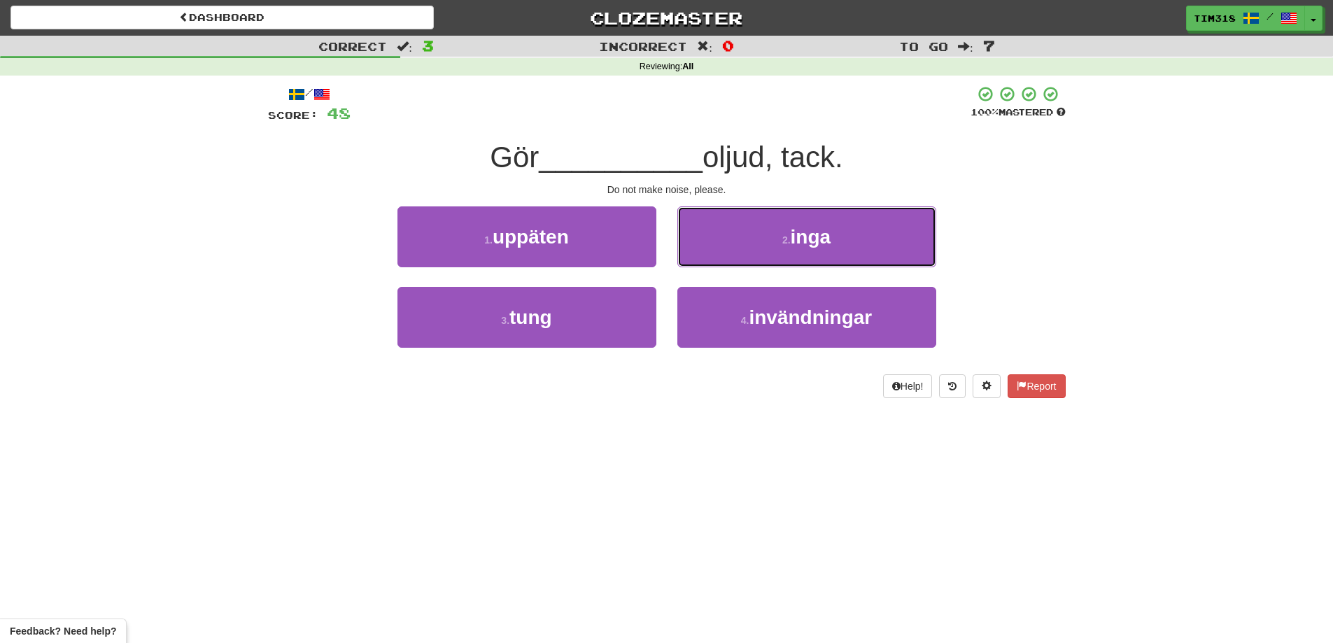
drag, startPoint x: 766, startPoint y: 230, endPoint x: 752, endPoint y: 242, distance: 18.4
click at [766, 231] on button "2 . inga" at bounding box center [806, 236] width 259 height 61
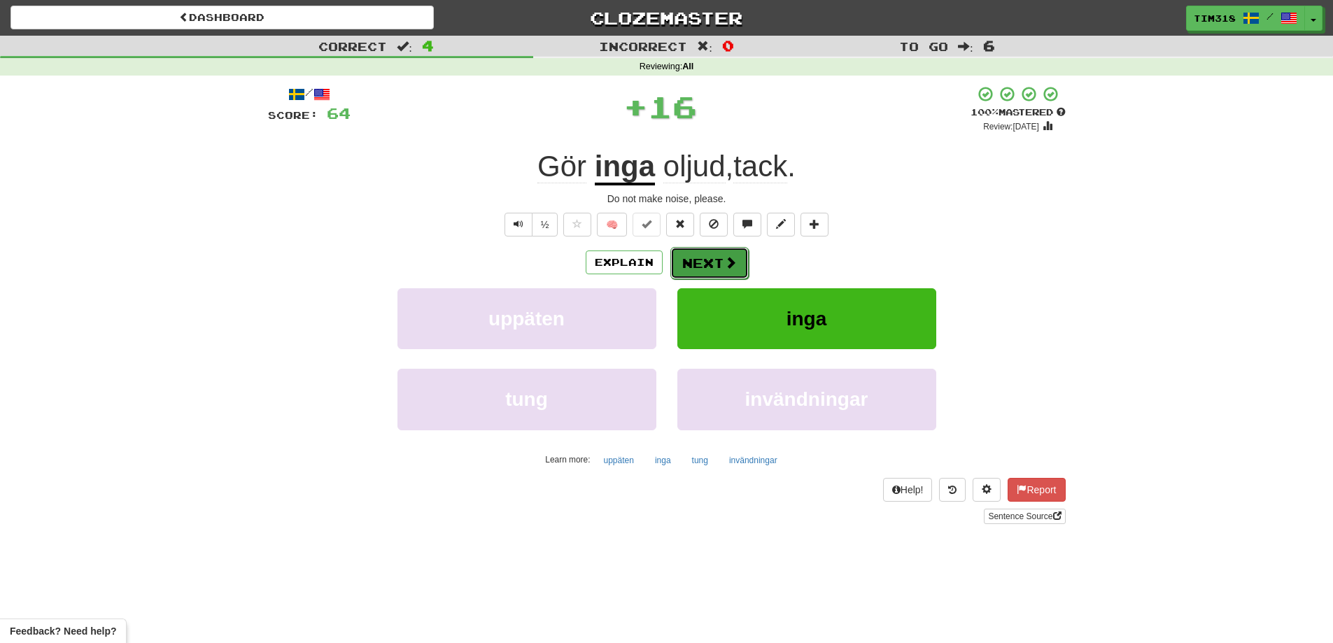
click at [716, 273] on button "Next" at bounding box center [709, 263] width 78 height 32
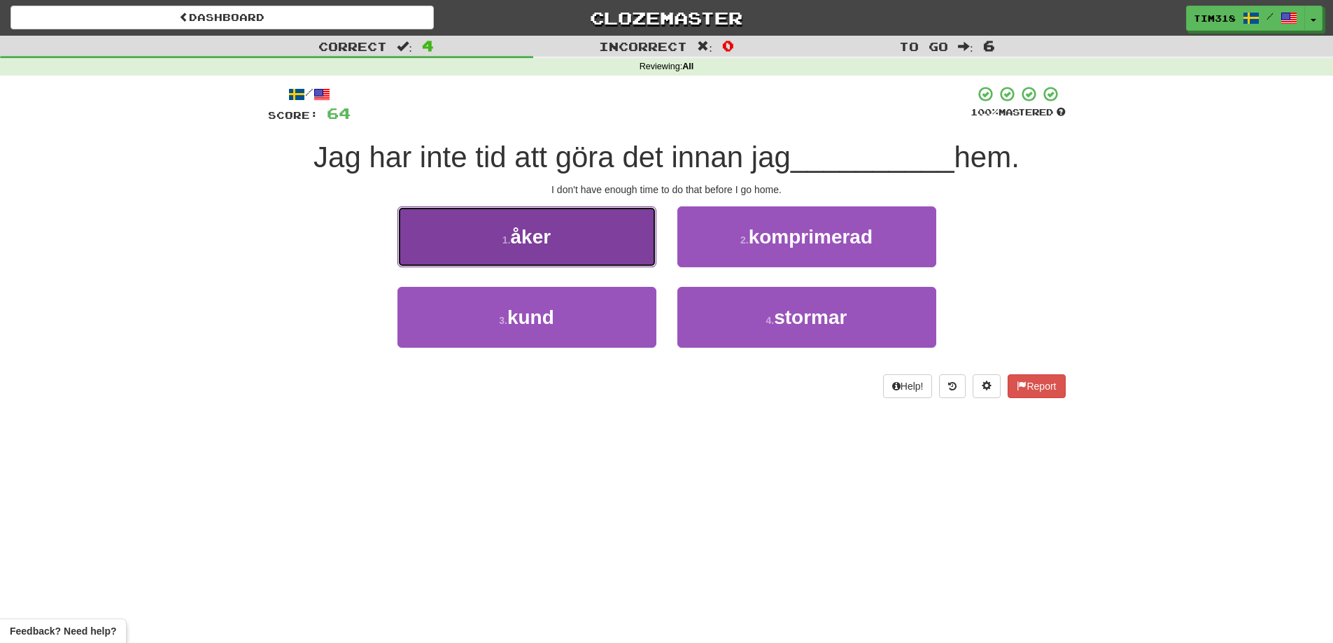
click at [590, 241] on button "1 . åker" at bounding box center [527, 236] width 259 height 61
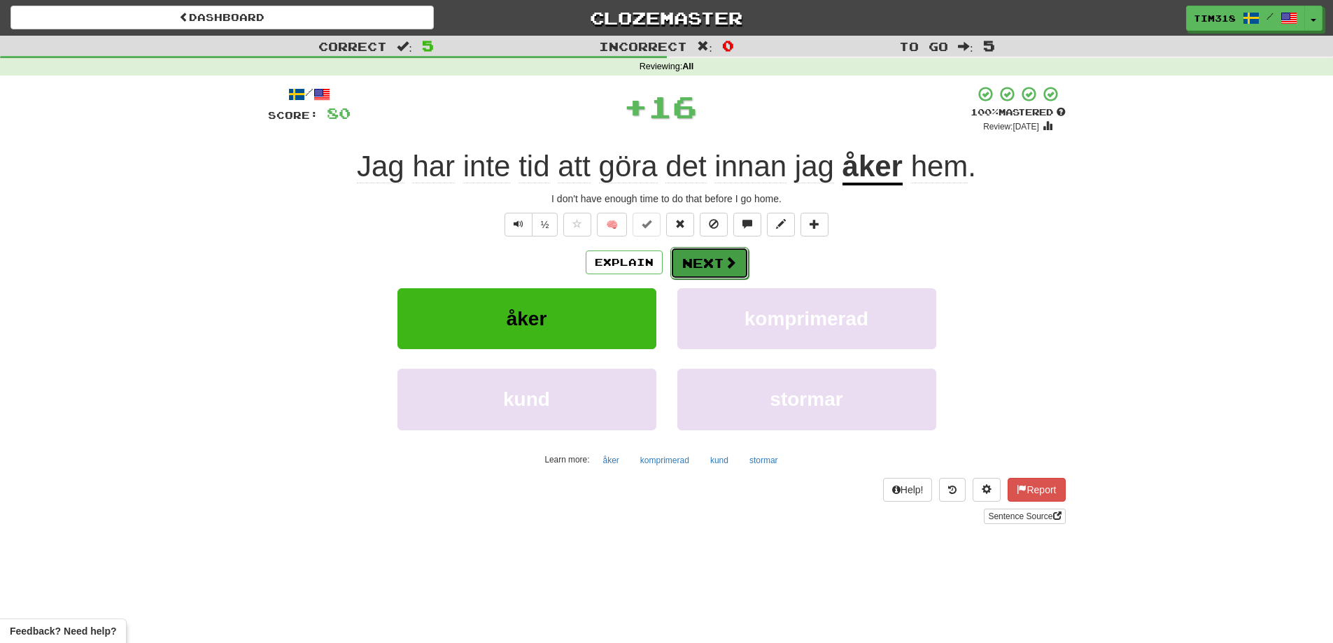
click at [722, 260] on button "Next" at bounding box center [709, 263] width 78 height 32
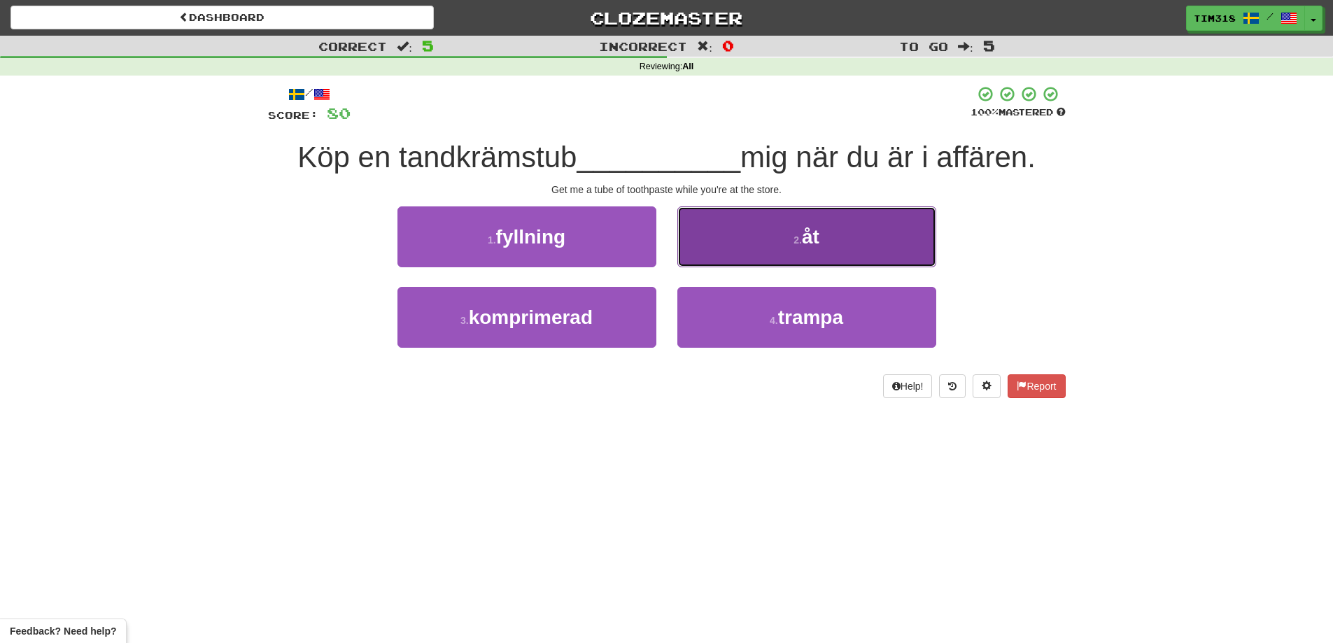
drag, startPoint x: 888, startPoint y: 237, endPoint x: 884, endPoint y: 245, distance: 8.8
click at [884, 245] on button "2 . åt" at bounding box center [806, 236] width 259 height 61
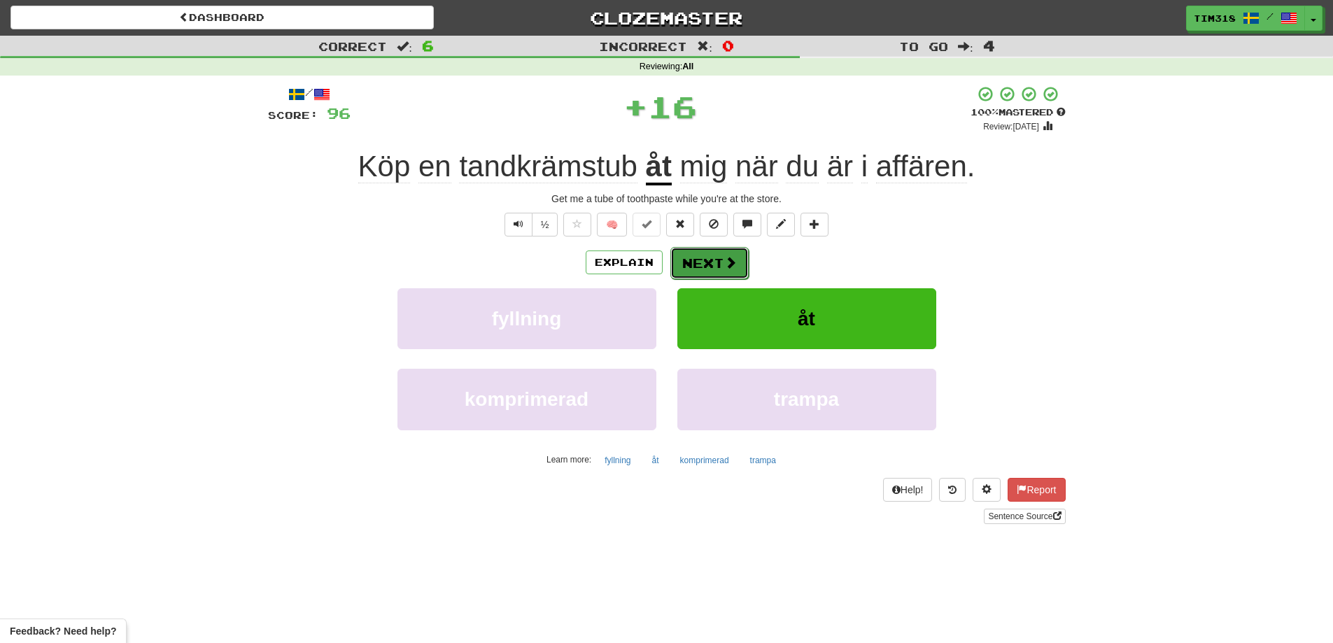
click at [730, 256] on span at bounding box center [730, 262] width 13 height 13
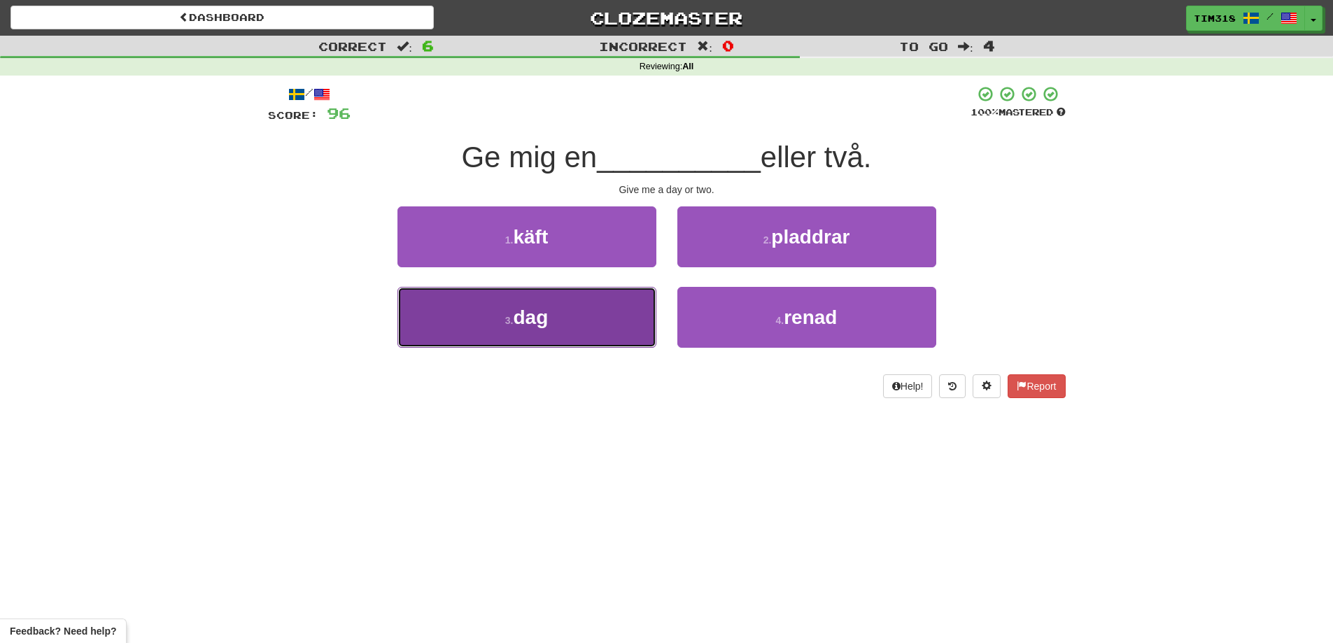
click at [546, 334] on button "3 . dag" at bounding box center [527, 317] width 259 height 61
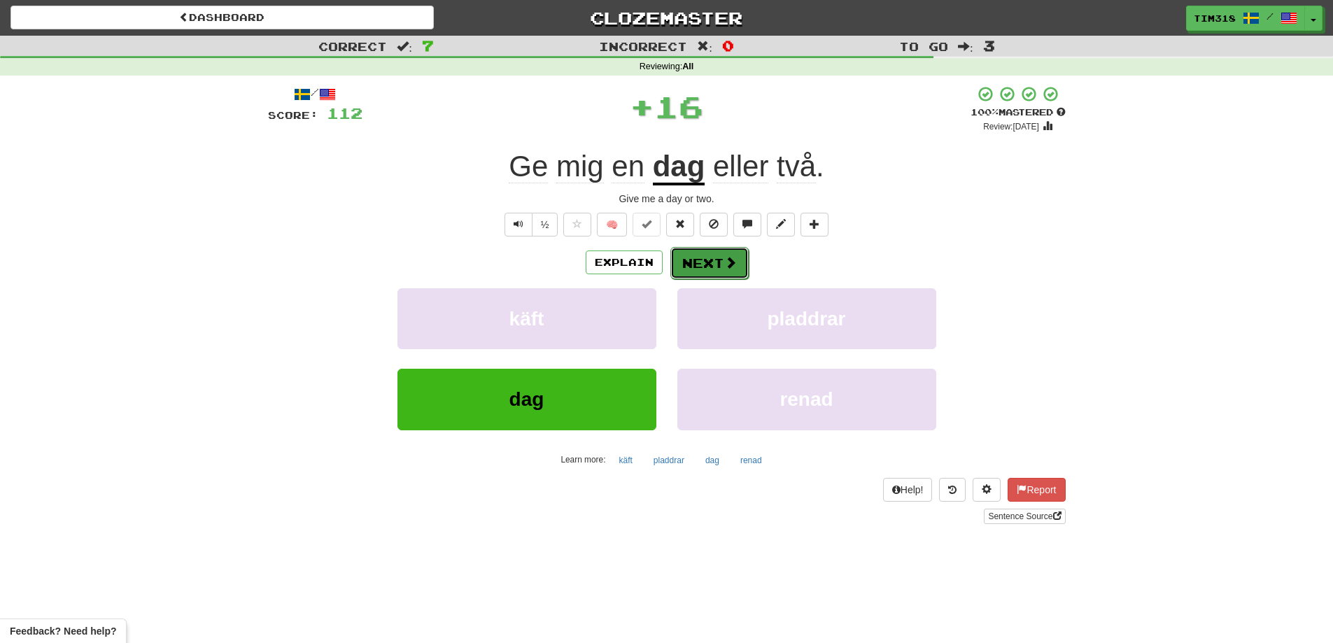
click at [710, 267] on button "Next" at bounding box center [709, 263] width 78 height 32
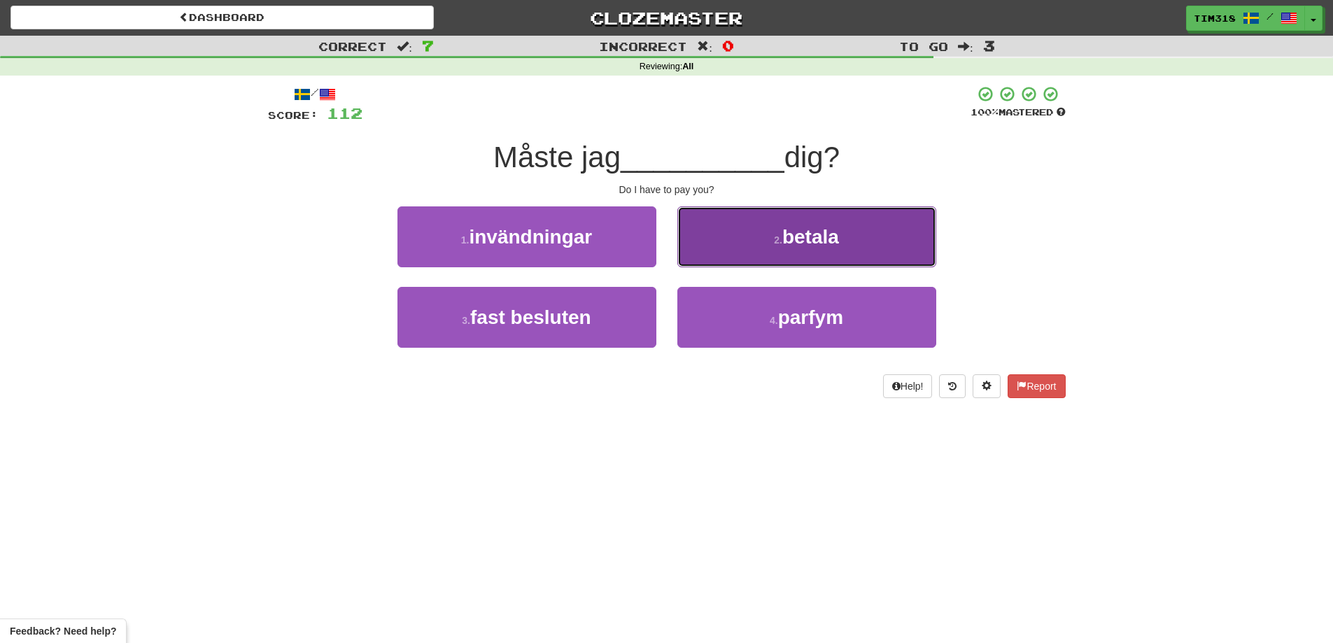
click at [782, 234] on small "2 ." at bounding box center [778, 239] width 8 height 11
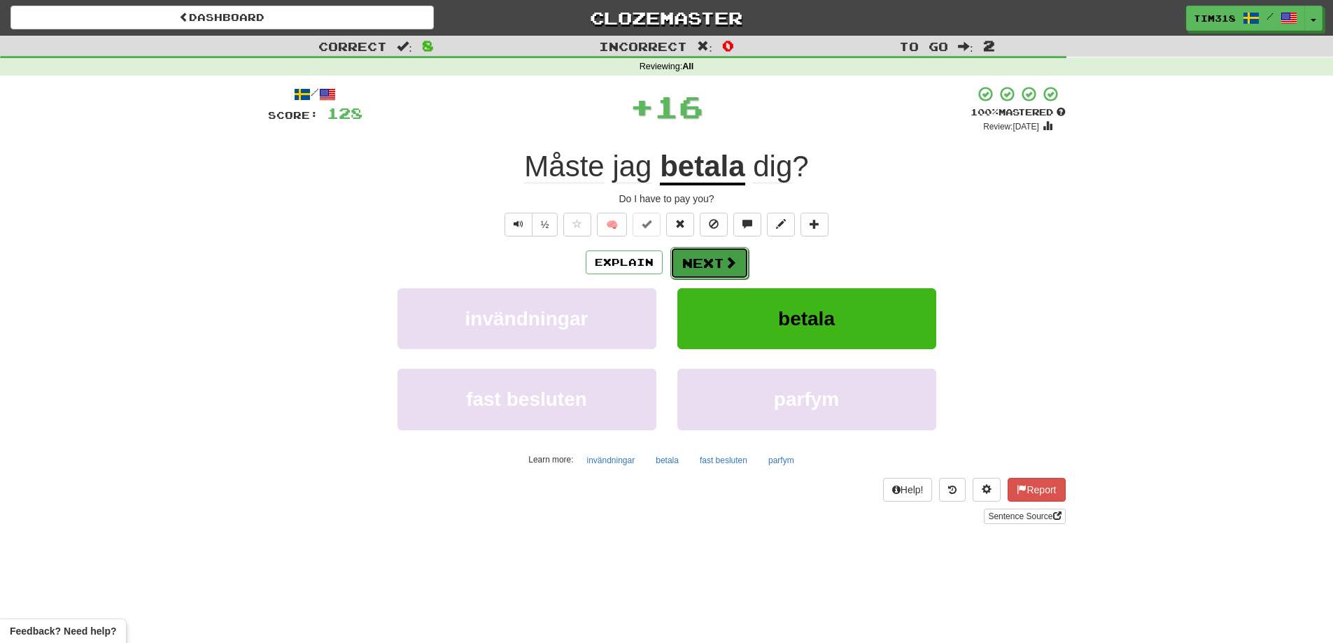
click at [709, 258] on button "Next" at bounding box center [709, 263] width 78 height 32
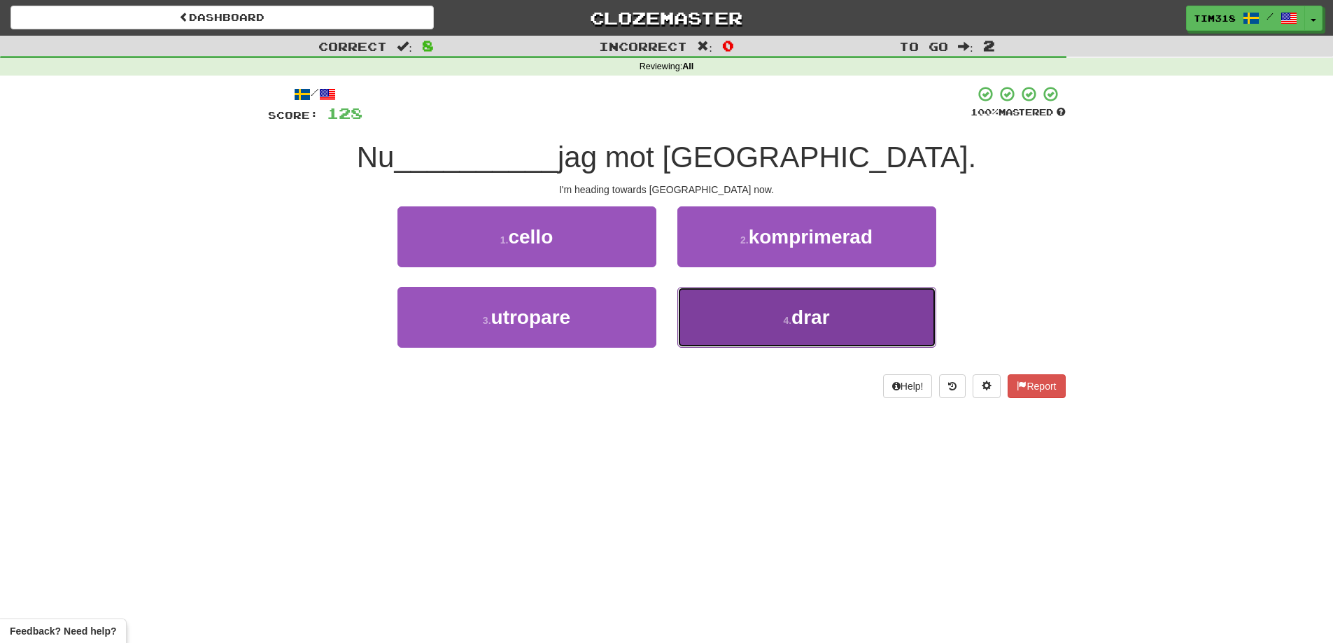
click at [738, 309] on button "4 . drar" at bounding box center [806, 317] width 259 height 61
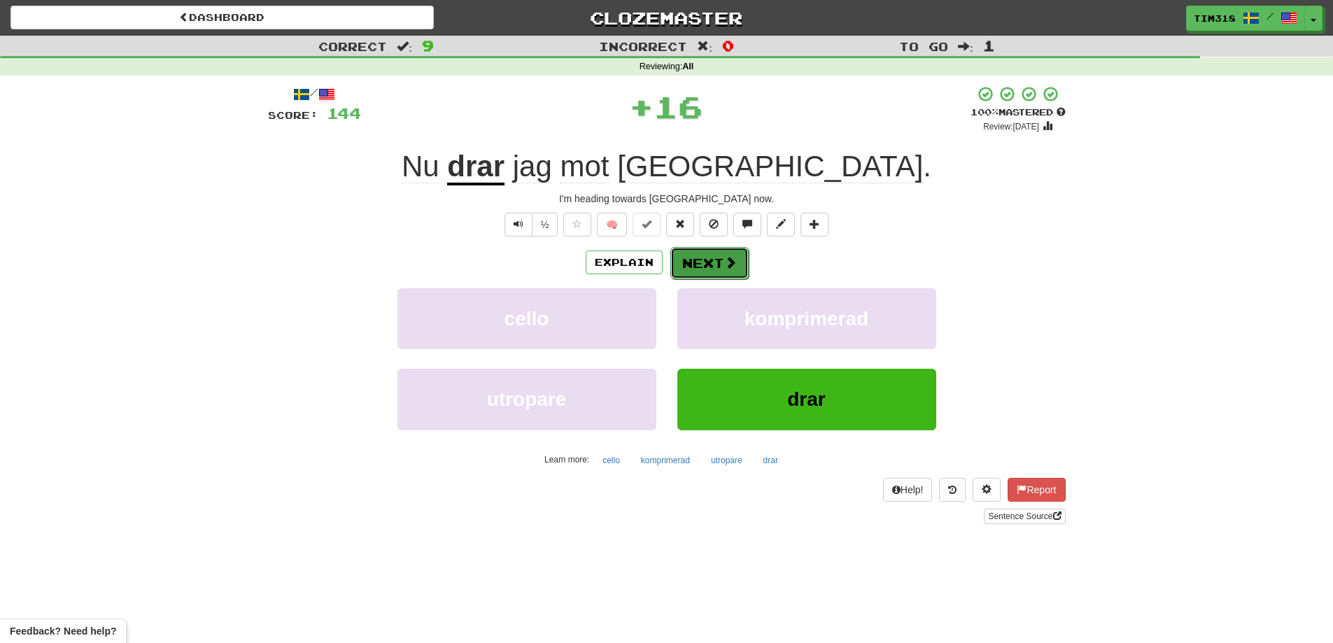
click at [698, 267] on button "Next" at bounding box center [709, 263] width 78 height 32
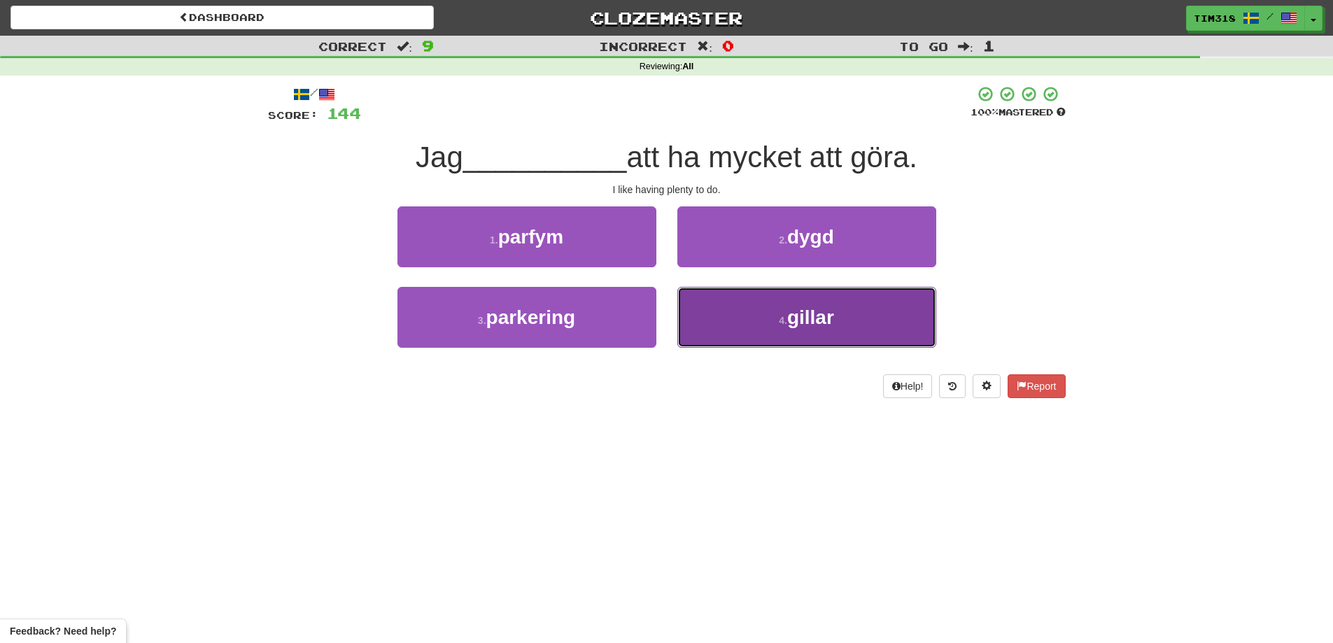
click at [755, 323] on button "4 . gillar" at bounding box center [806, 317] width 259 height 61
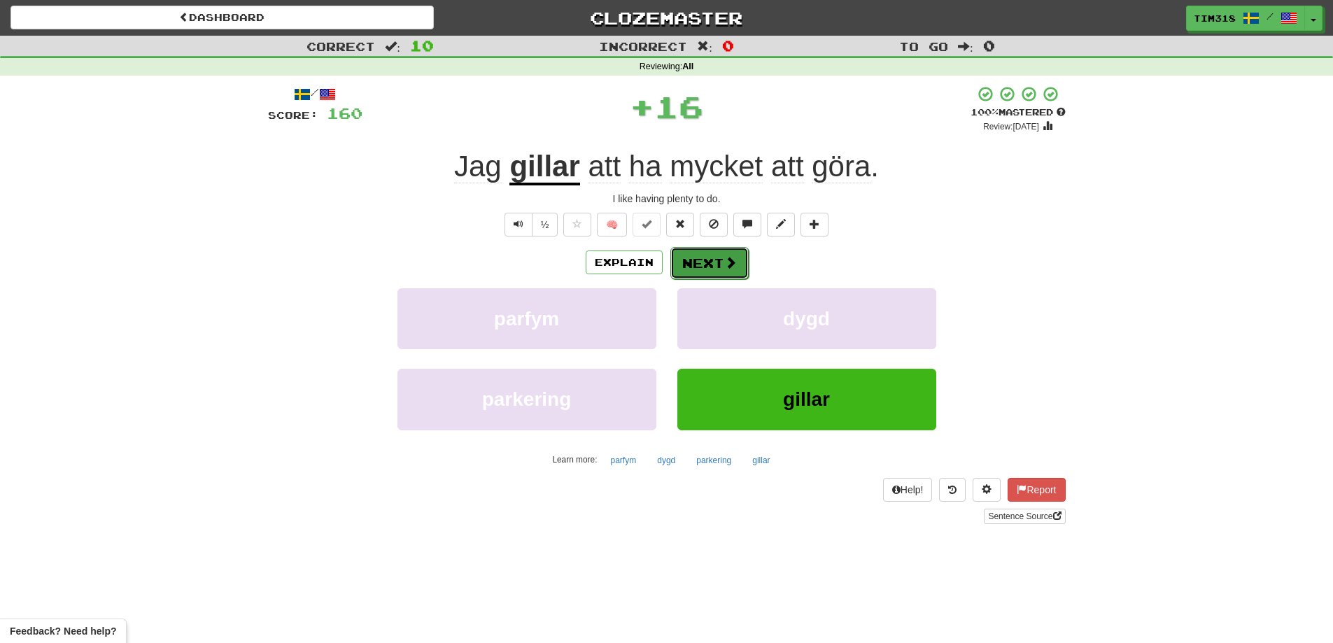
click at [715, 272] on button "Next" at bounding box center [709, 263] width 78 height 32
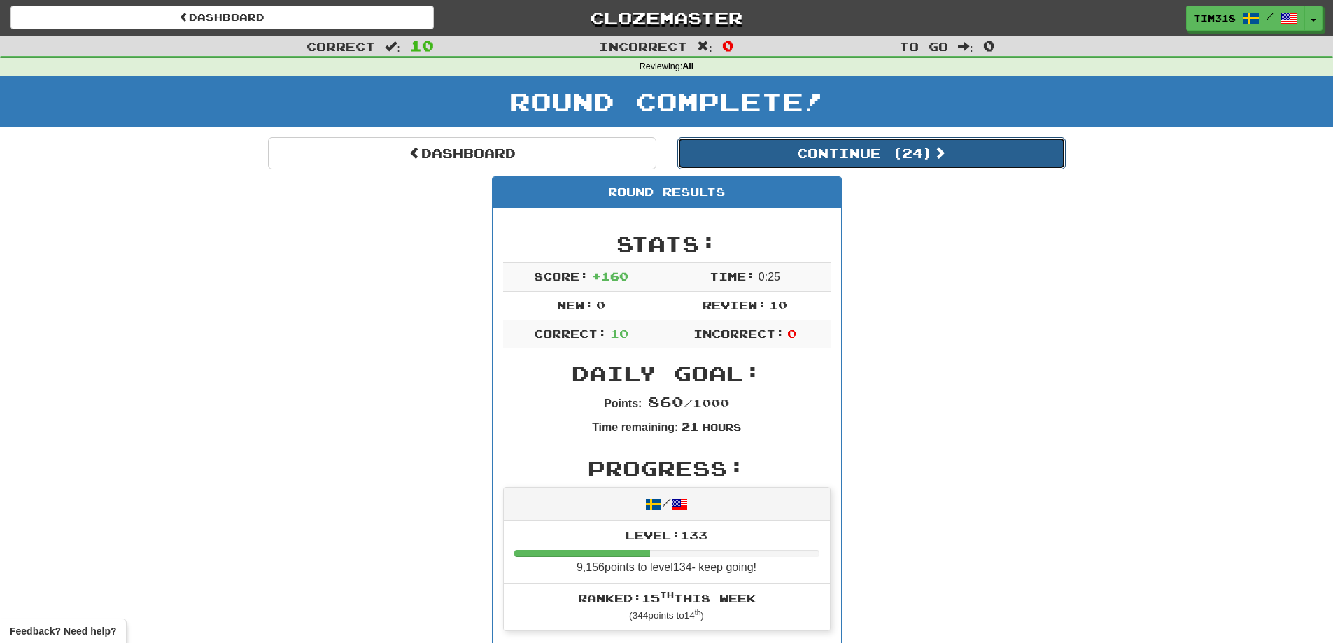
click at [907, 151] on button "Continue ( 24 )" at bounding box center [871, 153] width 388 height 32
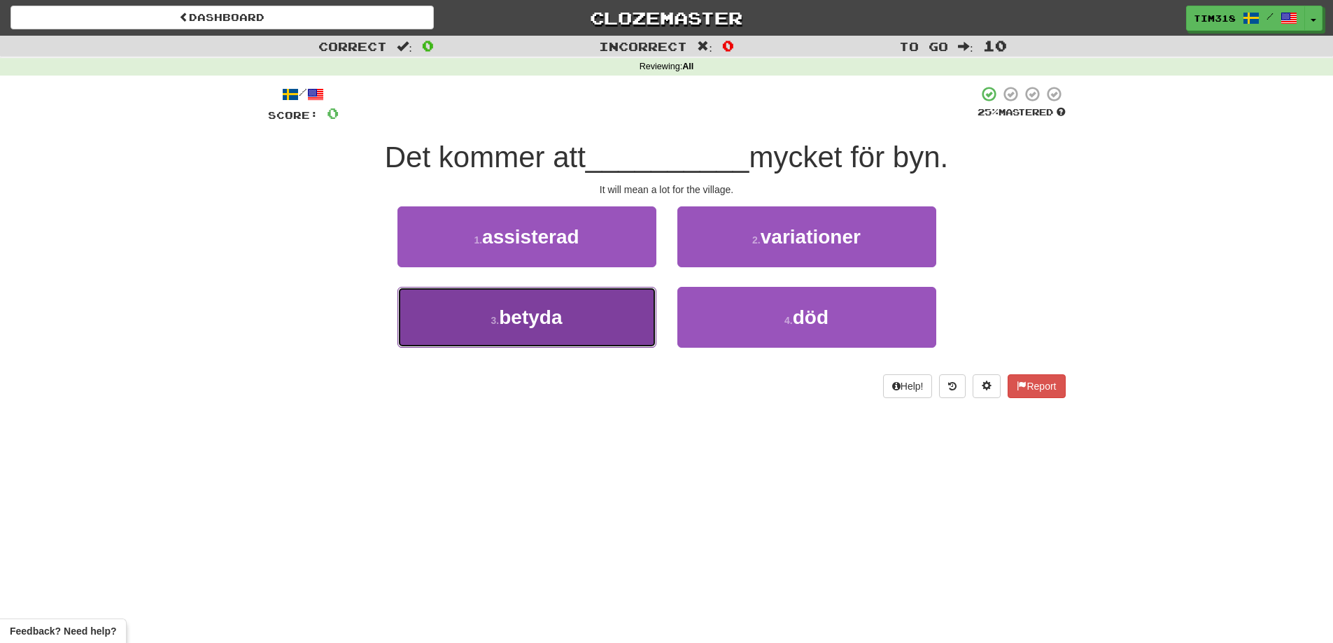
click at [598, 334] on button "3 . betyda" at bounding box center [527, 317] width 259 height 61
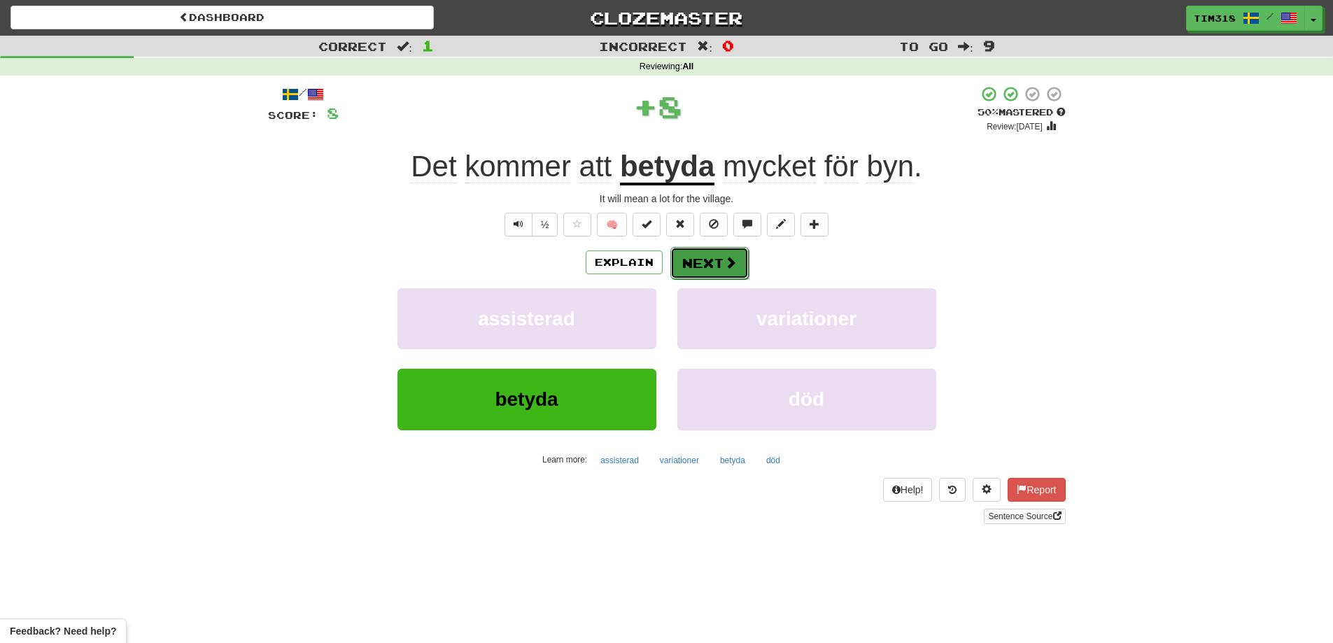
click at [711, 268] on button "Next" at bounding box center [709, 263] width 78 height 32
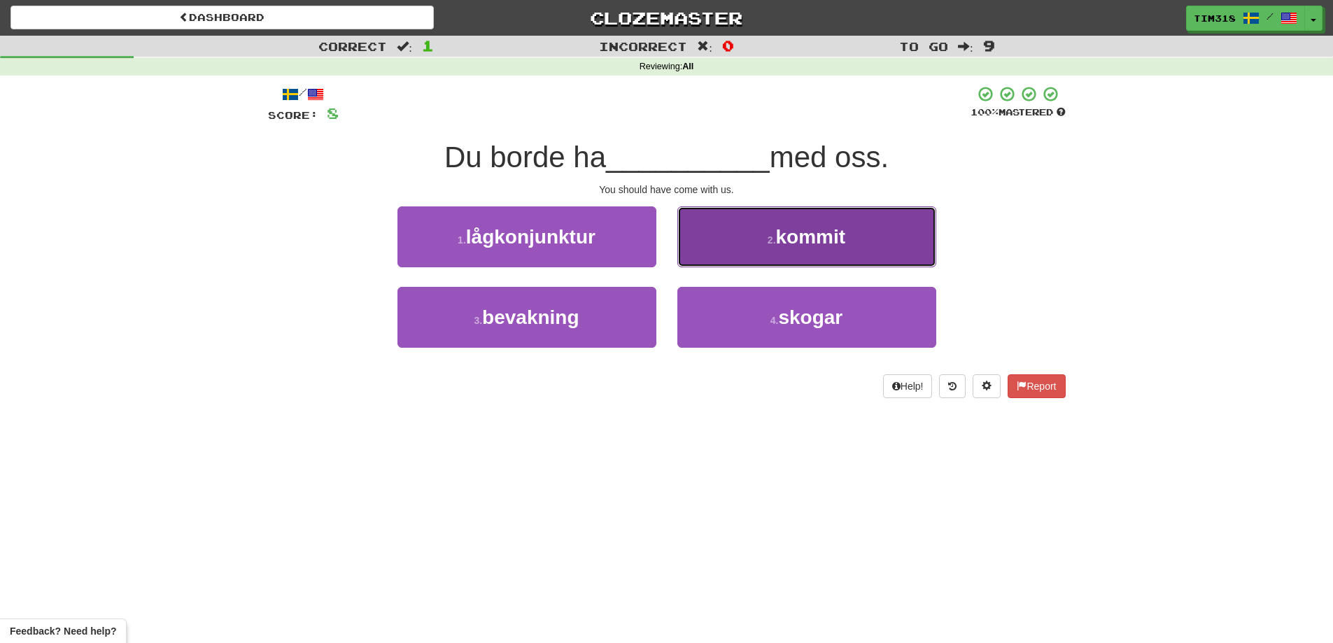
click at [780, 225] on button "2 . kommit" at bounding box center [806, 236] width 259 height 61
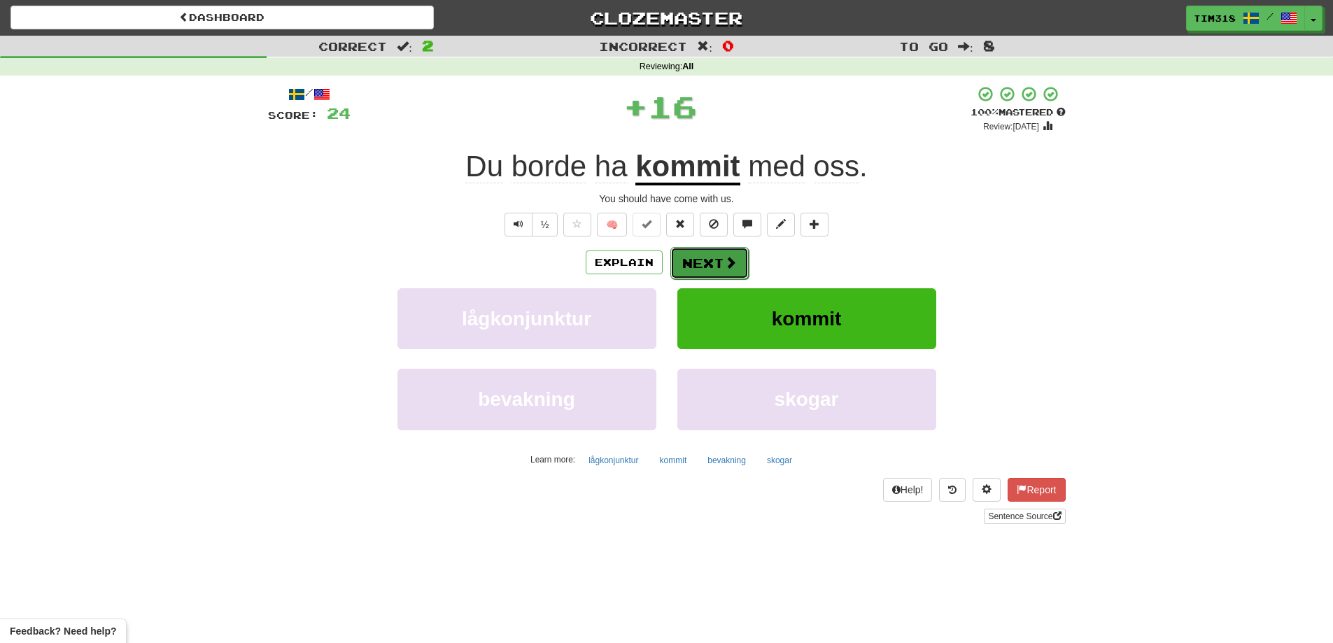
click at [715, 267] on button "Next" at bounding box center [709, 263] width 78 height 32
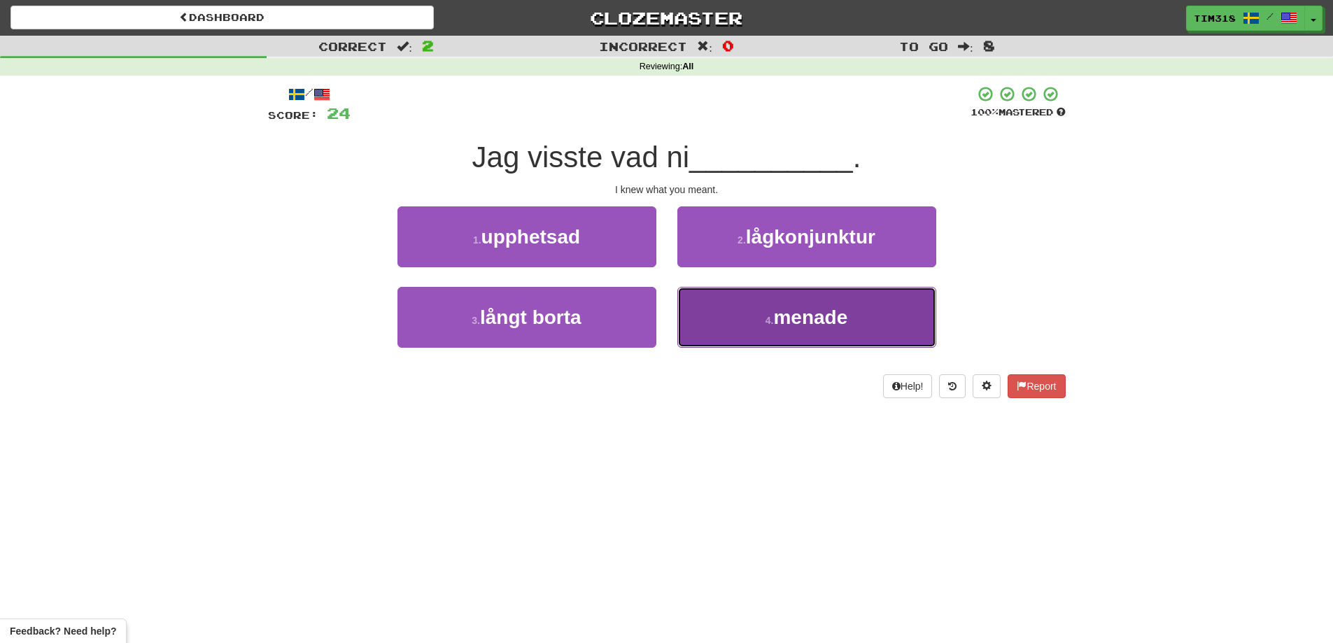
click at [756, 330] on button "4 . menade" at bounding box center [806, 317] width 259 height 61
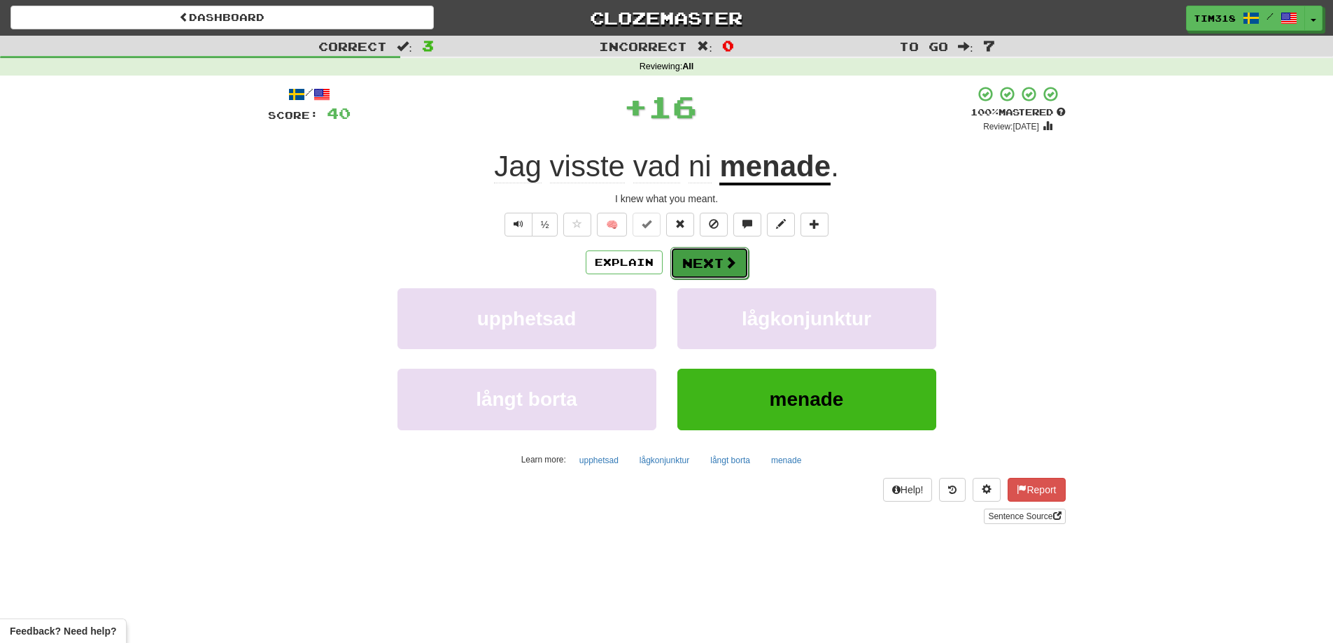
click at [704, 256] on button "Next" at bounding box center [709, 263] width 78 height 32
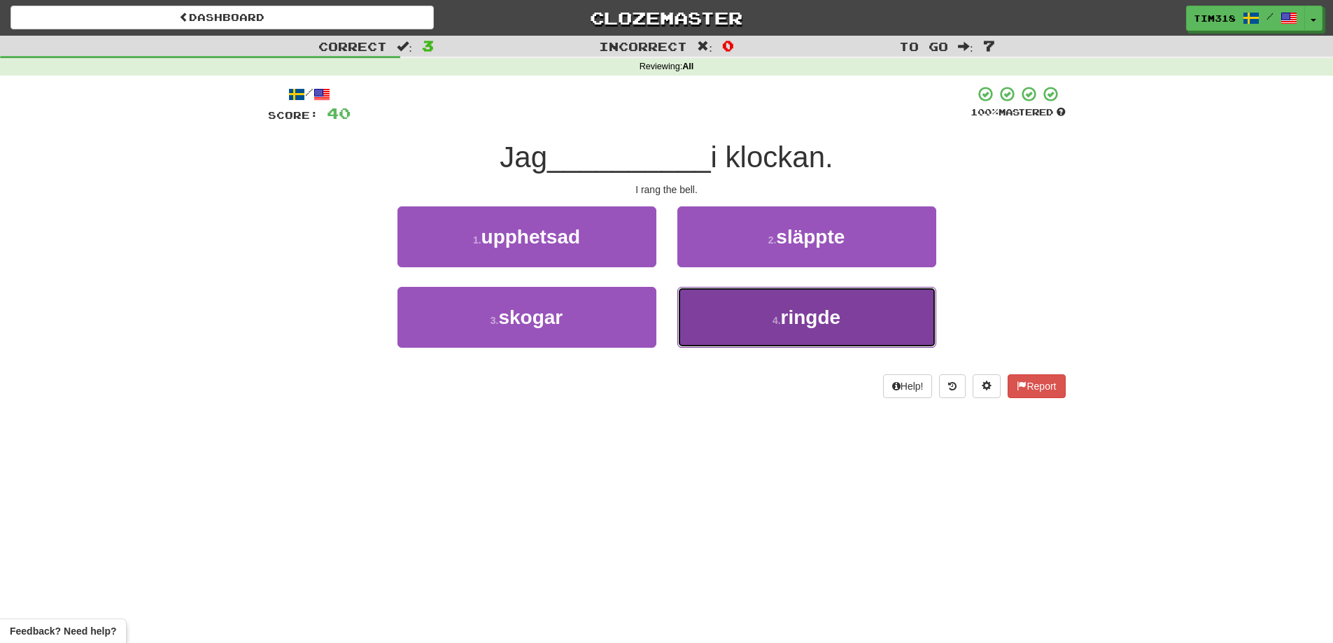
click at [773, 316] on small "4 ." at bounding box center [777, 320] width 8 height 11
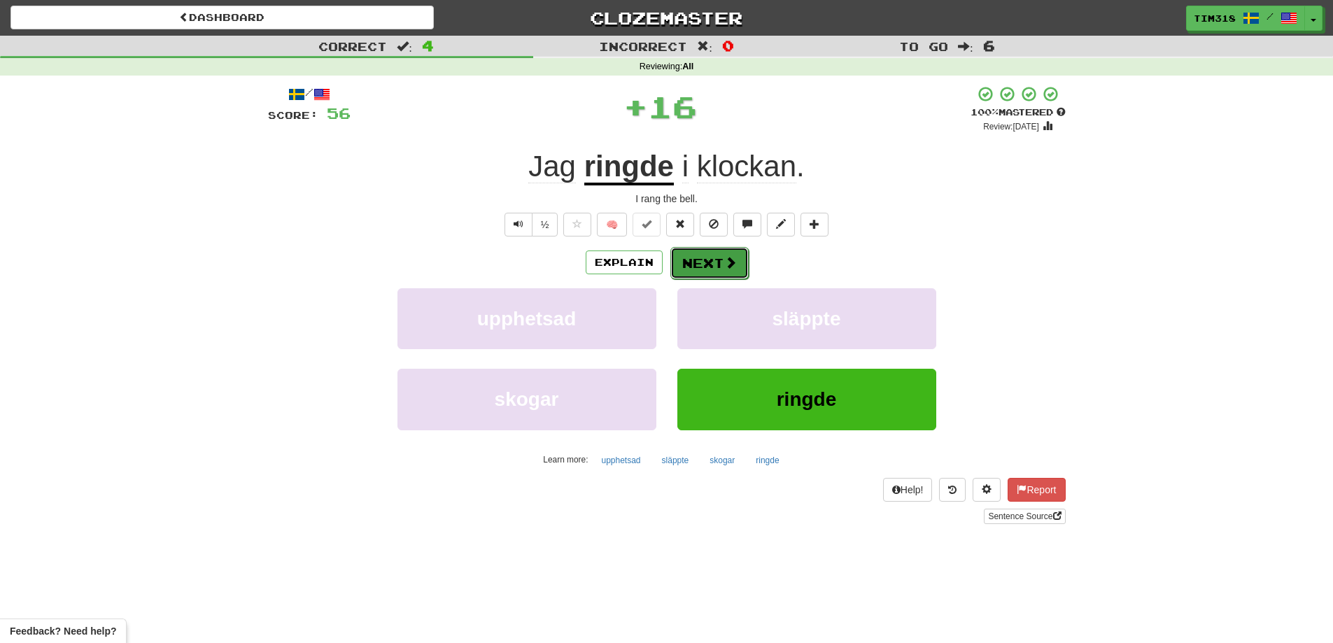
click at [713, 253] on button "Next" at bounding box center [709, 263] width 78 height 32
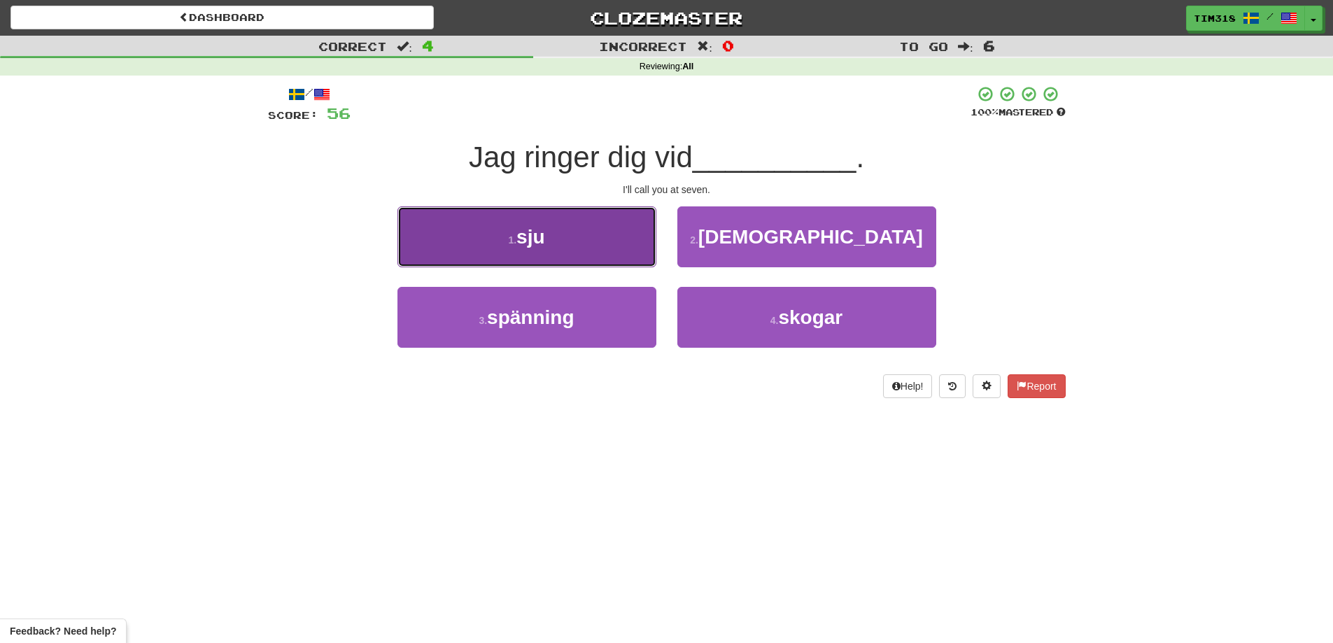
click at [572, 246] on button "1 . sju" at bounding box center [527, 236] width 259 height 61
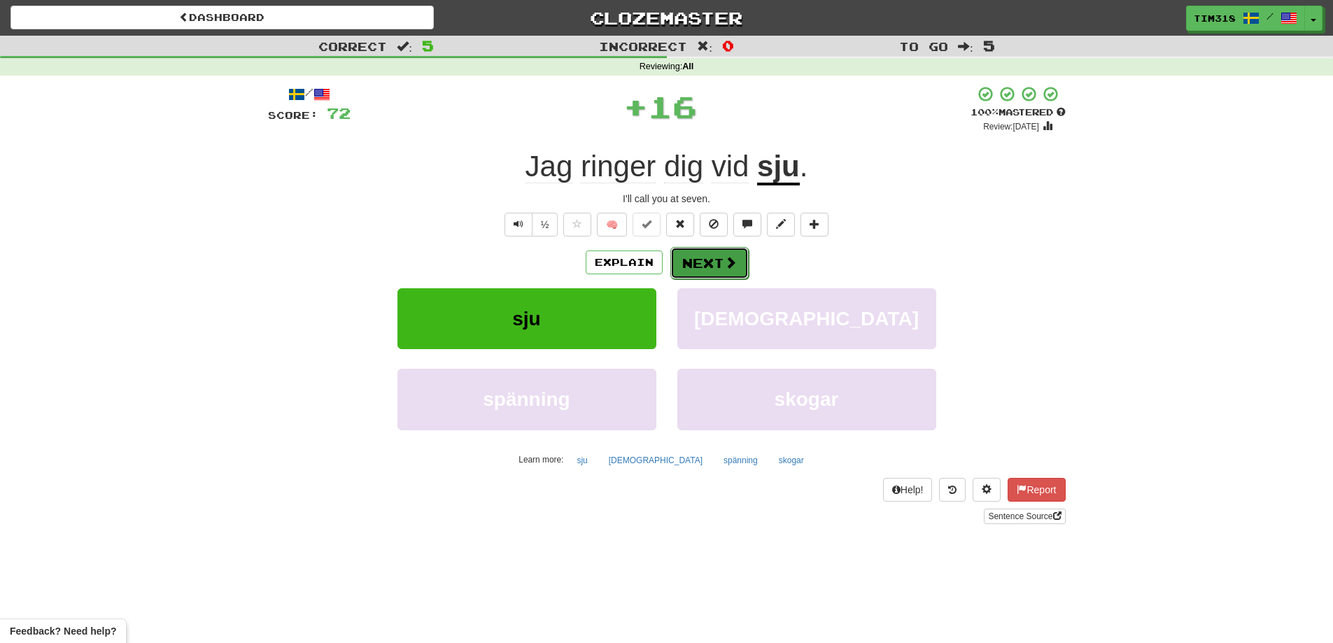
click at [707, 262] on button "Next" at bounding box center [709, 263] width 78 height 32
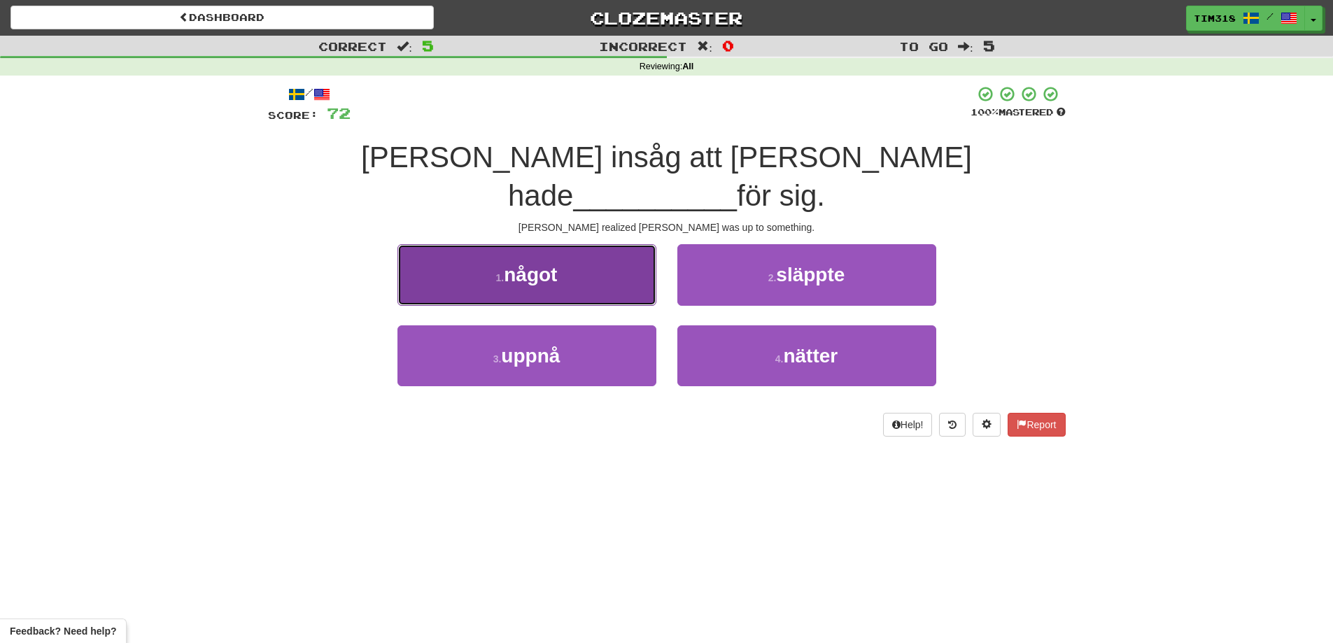
click at [586, 244] on button "1 . något" at bounding box center [527, 274] width 259 height 61
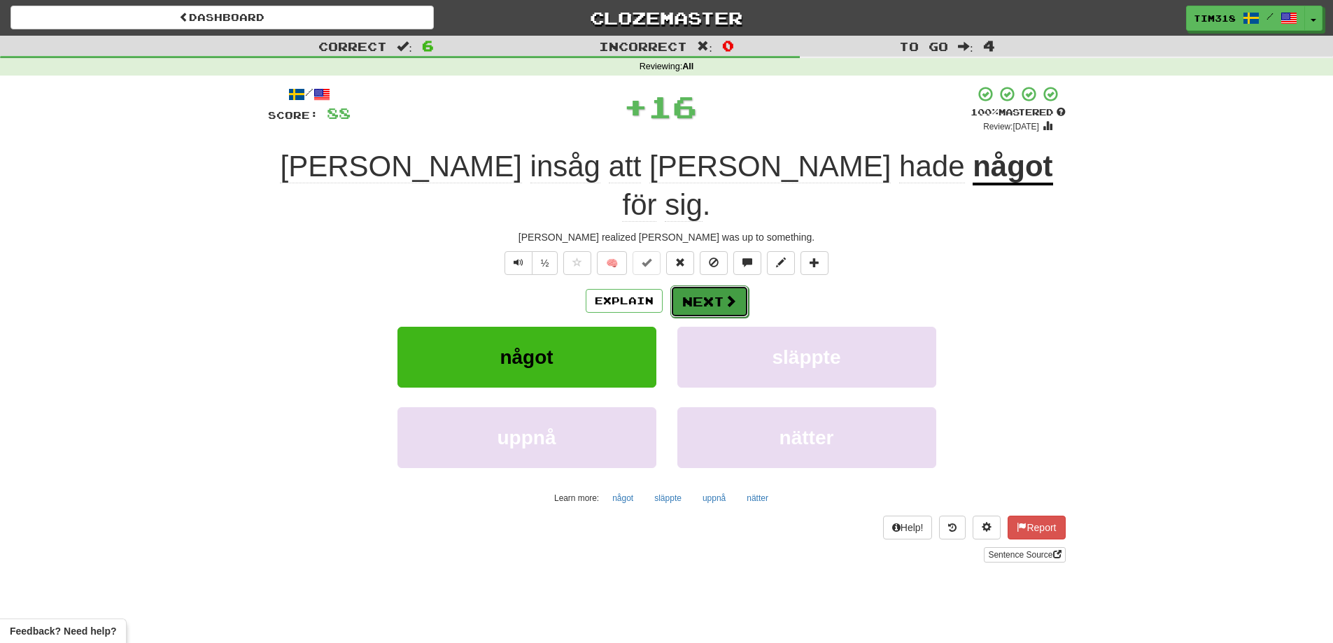
click at [699, 286] on button "Next" at bounding box center [709, 302] width 78 height 32
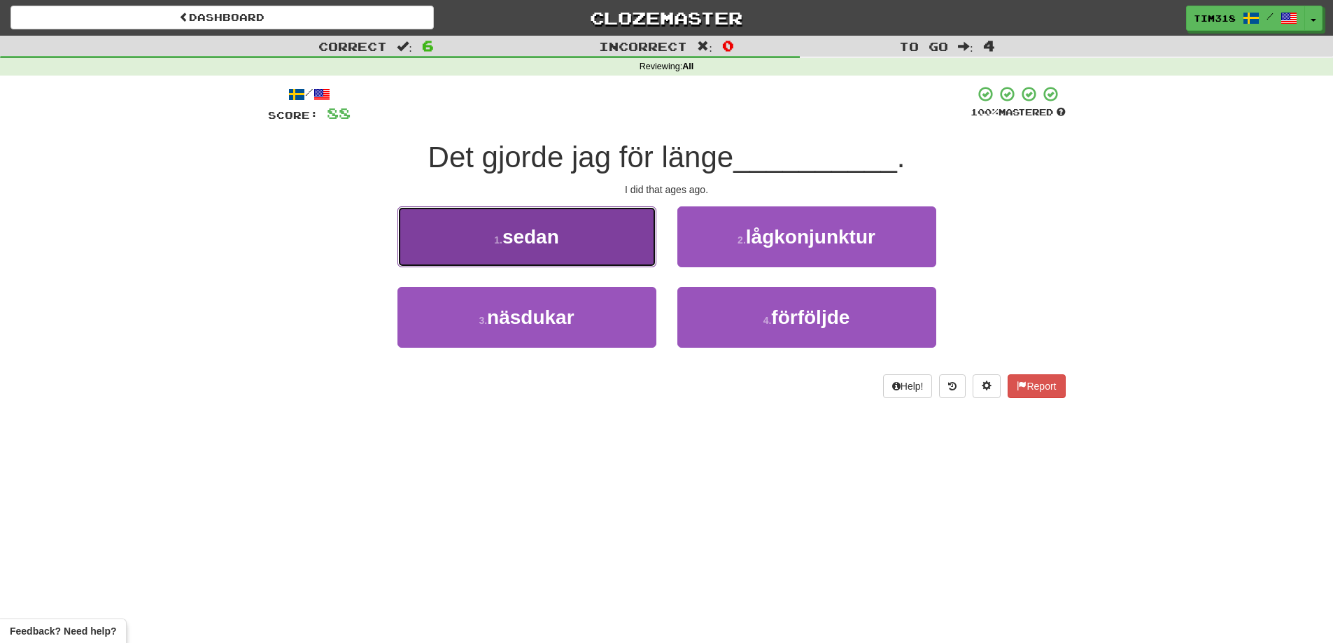
click at [551, 247] on span "sedan" at bounding box center [530, 237] width 57 height 22
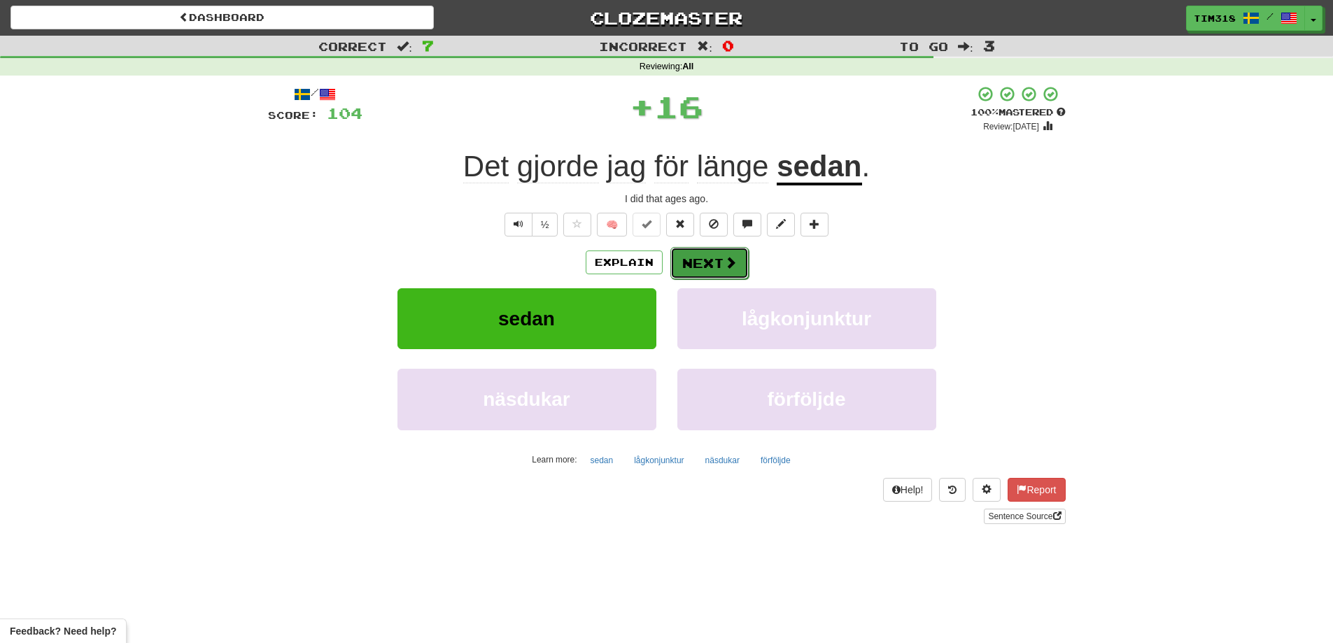
click at [695, 256] on button "Next" at bounding box center [709, 263] width 78 height 32
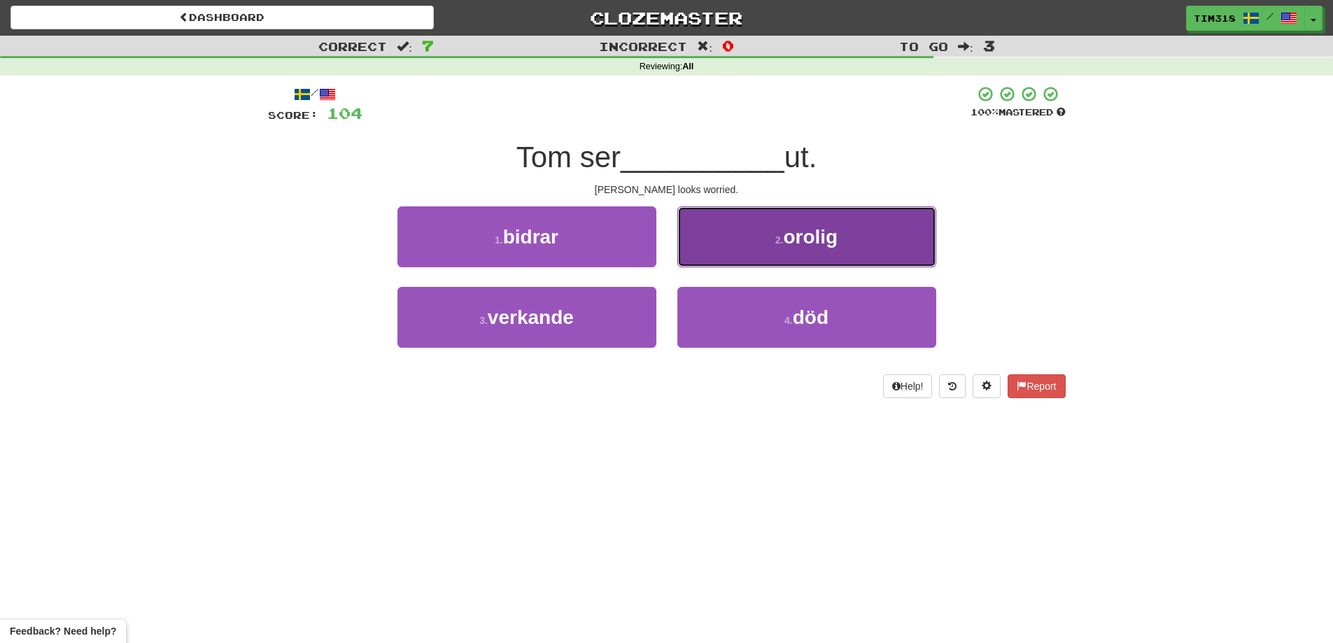
click at [756, 243] on button "2 . orolig" at bounding box center [806, 236] width 259 height 61
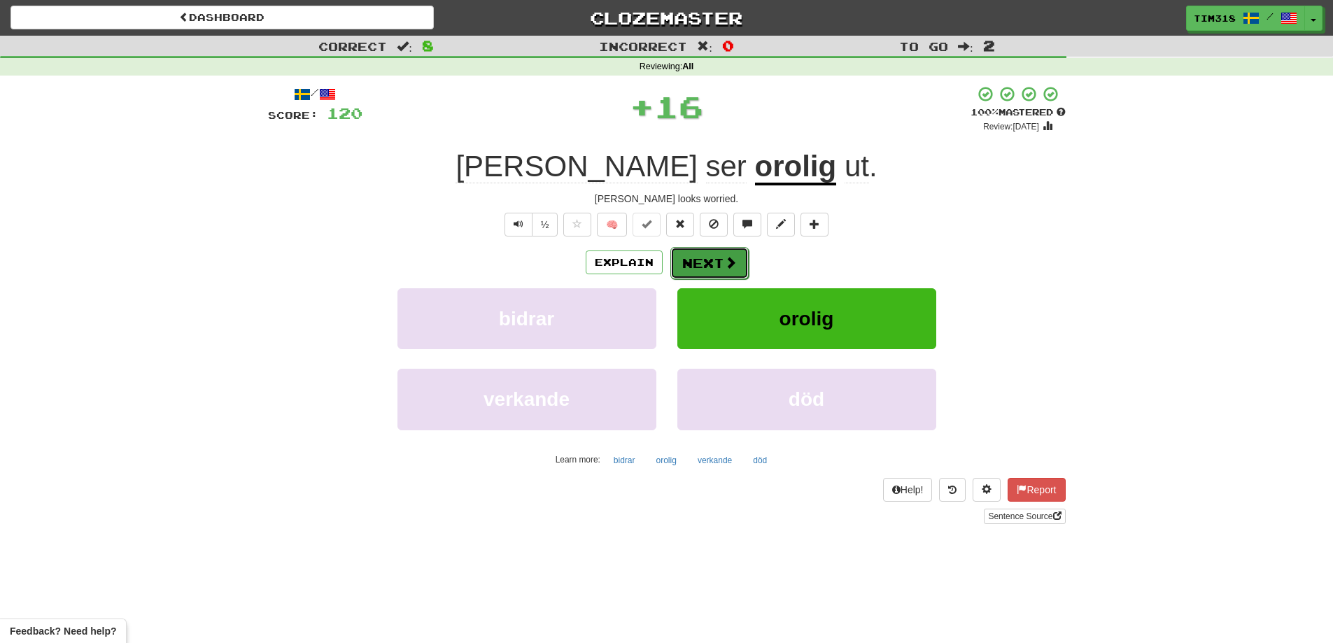
click at [702, 253] on button "Next" at bounding box center [709, 263] width 78 height 32
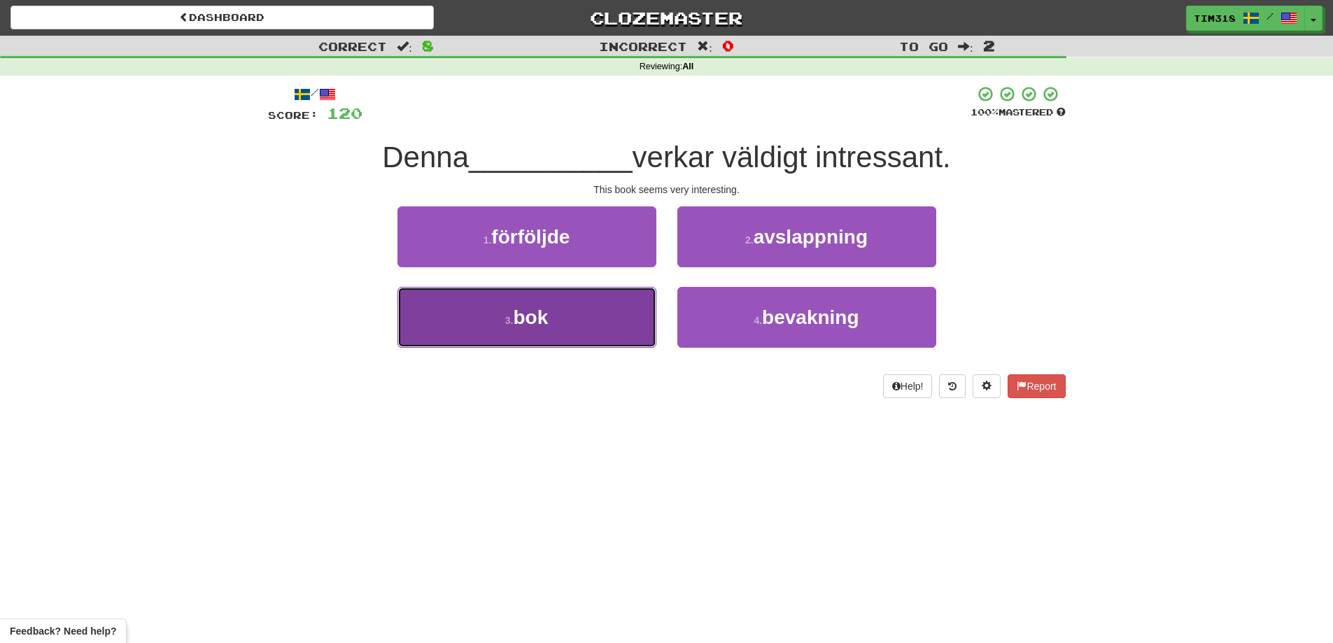
click at [588, 305] on button "3 . bok" at bounding box center [527, 317] width 259 height 61
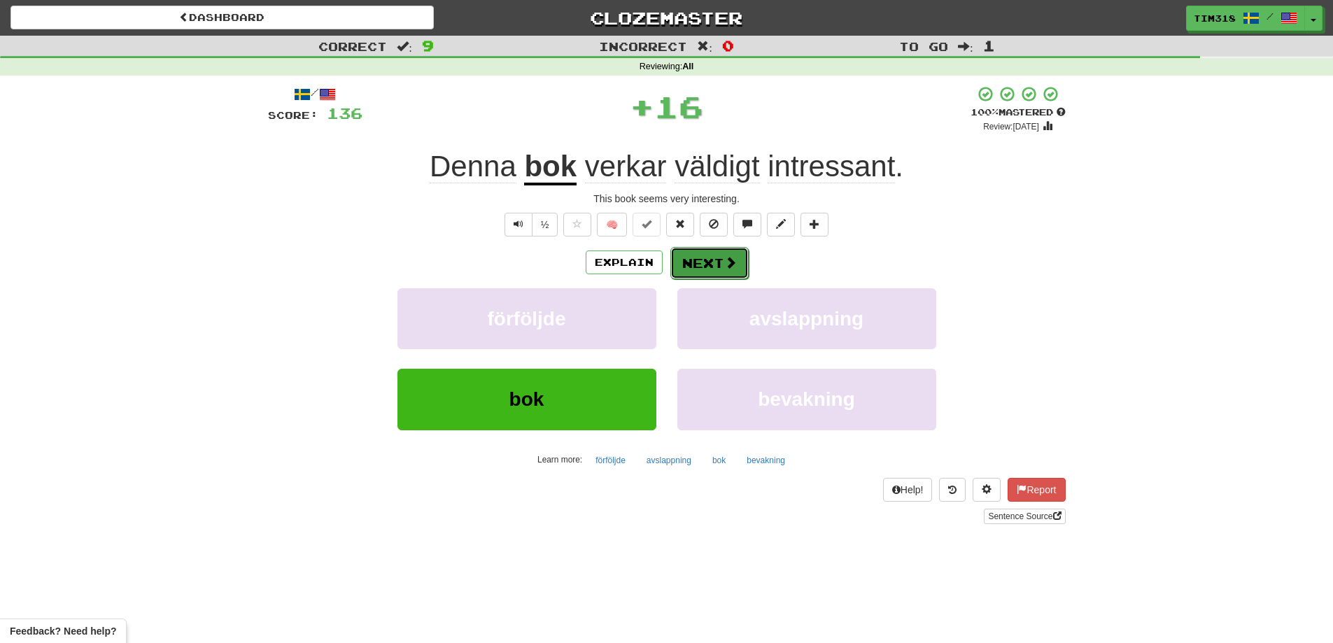
click at [694, 254] on button "Next" at bounding box center [709, 263] width 78 height 32
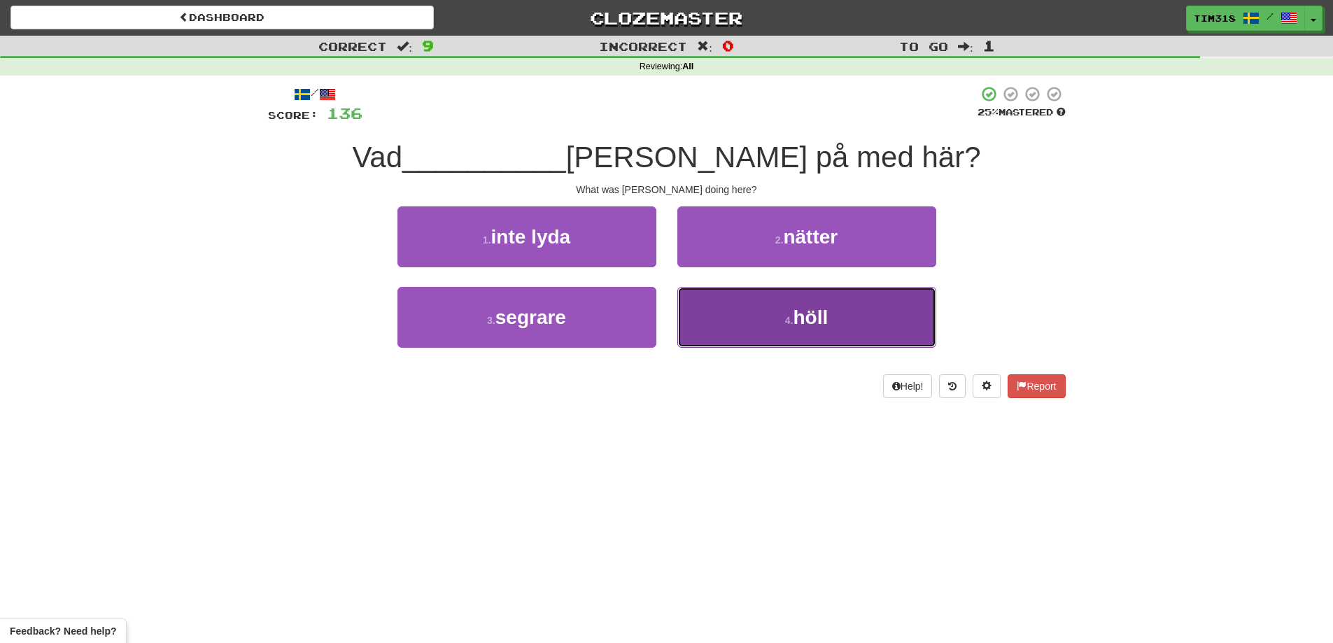
click at [798, 323] on span "höll" at bounding box center [810, 318] width 35 height 22
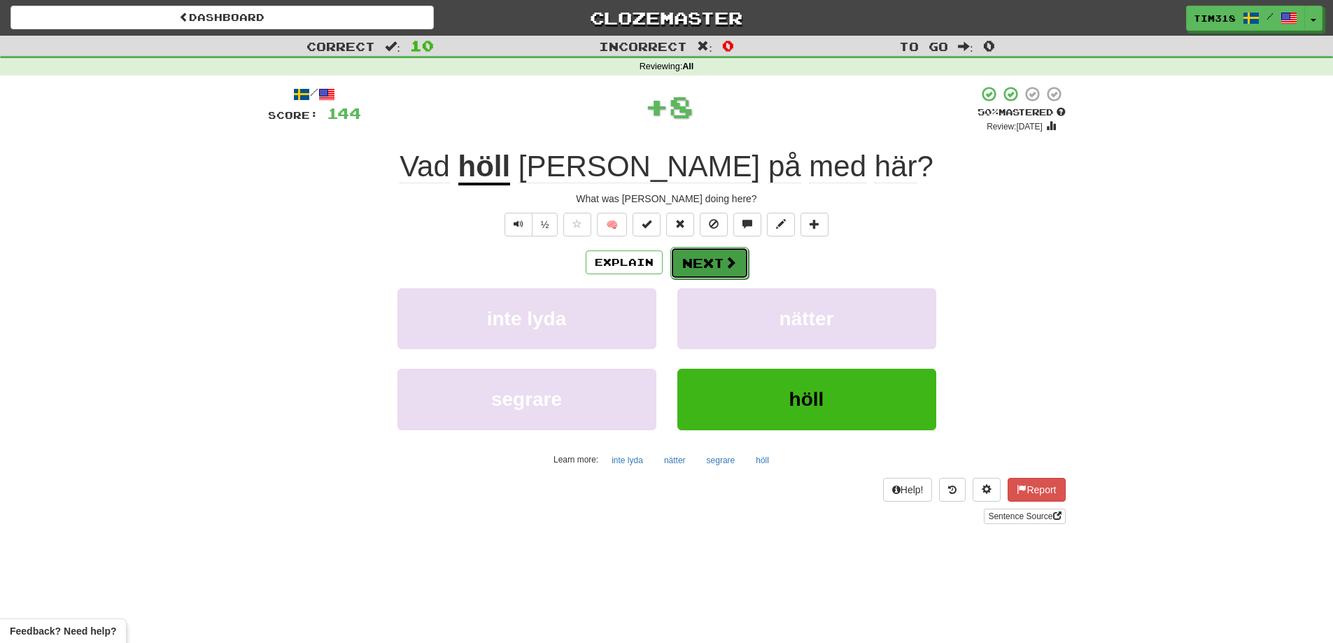
click at [722, 272] on button "Next" at bounding box center [709, 263] width 78 height 32
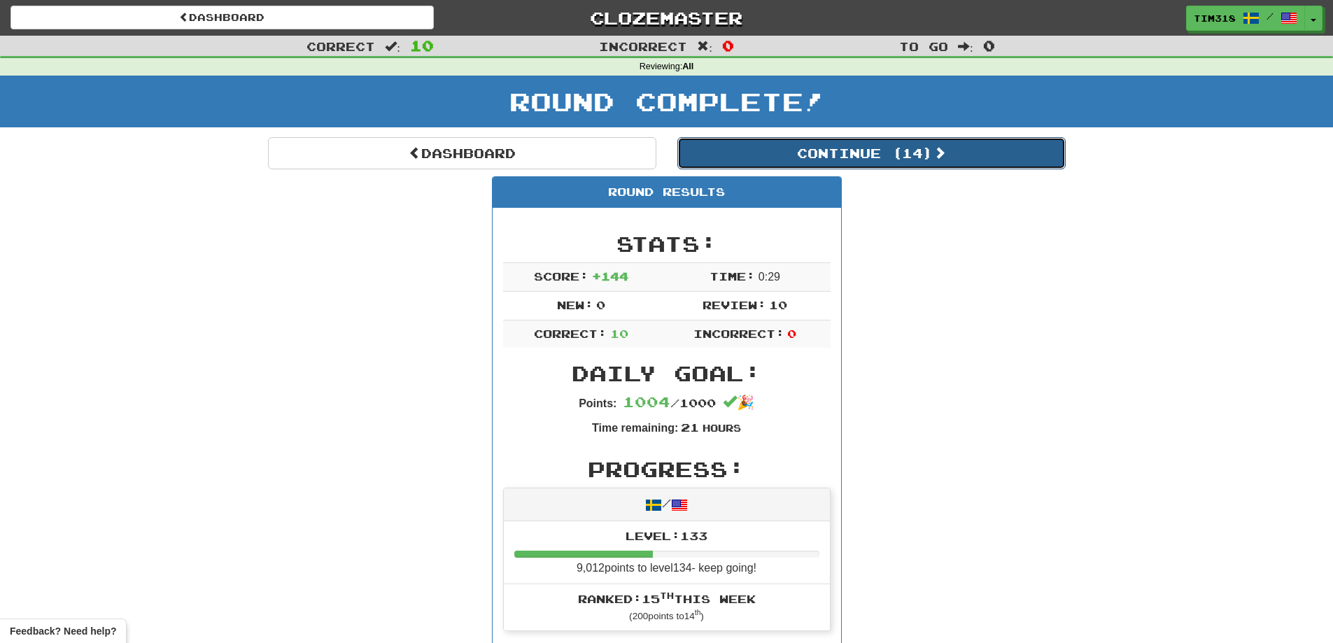
click at [922, 167] on button "Continue ( 14 )" at bounding box center [871, 153] width 388 height 32
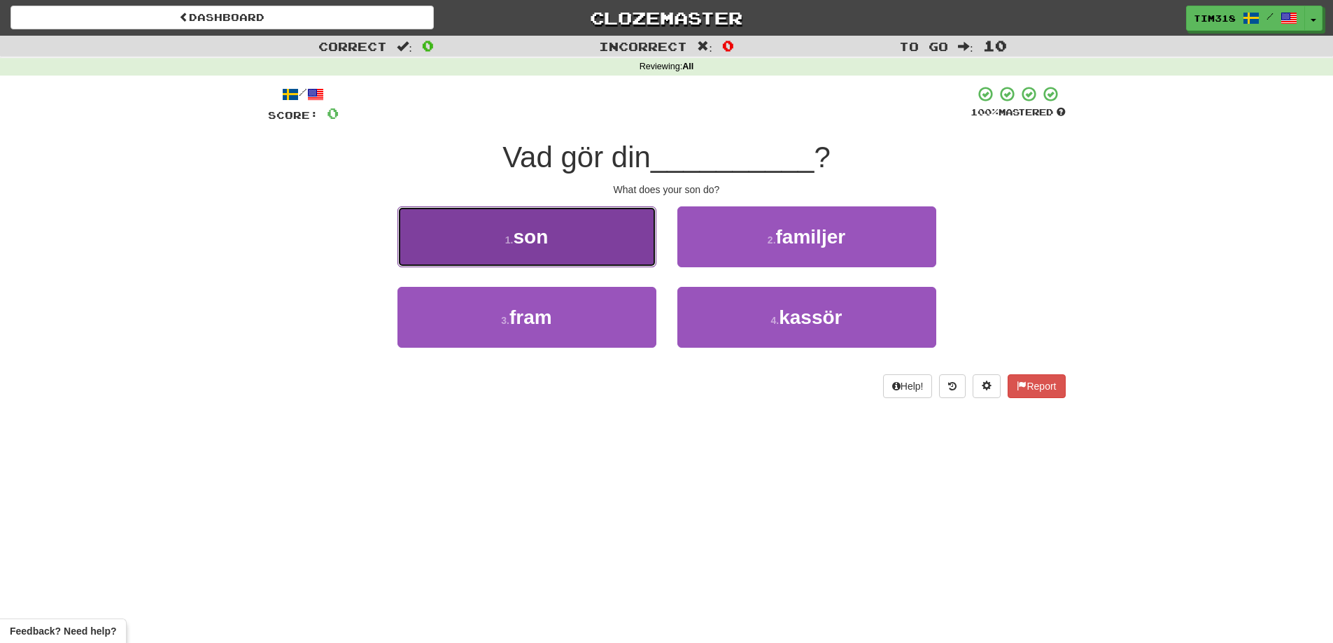
click at [583, 255] on button "1 . son" at bounding box center [527, 236] width 259 height 61
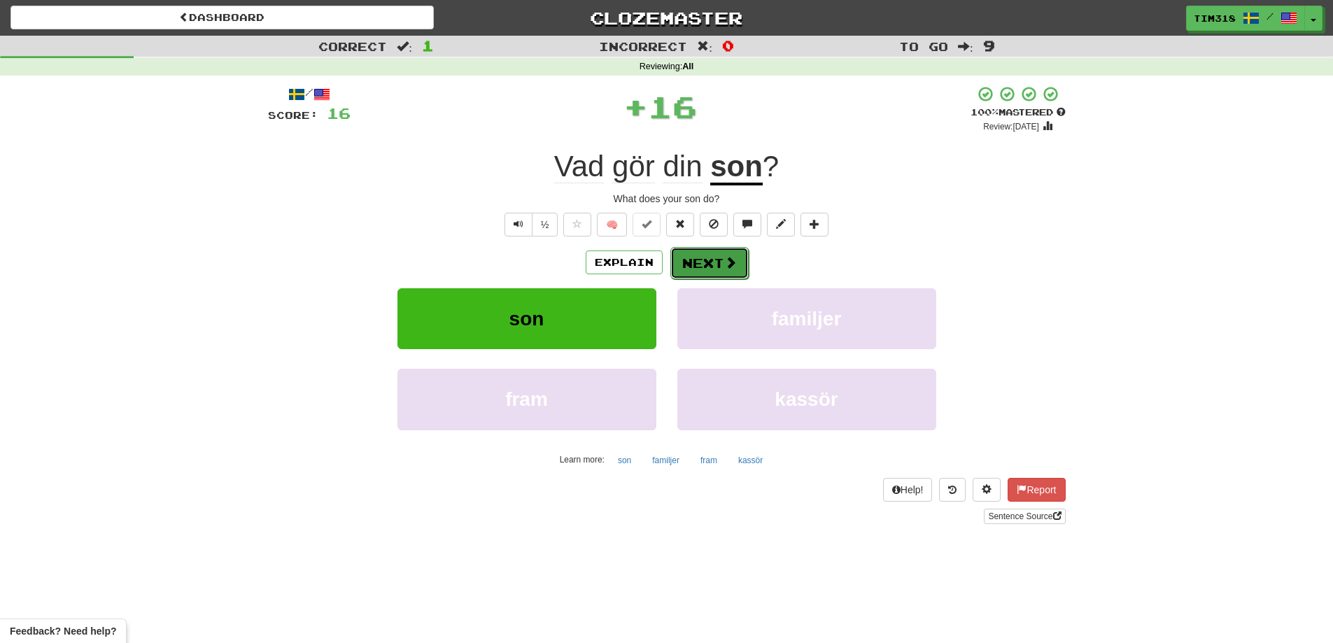
click at [697, 271] on button "Next" at bounding box center [709, 263] width 78 height 32
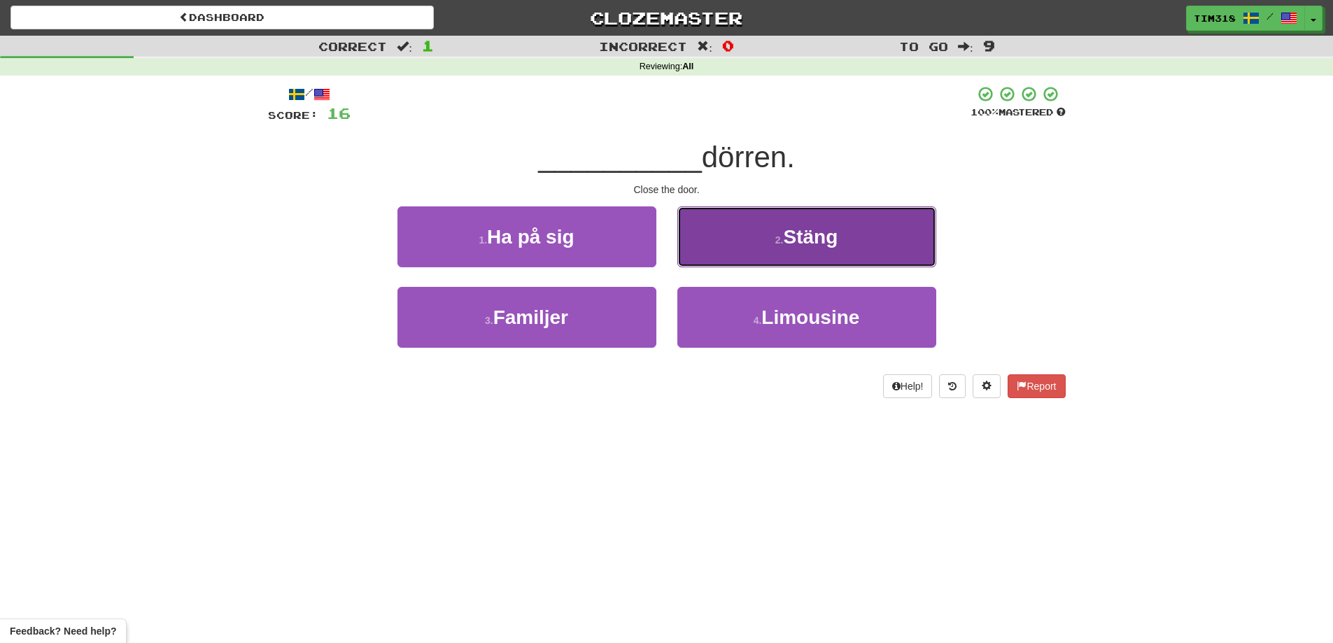
click at [776, 220] on button "2 . Stäng" at bounding box center [806, 236] width 259 height 61
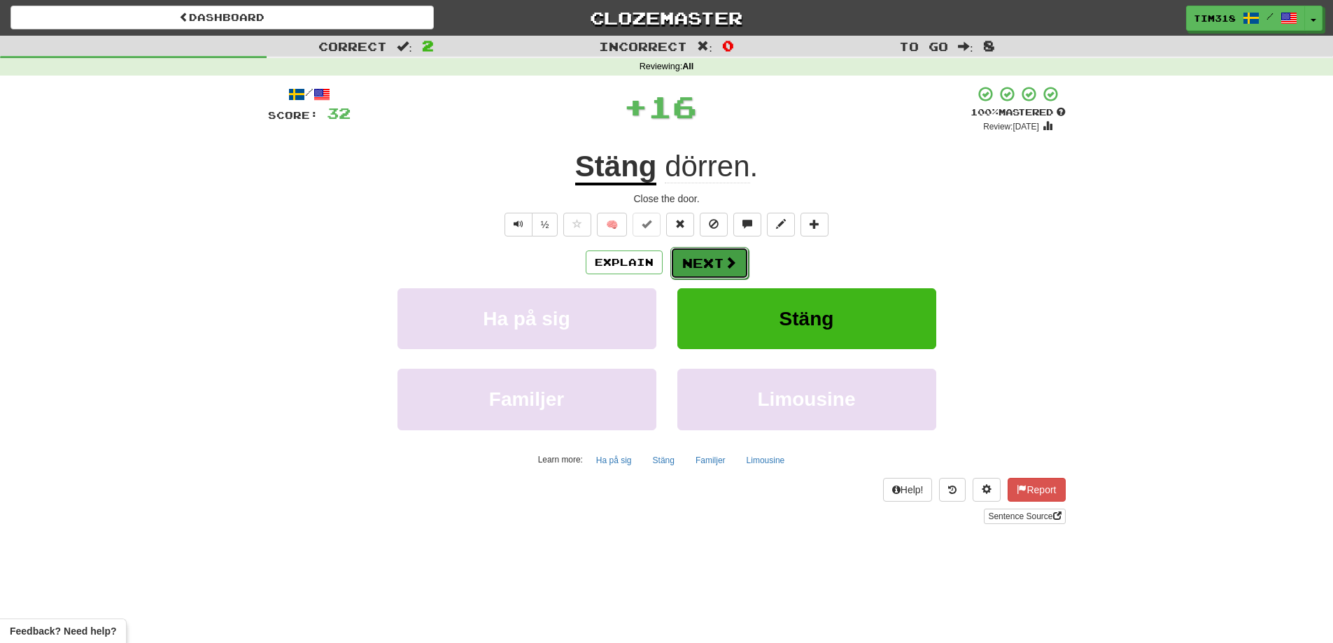
click at [712, 247] on button "Next" at bounding box center [709, 263] width 78 height 32
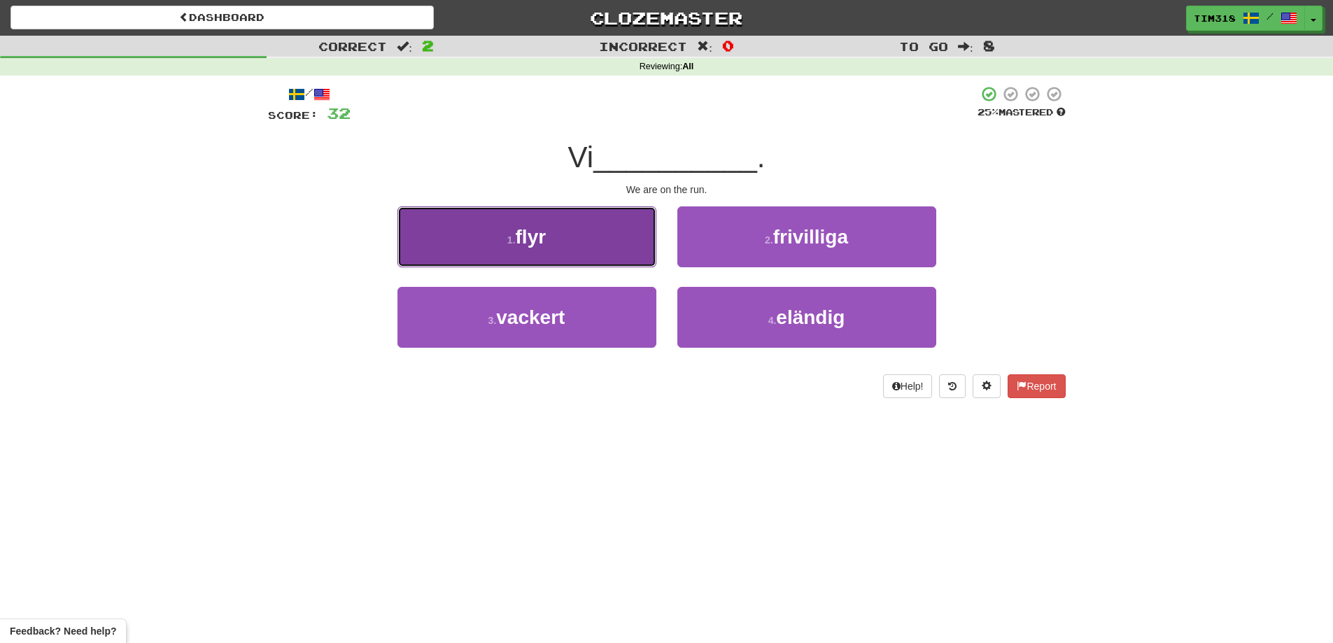
click at [563, 255] on button "1 . flyr" at bounding box center [527, 236] width 259 height 61
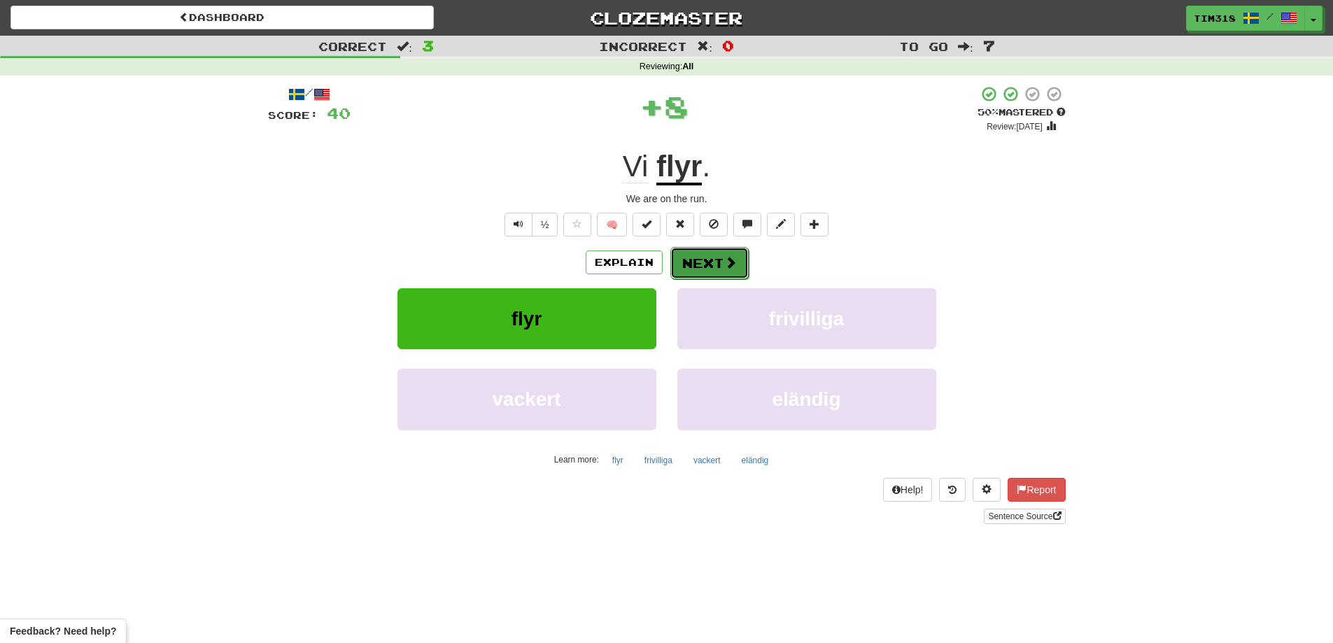
click at [707, 263] on button "Next" at bounding box center [709, 263] width 78 height 32
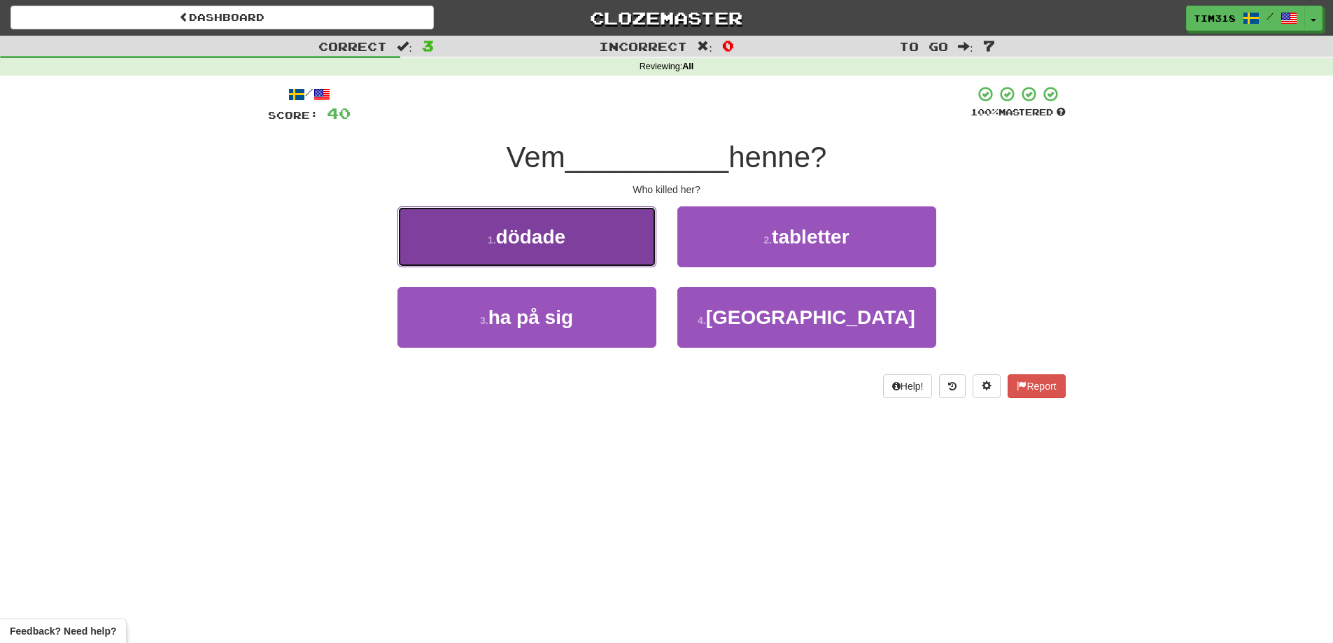
click at [560, 243] on span "dödade" at bounding box center [531, 237] width 70 height 22
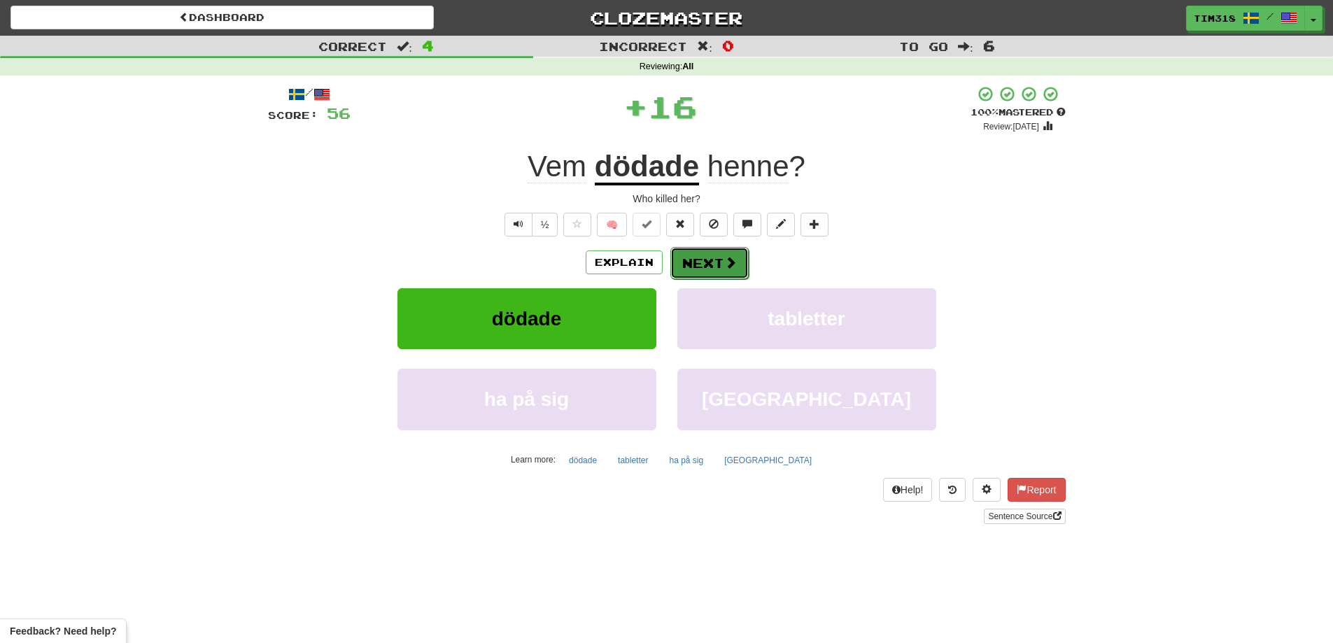
click at [725, 267] on span at bounding box center [730, 262] width 13 height 13
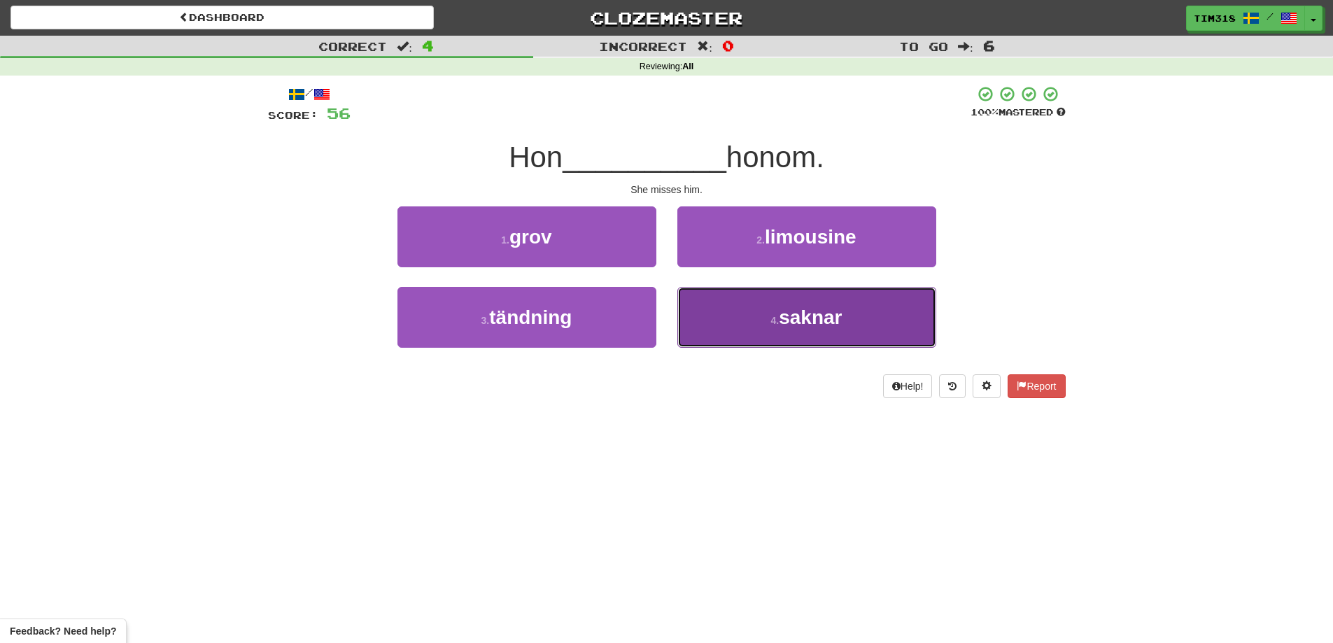
click at [753, 321] on button "4 . saknar" at bounding box center [806, 317] width 259 height 61
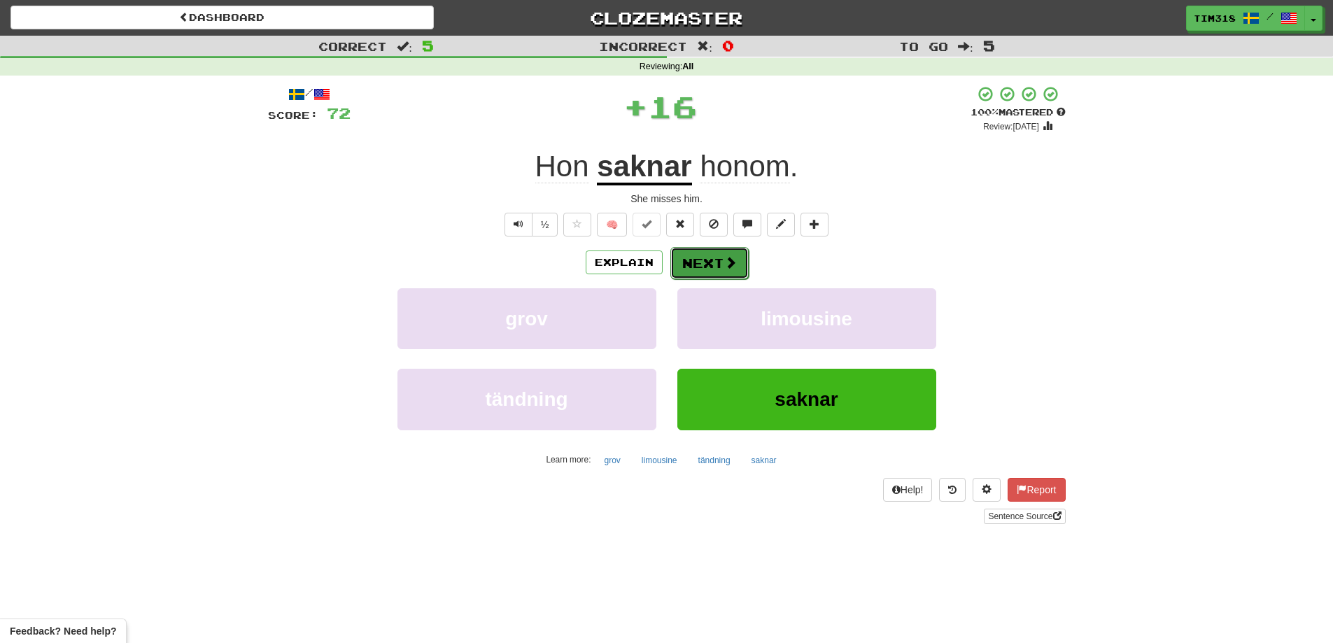
click at [705, 260] on button "Next" at bounding box center [709, 263] width 78 height 32
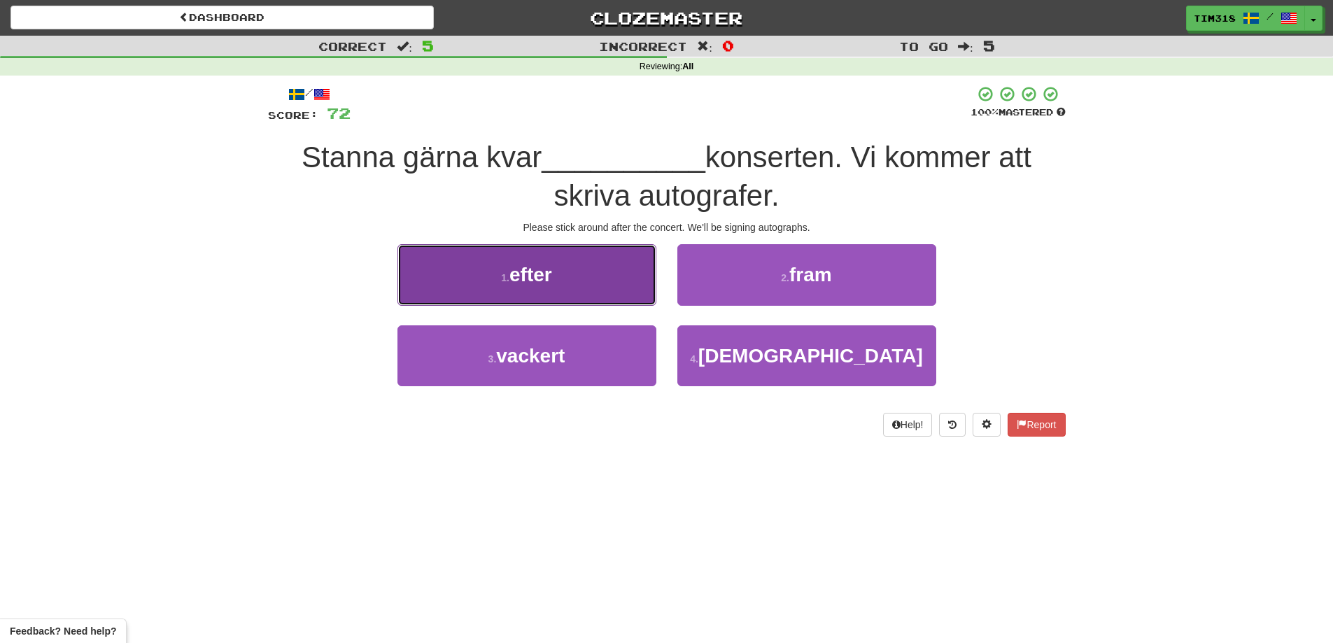
click at [618, 258] on button "1 . efter" at bounding box center [527, 274] width 259 height 61
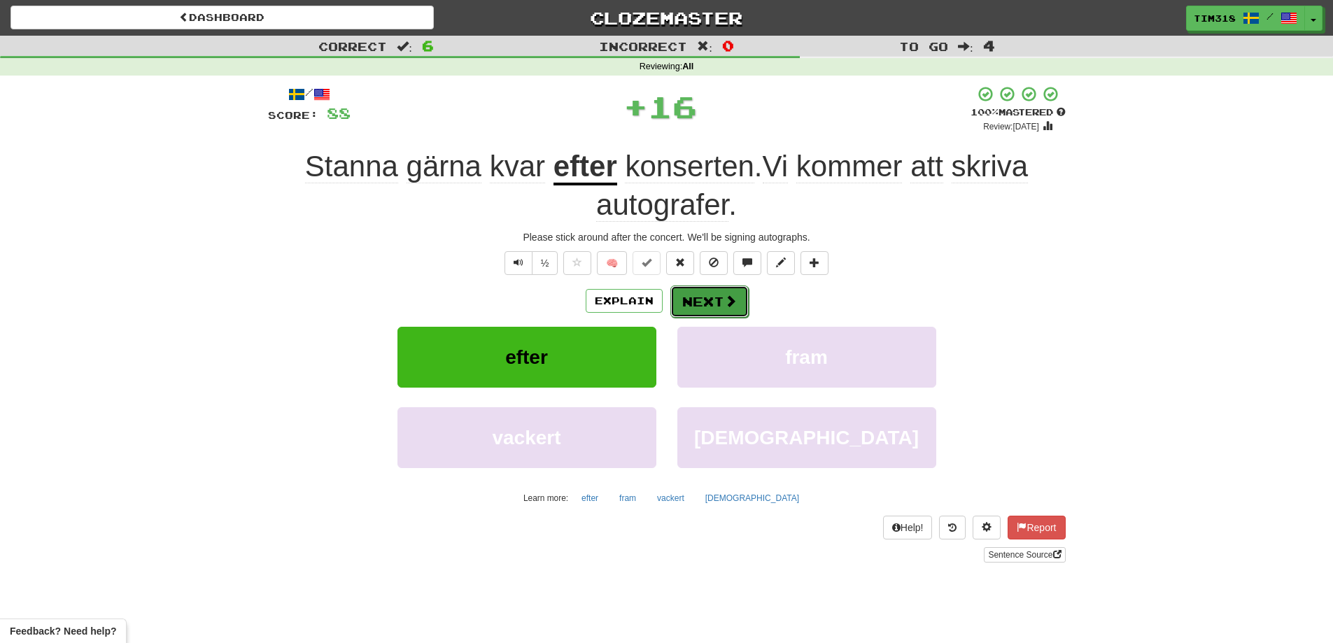
click at [707, 293] on button "Next" at bounding box center [709, 302] width 78 height 32
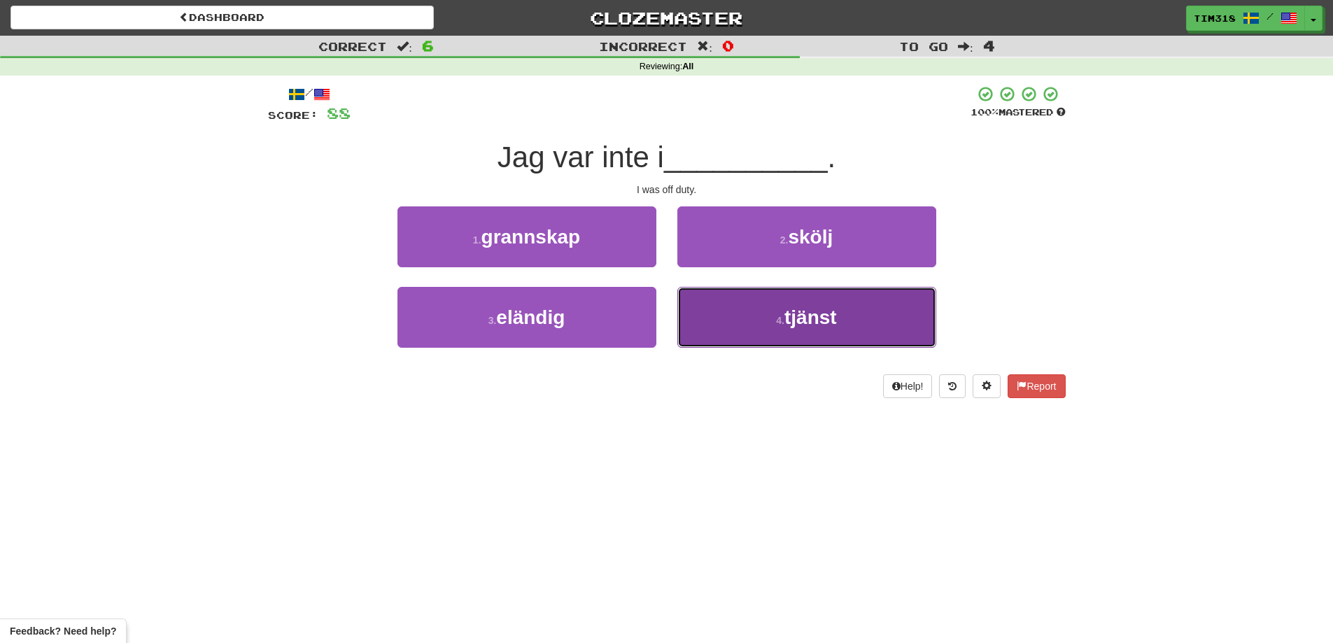
click at [736, 316] on button "4 . tjänst" at bounding box center [806, 317] width 259 height 61
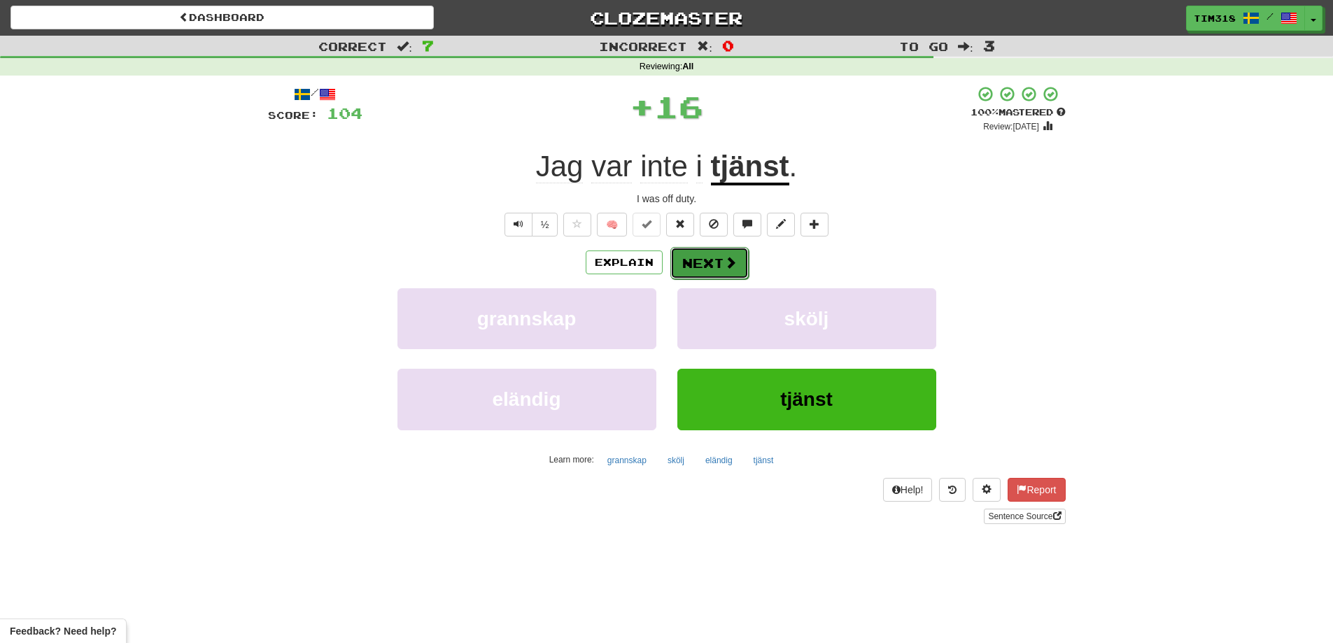
click at [703, 272] on button "Next" at bounding box center [709, 263] width 78 height 32
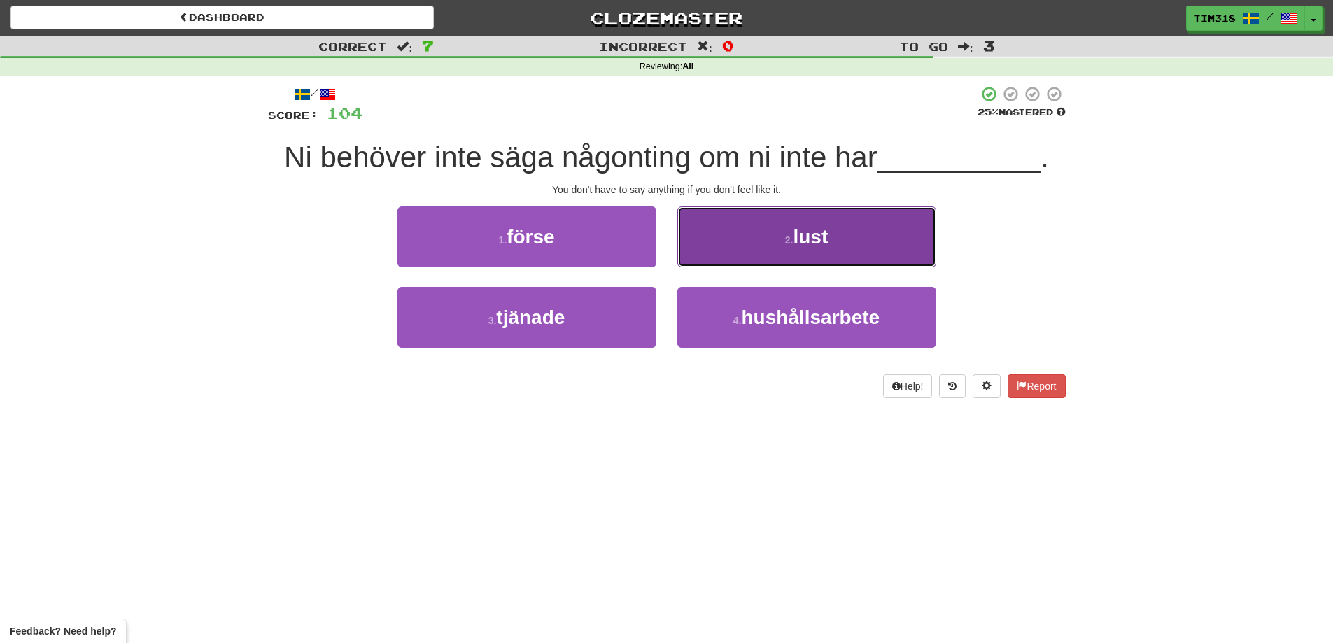
click at [748, 251] on button "2 . lust" at bounding box center [806, 236] width 259 height 61
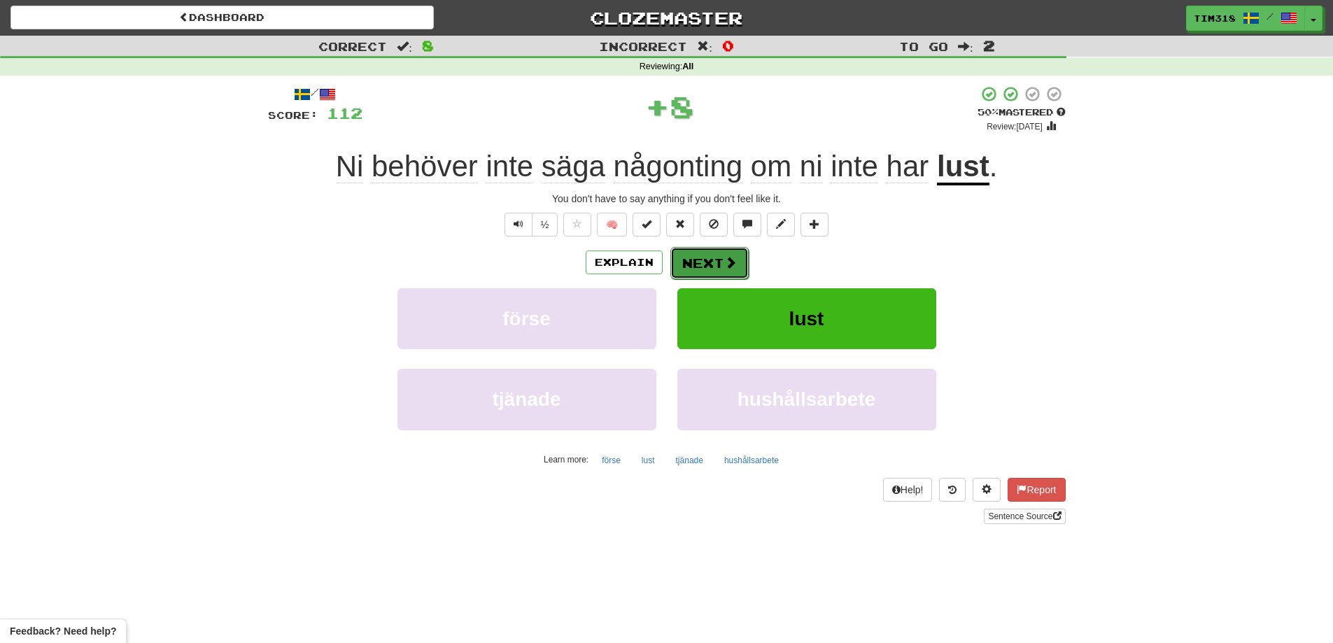
click at [729, 261] on span at bounding box center [730, 262] width 13 height 13
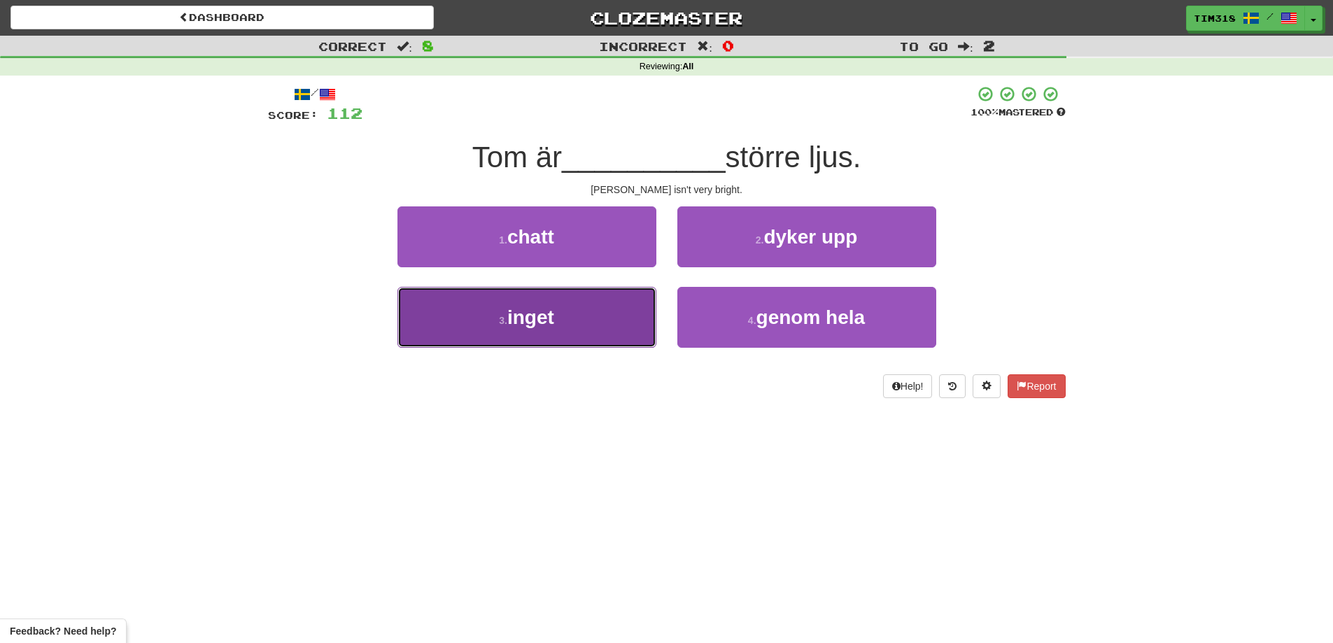
click at [603, 321] on button "3 . inget" at bounding box center [527, 317] width 259 height 61
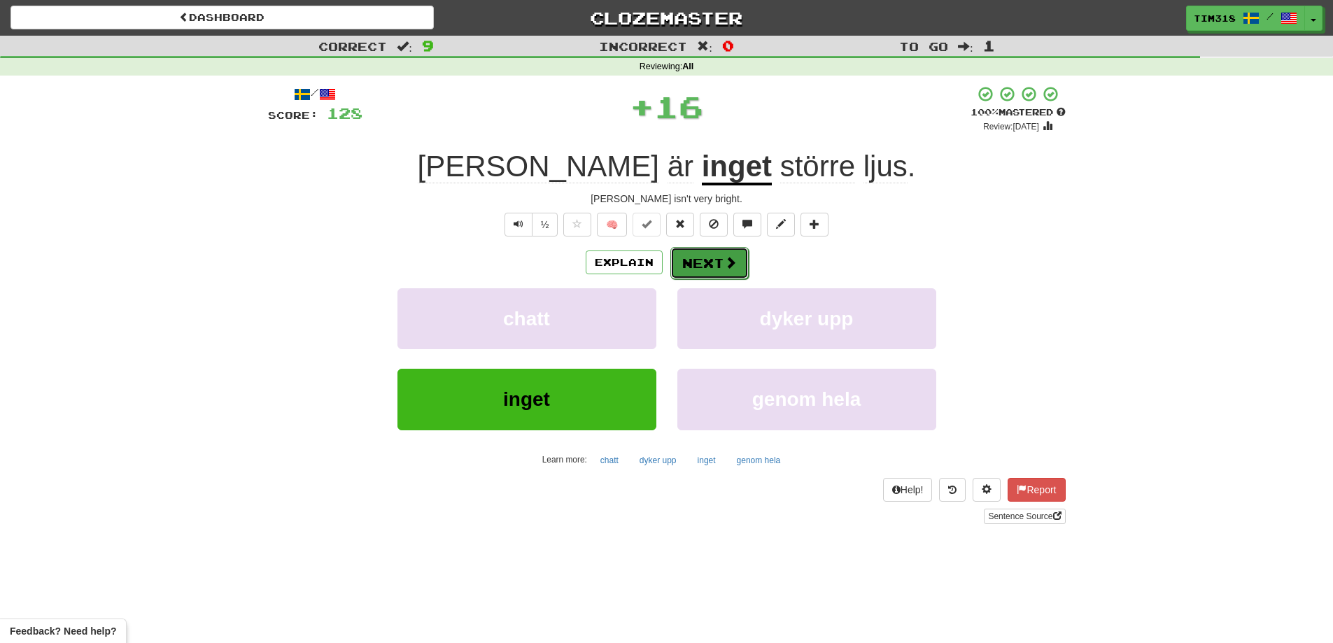
click at [708, 257] on button "Next" at bounding box center [709, 263] width 78 height 32
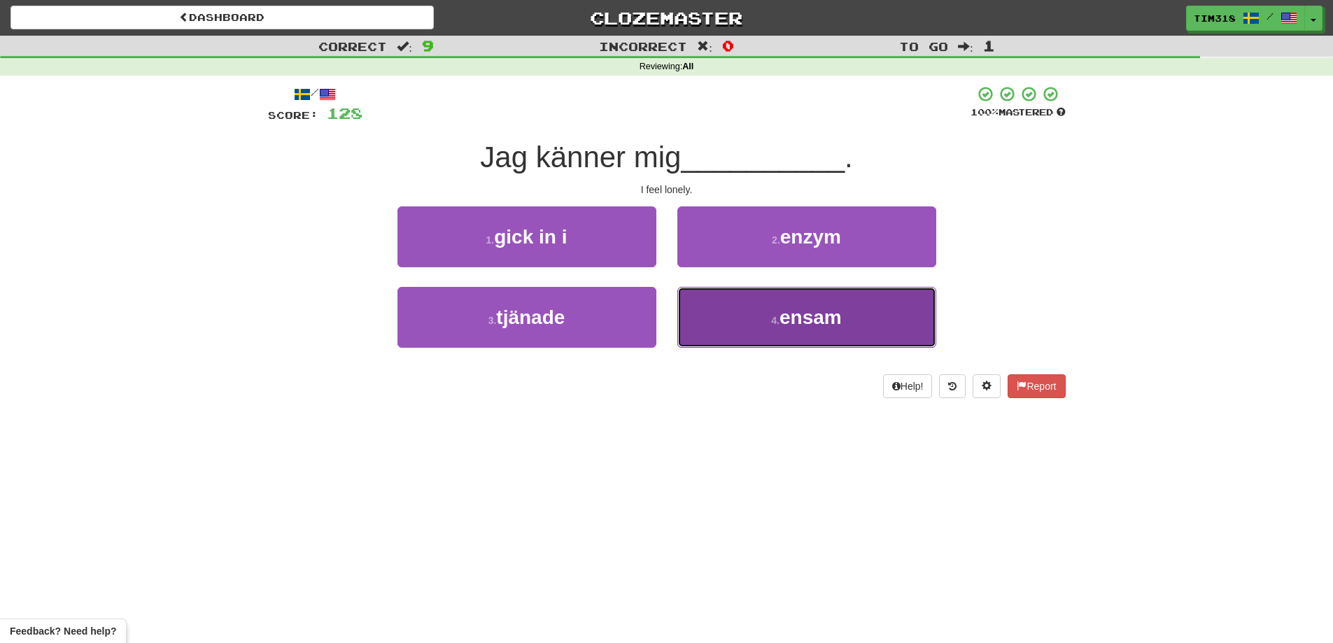
click at [761, 322] on button "4 . ensam" at bounding box center [806, 317] width 259 height 61
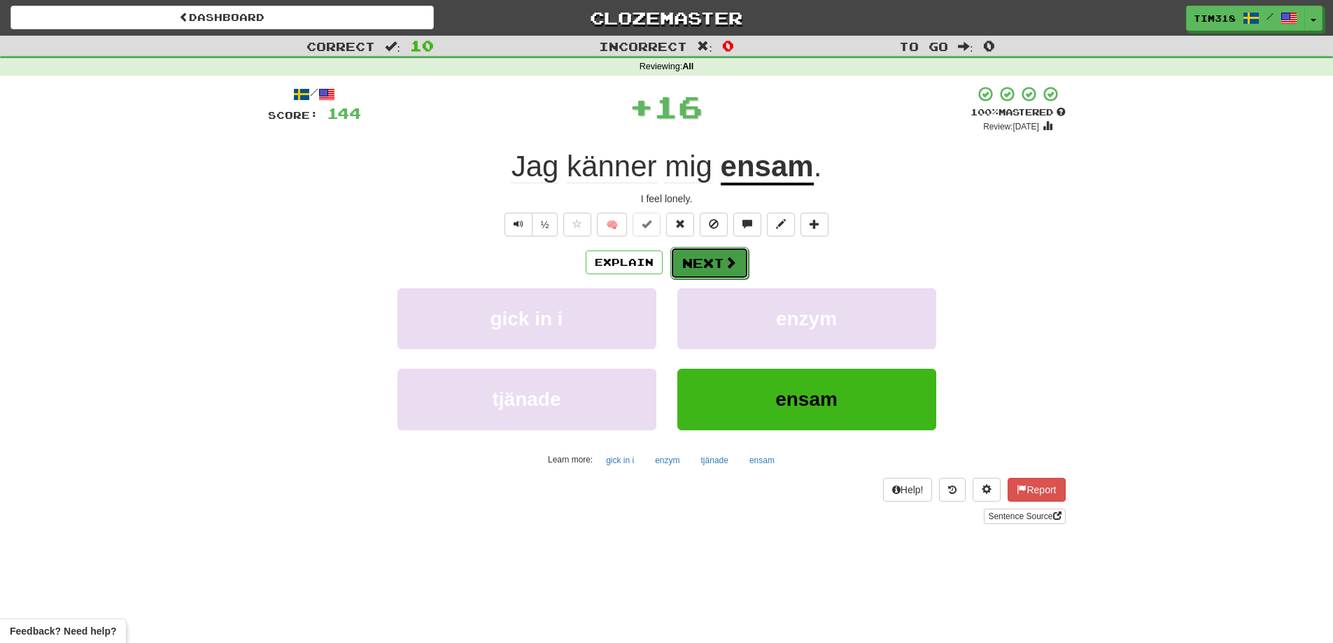
click at [715, 262] on button "Next" at bounding box center [709, 263] width 78 height 32
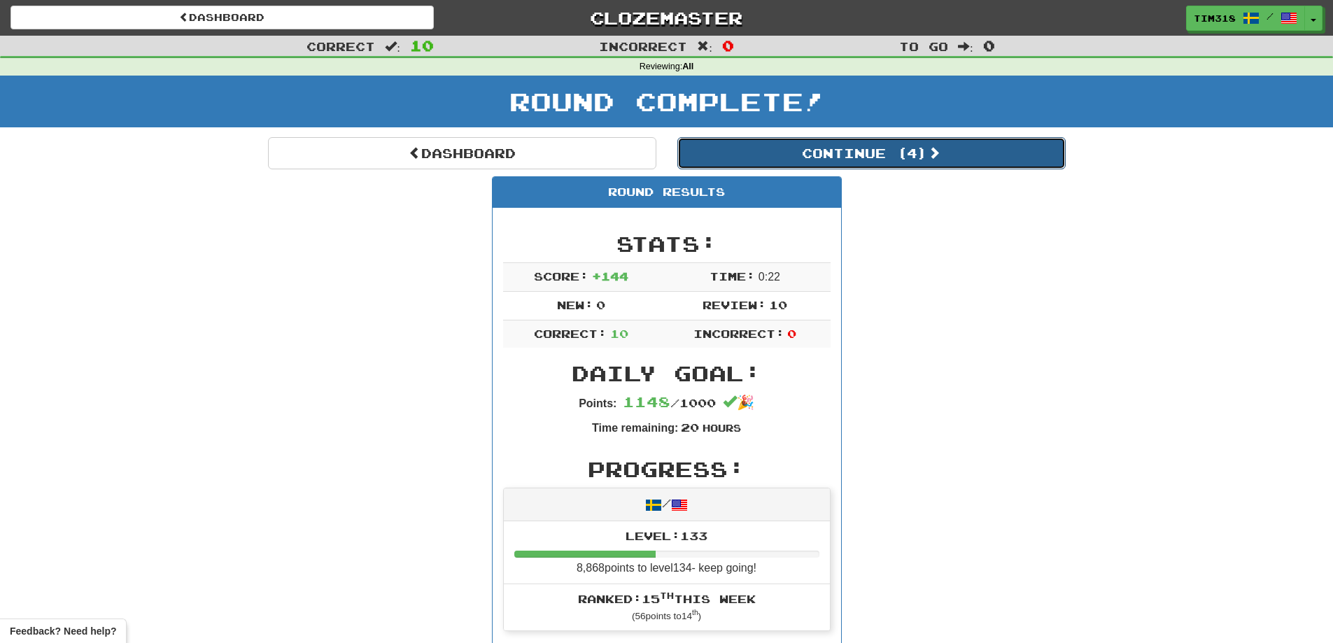
click at [906, 148] on button "Continue ( 4 )" at bounding box center [871, 153] width 388 height 32
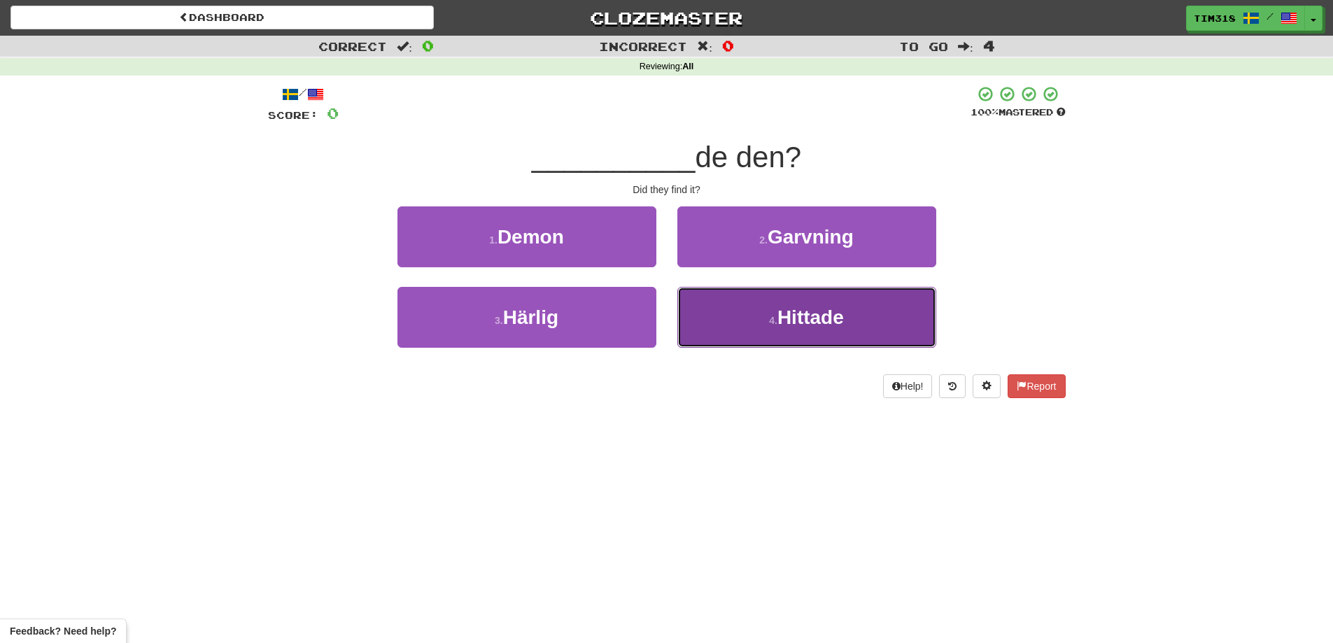
click at [733, 311] on button "4 . Hittade" at bounding box center [806, 317] width 259 height 61
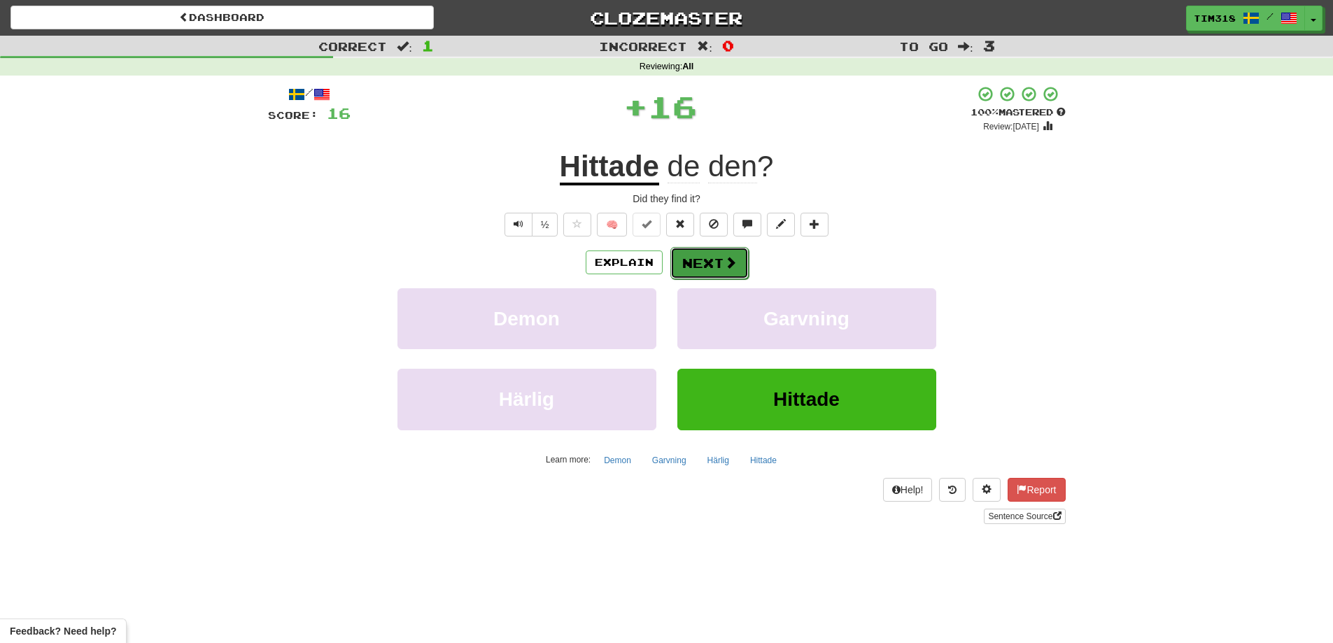
click at [712, 254] on button "Next" at bounding box center [709, 263] width 78 height 32
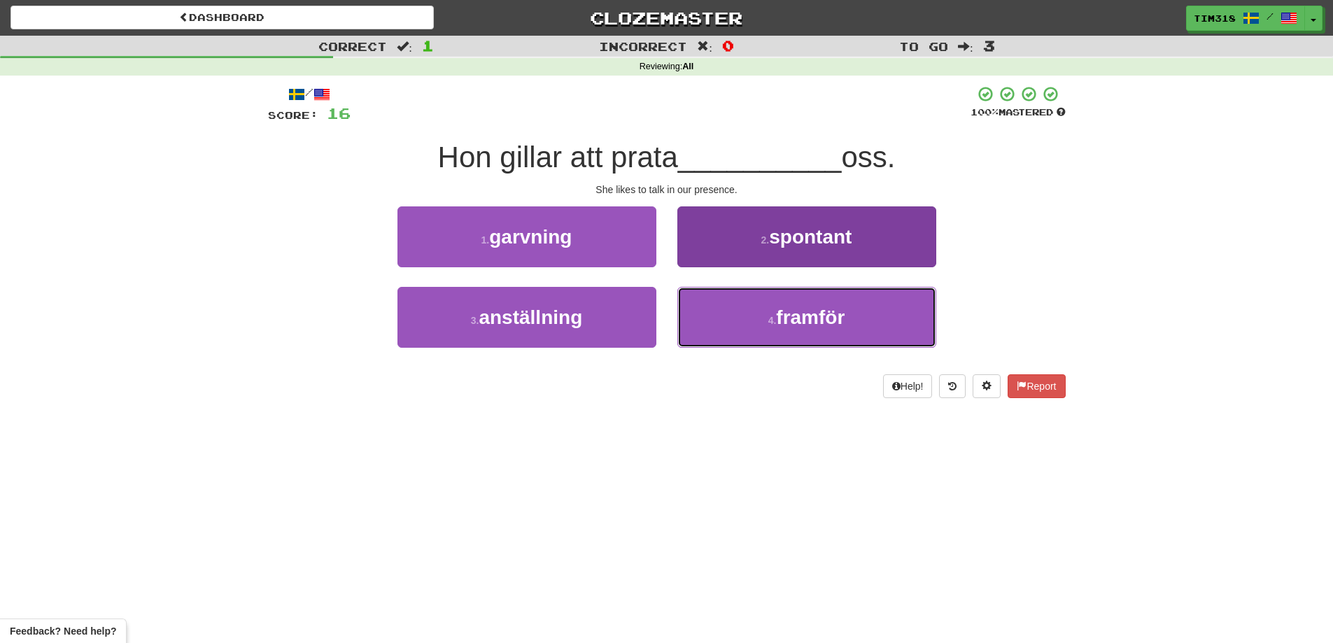
click at [775, 309] on button "4 . framför" at bounding box center [806, 317] width 259 height 61
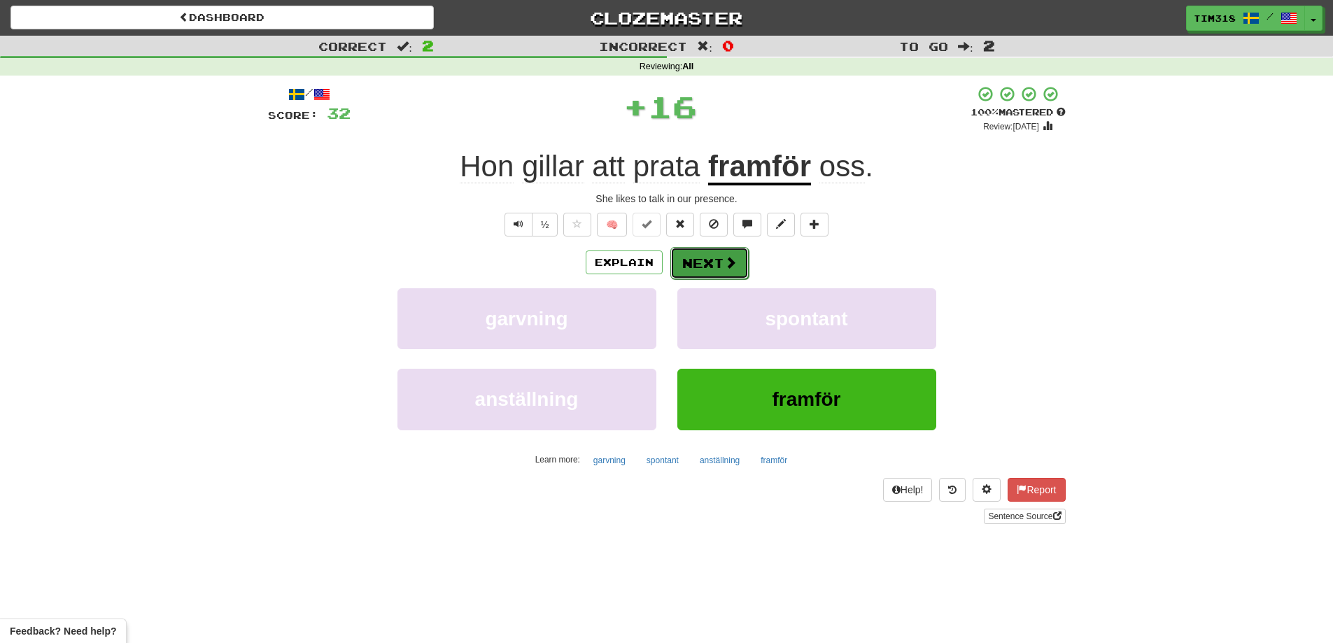
click at [710, 257] on button "Next" at bounding box center [709, 263] width 78 height 32
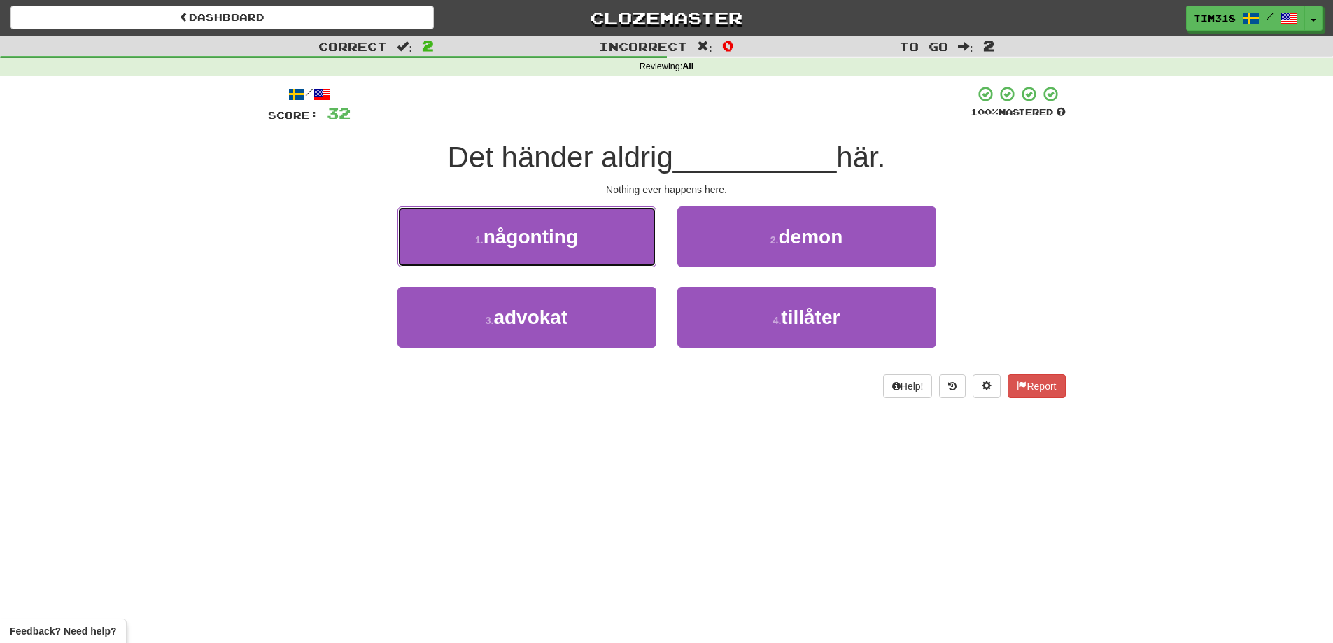
click at [618, 239] on button "1 . någonting" at bounding box center [527, 236] width 259 height 61
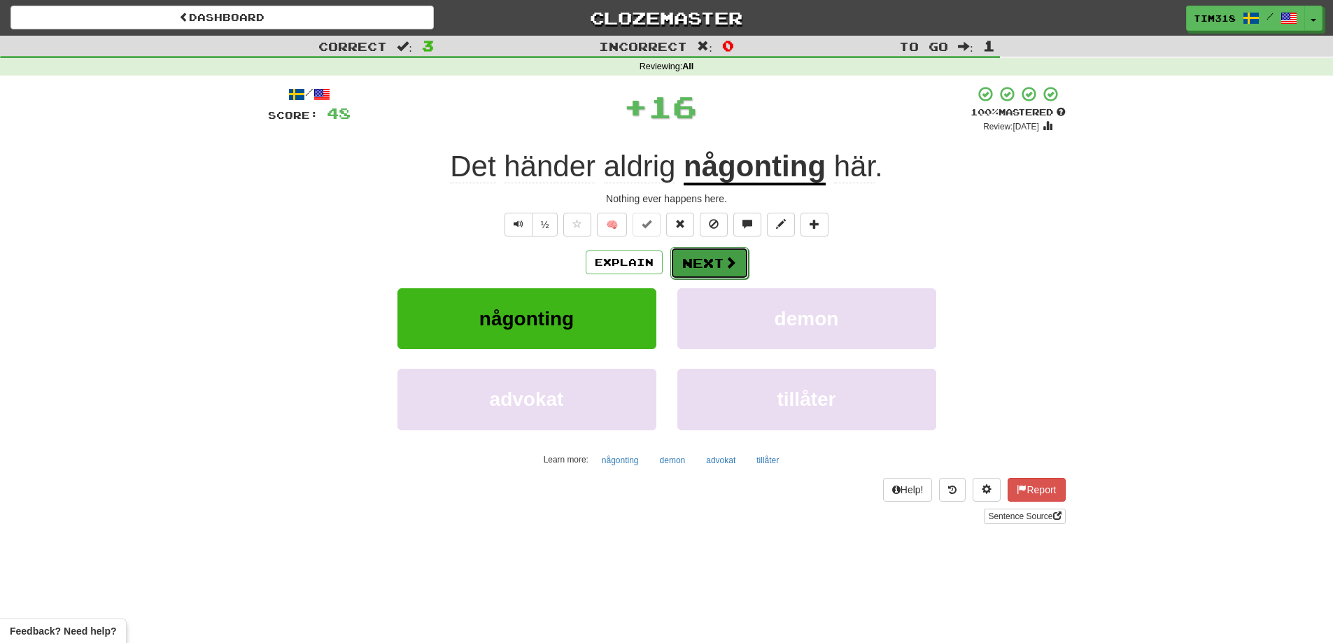
click at [722, 259] on button "Next" at bounding box center [709, 263] width 78 height 32
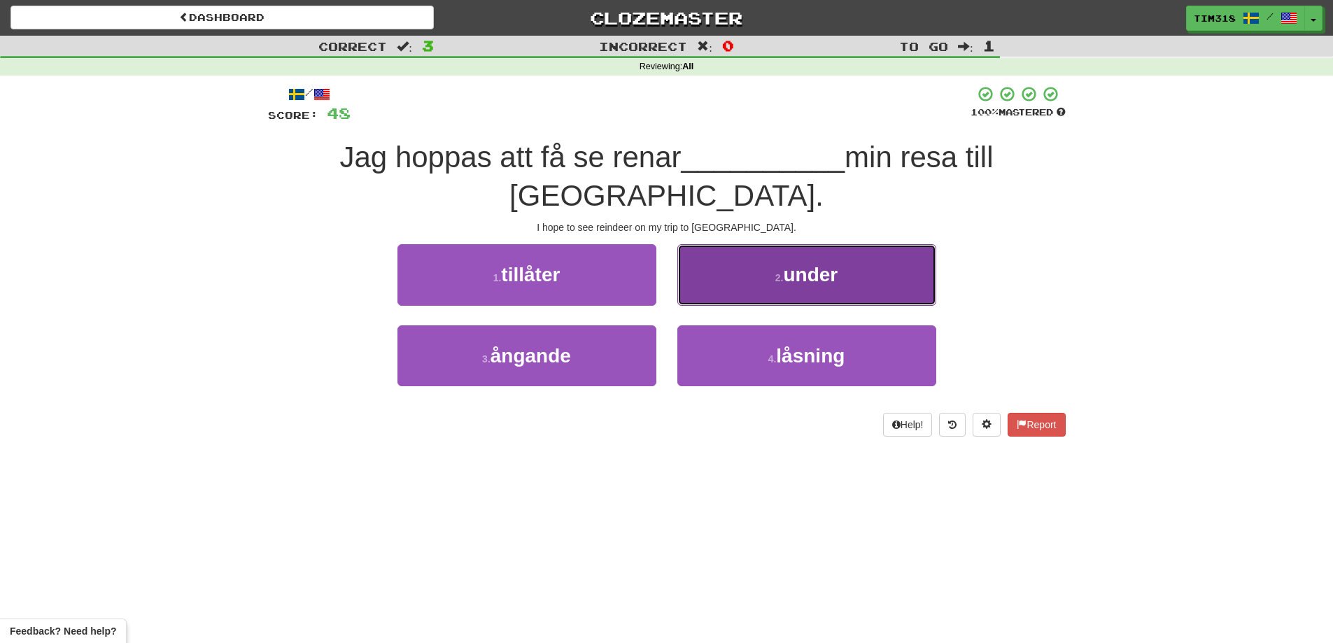
click at [790, 251] on button "2 . under" at bounding box center [806, 274] width 259 height 61
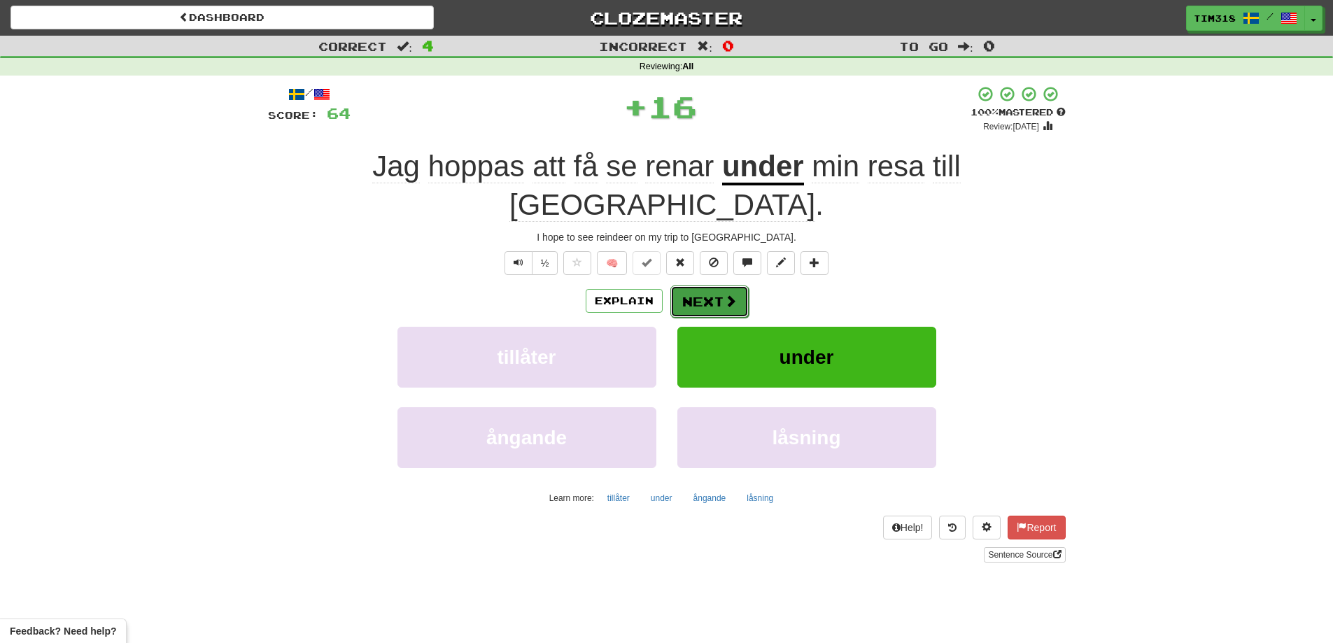
click at [719, 286] on button "Next" at bounding box center [709, 302] width 78 height 32
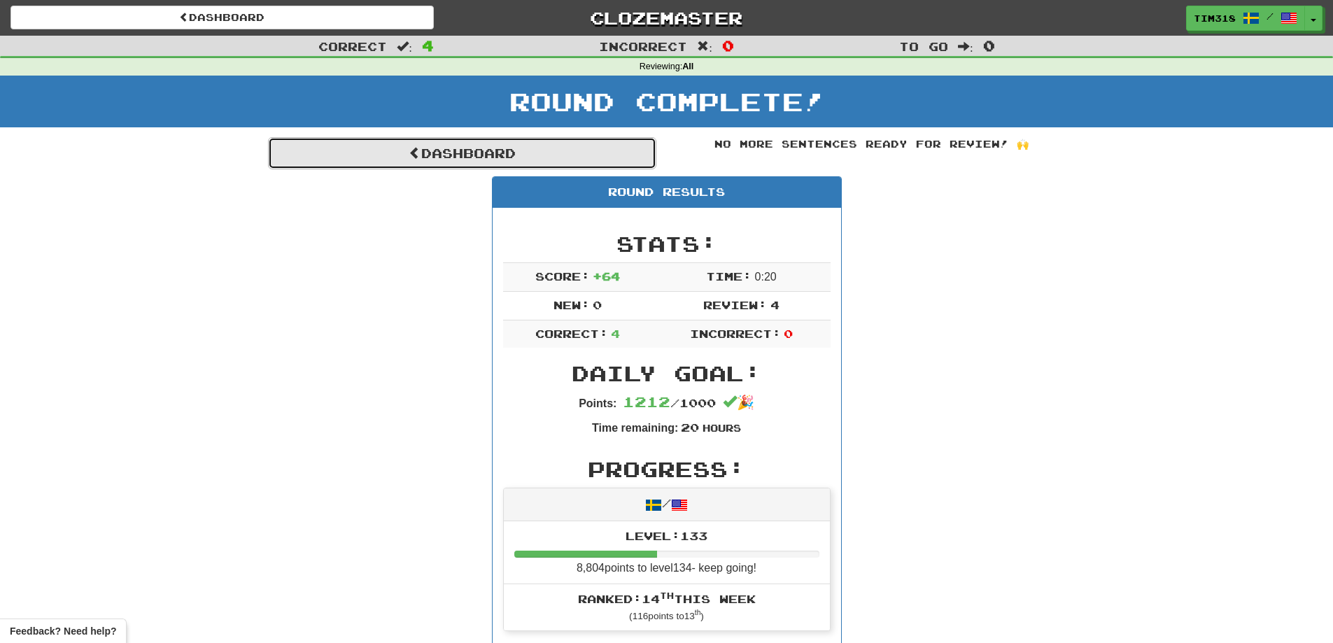
click at [602, 143] on link "Dashboard" at bounding box center [462, 153] width 388 height 32
